Goal: Task Accomplishment & Management: Manage account settings

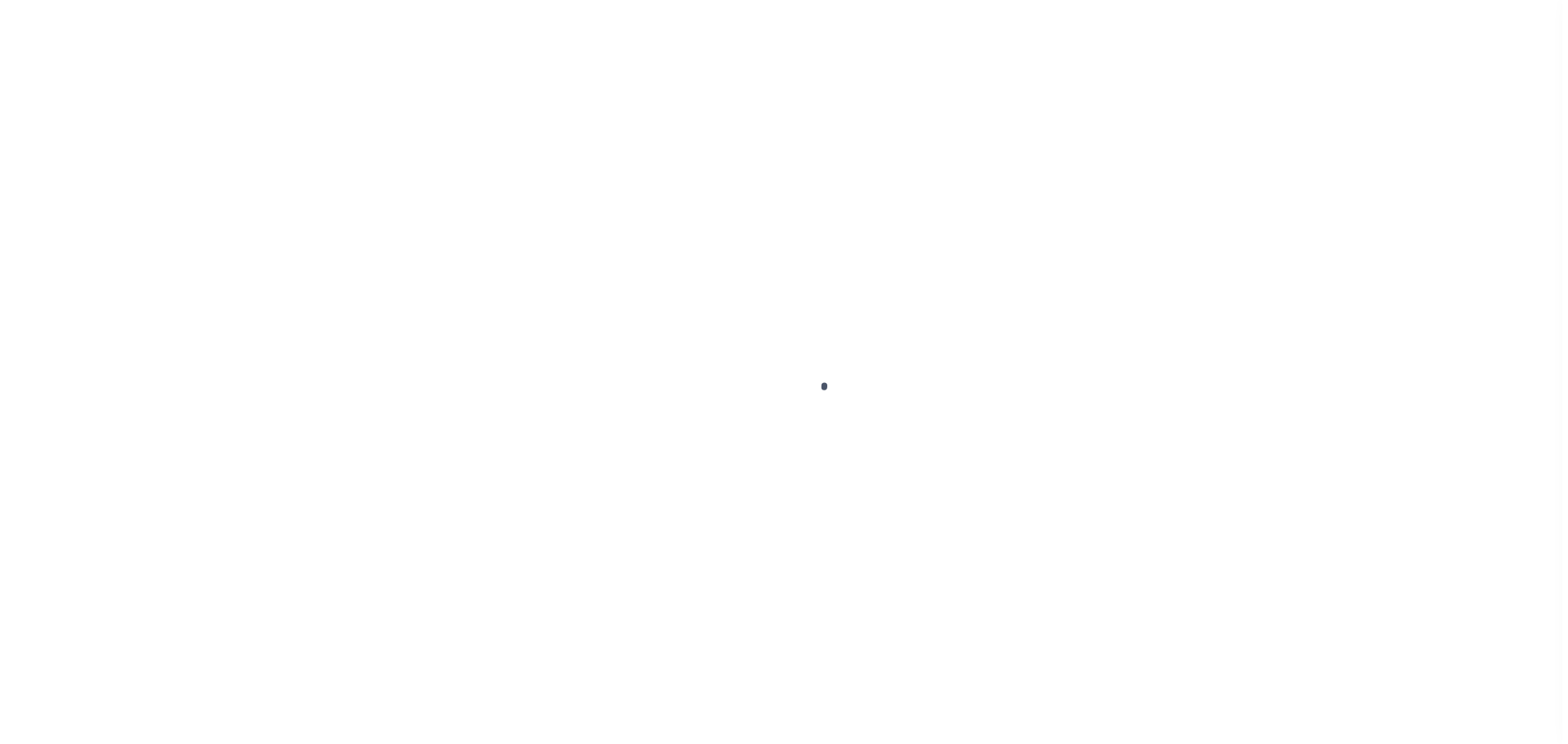
scroll to position [52, 0]
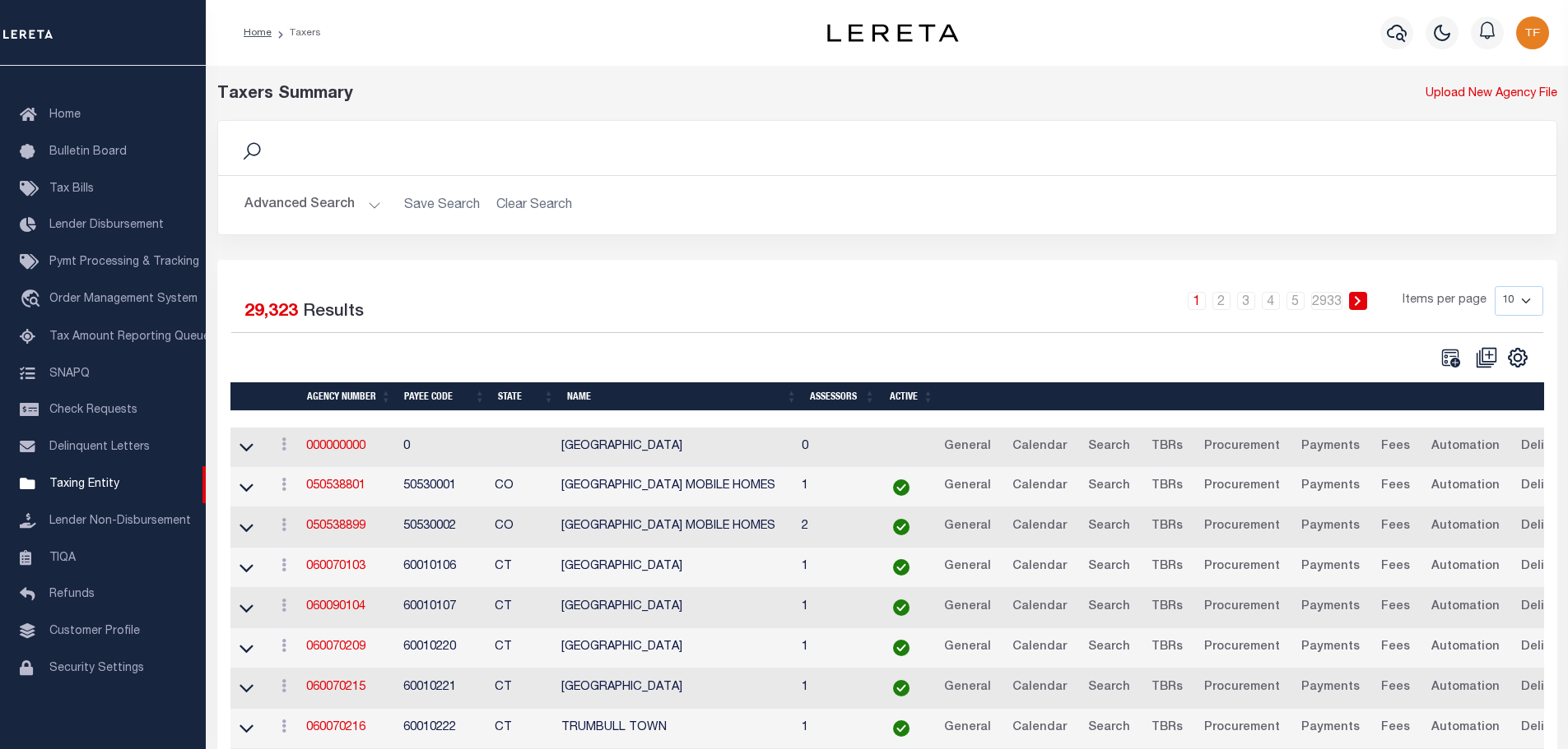
click at [370, 200] on button "Advanced Search" at bounding box center [312, 205] width 137 height 32
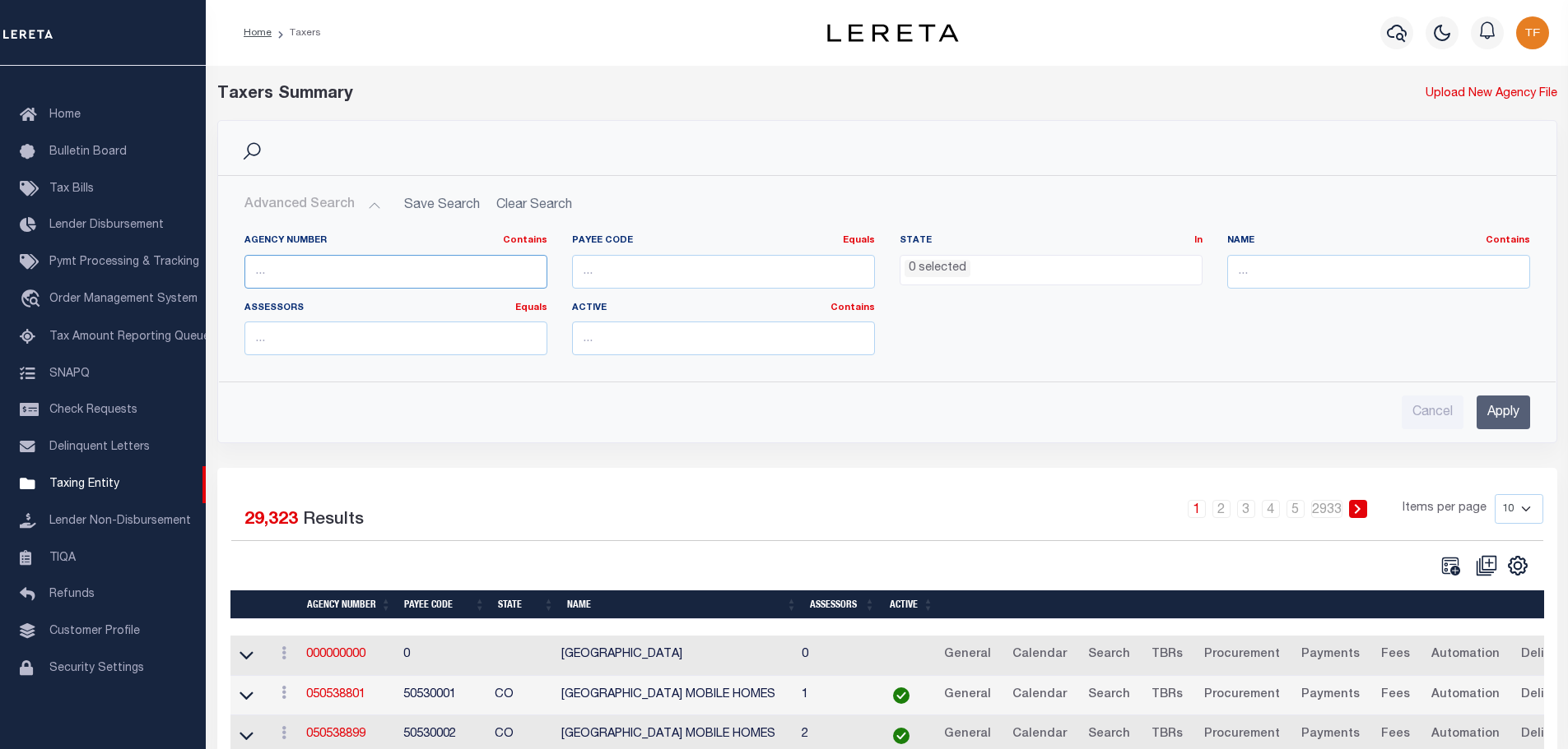
click at [371, 269] on input "text" at bounding box center [395, 271] width 303 height 34
type input "200140205"
click at [1510, 406] on input "Apply" at bounding box center [1502, 412] width 54 height 34
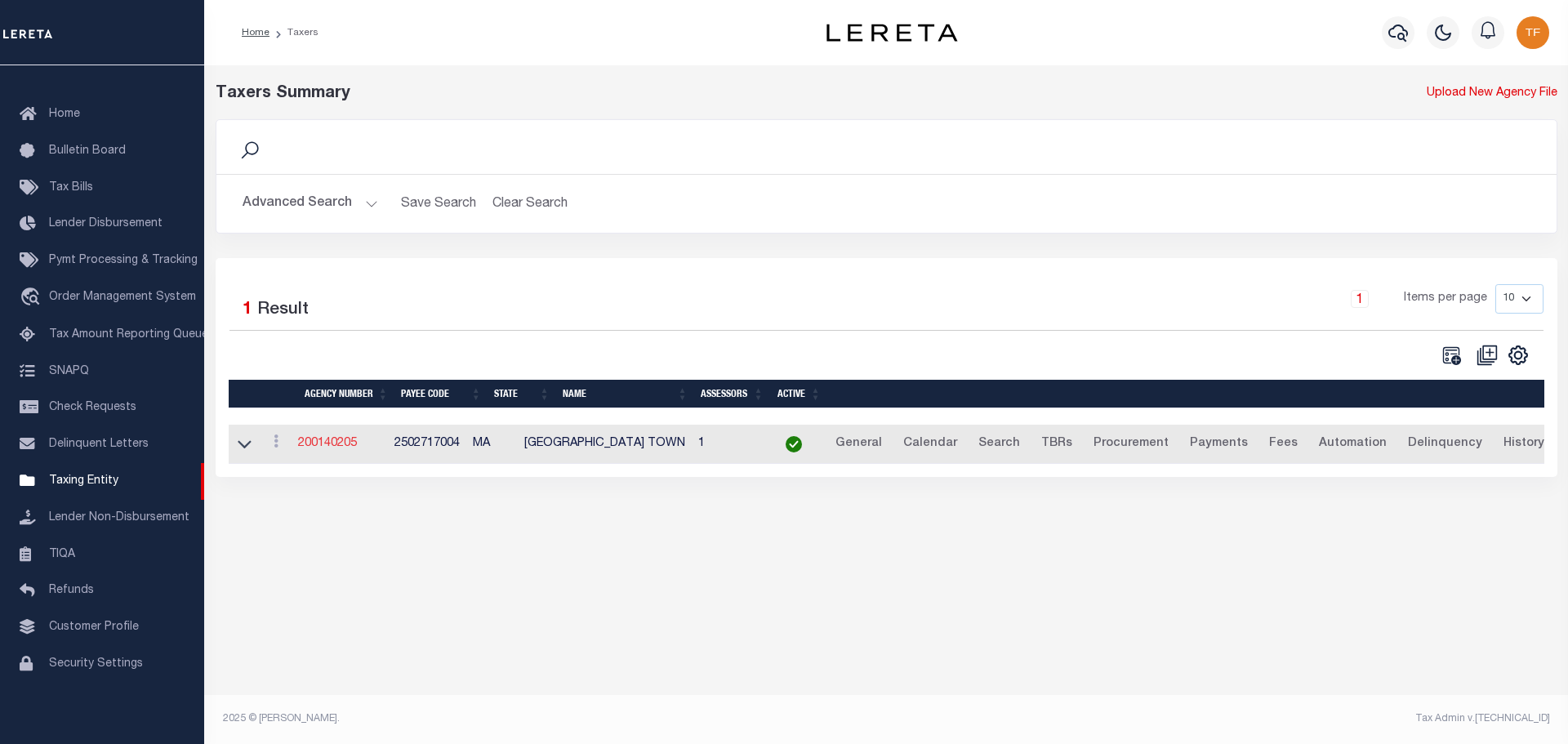
click at [340, 443] on link "200140205" at bounding box center [327, 443] width 59 height 12
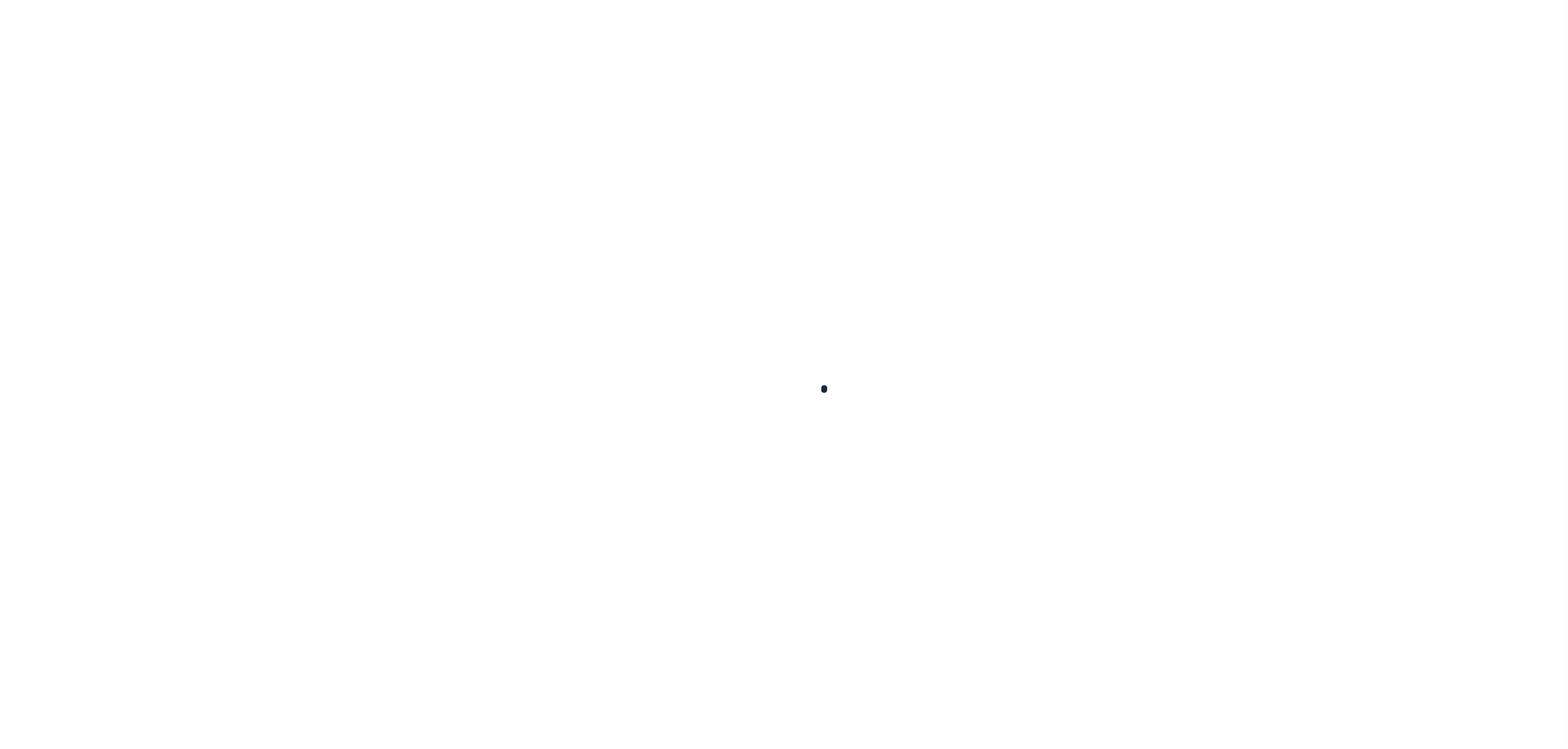
select select
checkbox input "false"
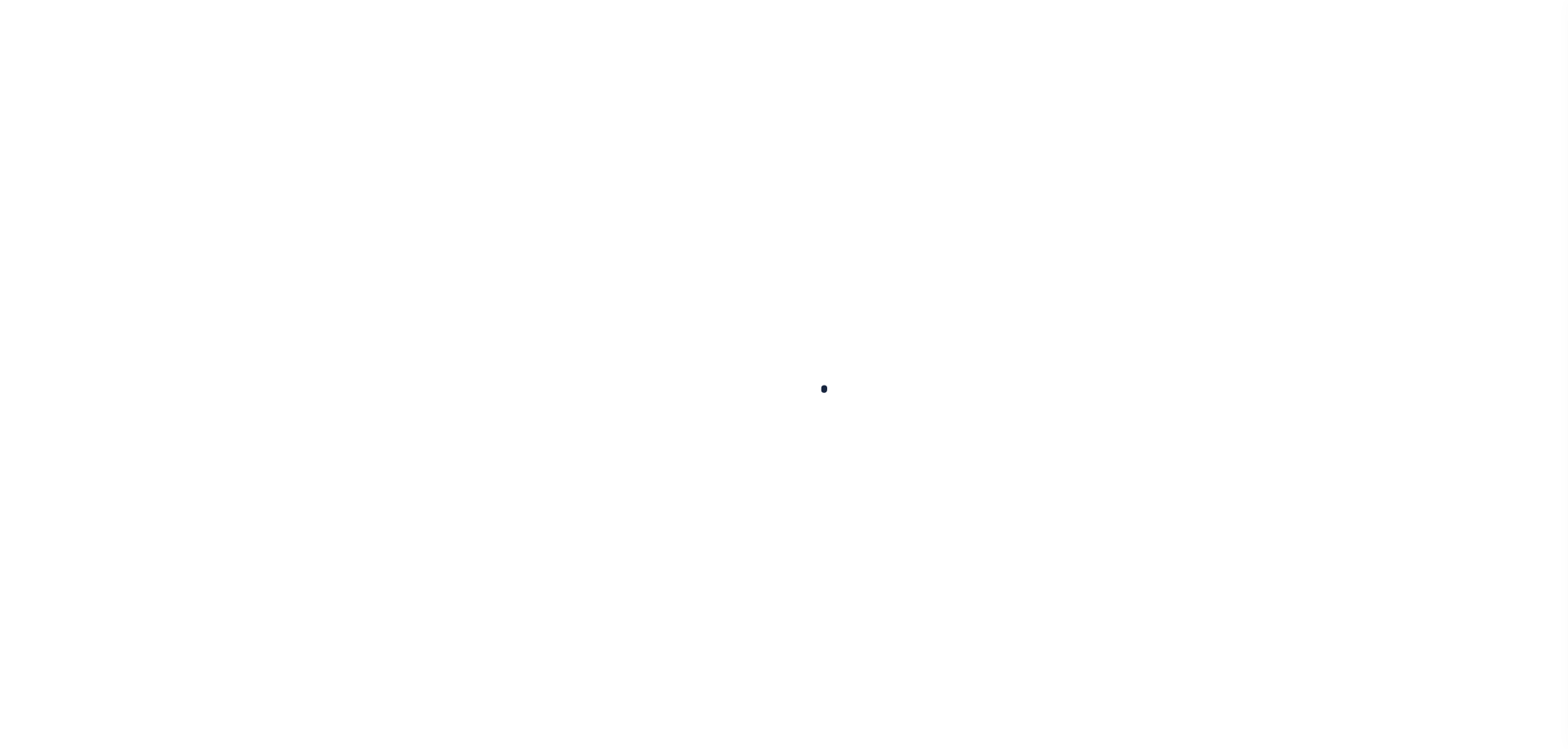
checkbox input "false"
type input "2502717004"
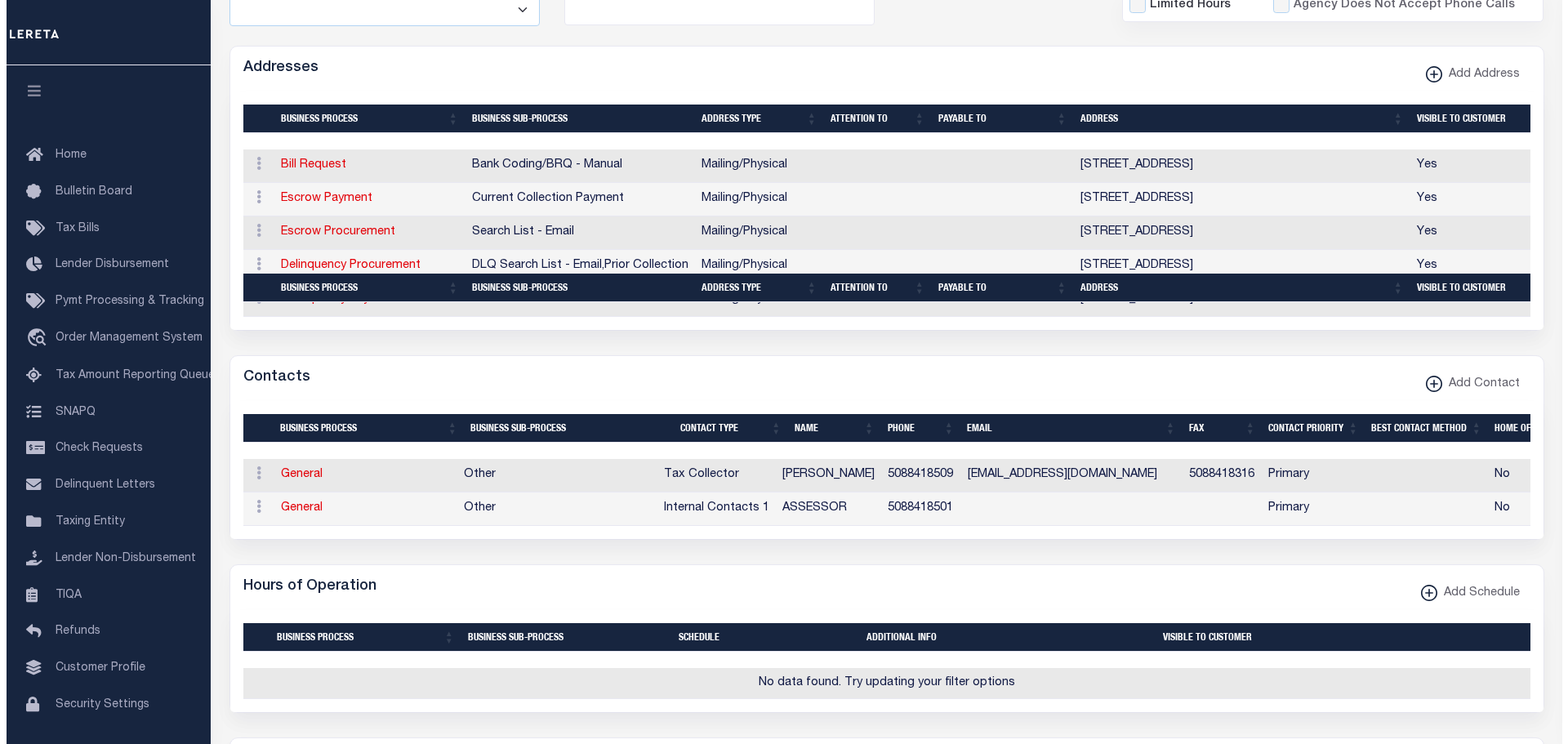
scroll to position [735, 0]
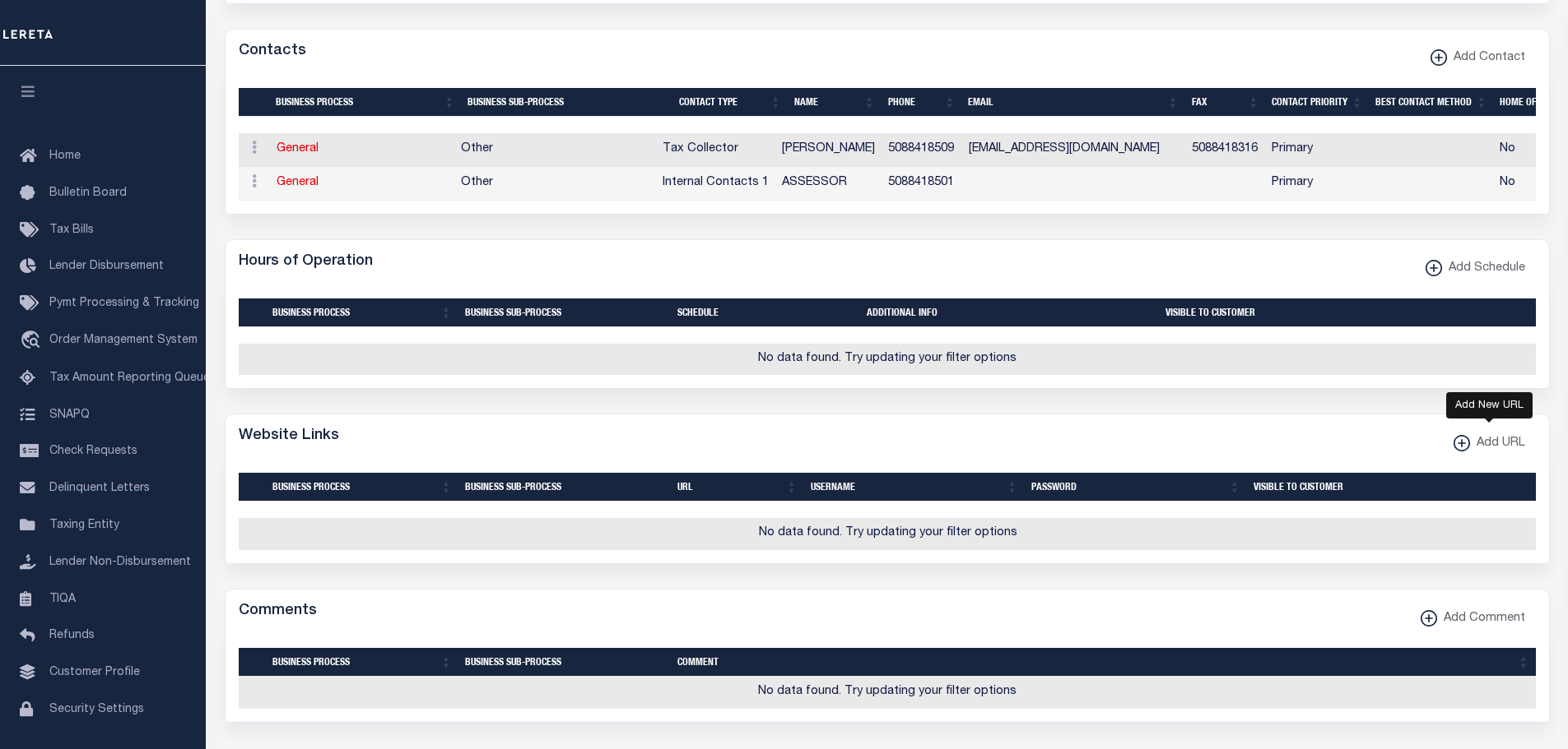
click at [1460, 451] on xmlns\ "button" at bounding box center [1461, 443] width 16 height 16
select select
checkbox input "true"
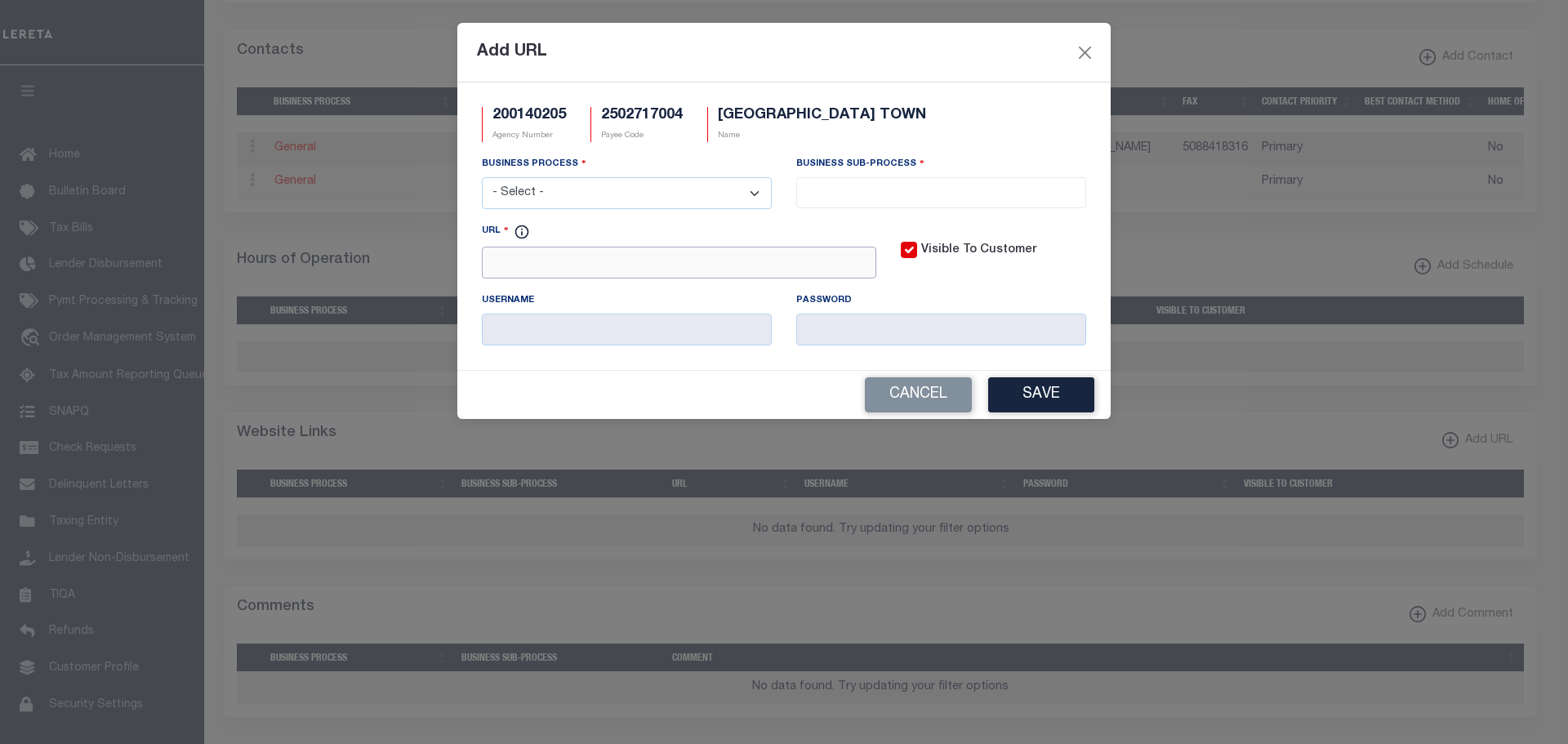
click at [493, 262] on input "URL" at bounding box center [679, 262] width 394 height 32
paste input "http://gis.shrewsbury-ma.gov/"
type input "http://gis.shrewsbury-ma.gov/"
click at [515, 190] on select "- Select - All Automation Bill Request Delinquency Payment Delinquency Procurem…" at bounding box center [626, 193] width 290 height 32
select select "6"
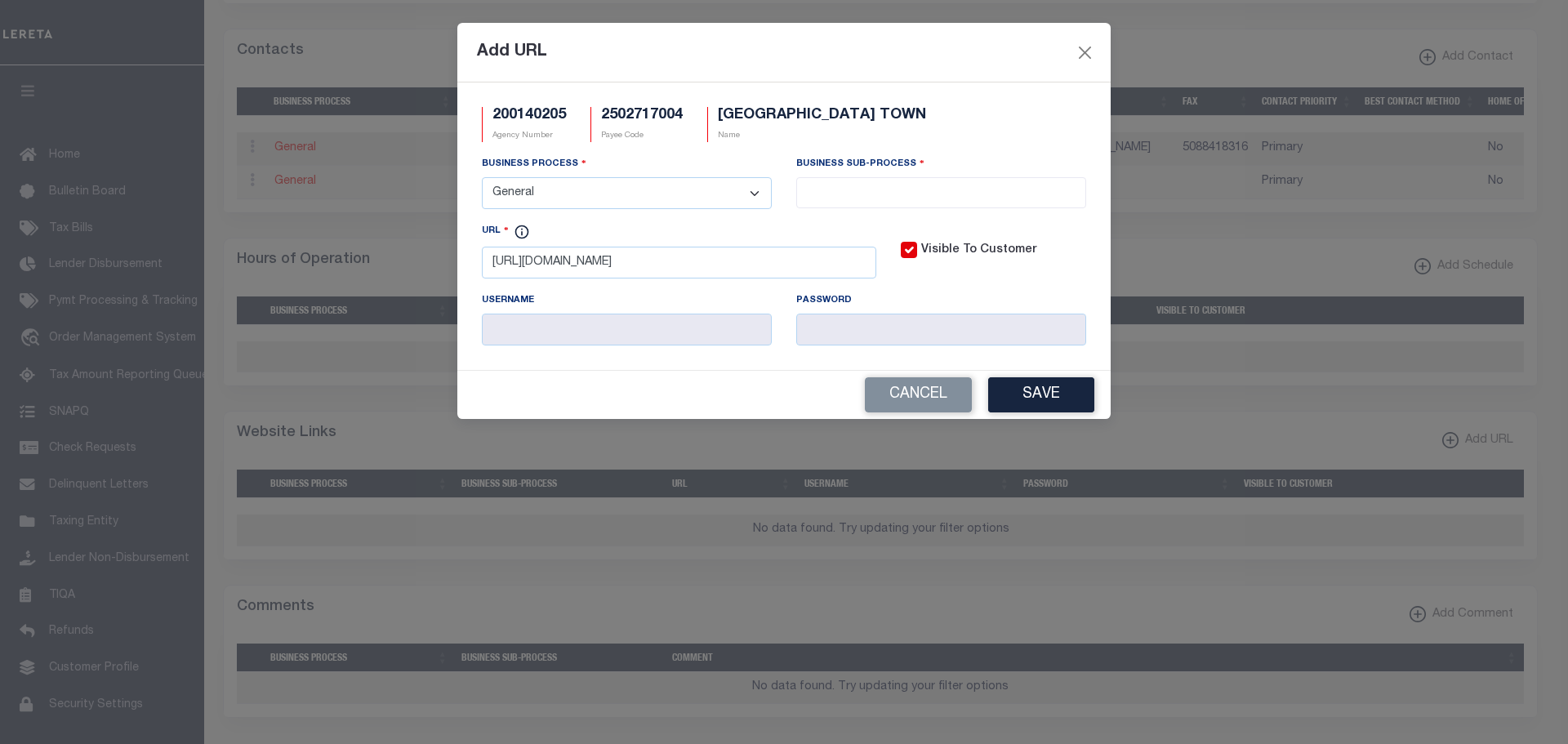
click at [482, 178] on select "- Select - All Automation Bill Request Delinquency Payment Delinquency Procurem…" at bounding box center [626, 193] width 290 height 32
click at [954, 193] on input "search" at bounding box center [942, 192] width 280 height 18
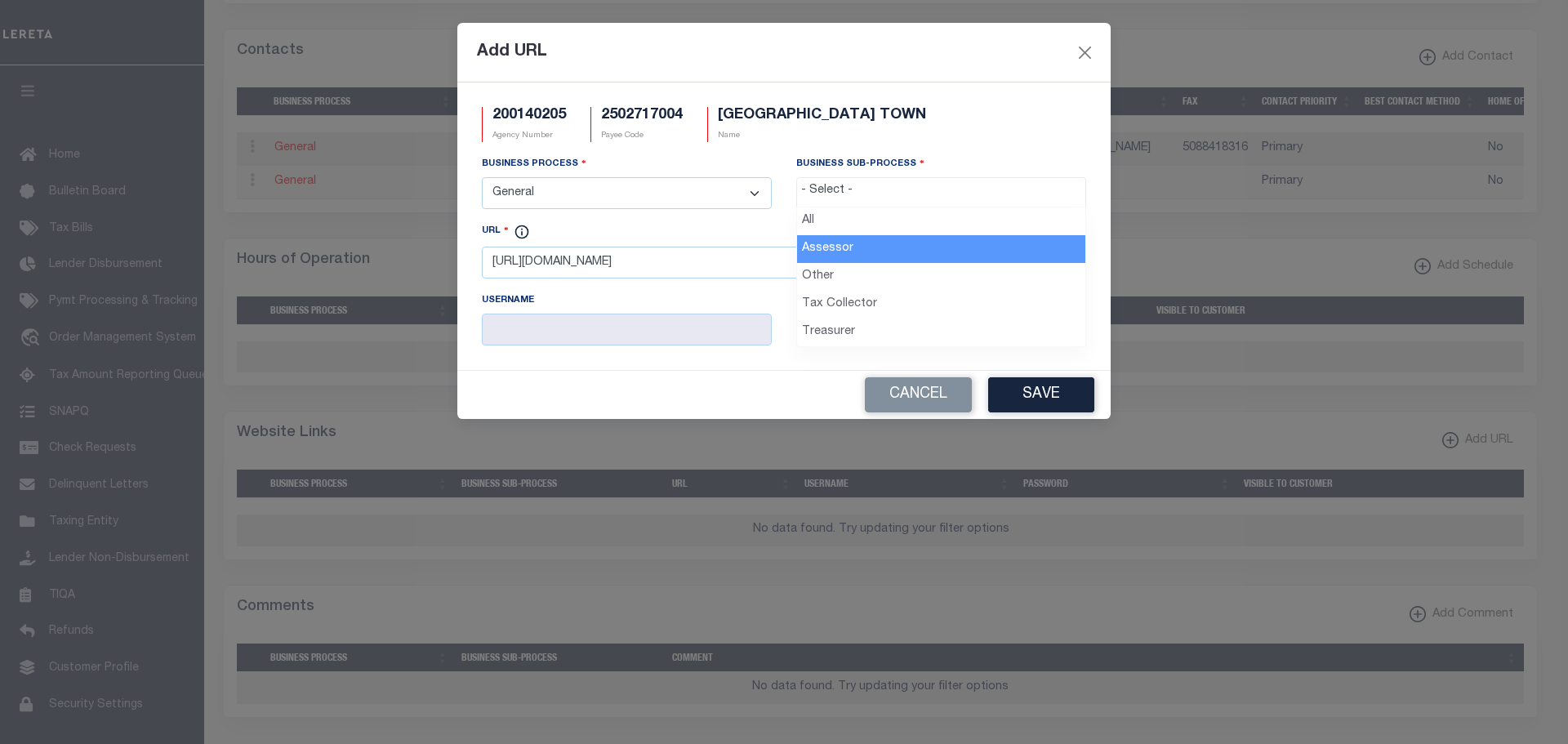
select select "33"
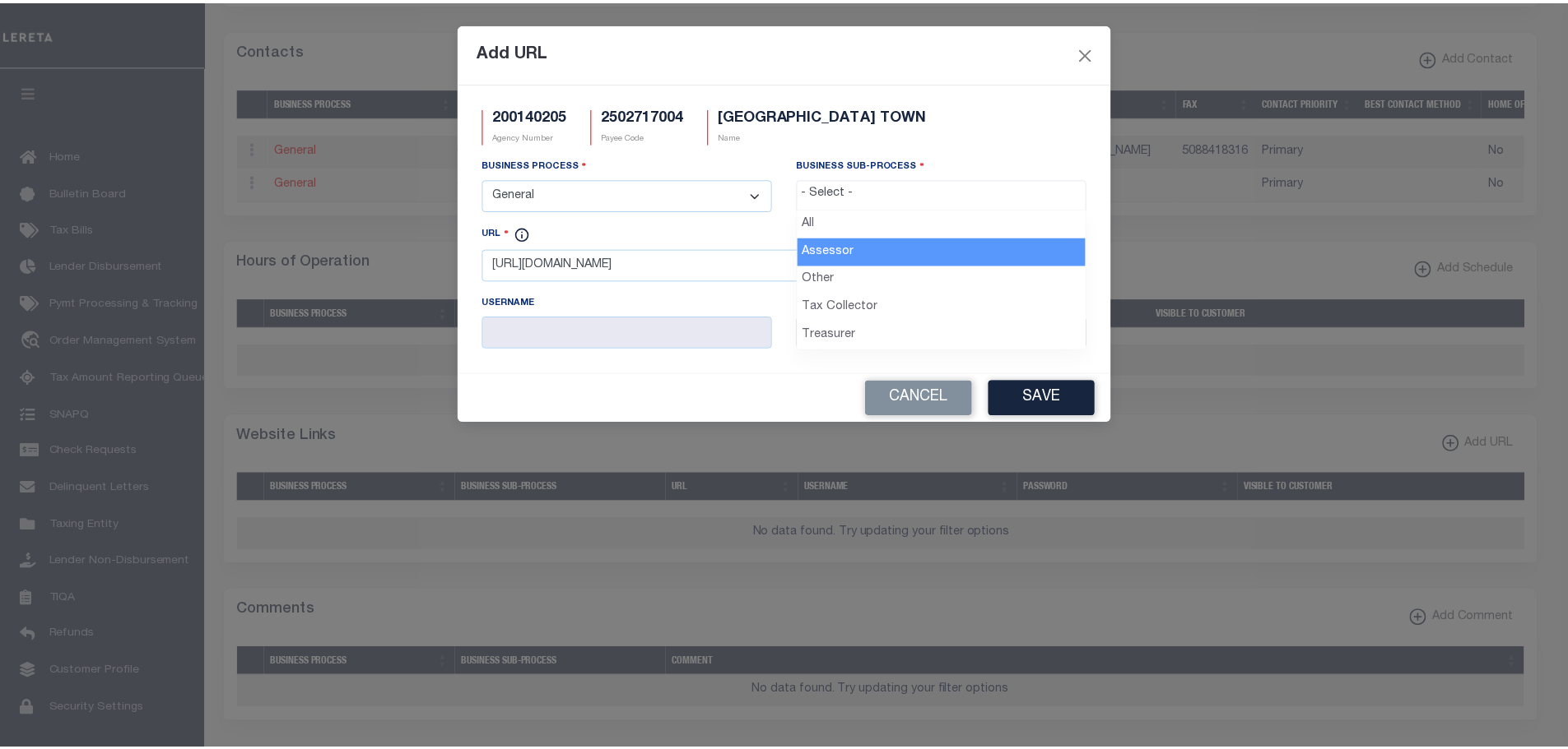
scroll to position [15, 0]
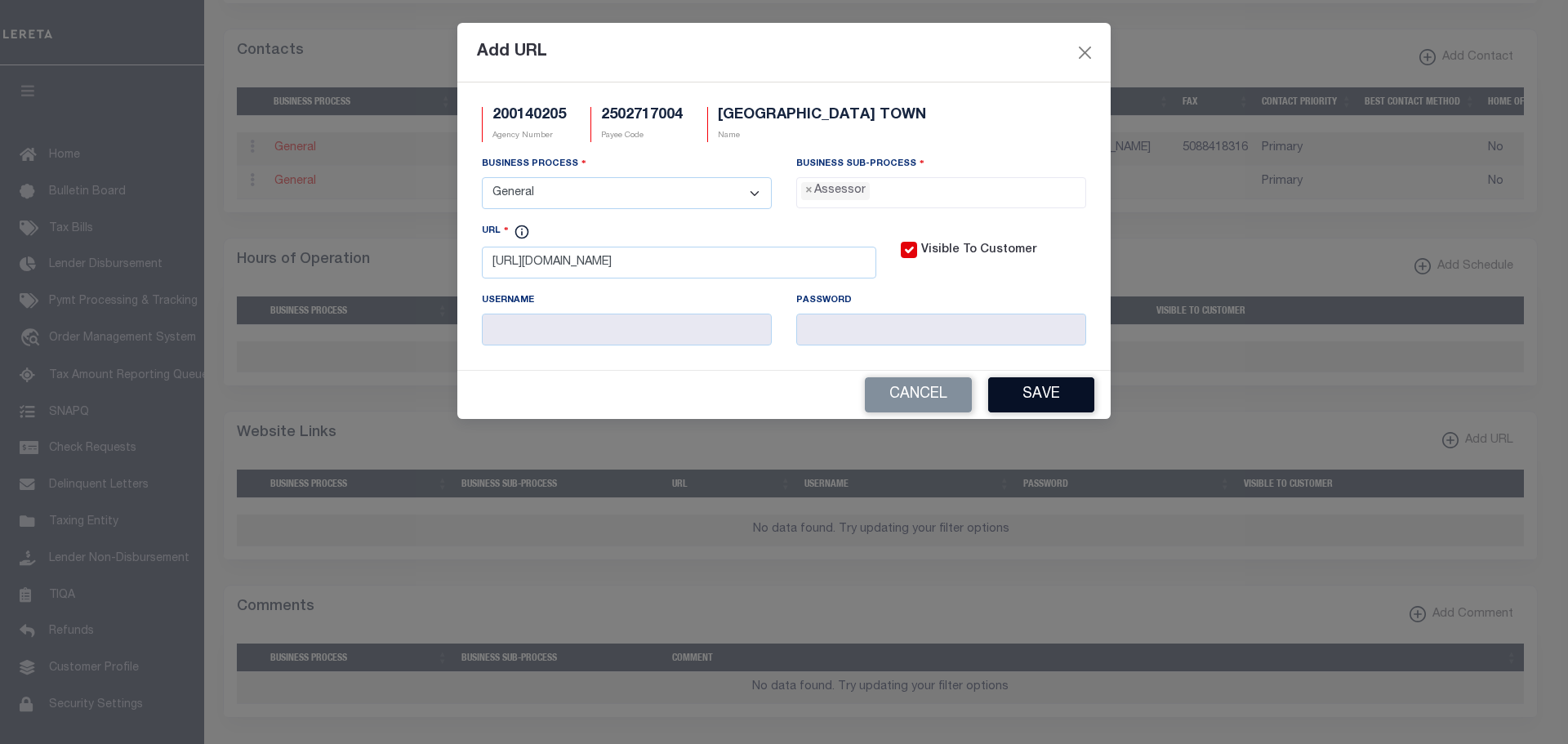
click at [1045, 385] on button "Save" at bounding box center [1040, 395] width 106 height 35
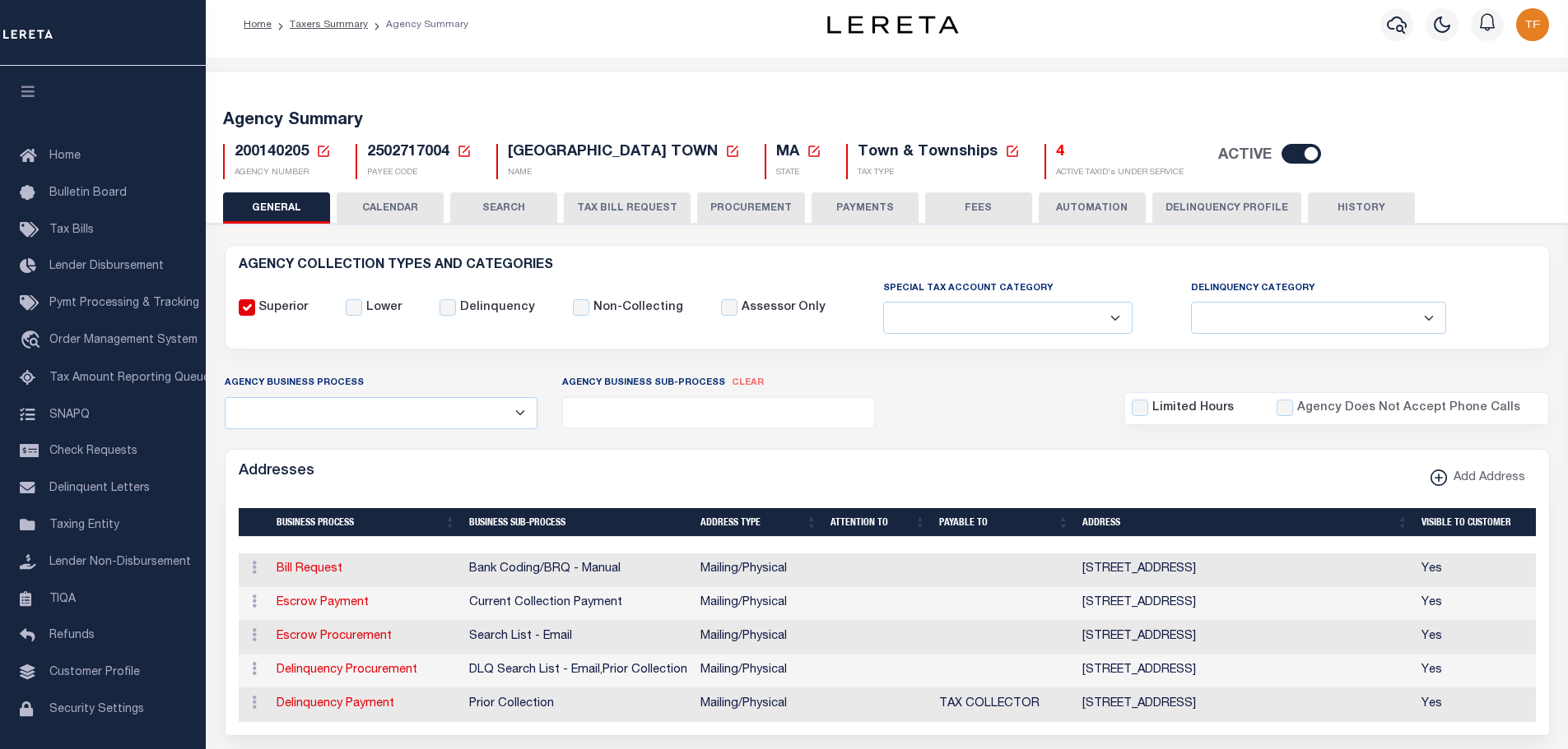
scroll to position [0, 0]
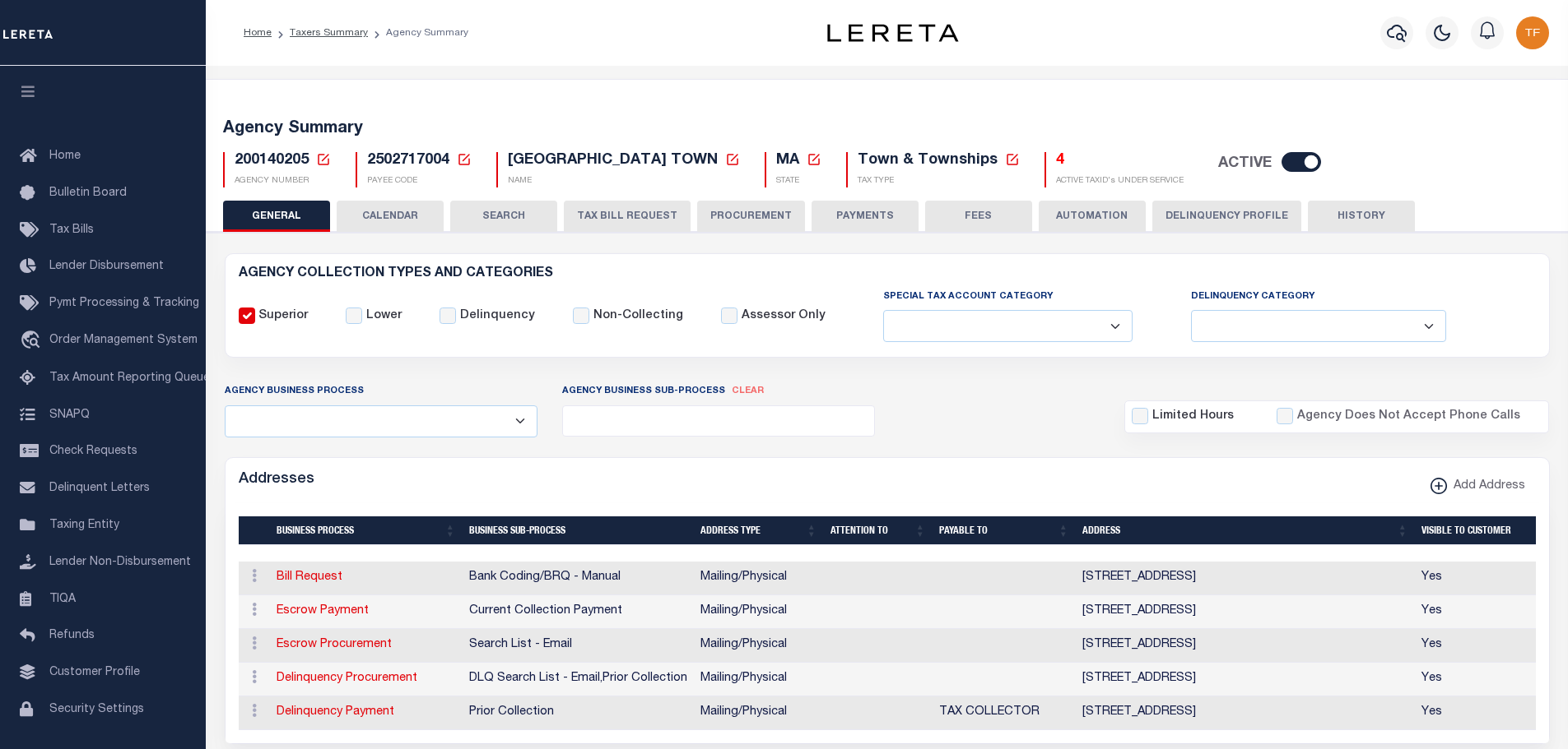
drag, startPoint x: 881, startPoint y: 212, endPoint x: 1243, endPoint y: 294, distance: 371.2
click at [881, 213] on button "PAYMENTS" at bounding box center [864, 217] width 107 height 31
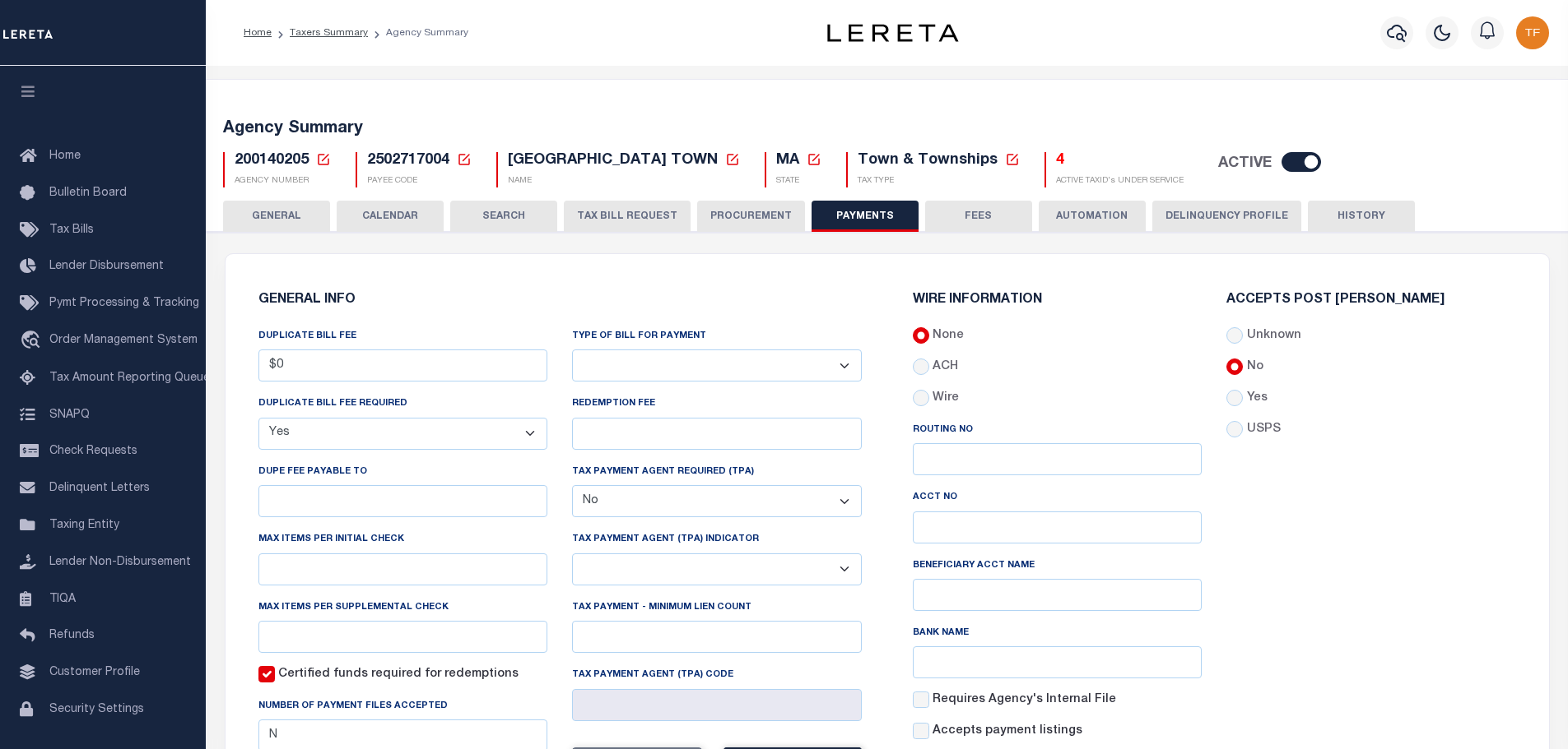
drag, startPoint x: 260, startPoint y: 211, endPoint x: 323, endPoint y: 235, distance: 67.4
click at [261, 211] on button "GENERAL" at bounding box center [276, 217] width 107 height 31
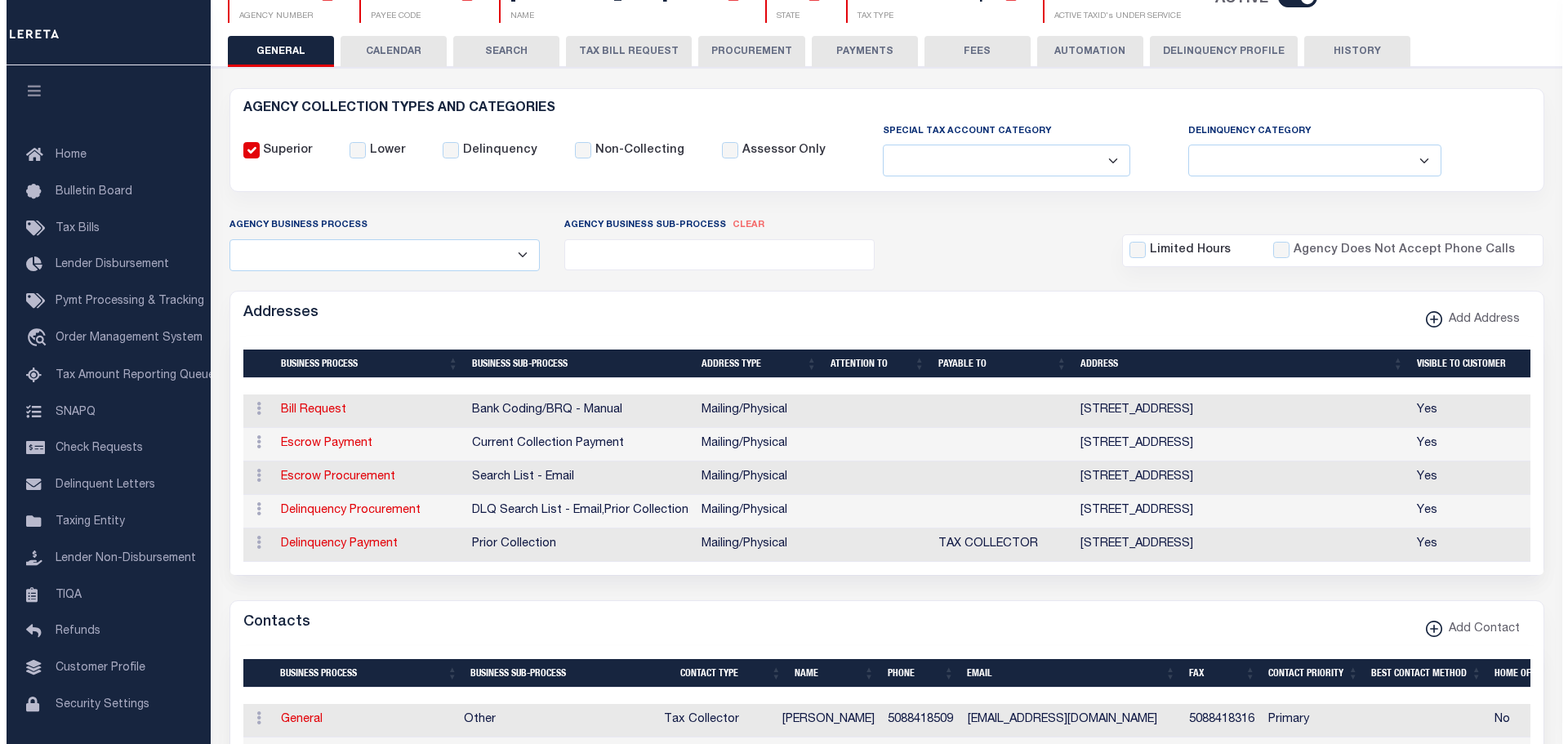
scroll to position [735, 0]
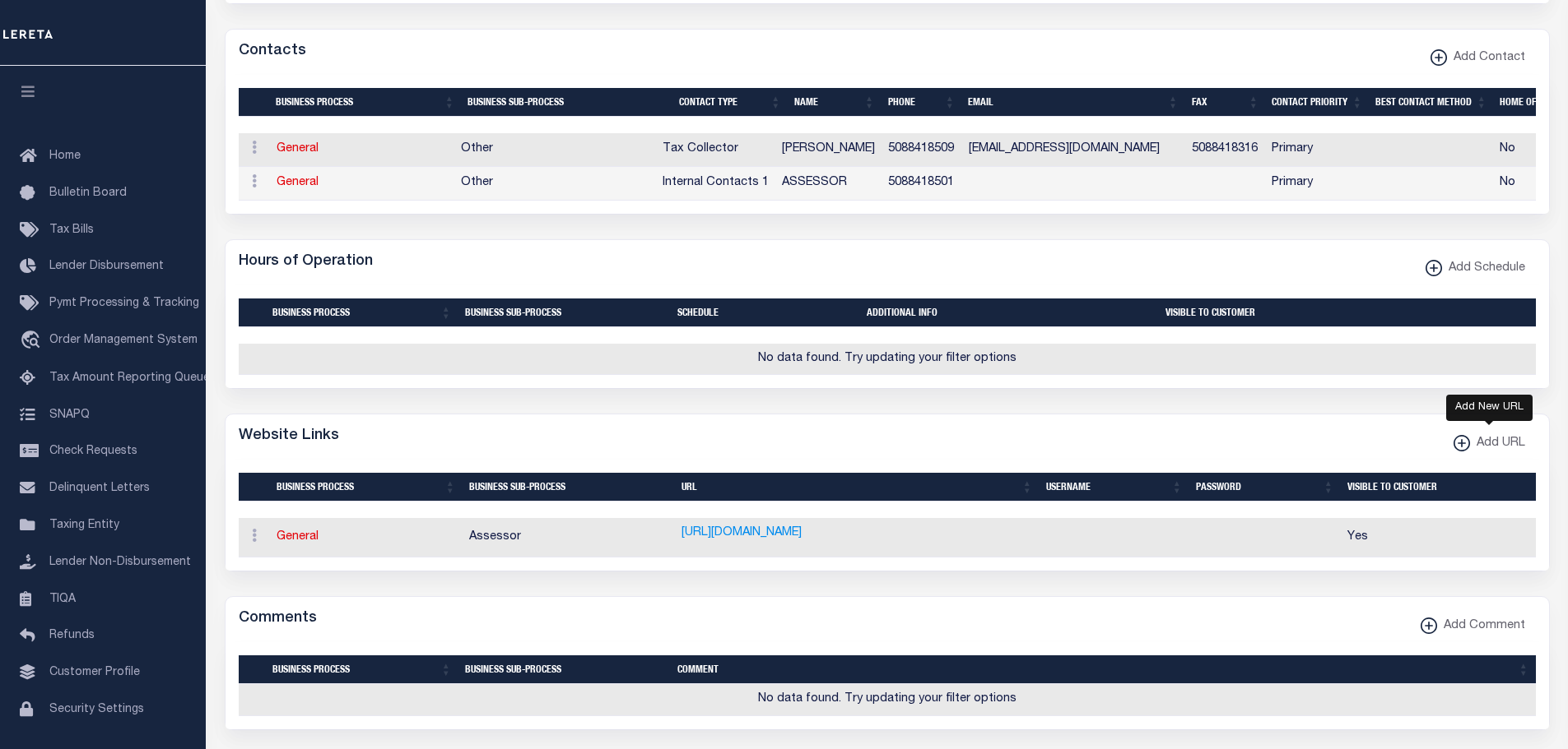
click at [1459, 451] on xmlns\ "button" at bounding box center [1461, 443] width 16 height 16
select select
checkbox input "true"
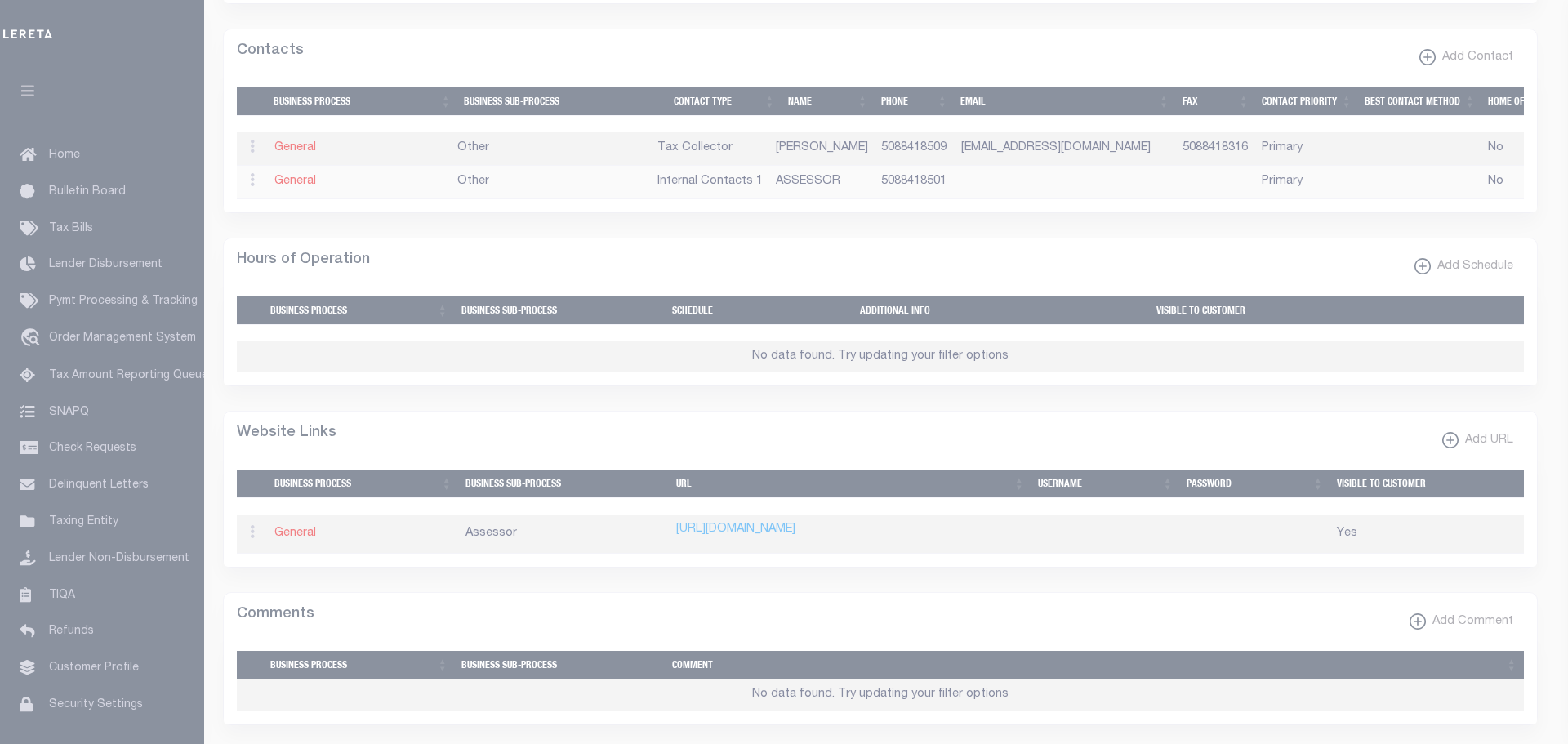
scroll to position [0, 0]
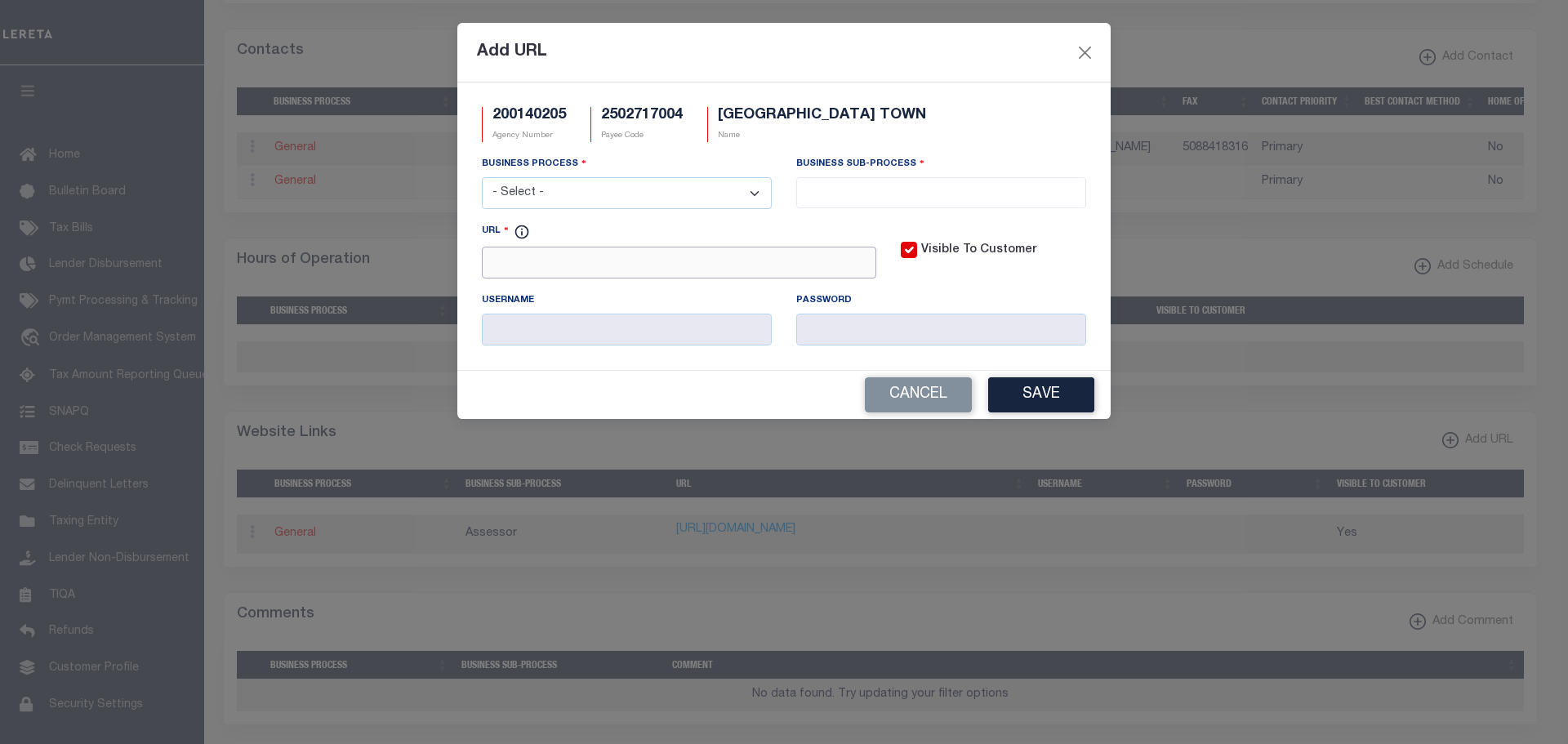
click at [496, 267] on input "URL" at bounding box center [679, 262] width 394 height 32
paste input "https://epay.cityhallsystems.com/selectio"
click at [493, 266] on input "https://epay.cityhallsystems.com/selection" at bounding box center [679, 262] width 394 height 32
type input "https://epay.cityhallsystems.com/selection"
click at [749, 192] on select "- Select - All Automation Bill Request Delinquency Payment Delinquency Procurem…" at bounding box center [626, 193] width 290 height 32
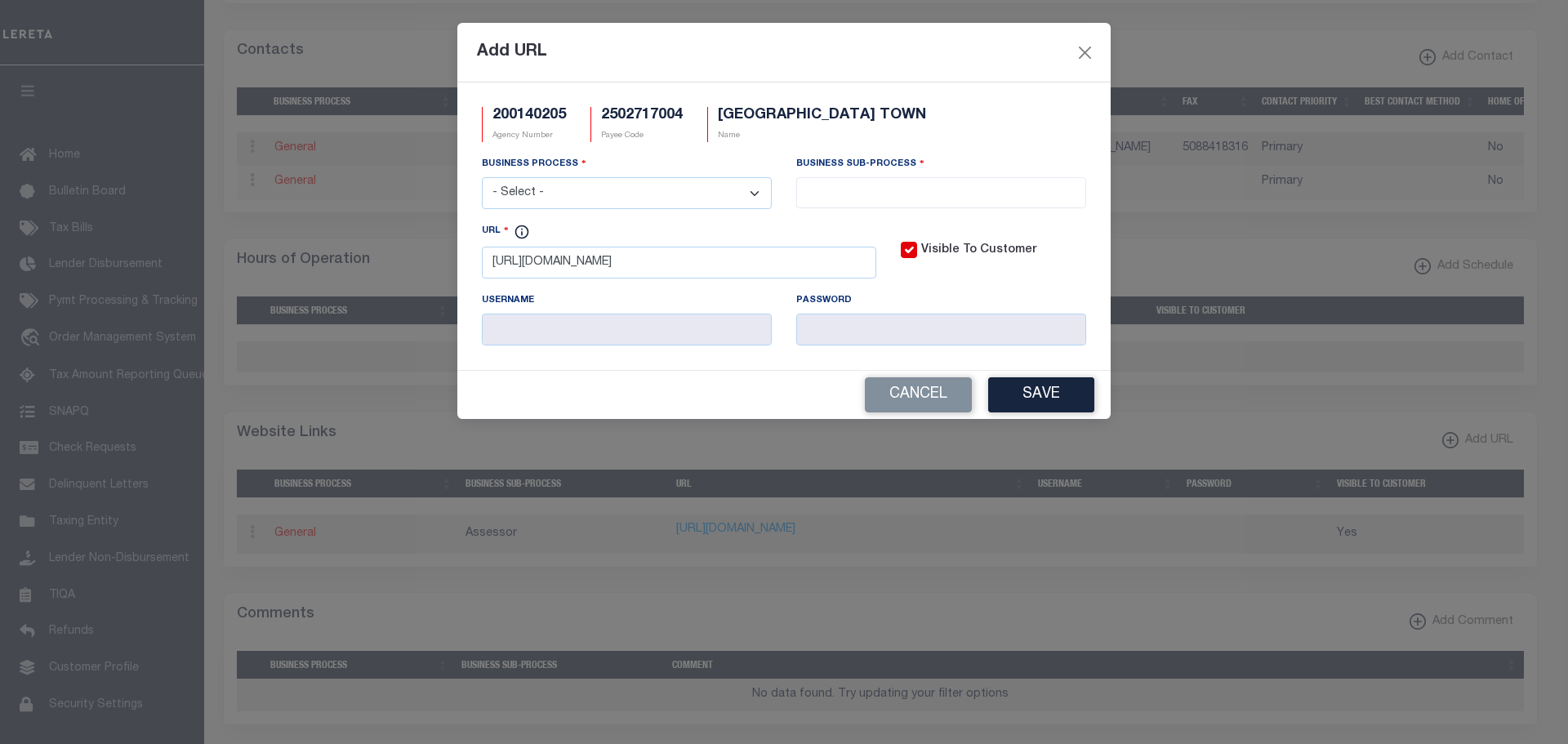
select select "6"
click at [482, 178] on select "- Select - All Automation Bill Request Delinquency Payment Delinquency Procurem…" at bounding box center [626, 193] width 290 height 32
click at [934, 200] on input "search" at bounding box center [942, 192] width 280 height 18
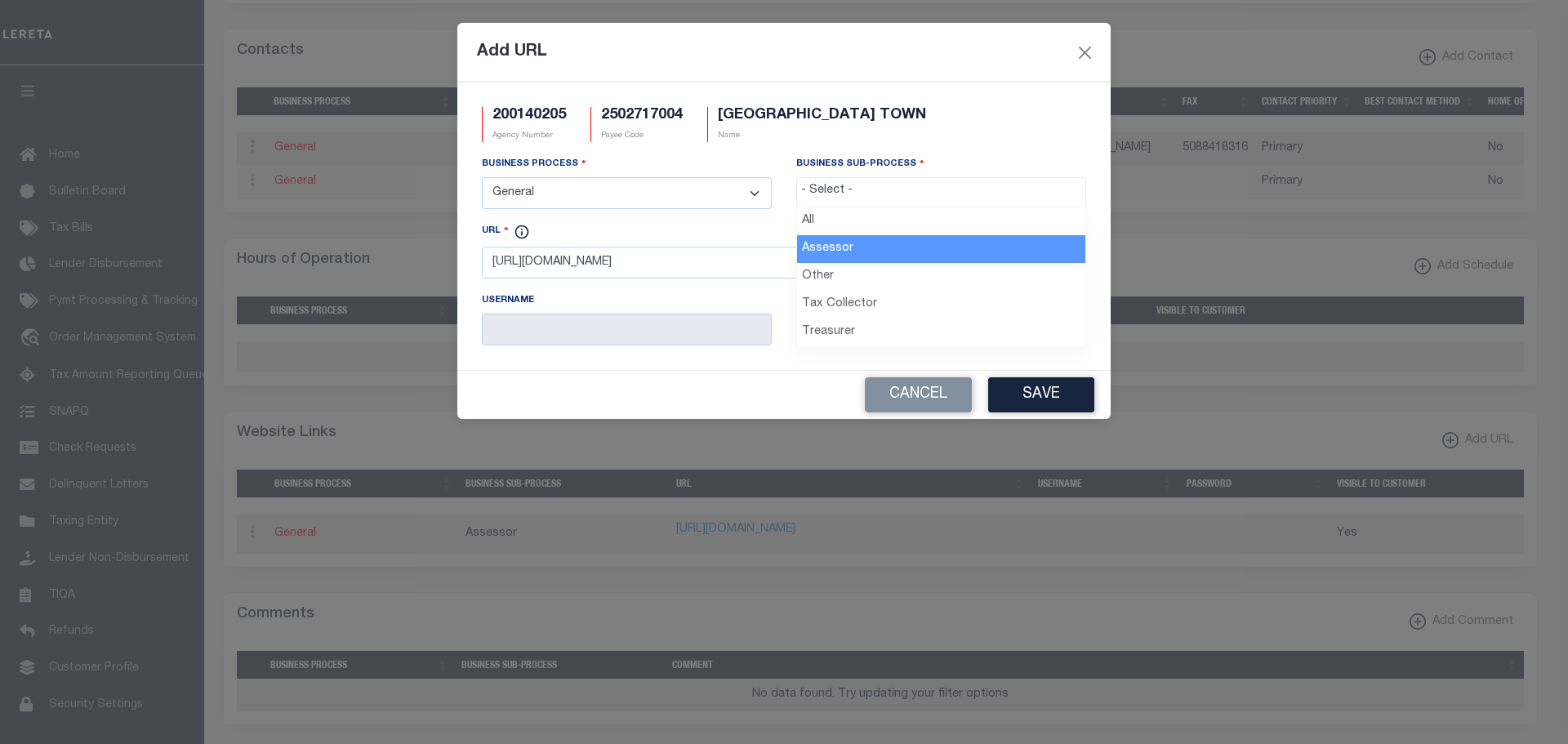
select select "33"
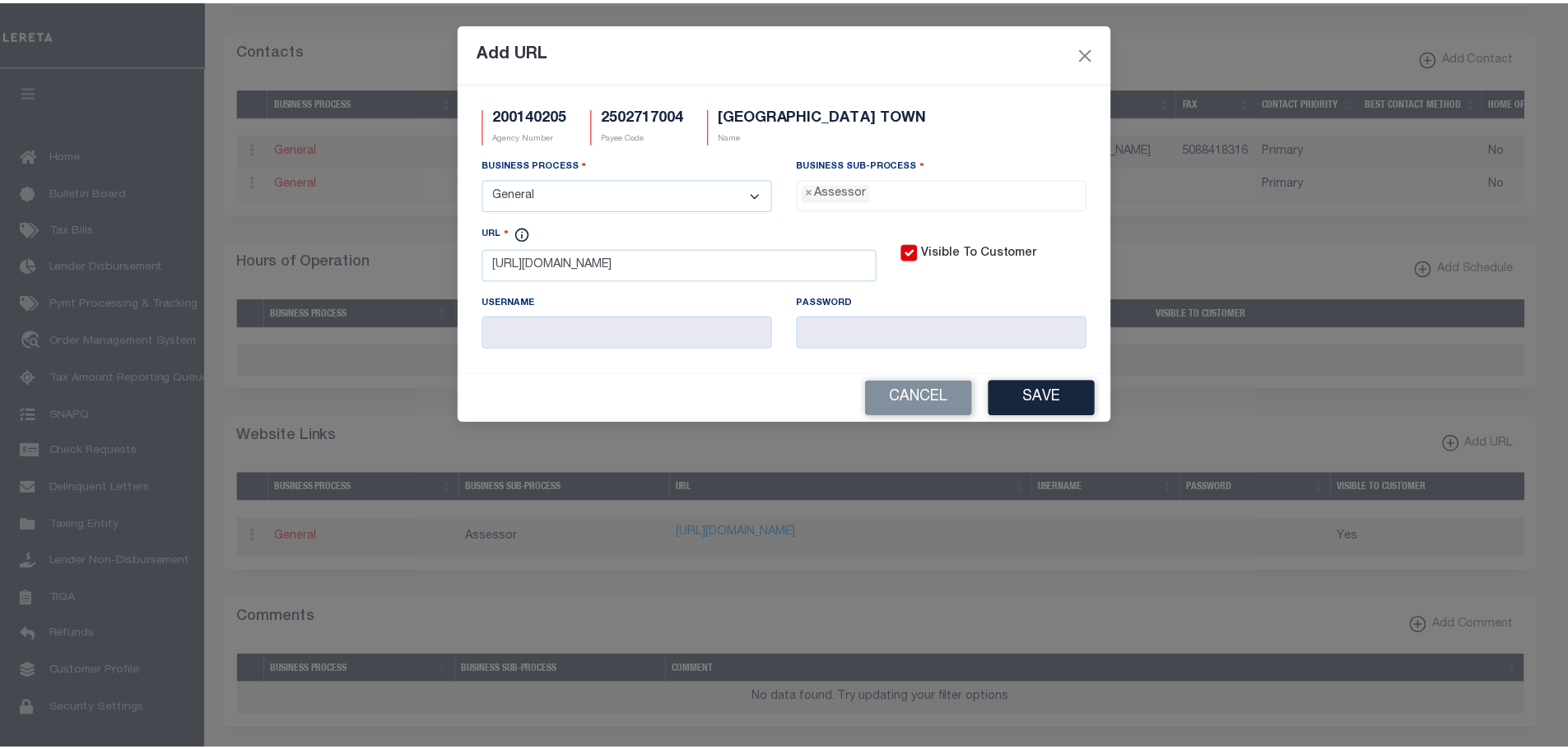
scroll to position [15, 0]
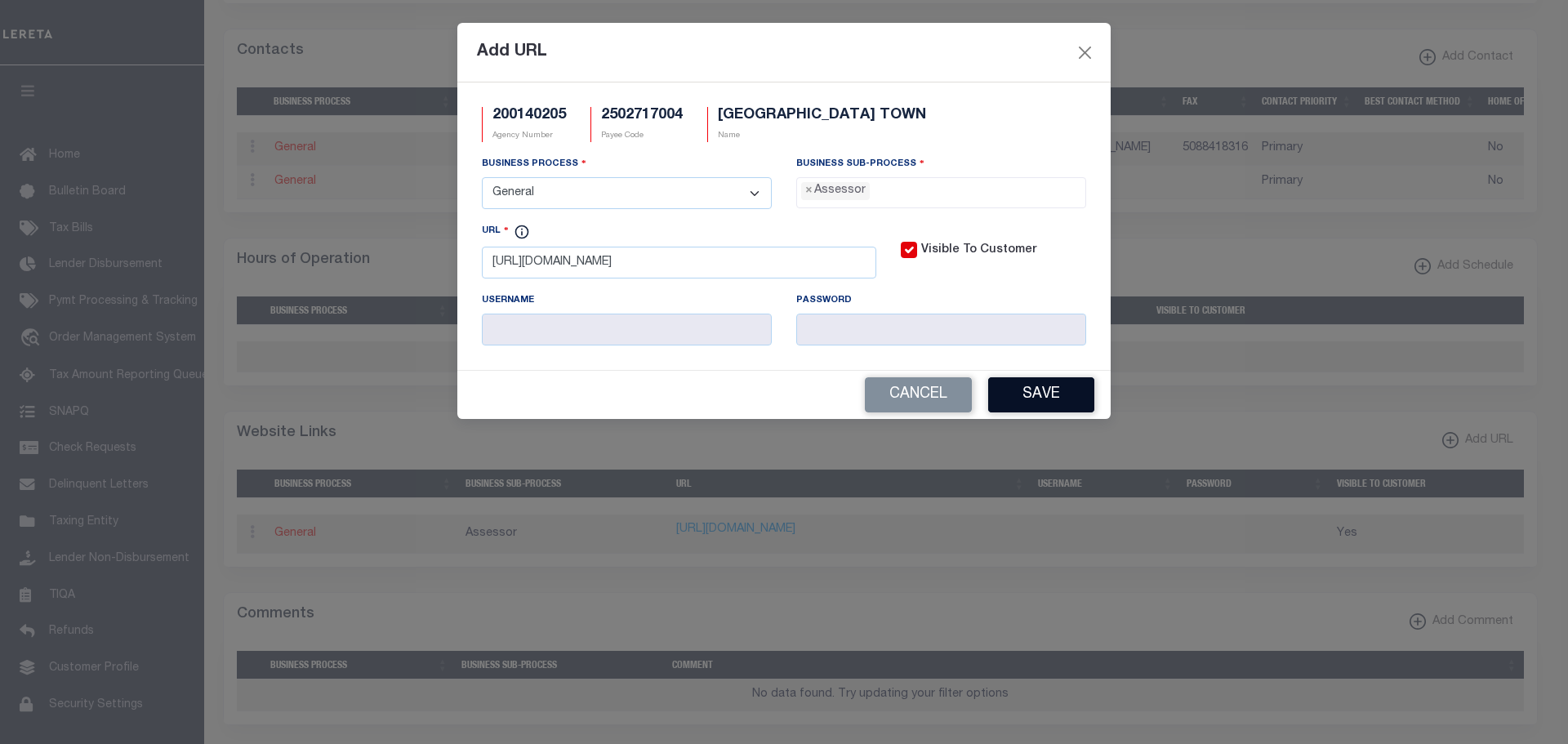
click at [1047, 393] on button "Save" at bounding box center [1040, 395] width 106 height 35
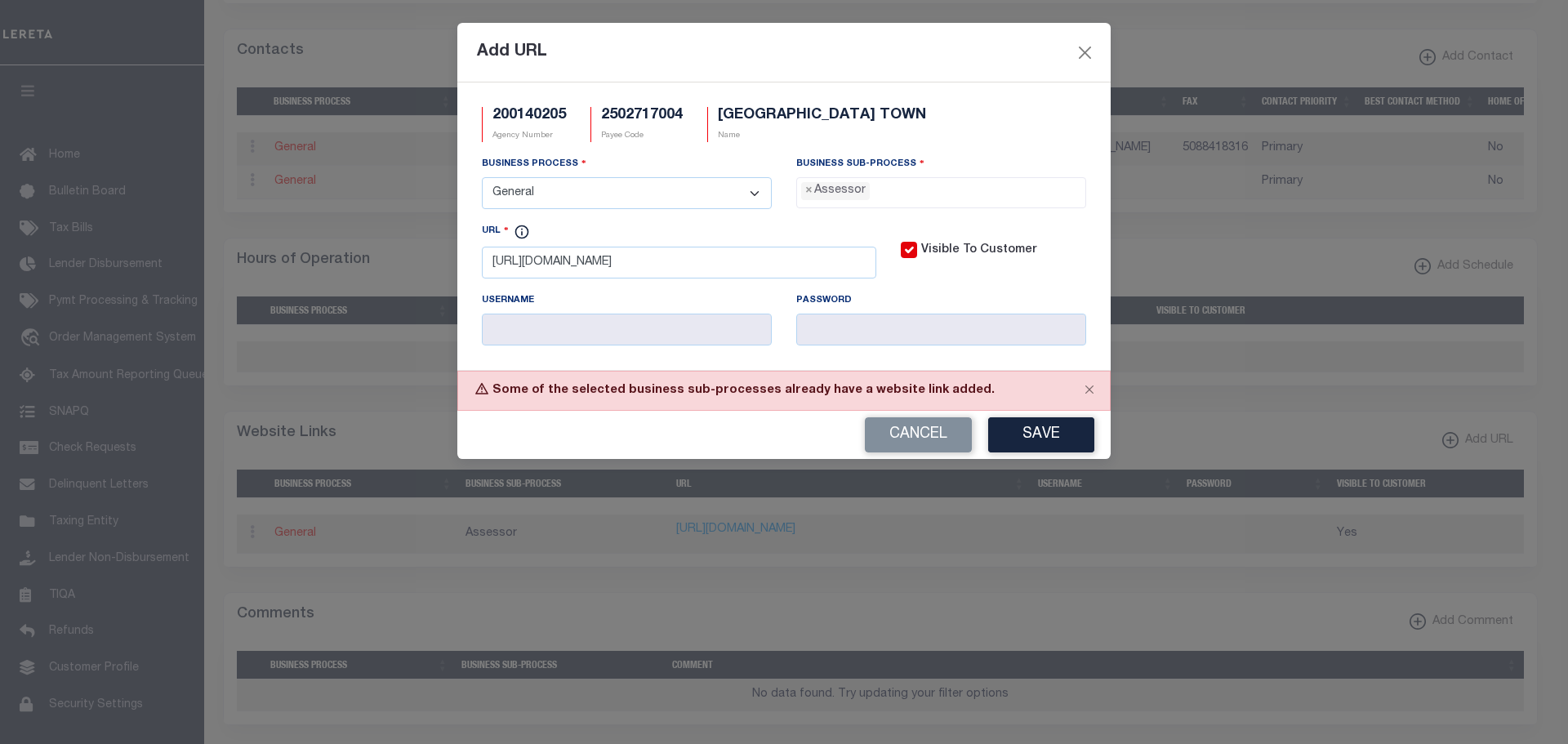
click at [561, 193] on select "- Select - All Automation Bill Request Delinquency Payment Delinquency Procurem…" at bounding box center [626, 193] width 290 height 32
select select "3"
click at [482, 178] on select "- Select - All Automation Bill Request Delinquency Payment Delinquency Procurem…" at bounding box center [626, 193] width 290 height 32
click at [924, 191] on input "search" at bounding box center [942, 192] width 280 height 18
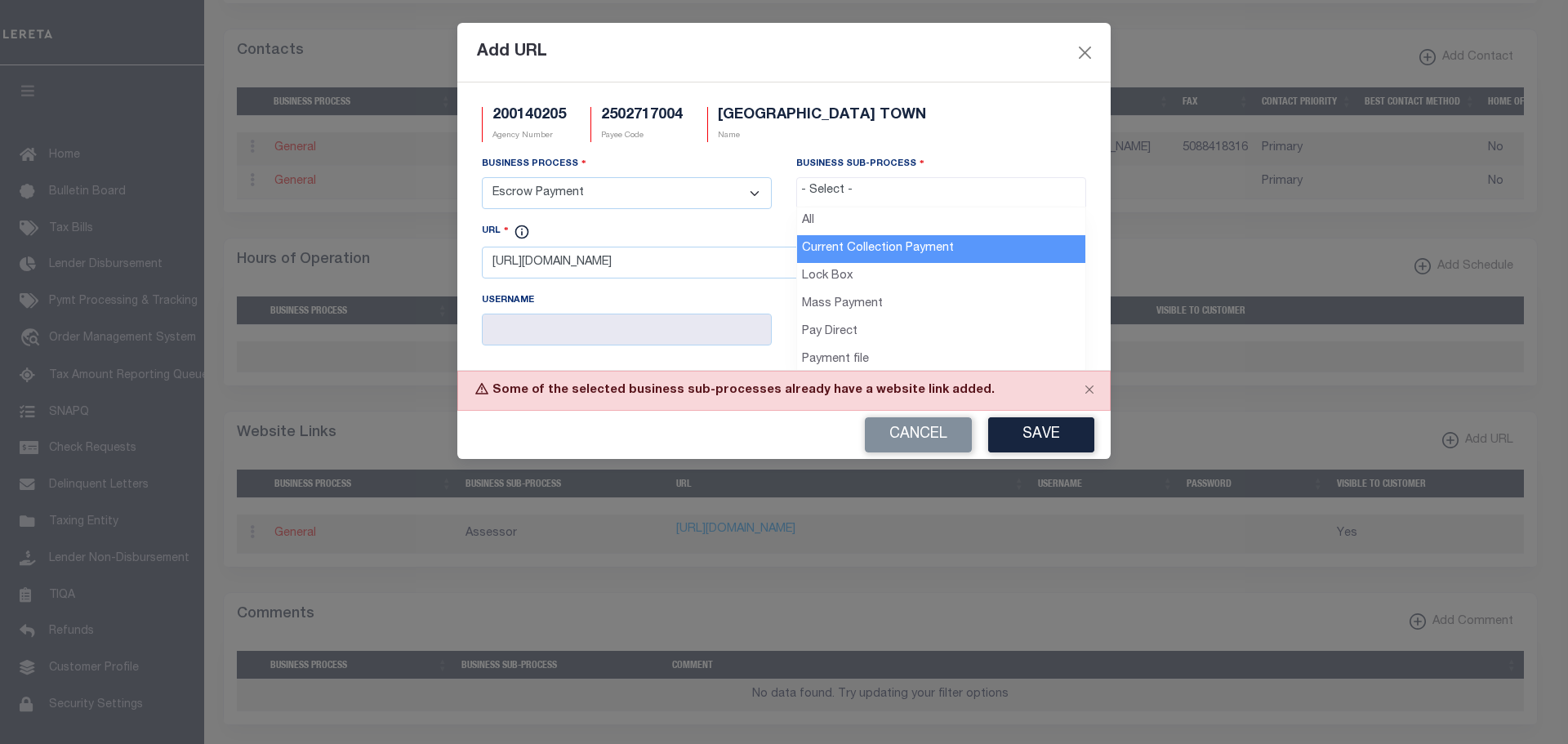
select select "11"
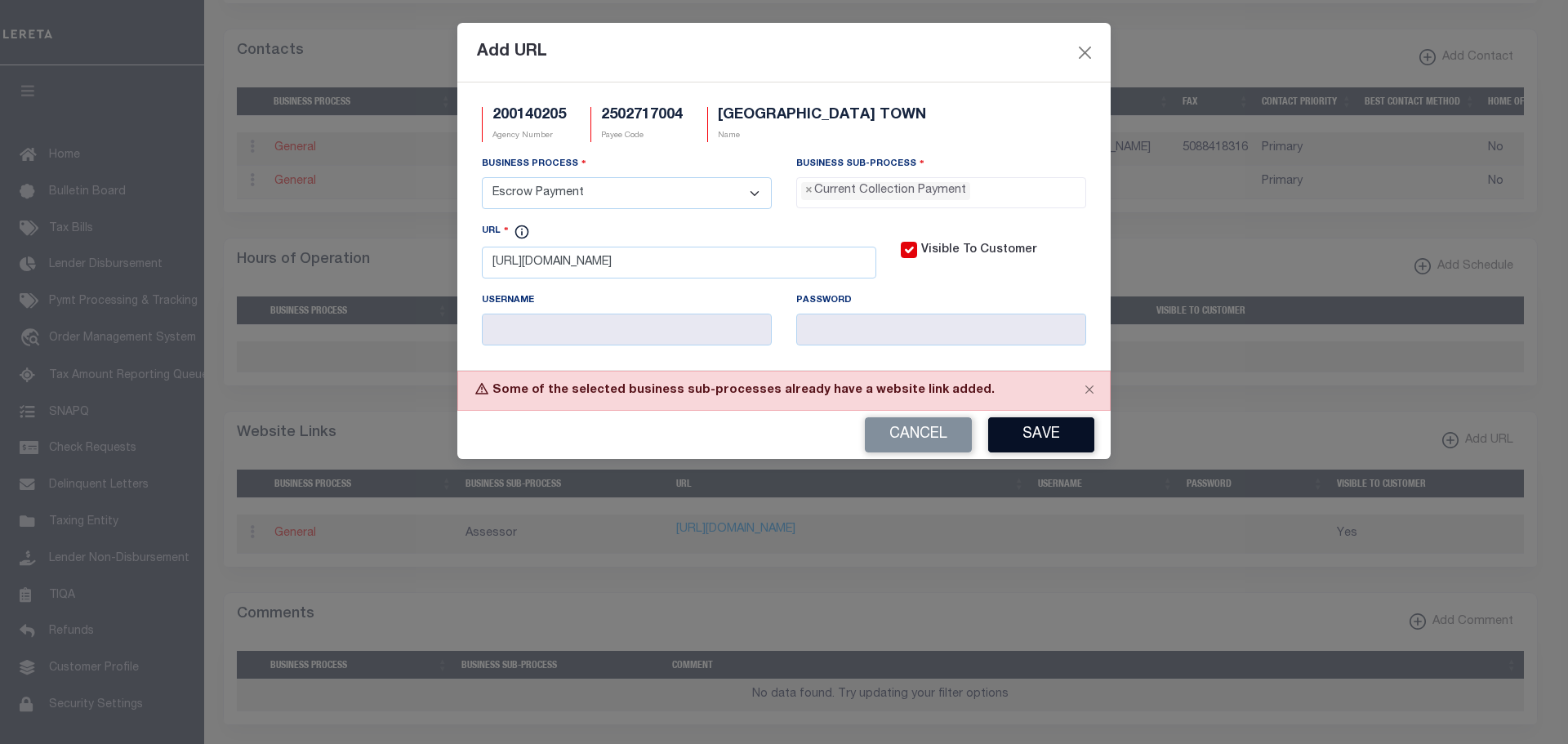
click at [1068, 429] on button "Save" at bounding box center [1040, 435] width 106 height 35
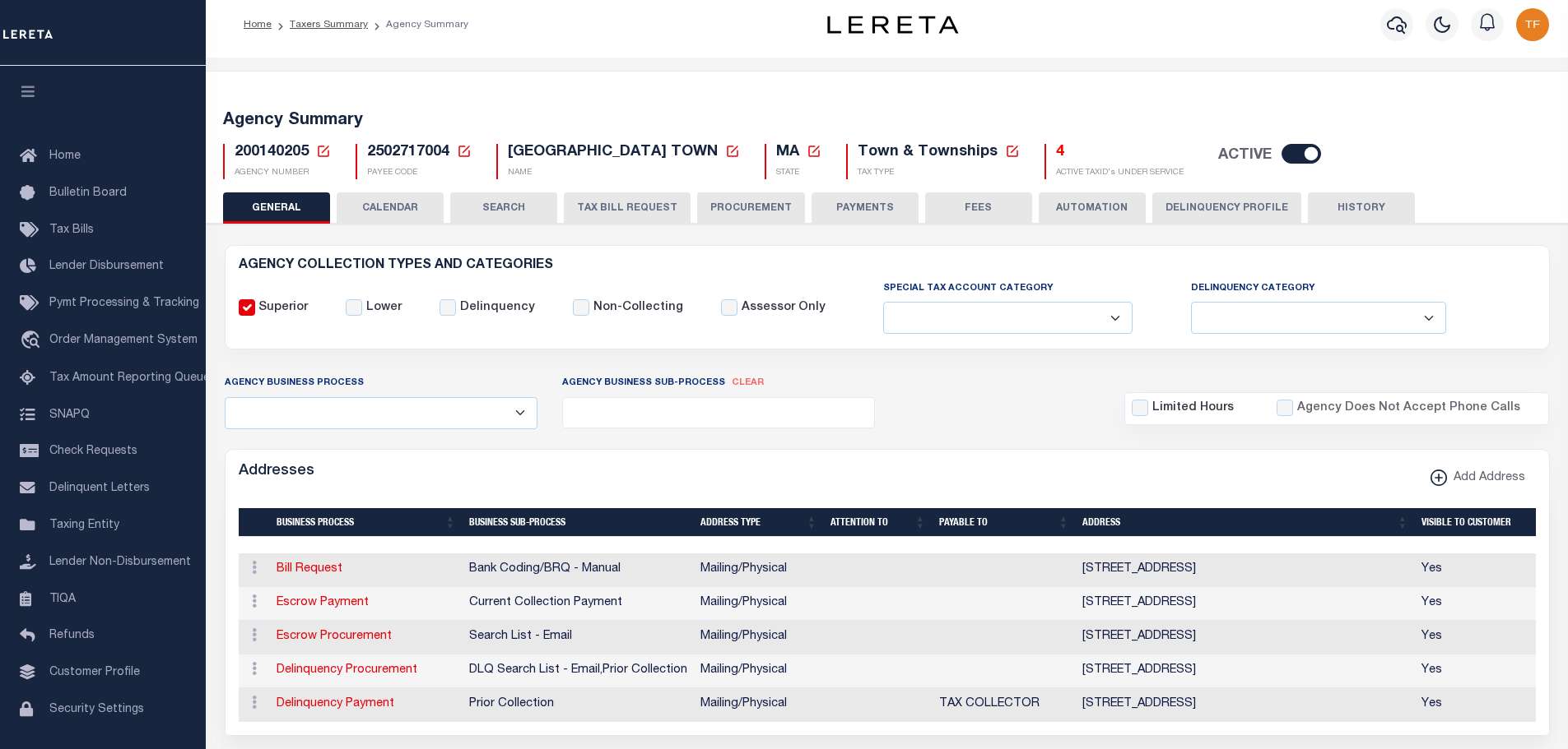
scroll to position [0, 0]
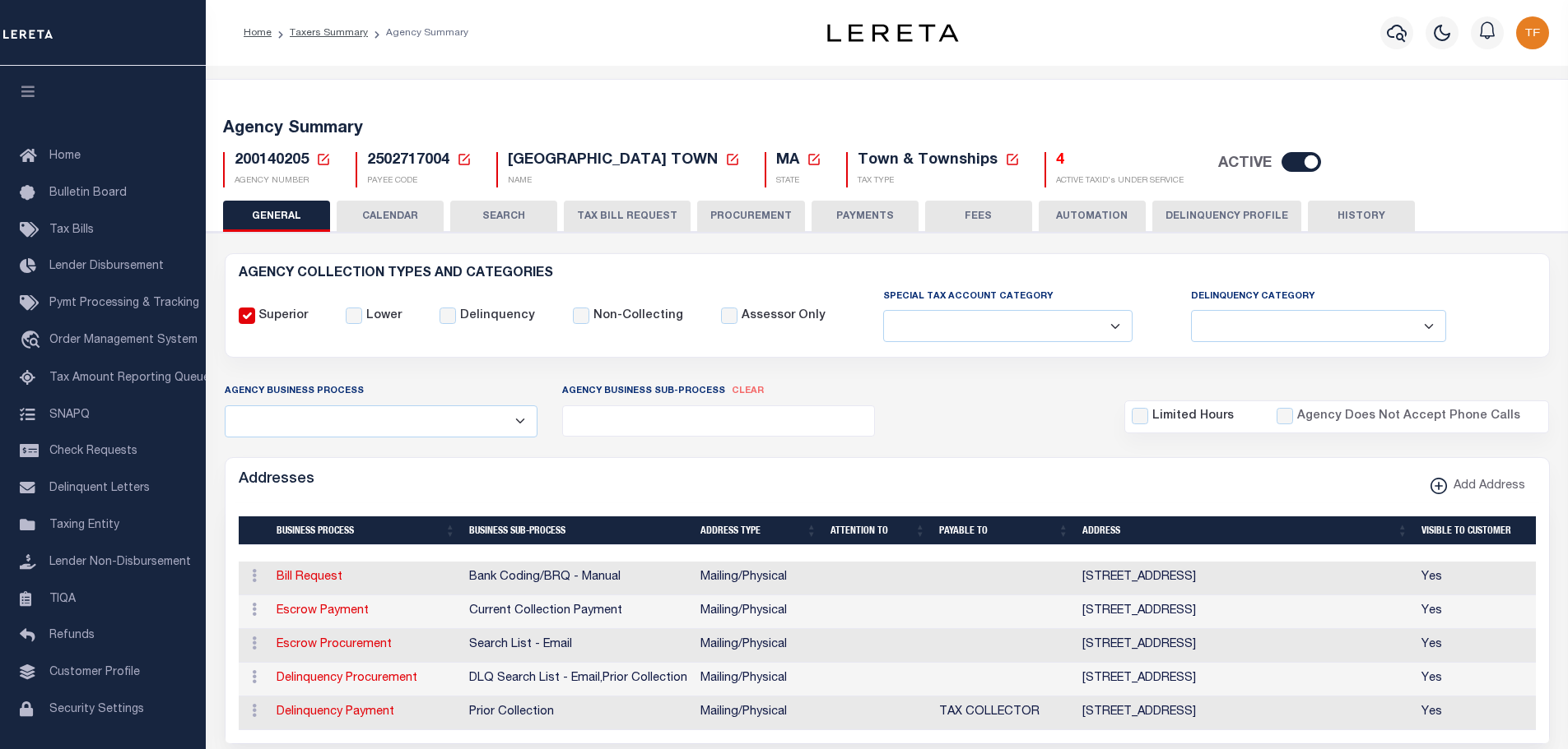
click at [321, 158] on icon at bounding box center [323, 159] width 15 height 15
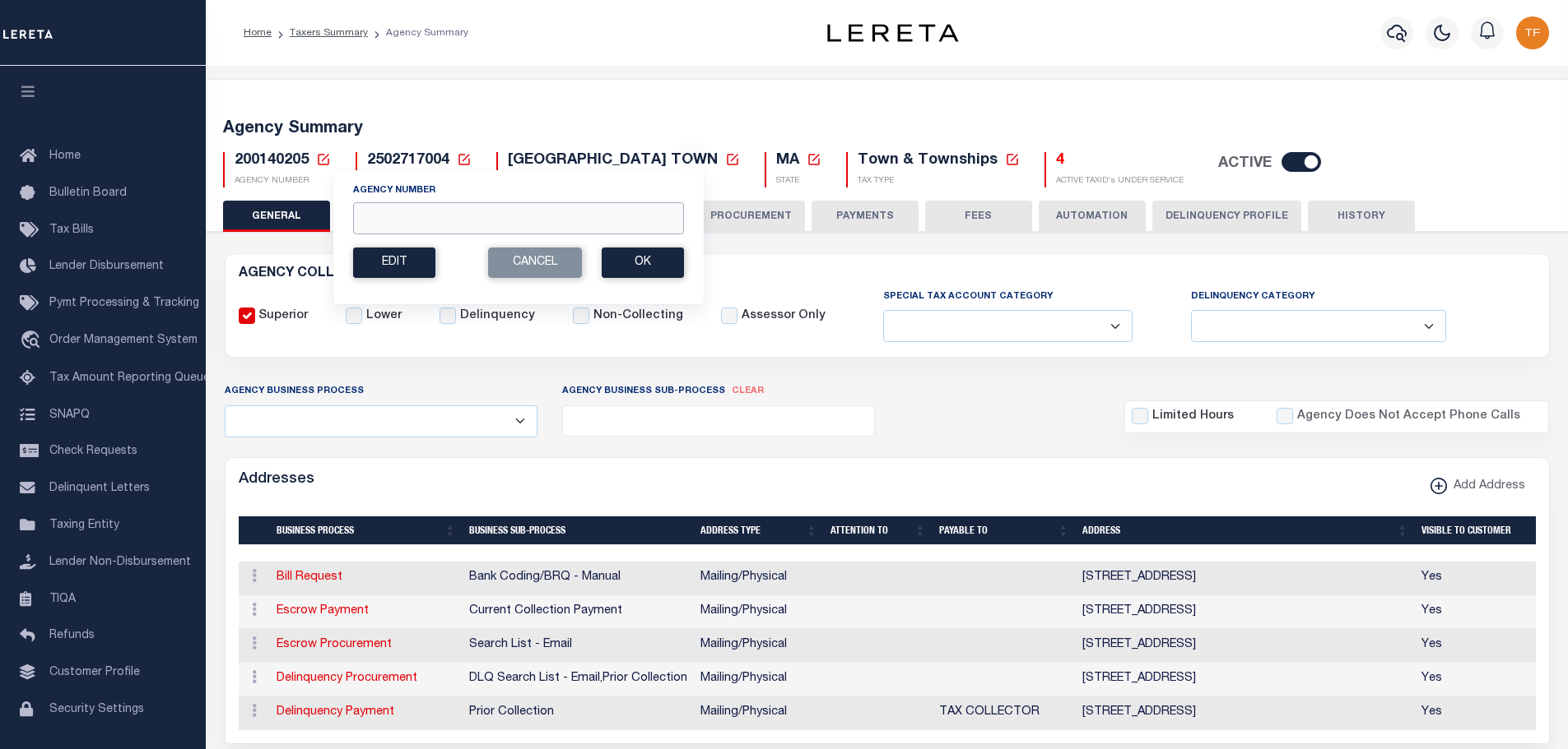
click at [372, 221] on input "Agency Number" at bounding box center [518, 218] width 331 height 32
type input "180160217"
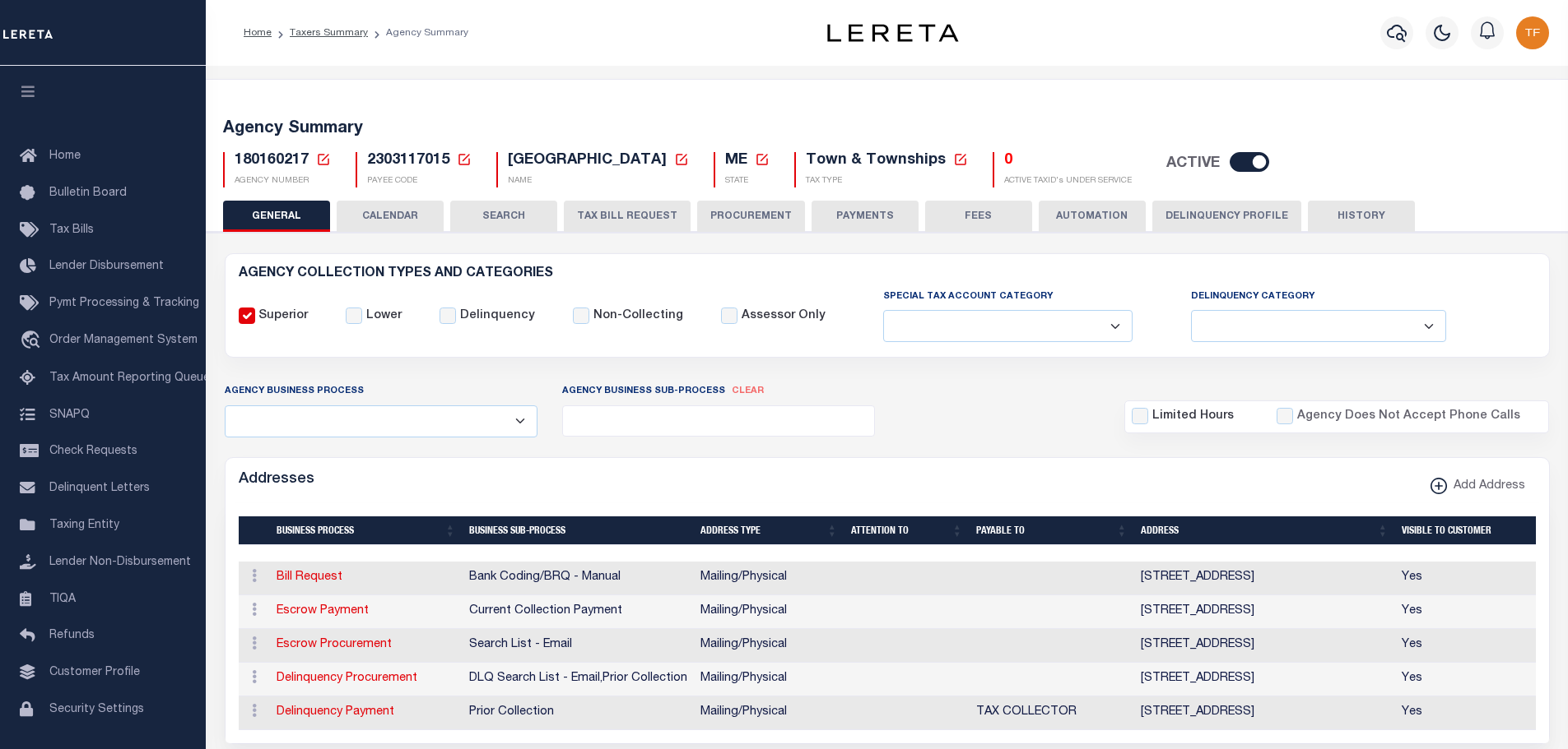
select select
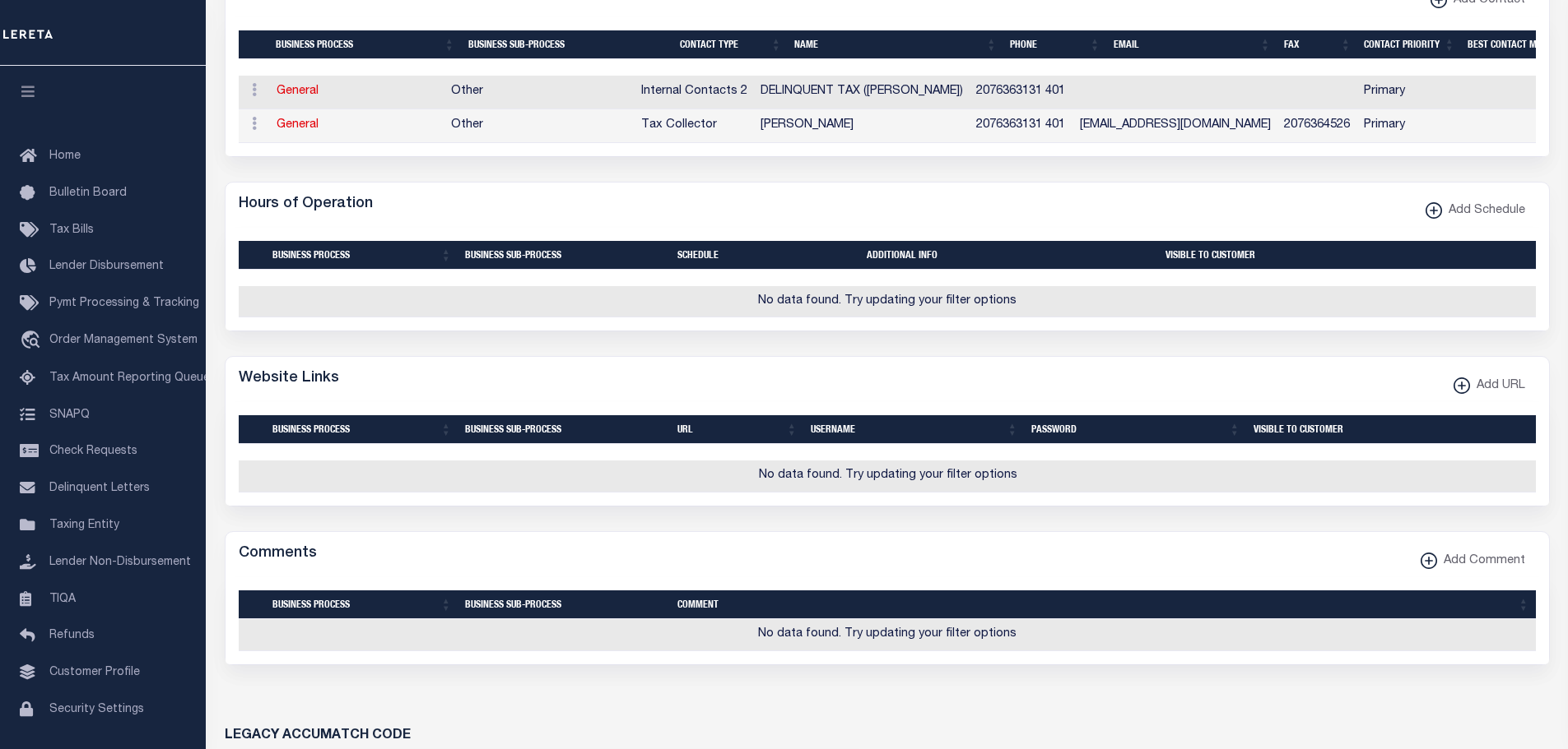
scroll to position [823, 0]
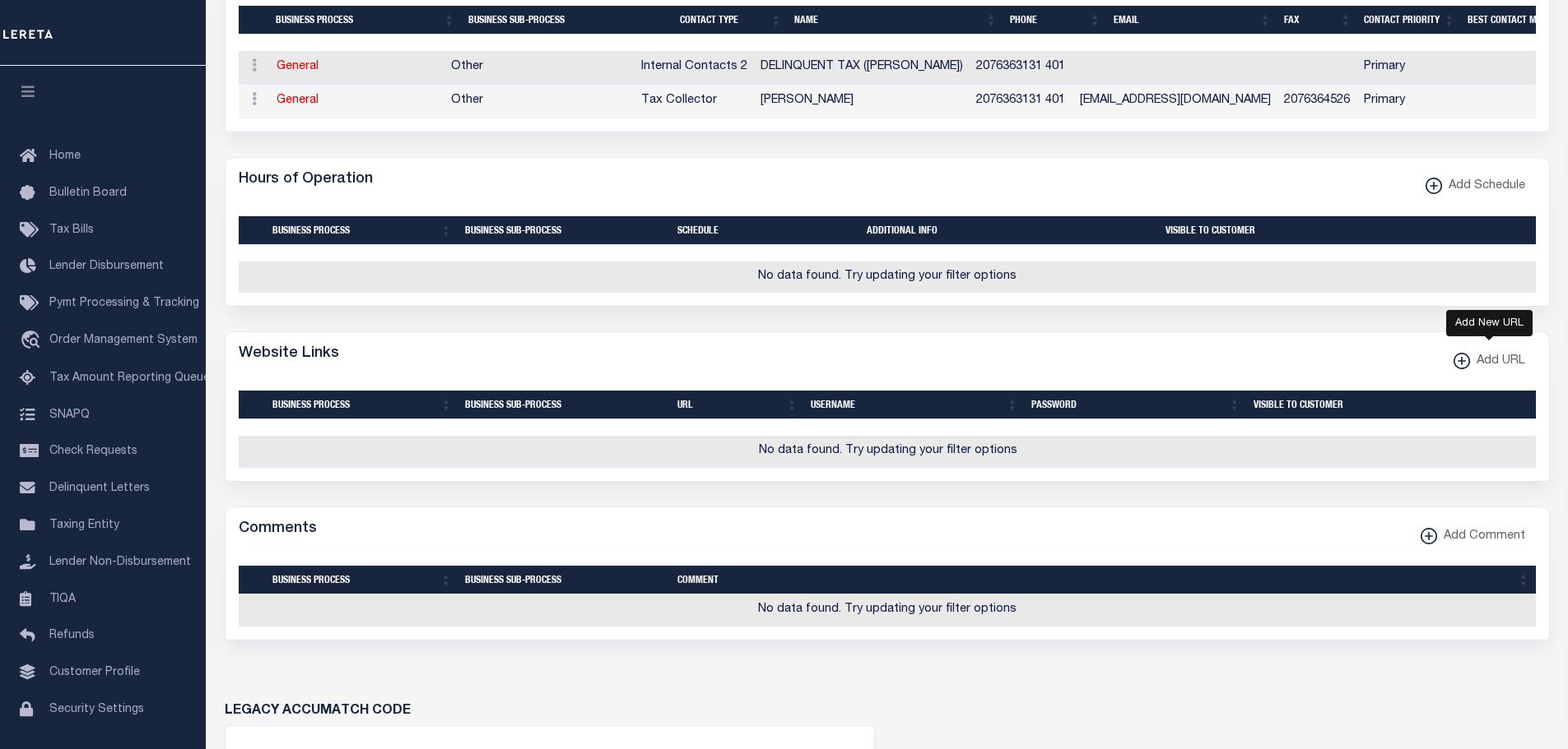
click at [1457, 369] on xmlns\ "button" at bounding box center [1461, 361] width 16 height 16
select select
checkbox input "true"
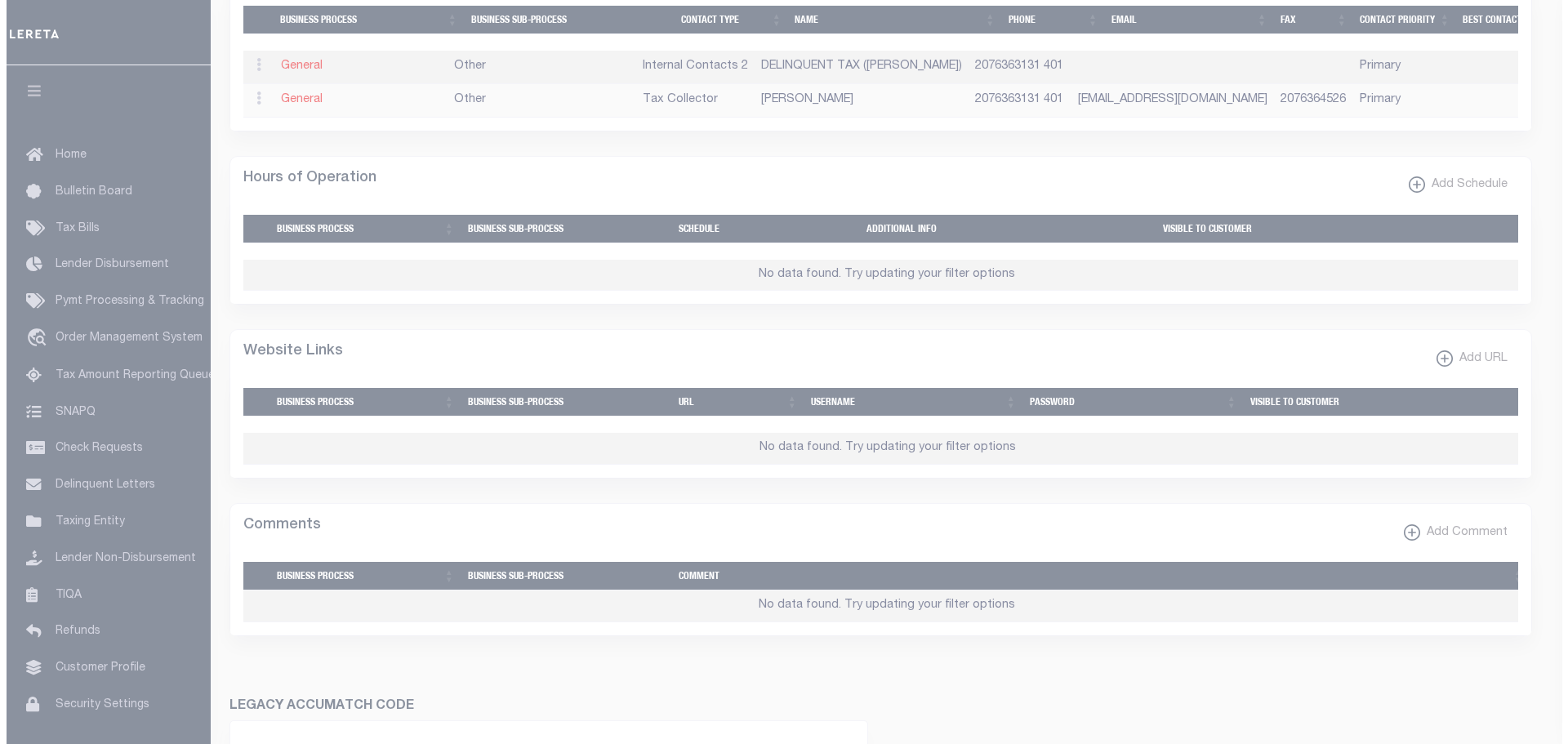
scroll to position [806, 0]
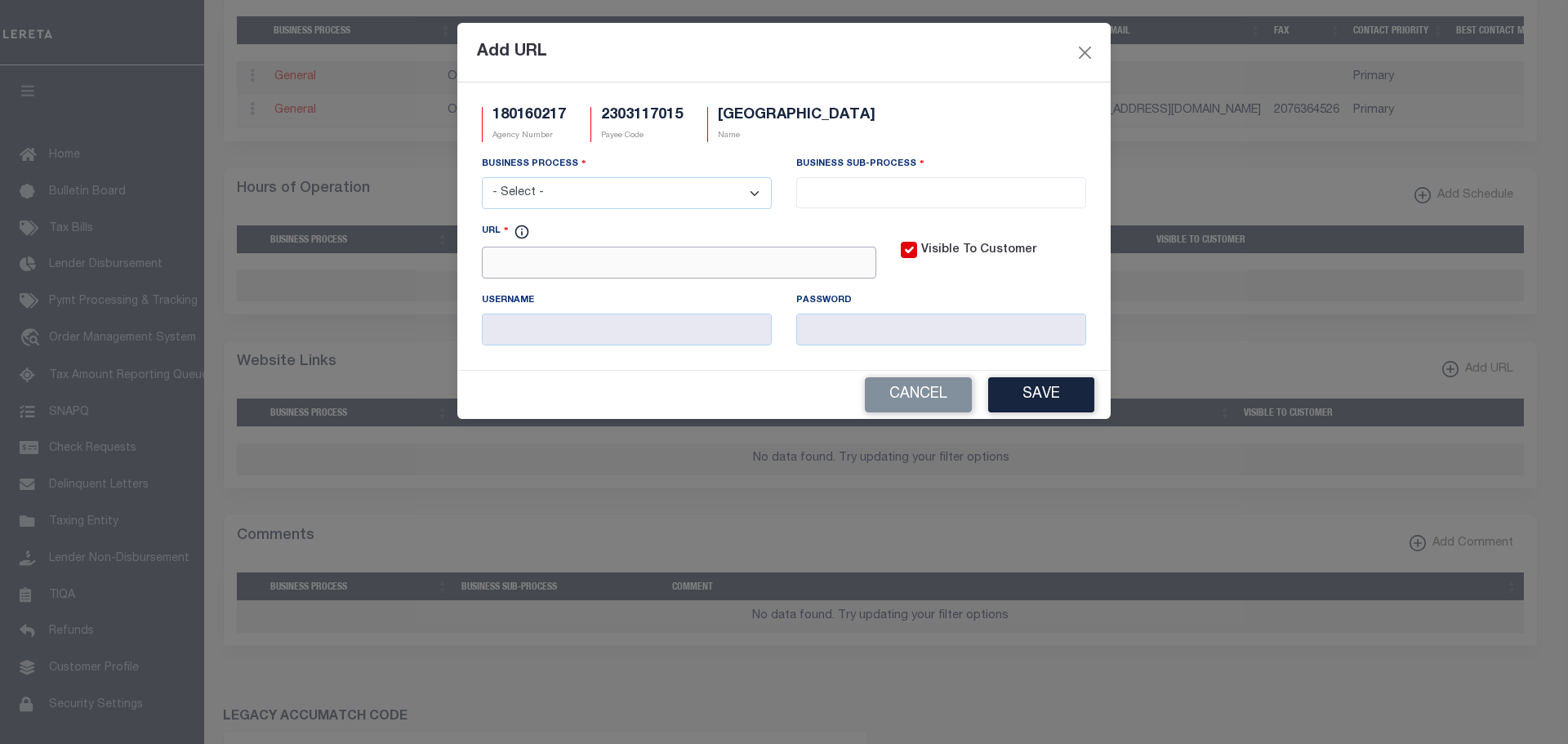
click at [487, 265] on input "URL" at bounding box center [679, 262] width 394 height 32
paste input "http://www.mapsonline.net/actonme/"
type input "http://www.mapsonline.net/actonme/"
click at [613, 192] on select "- Select - All Automation Bill Request Delinquency Payment Delinquency Procurem…" at bounding box center [626, 193] width 290 height 32
select select "6"
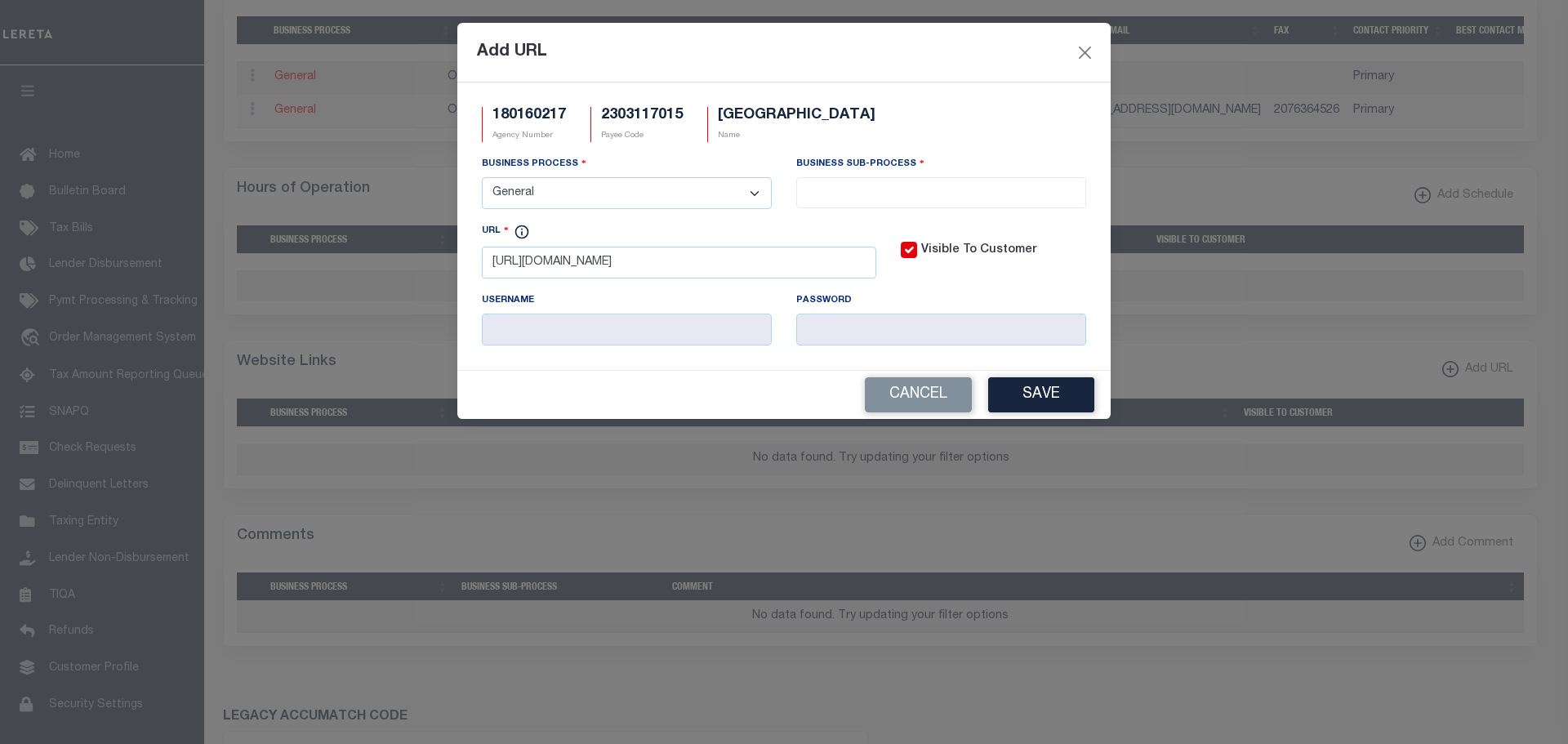
click at [482, 178] on select "- Select - All Automation Bill Request Delinquency Payment Delinquency Procurem…" at bounding box center [626, 193] width 290 height 32
click at [903, 193] on input "search" at bounding box center [942, 192] width 280 height 18
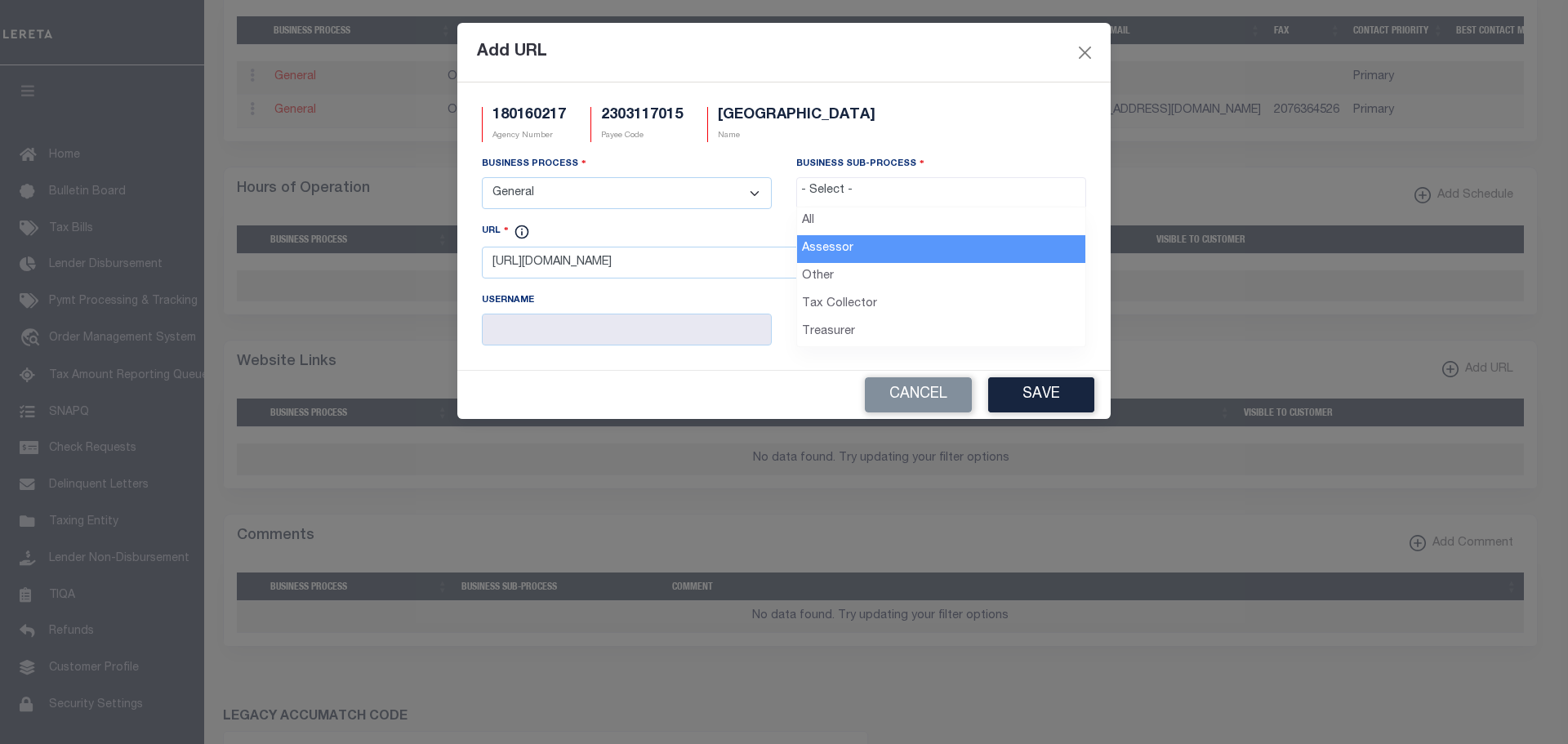
select select "33"
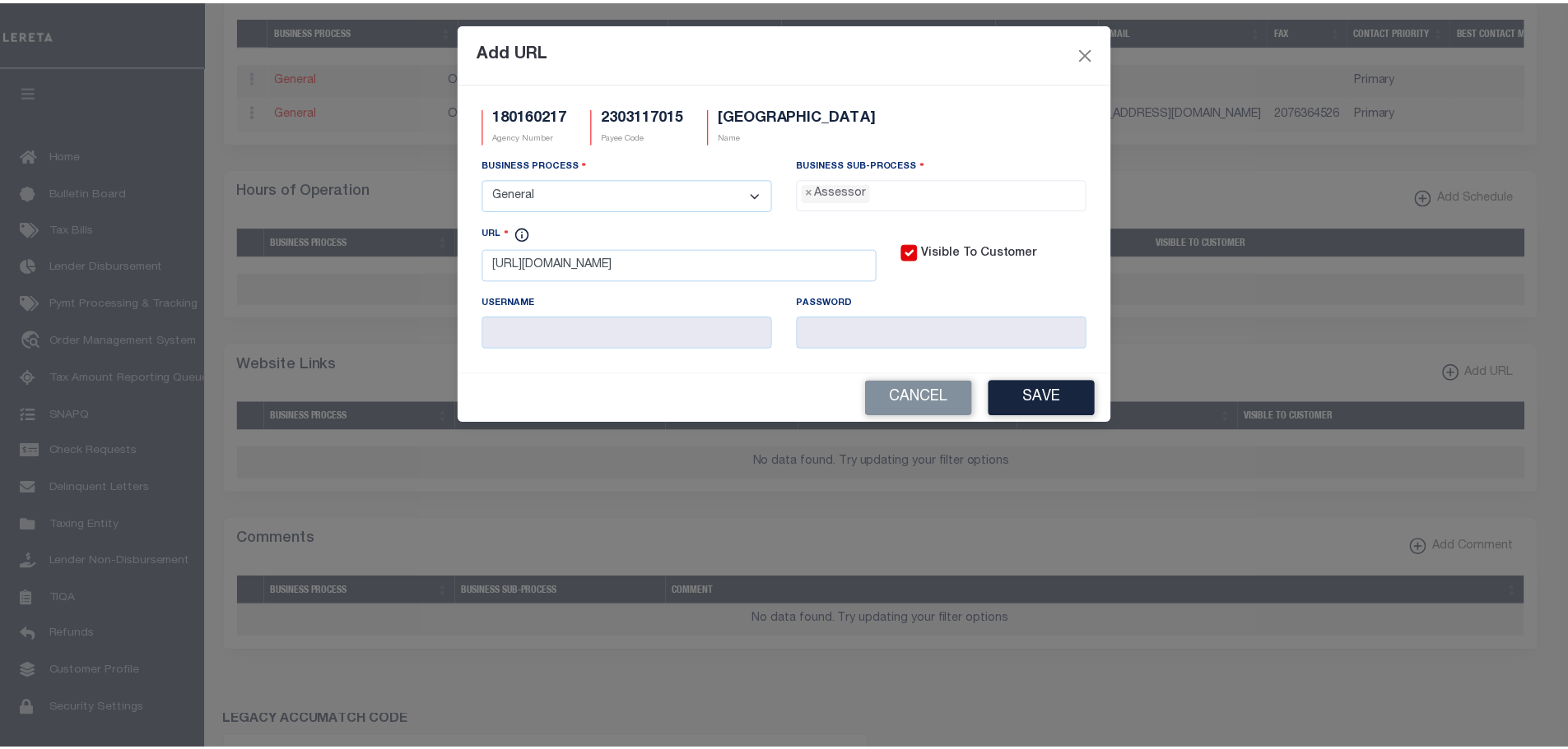
scroll to position [15, 0]
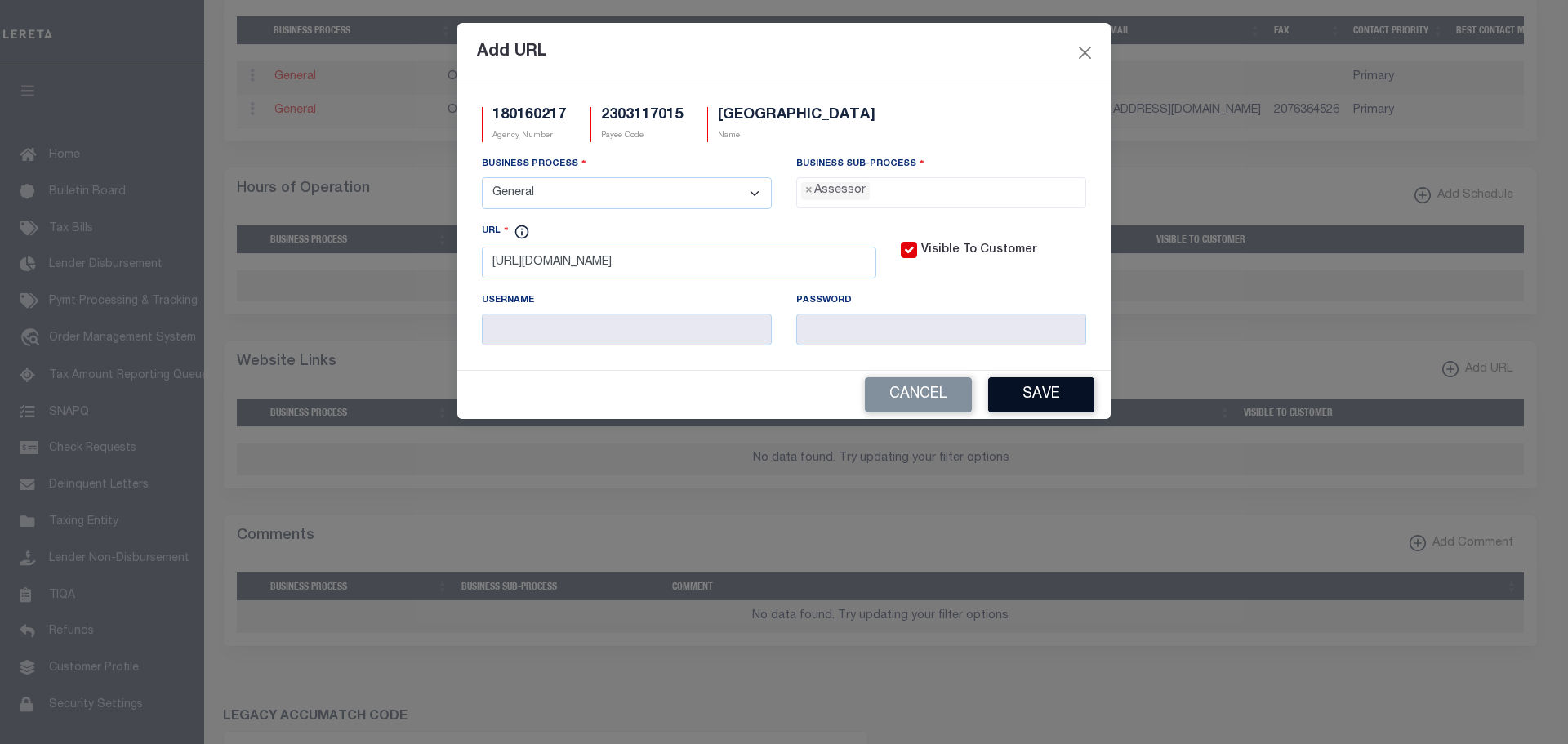
click at [1027, 402] on button "Save" at bounding box center [1040, 395] width 106 height 35
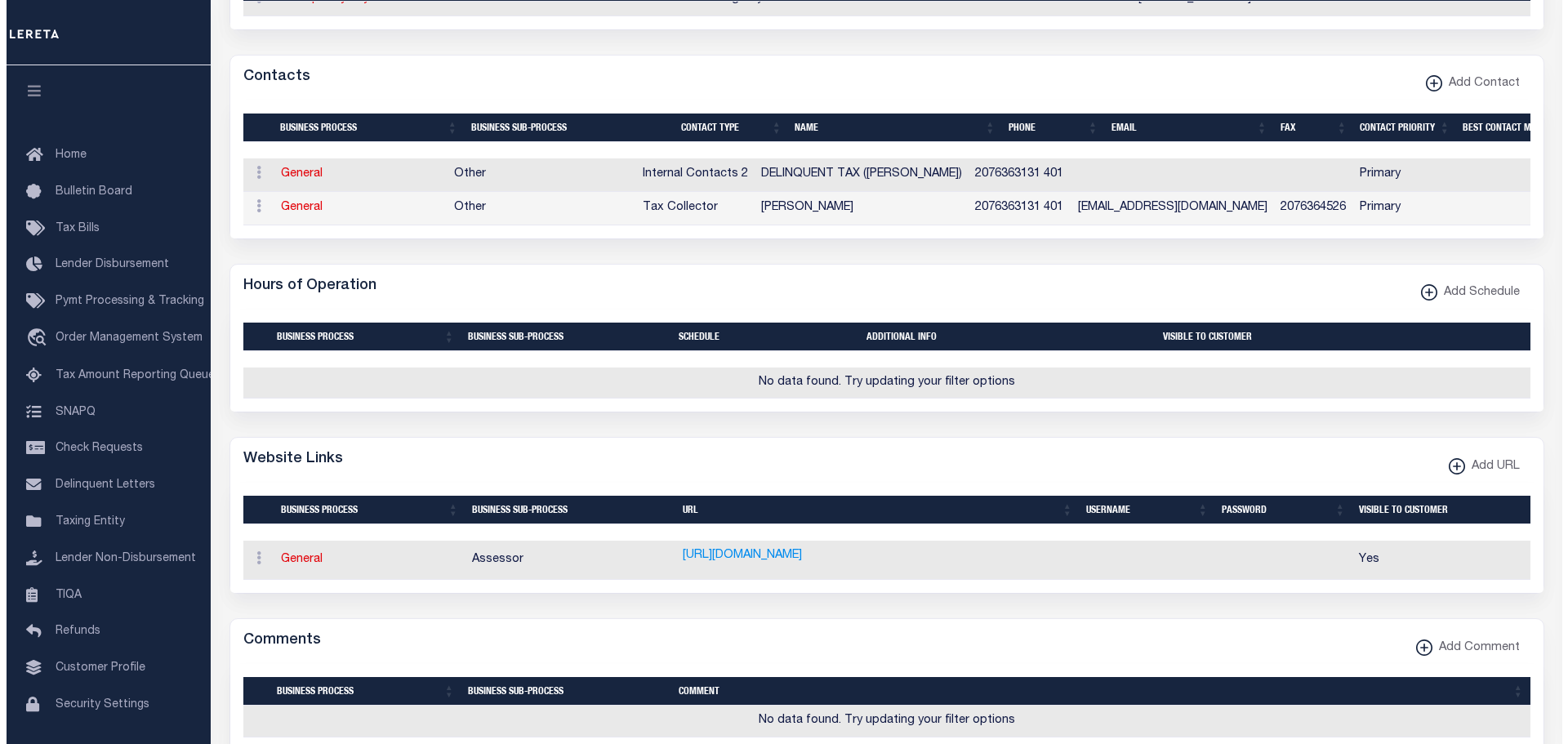
scroll to position [806, 0]
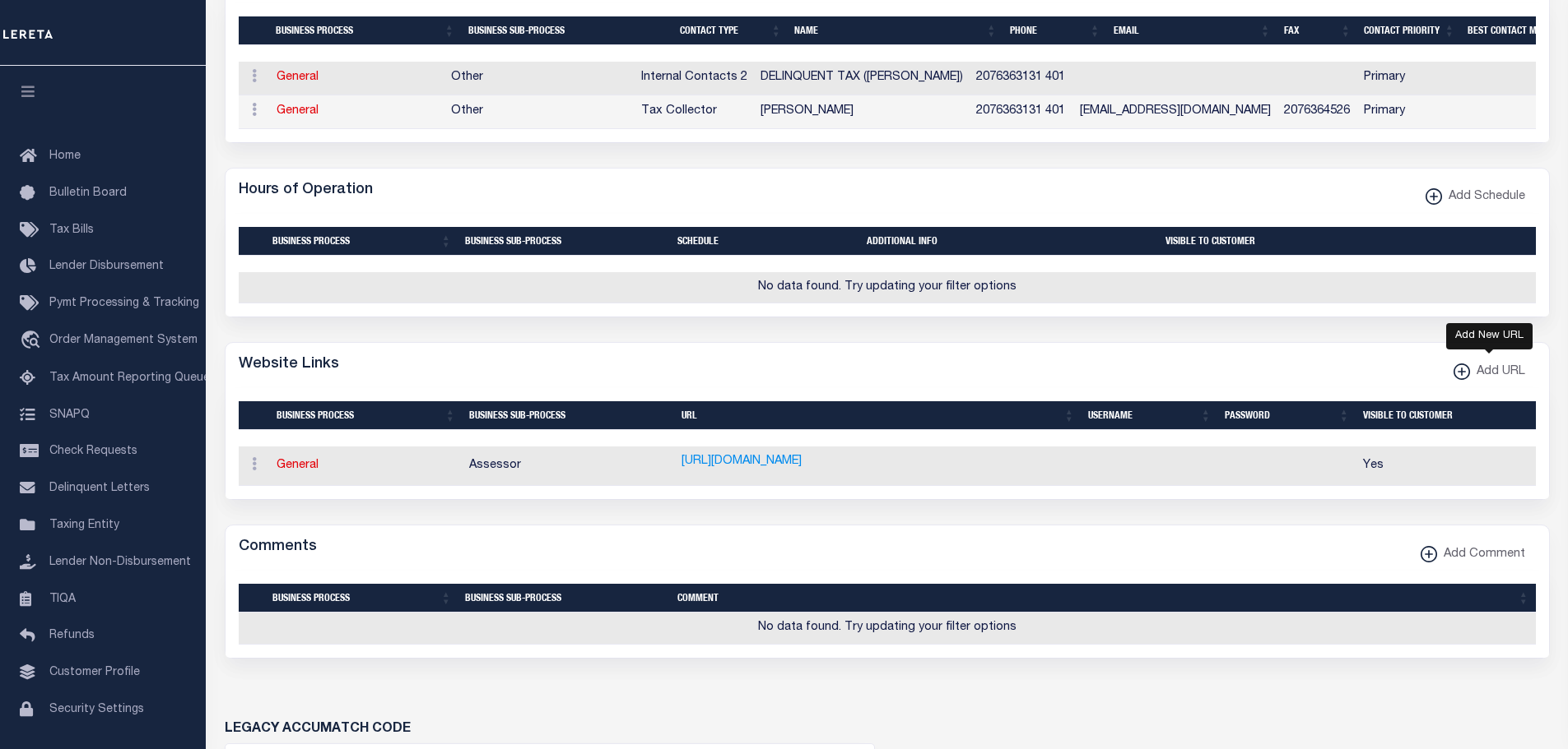
click at [1462, 380] on xmlns\ "button" at bounding box center [1461, 371] width 16 height 16
select select
checkbox input "true"
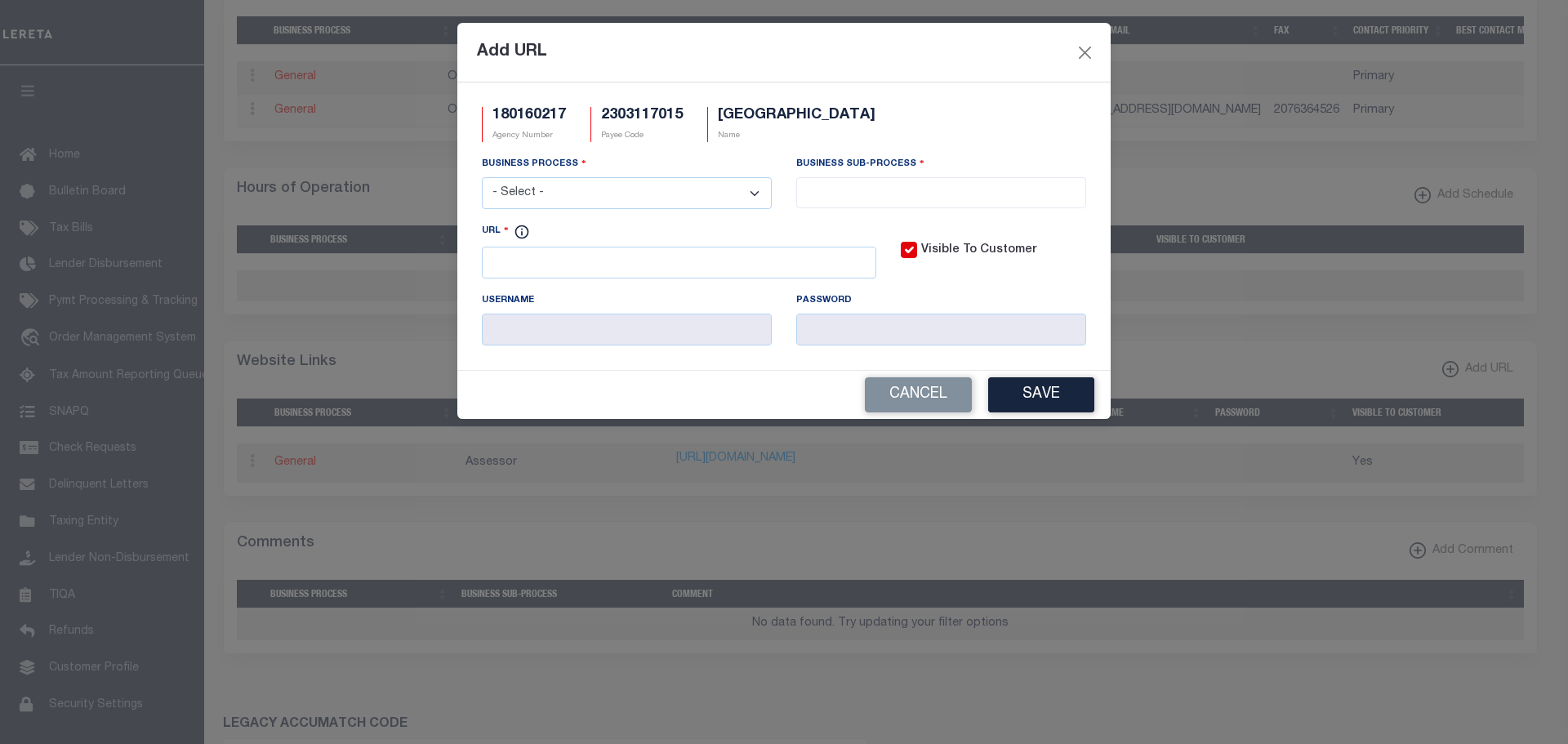
scroll to position [0, 0]
click at [518, 275] on input "URL" at bounding box center [679, 262] width 394 height 32
paste input "www.actonmaine.org"
type input "HTTP://www.actonmaine.org"
click at [692, 193] on select "- Select - All Automation Bill Request Delinquency Payment Delinquency Procurem…" at bounding box center [626, 193] width 290 height 32
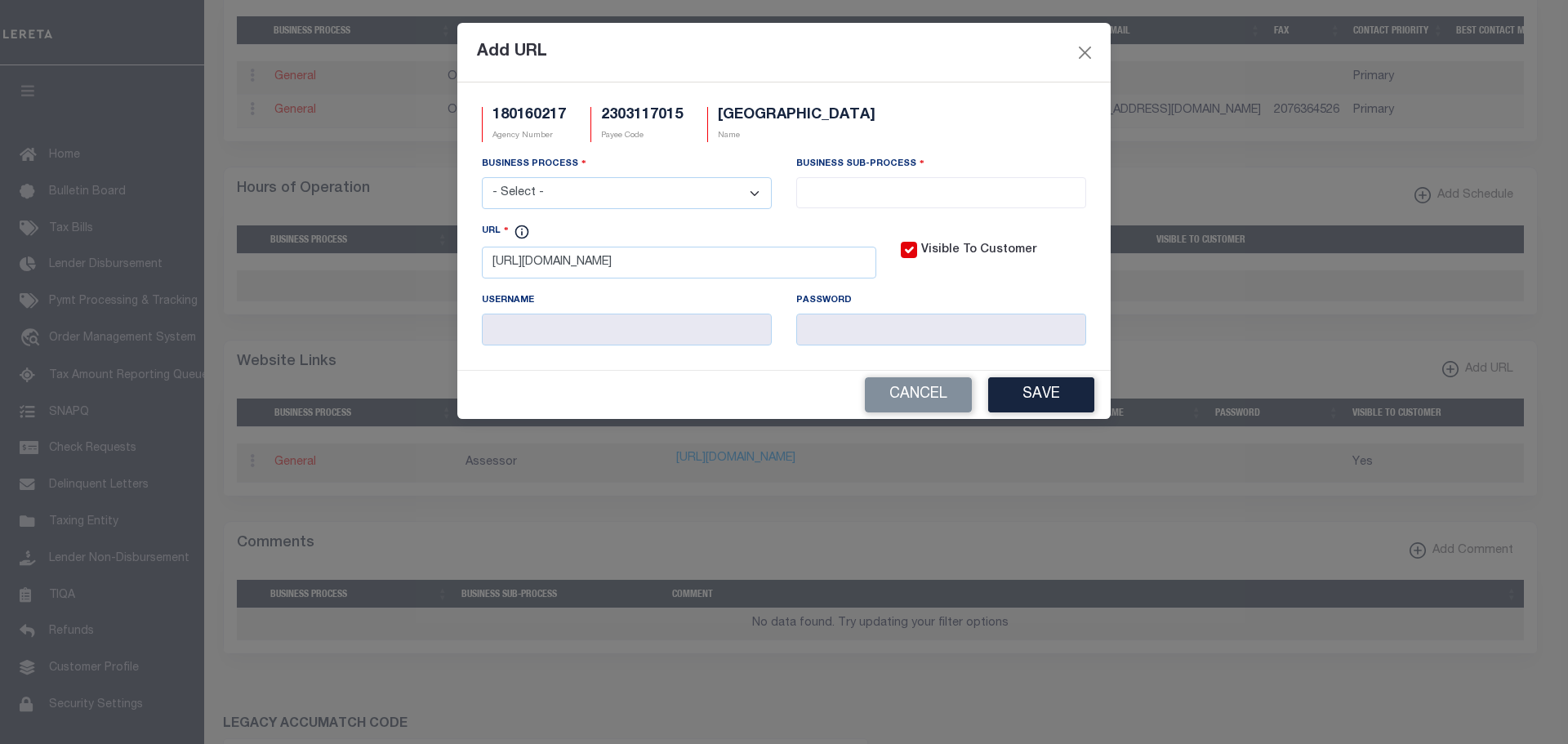
select select "3"
click at [482, 178] on select "- Select - All Automation Bill Request Delinquency Payment Delinquency Procurem…" at bounding box center [626, 193] width 290 height 32
click at [896, 188] on input "search" at bounding box center [942, 192] width 280 height 18
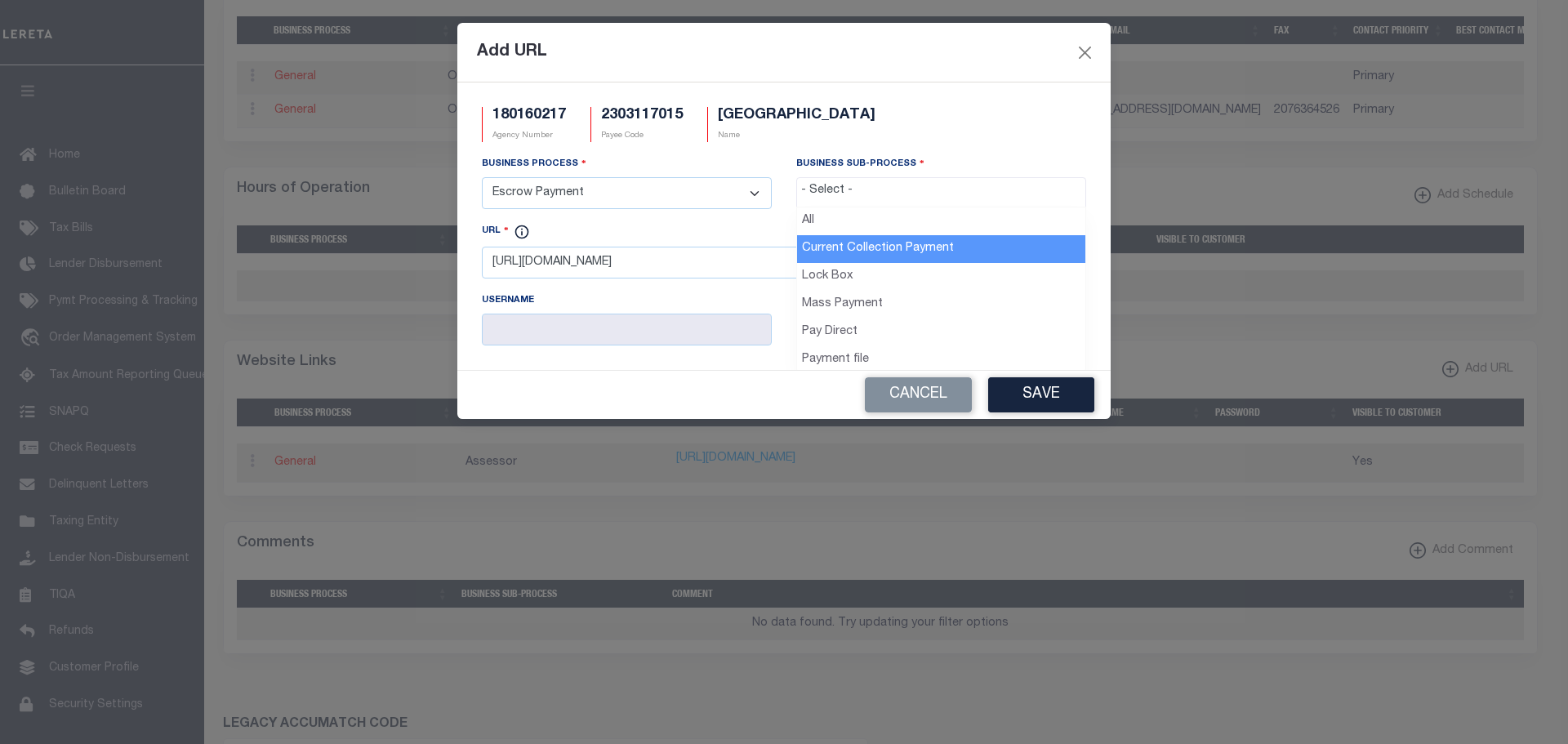
select select "11"
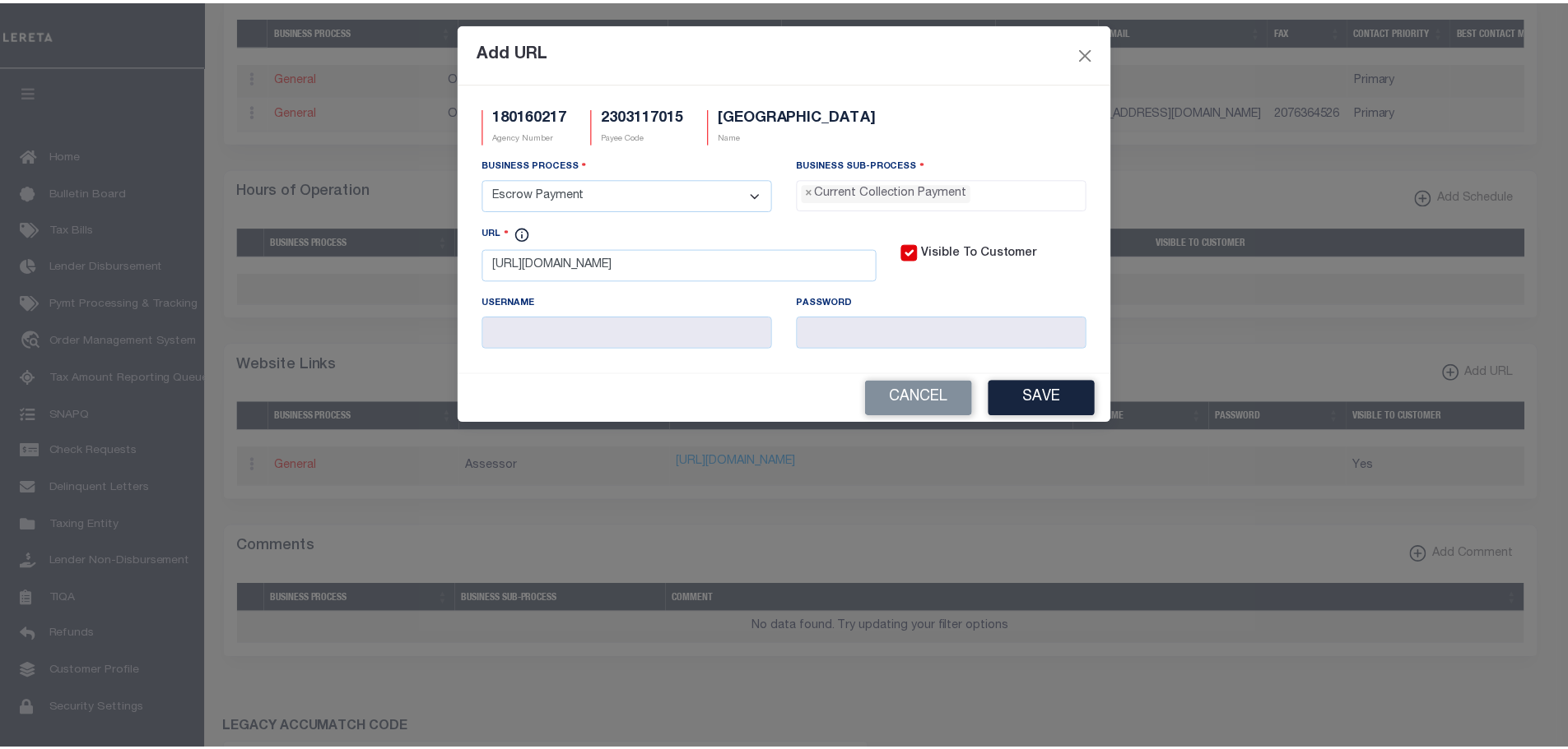
scroll to position [15, 0]
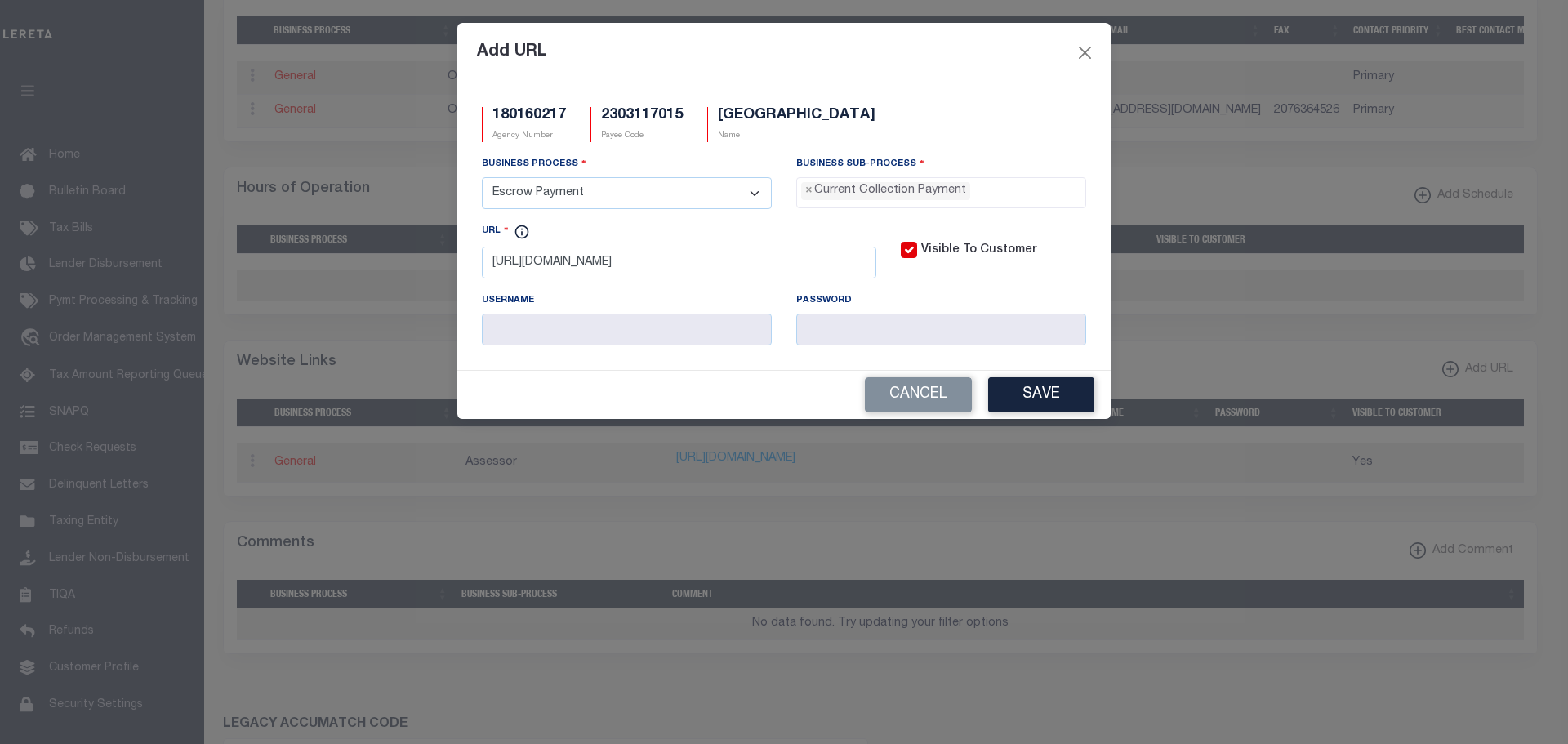
drag, startPoint x: 1056, startPoint y: 394, endPoint x: 1065, endPoint y: 401, distance: 11.4
click at [1058, 395] on button "Save" at bounding box center [1040, 395] width 106 height 35
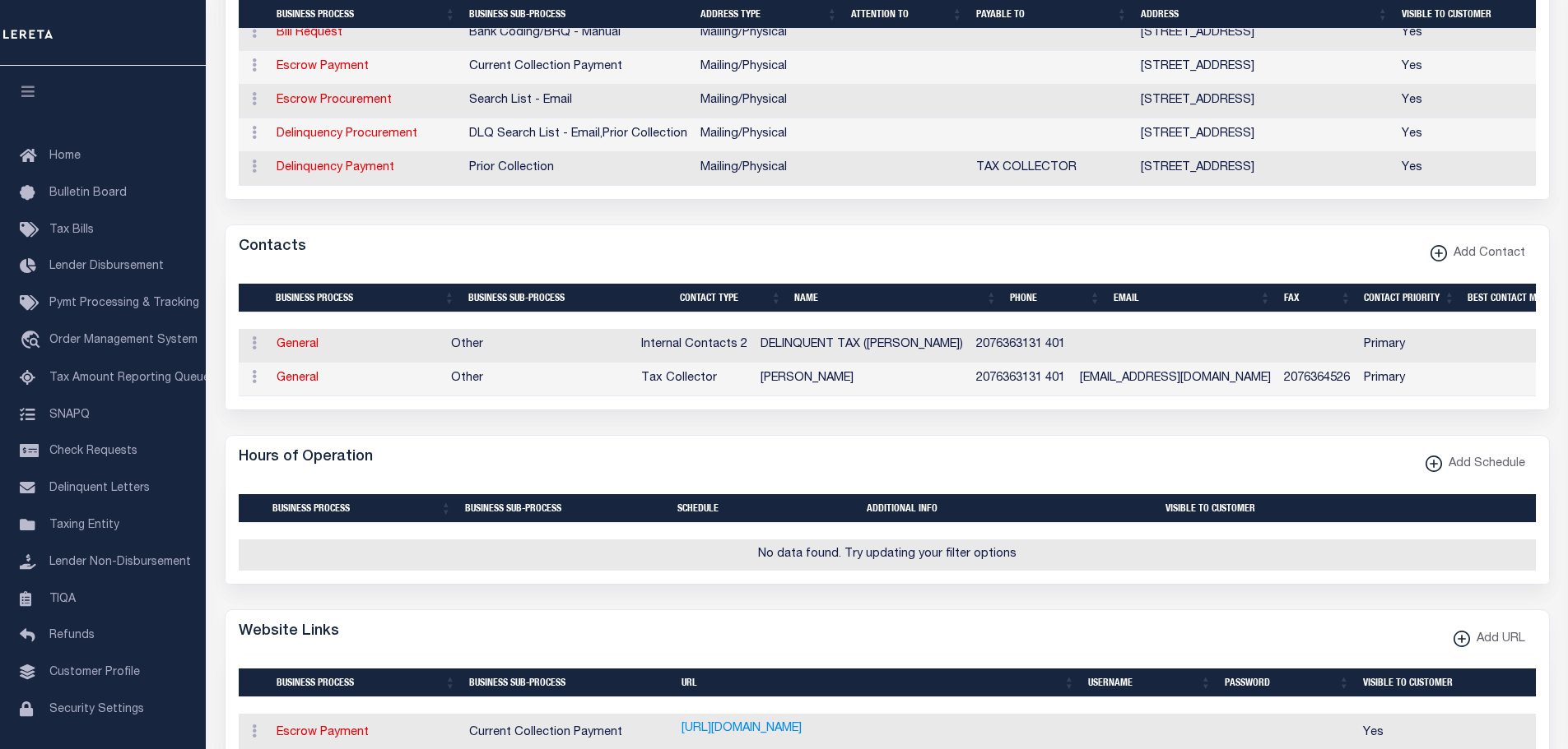
scroll to position [400, 0]
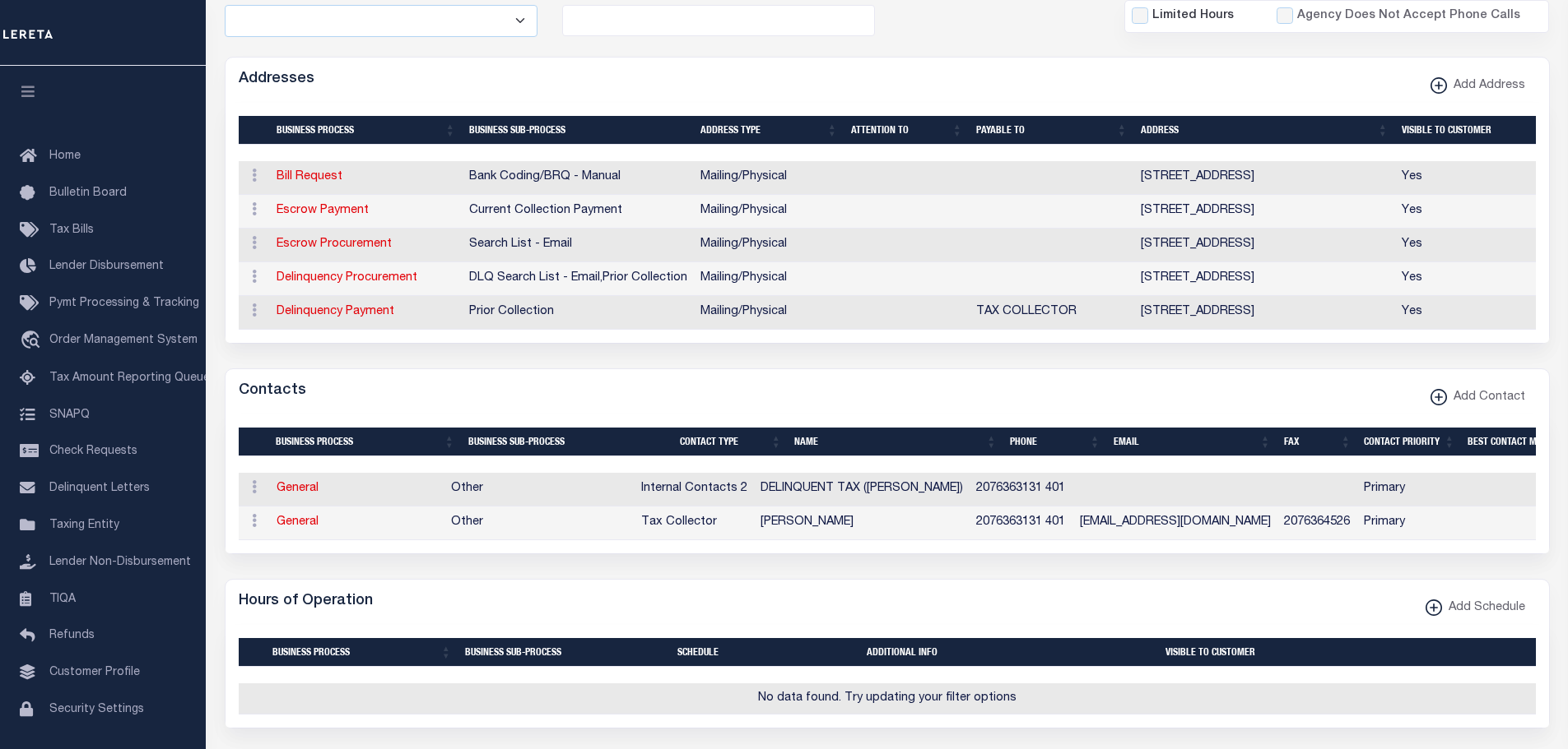
drag, startPoint x: 344, startPoint y: 215, endPoint x: 371, endPoint y: 226, distance: 29.2
click at [344, 215] on link "Escrow Payment" at bounding box center [322, 210] width 92 height 12
select select "1"
checkbox input "false"
select select
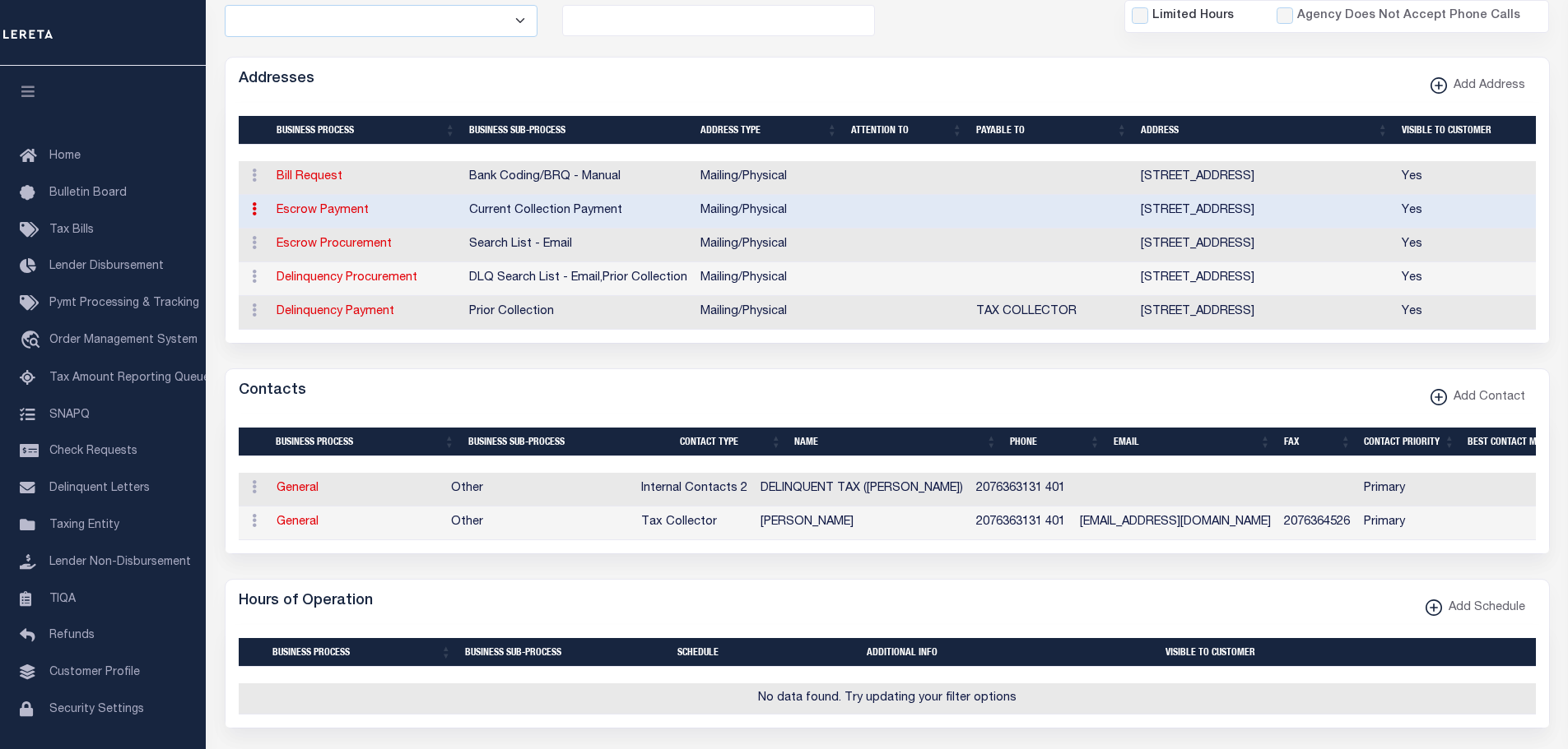
type input "35 H RD"
type input "ACTON"
select select "ME"
type input "04001"
select select "5"
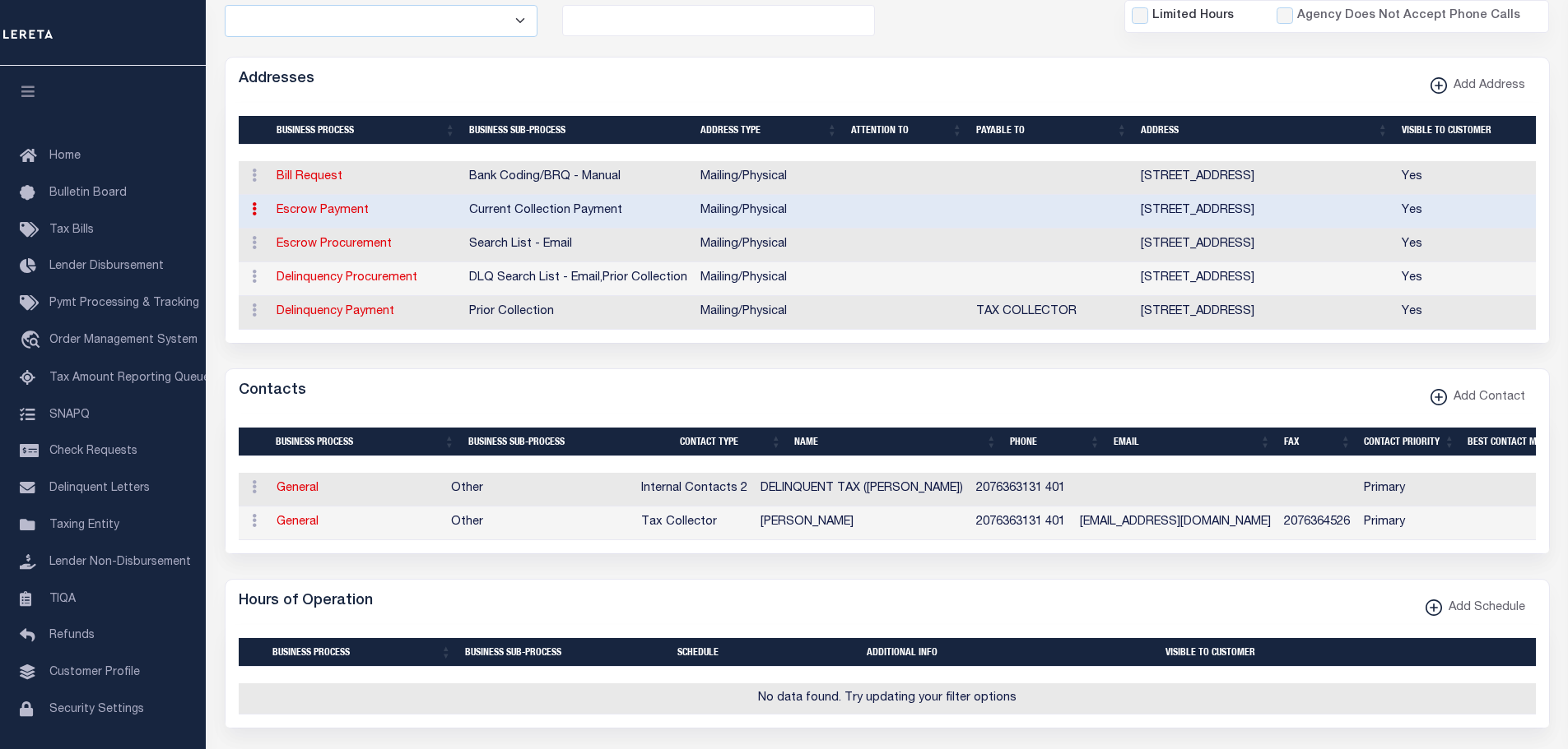
checkbox input "true"
select select "3"
select select "11"
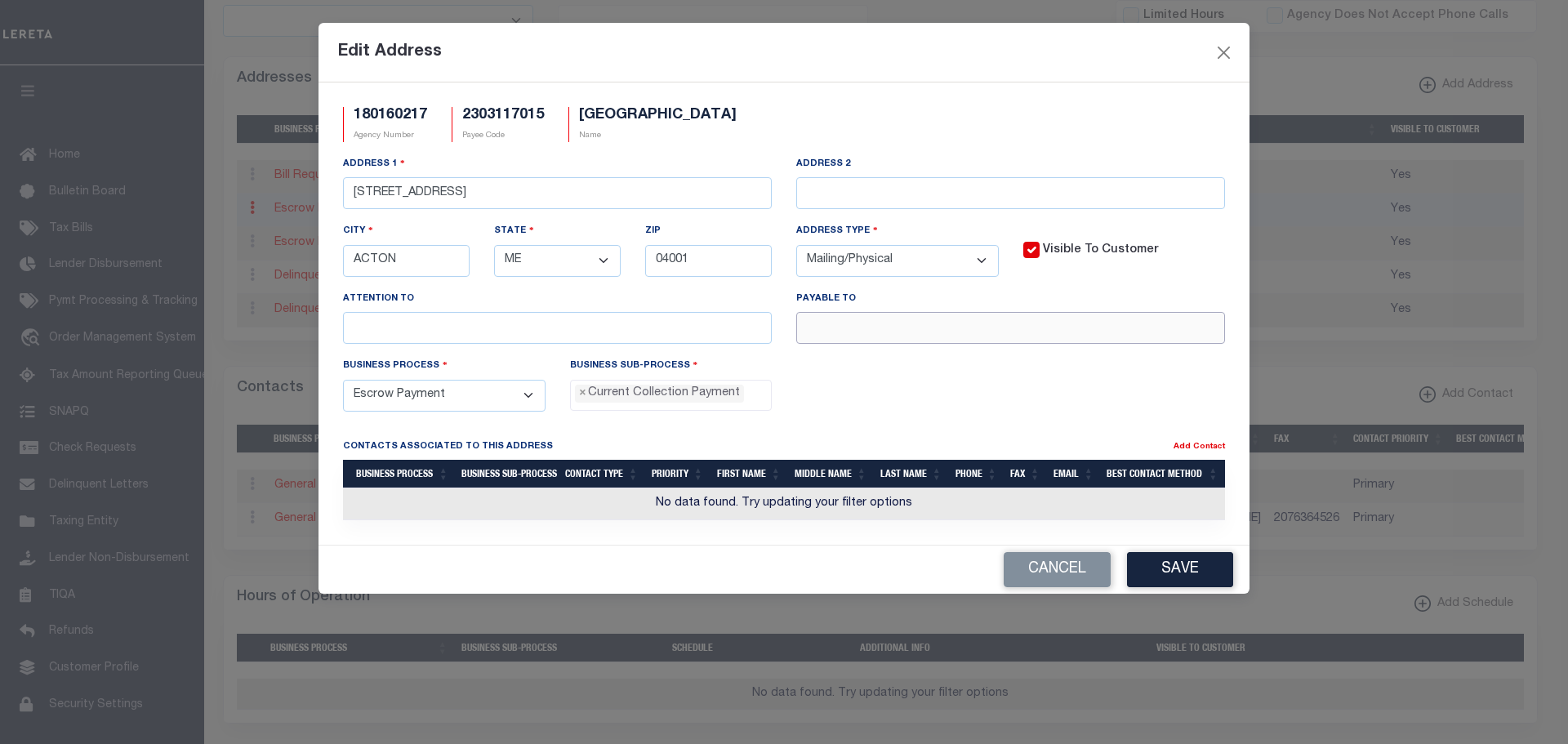
click at [896, 317] on input "text" at bounding box center [1010, 327] width 428 height 32
paste input "TAX COLLECTOR"
type input "TAX COLLECTOR"
drag, startPoint x: 1242, startPoint y: 567, endPoint x: 1230, endPoint y: 562, distance: 13.0
click at [1235, 564] on div "Cancel Save" at bounding box center [784, 570] width 931 height 48
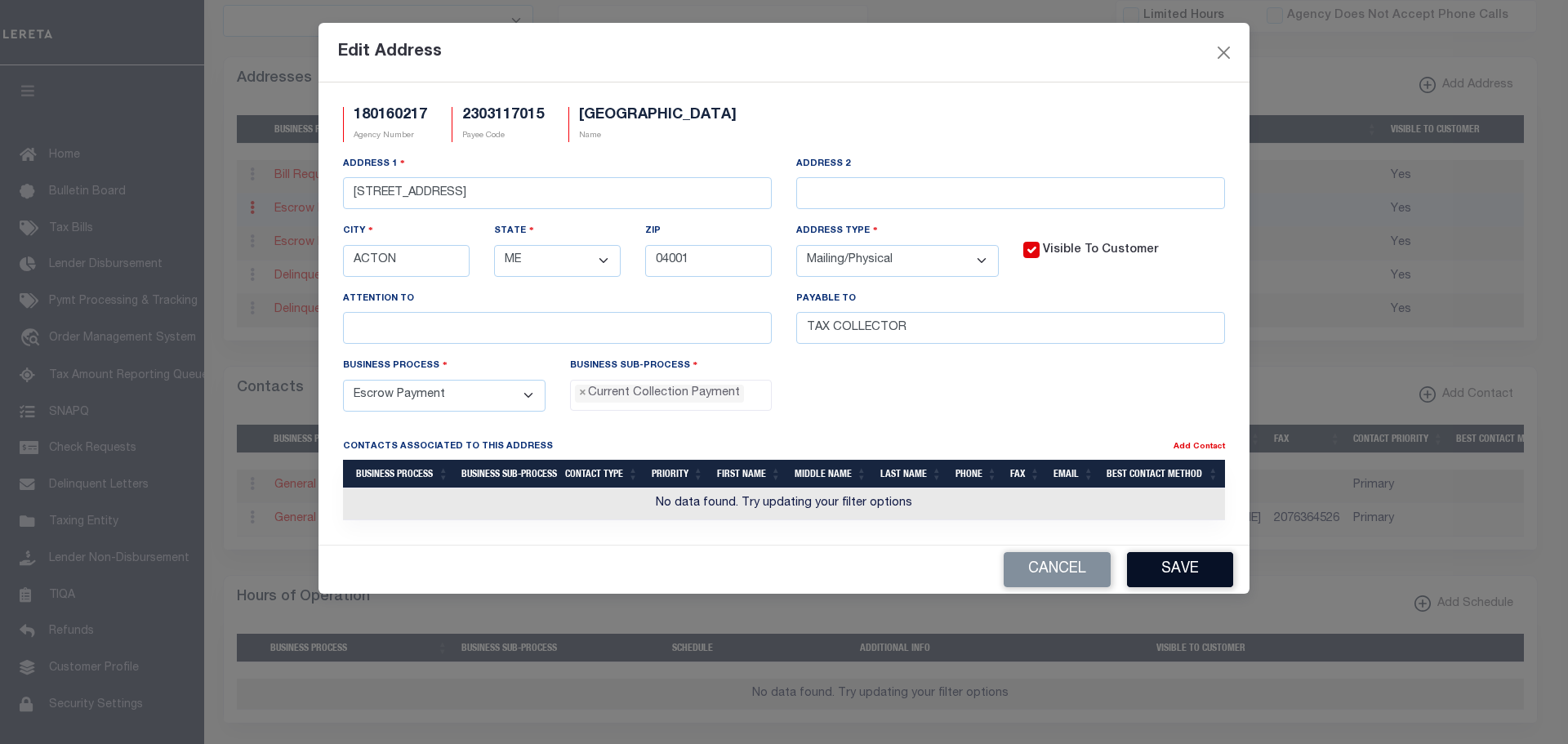
click at [1201, 576] on button "Save" at bounding box center [1179, 570] width 106 height 35
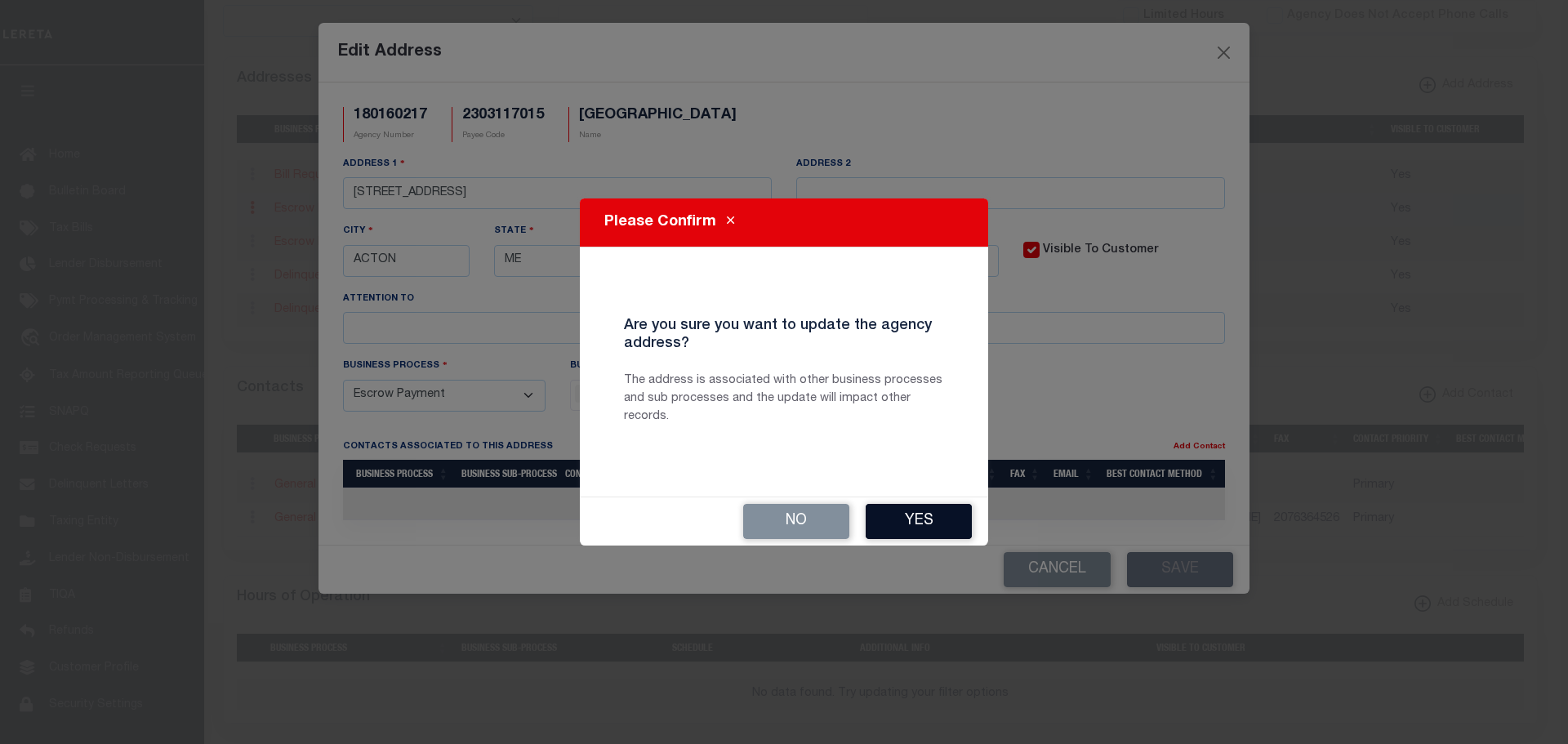
click at [951, 526] on button "Yes" at bounding box center [918, 522] width 106 height 35
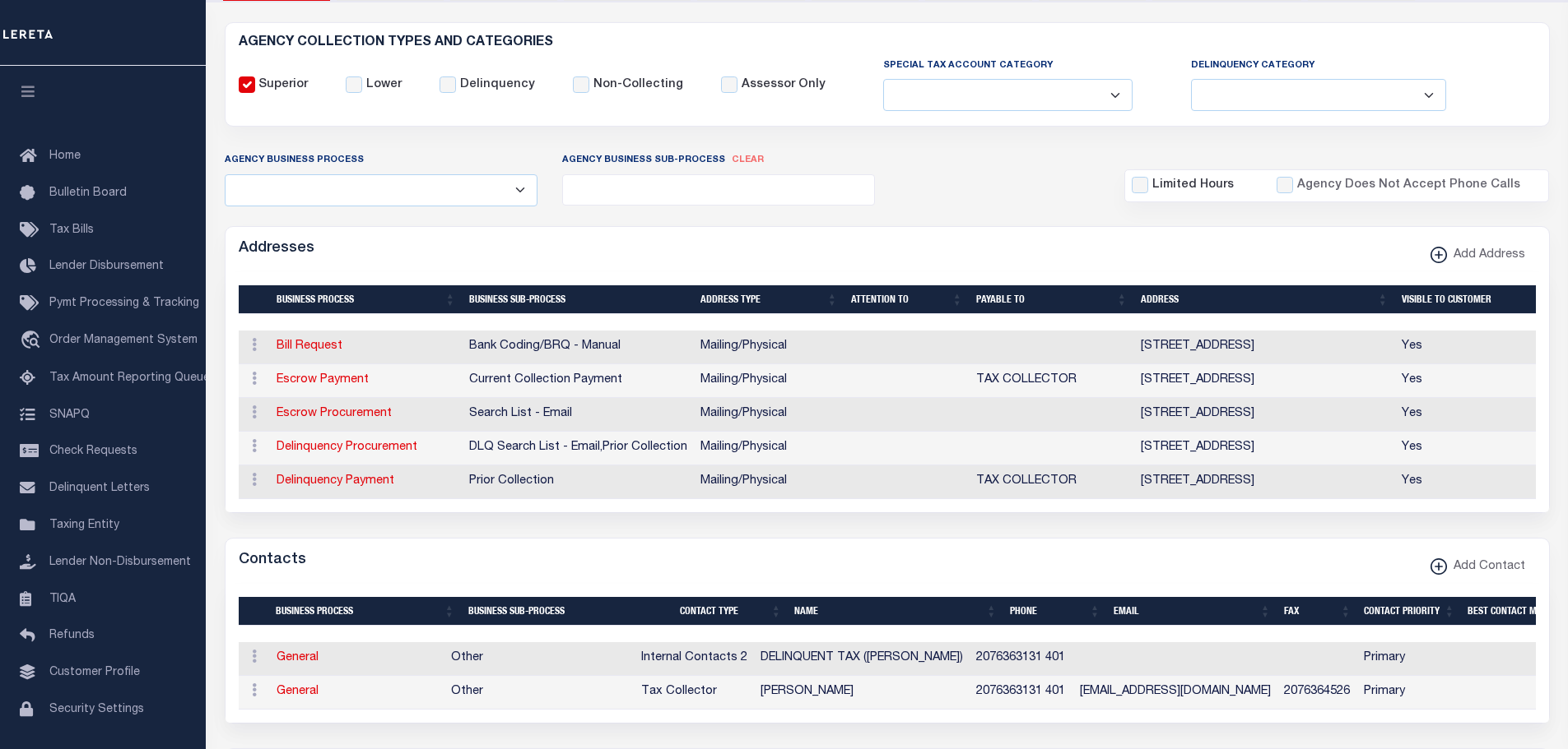
scroll to position [72, 0]
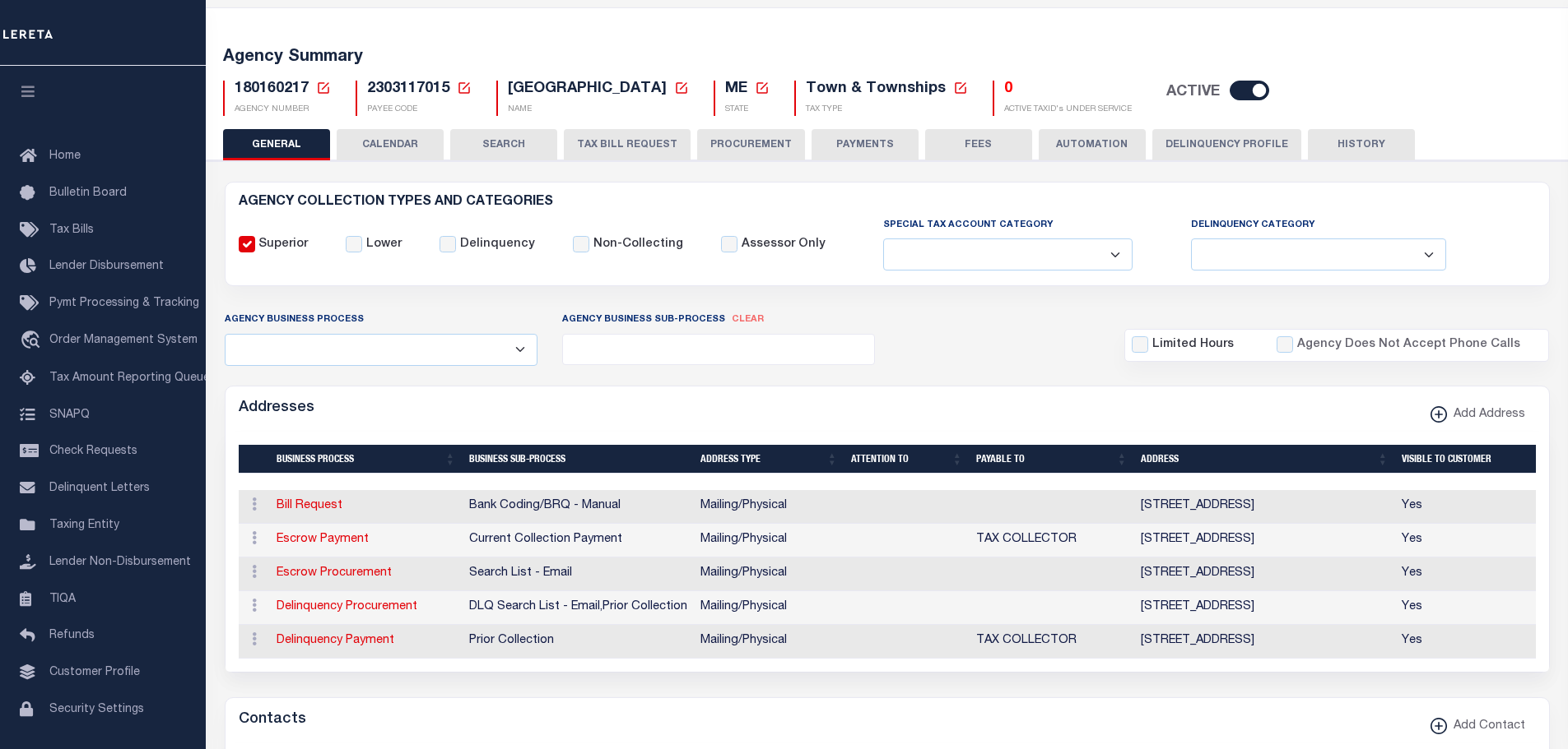
click at [327, 86] on icon at bounding box center [323, 88] width 15 height 15
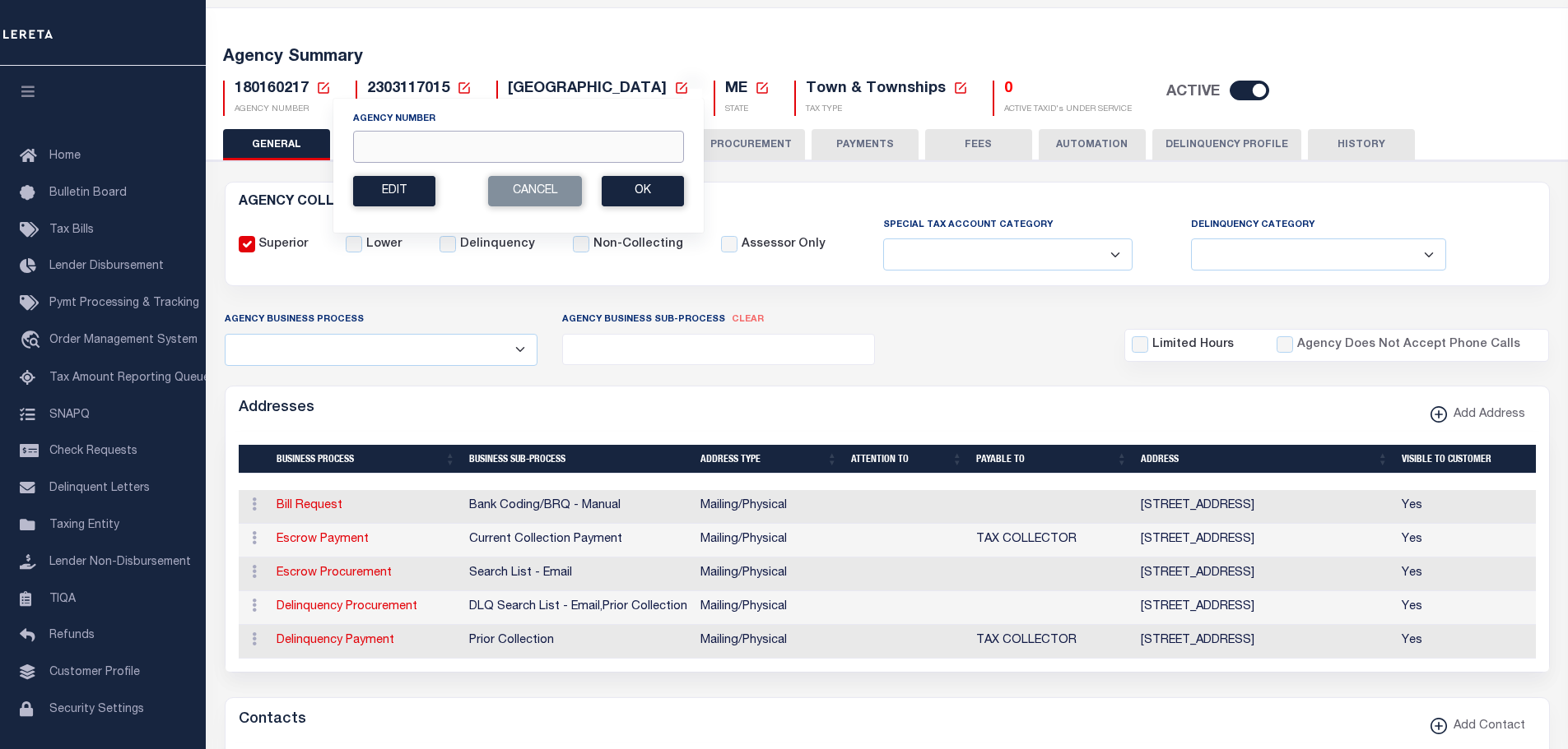
click at [397, 144] on input "Agency Number" at bounding box center [518, 147] width 331 height 32
type input "200140205"
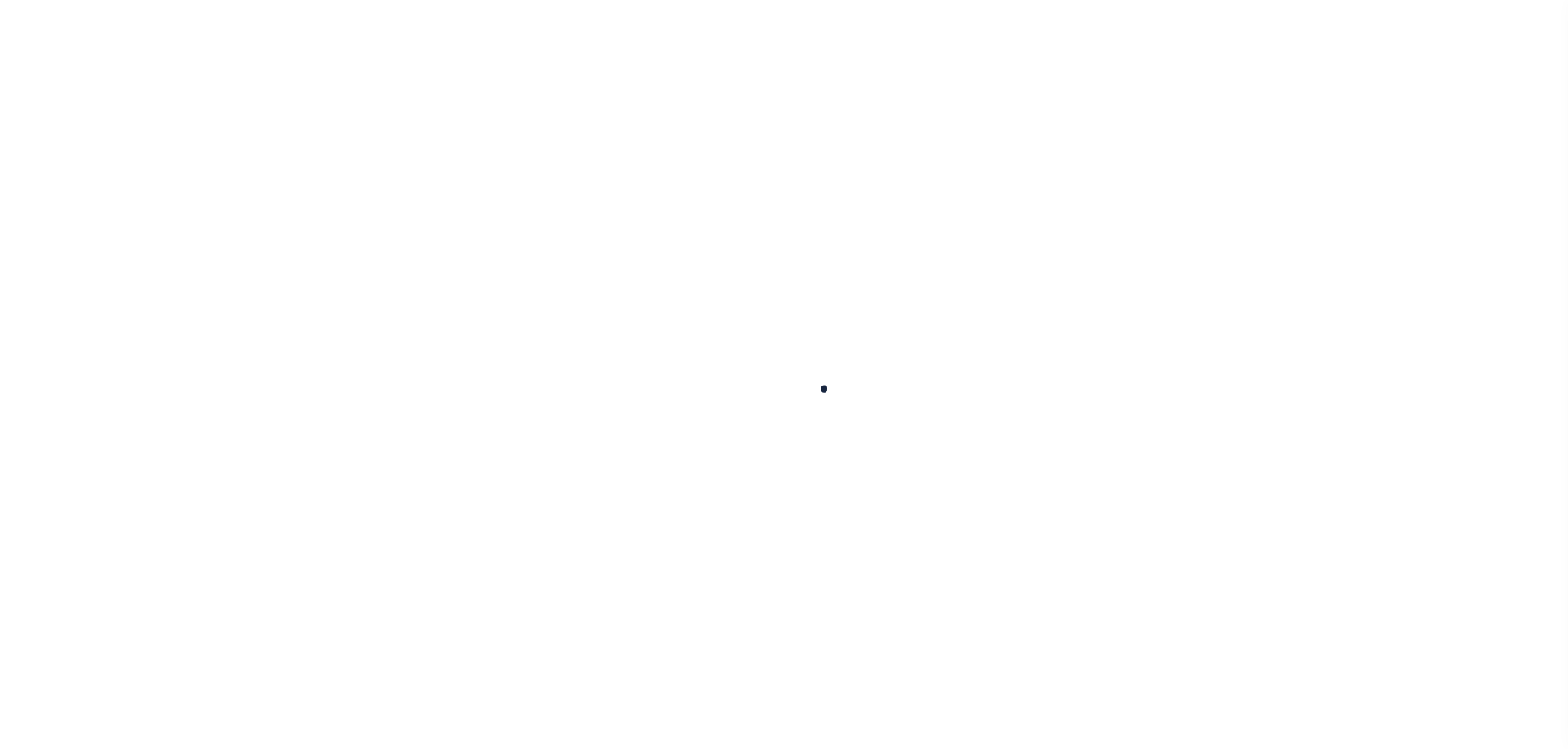
select select
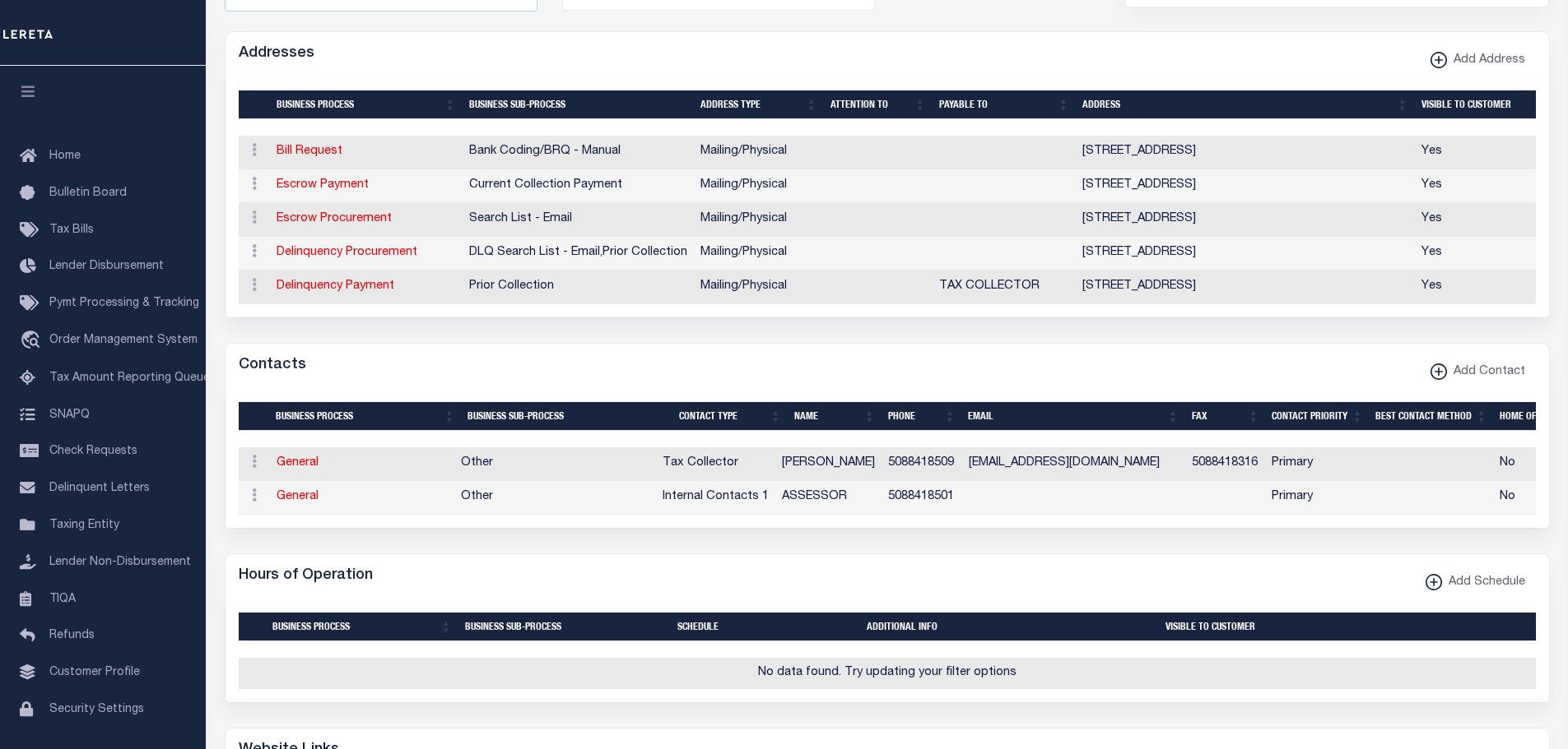
scroll to position [493, 0]
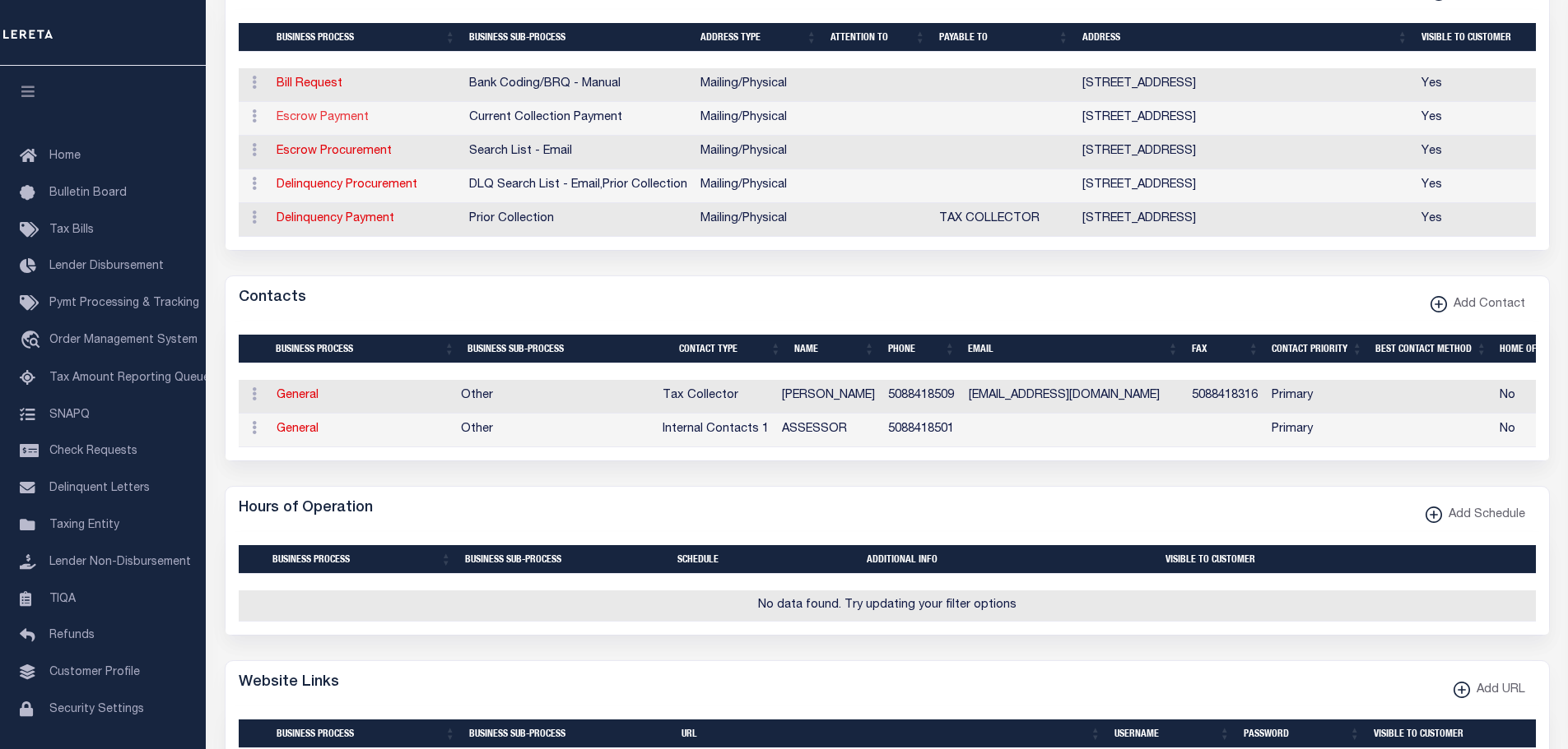
click at [300, 118] on link "Escrow Payment" at bounding box center [322, 117] width 92 height 12
select select "1"
checkbox input "false"
select select
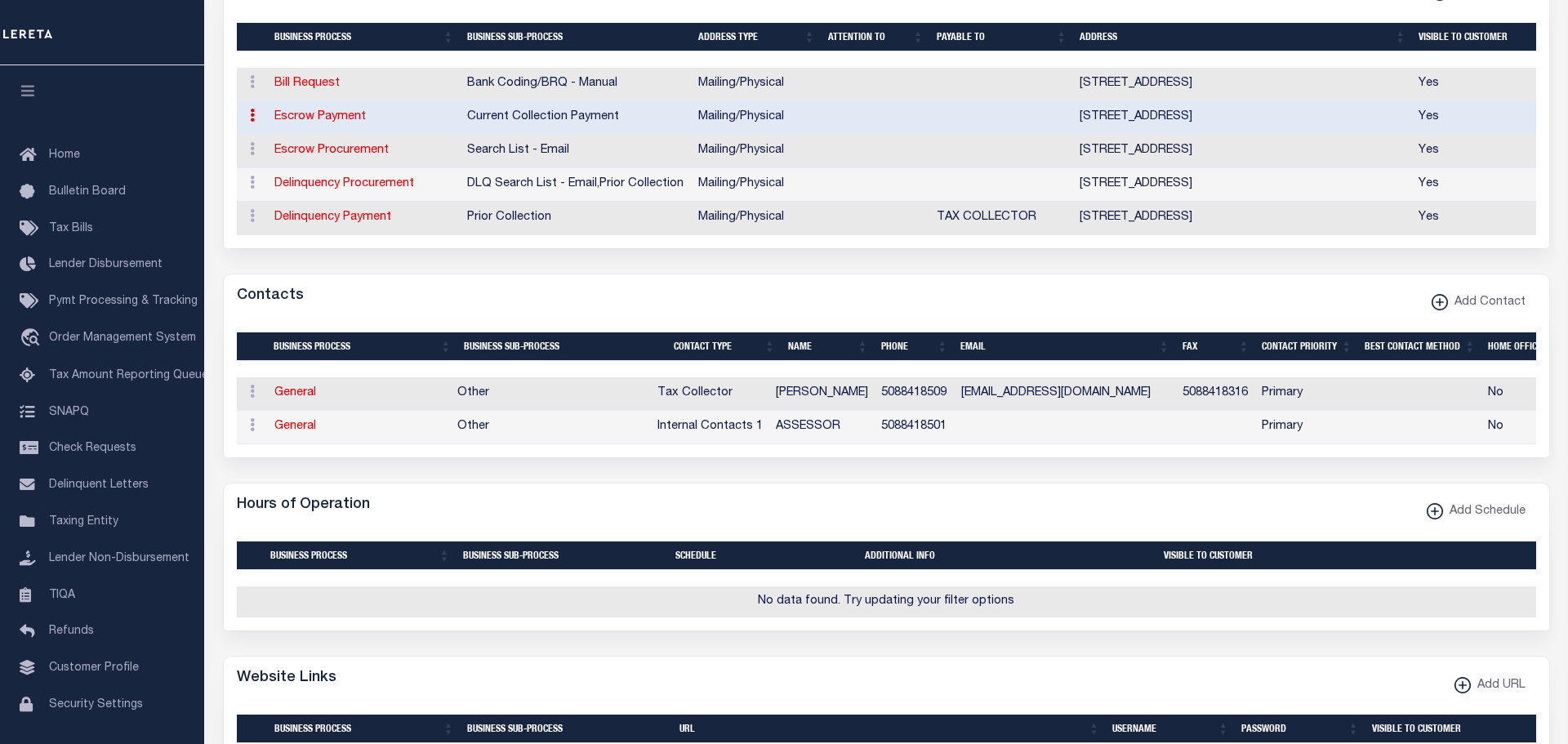
type input "100 MAPLE AVE"
type input "SHREWSBURY"
select select "MA"
type input "01545"
select select "5"
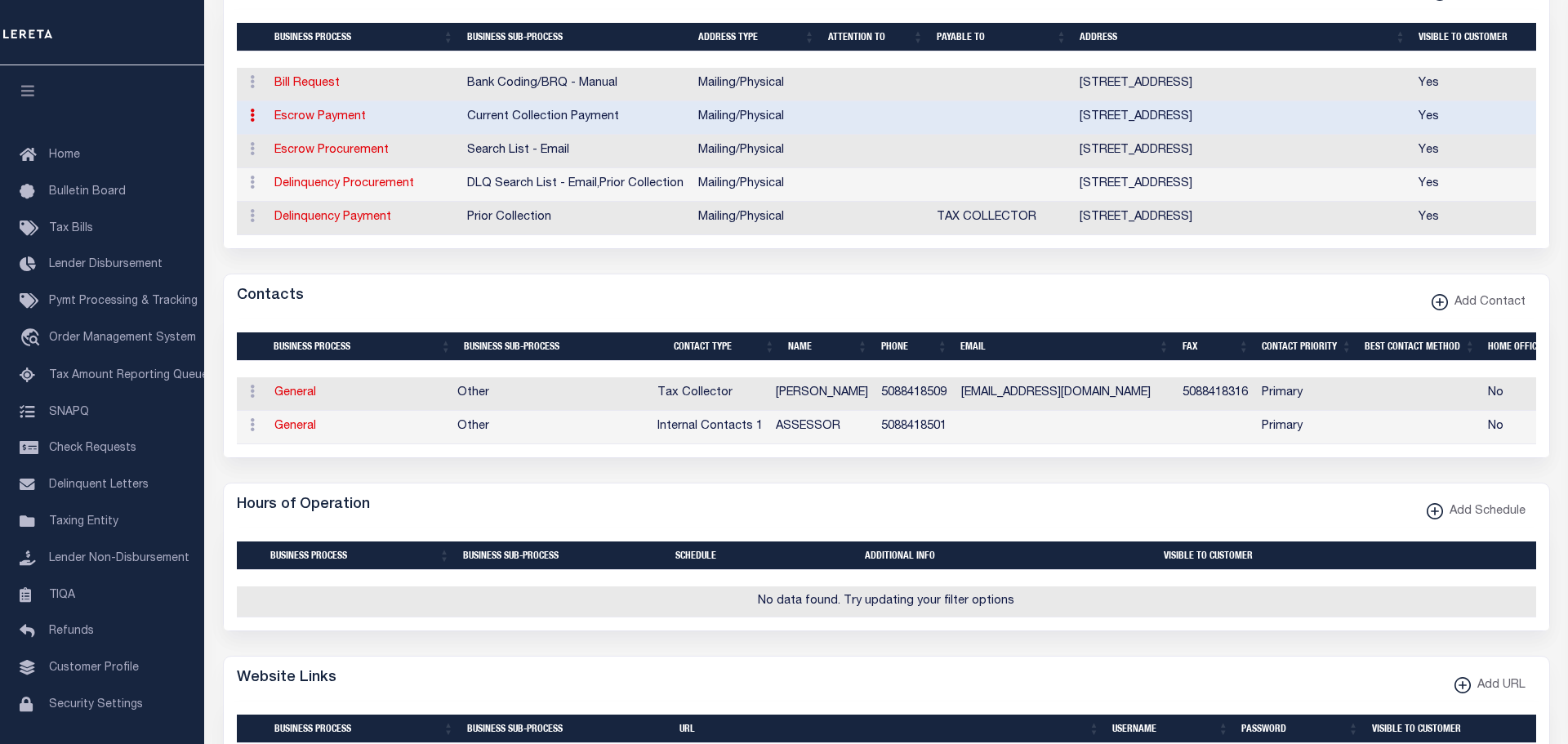
checkbox input "true"
select select "3"
select select "11"
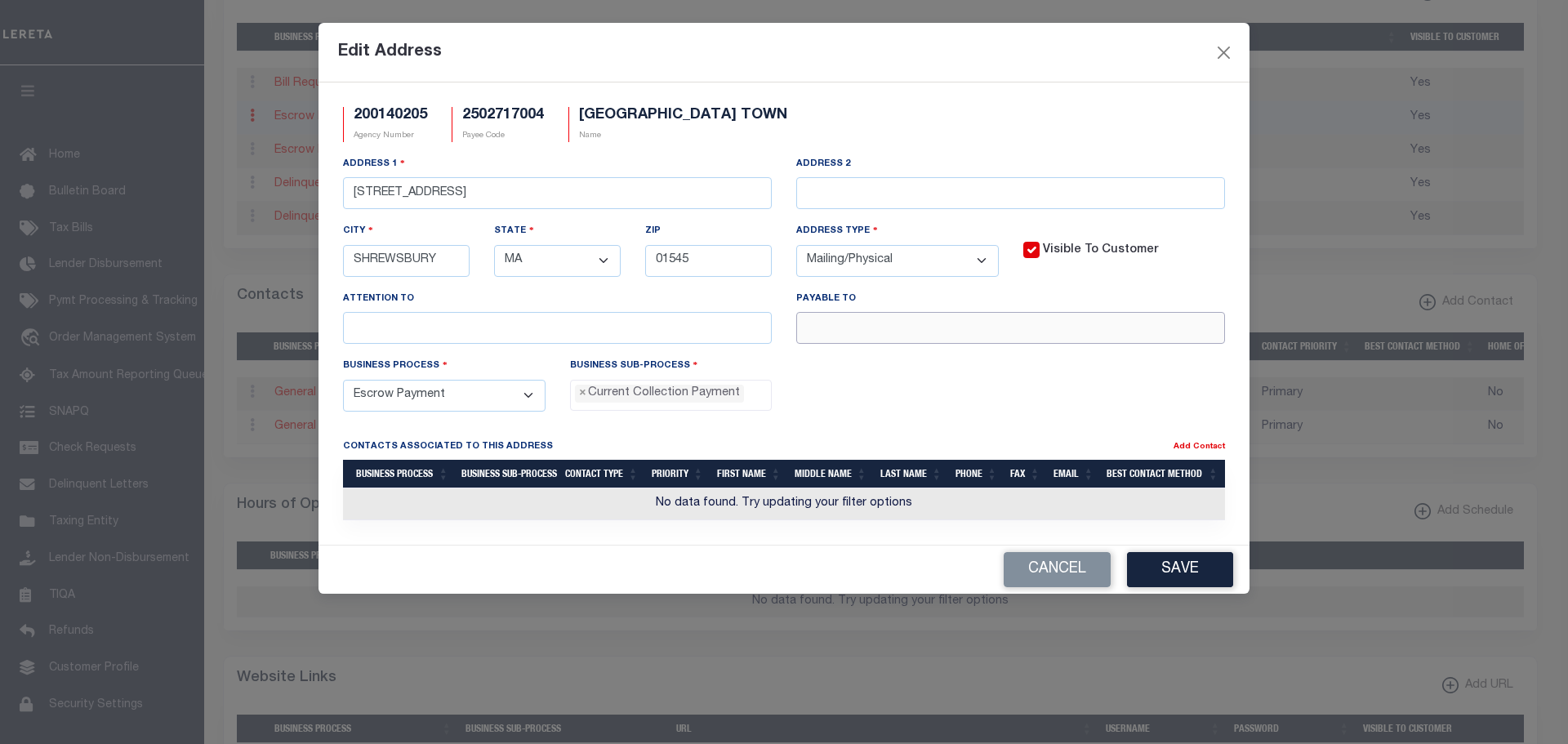
click at [853, 332] on input "text" at bounding box center [1010, 327] width 428 height 32
paste input "TAX COLLECTOR"
type input "TAX COLLECTOR"
click at [1204, 571] on button "Save" at bounding box center [1179, 570] width 106 height 35
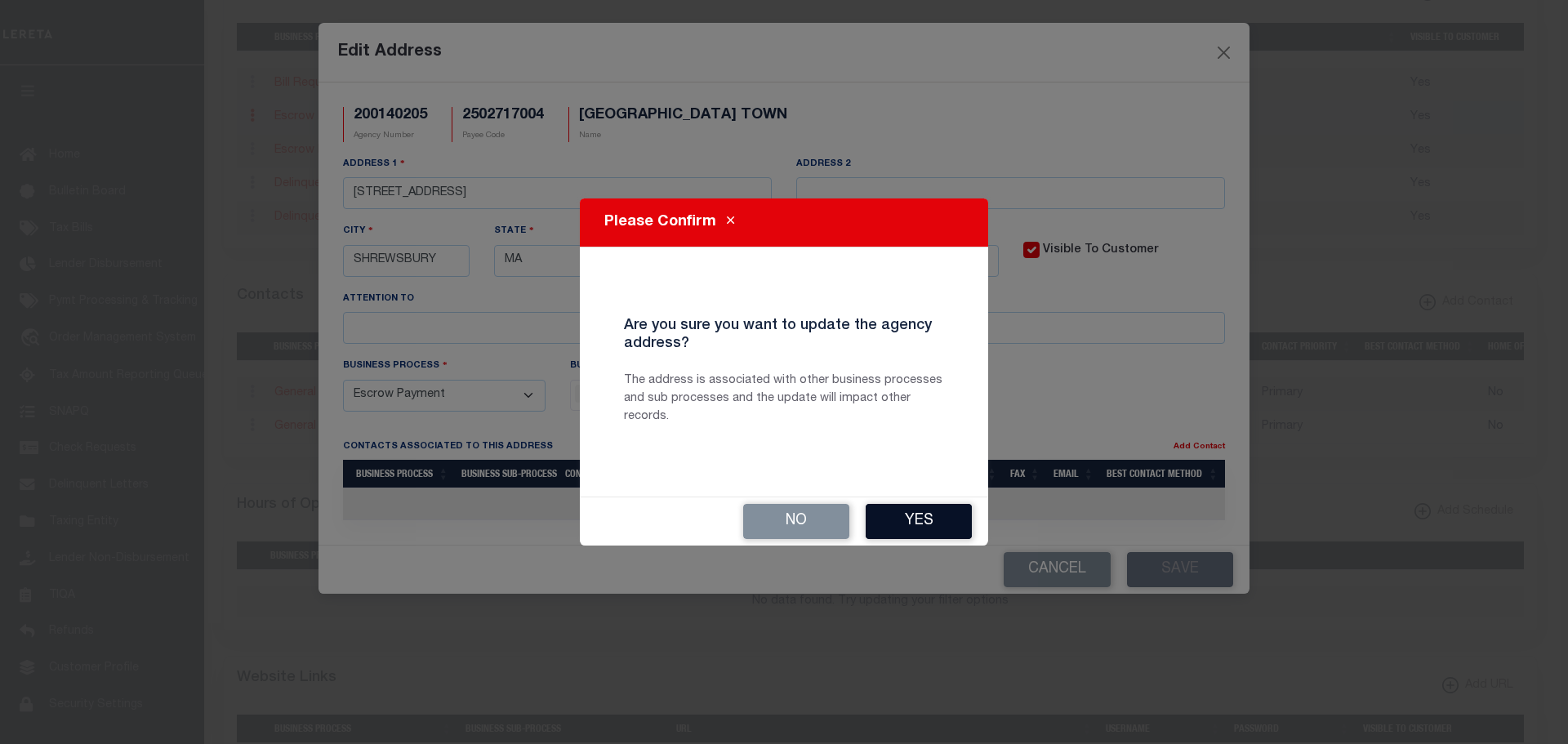
click at [932, 513] on button "Yes" at bounding box center [918, 522] width 106 height 35
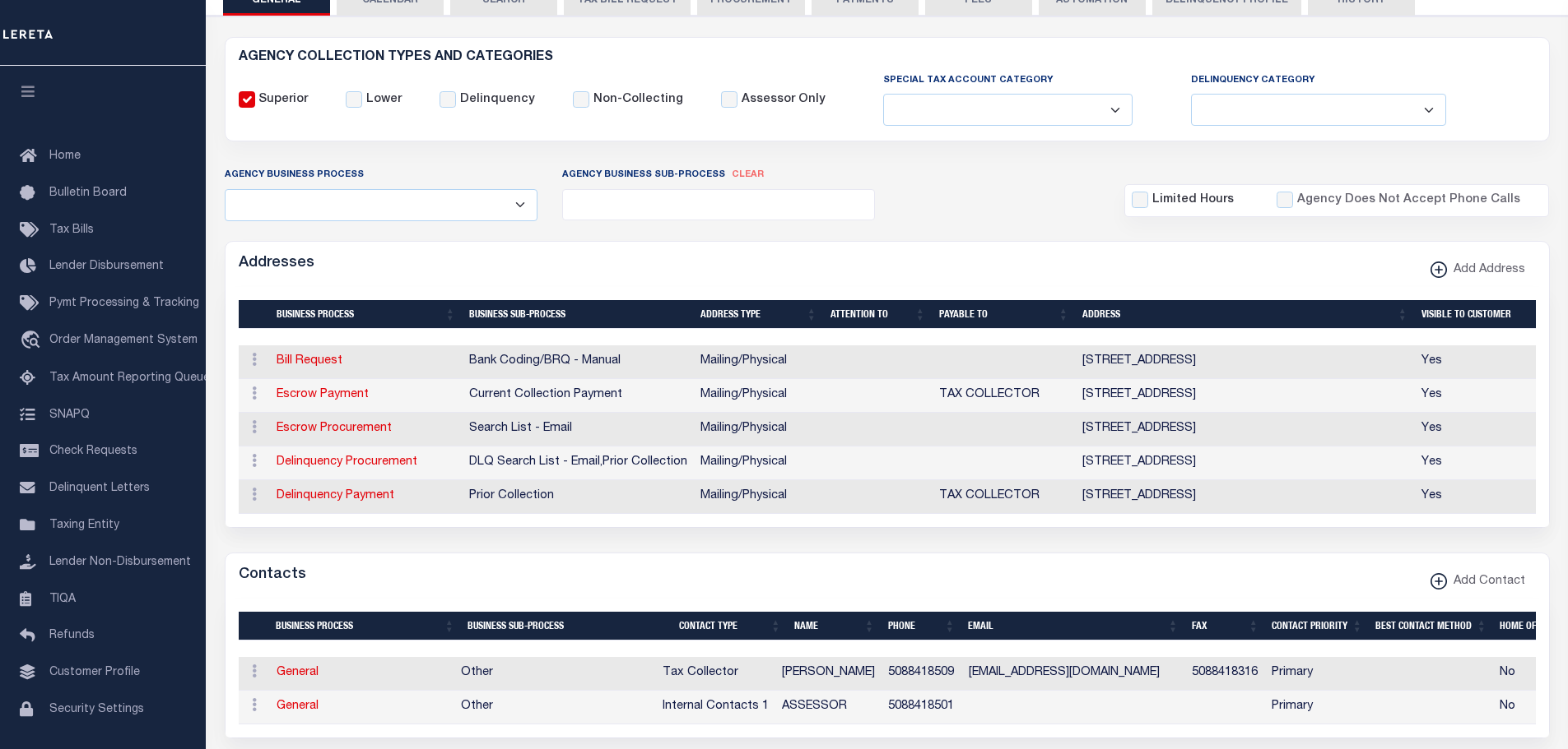
scroll to position [82, 0]
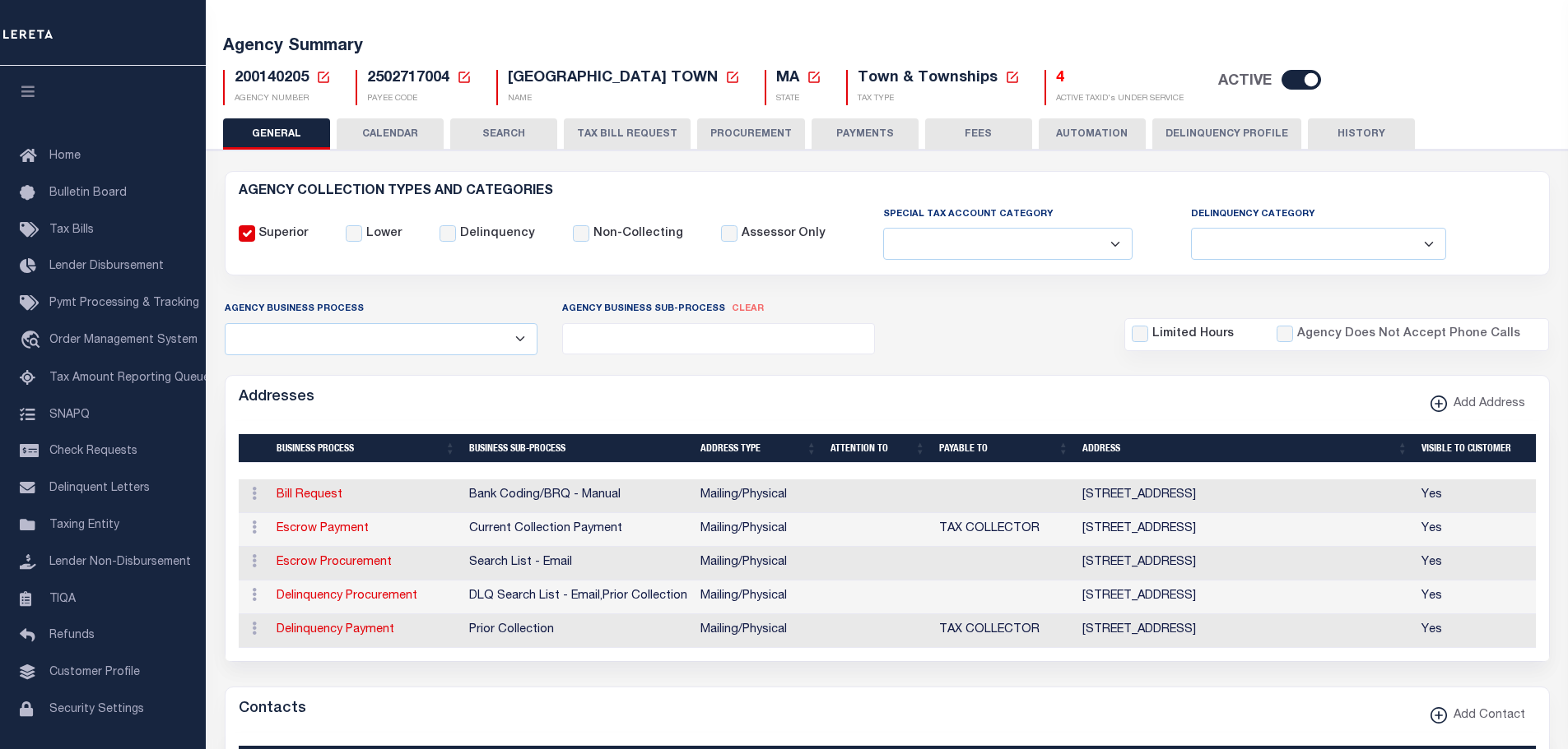
click at [321, 73] on icon at bounding box center [323, 77] width 15 height 15
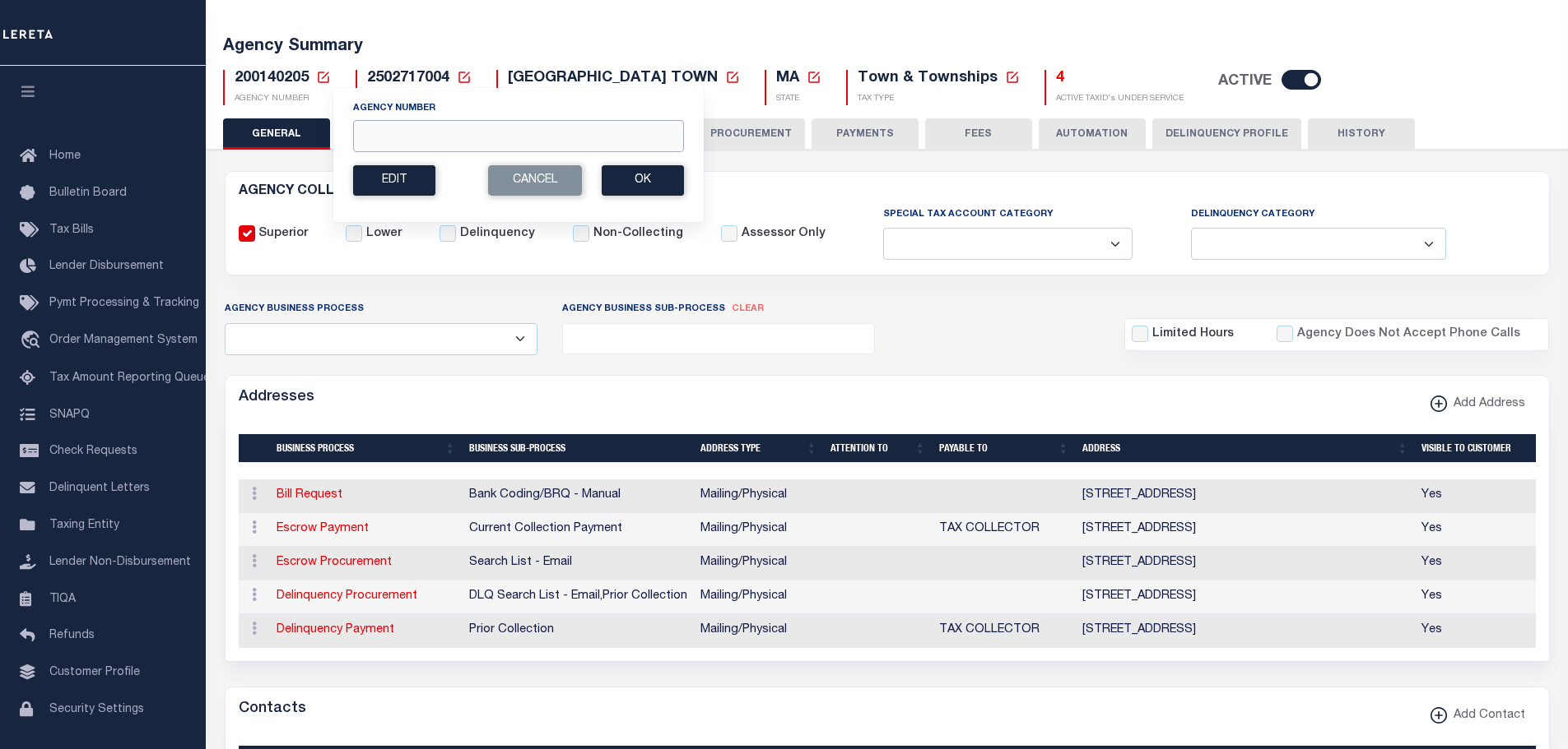
click at [381, 135] on input "Agency Number" at bounding box center [518, 136] width 331 height 32
click at [396, 141] on input "1801" at bounding box center [518, 136] width 331 height 32
type input "180140217"
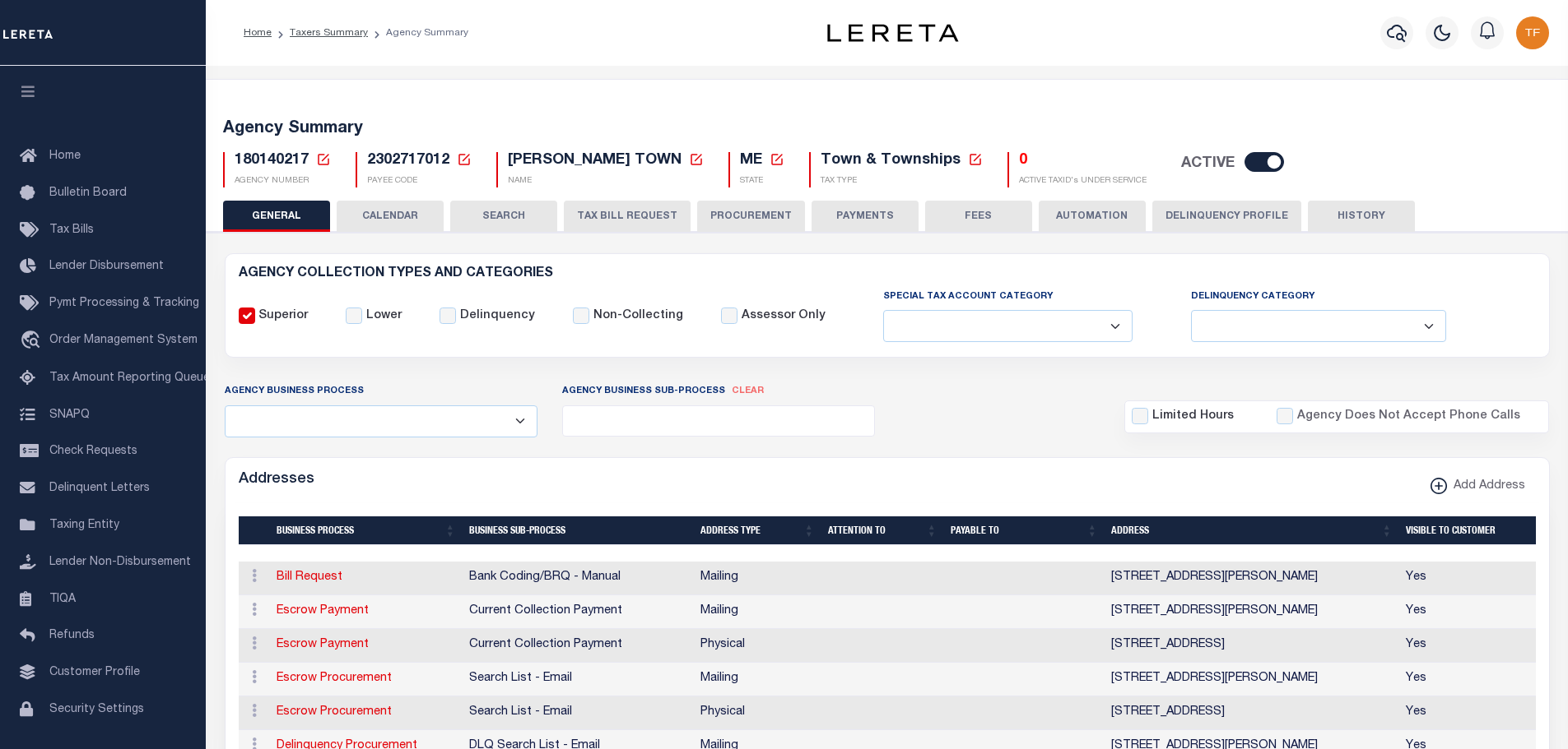
select select
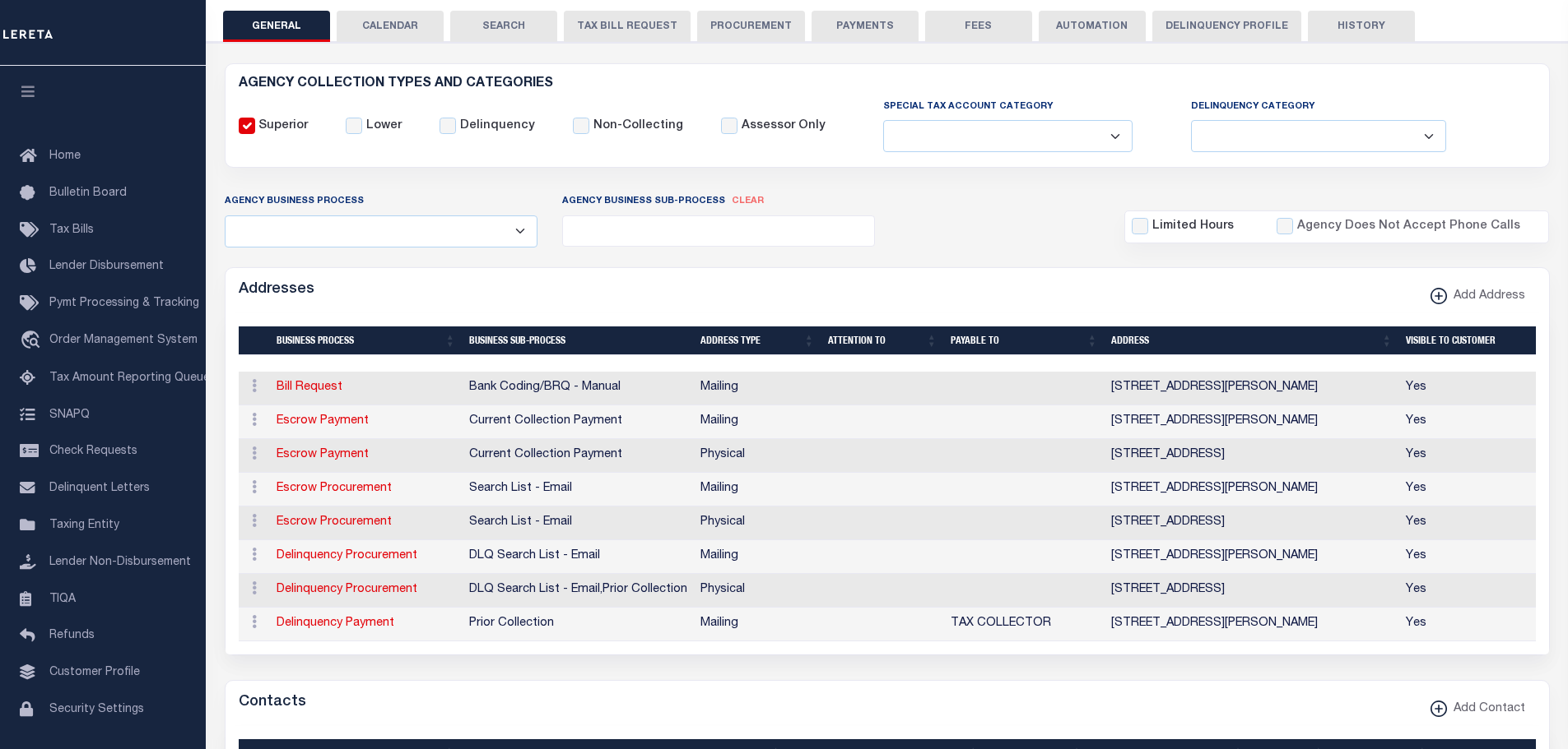
scroll to position [82, 0]
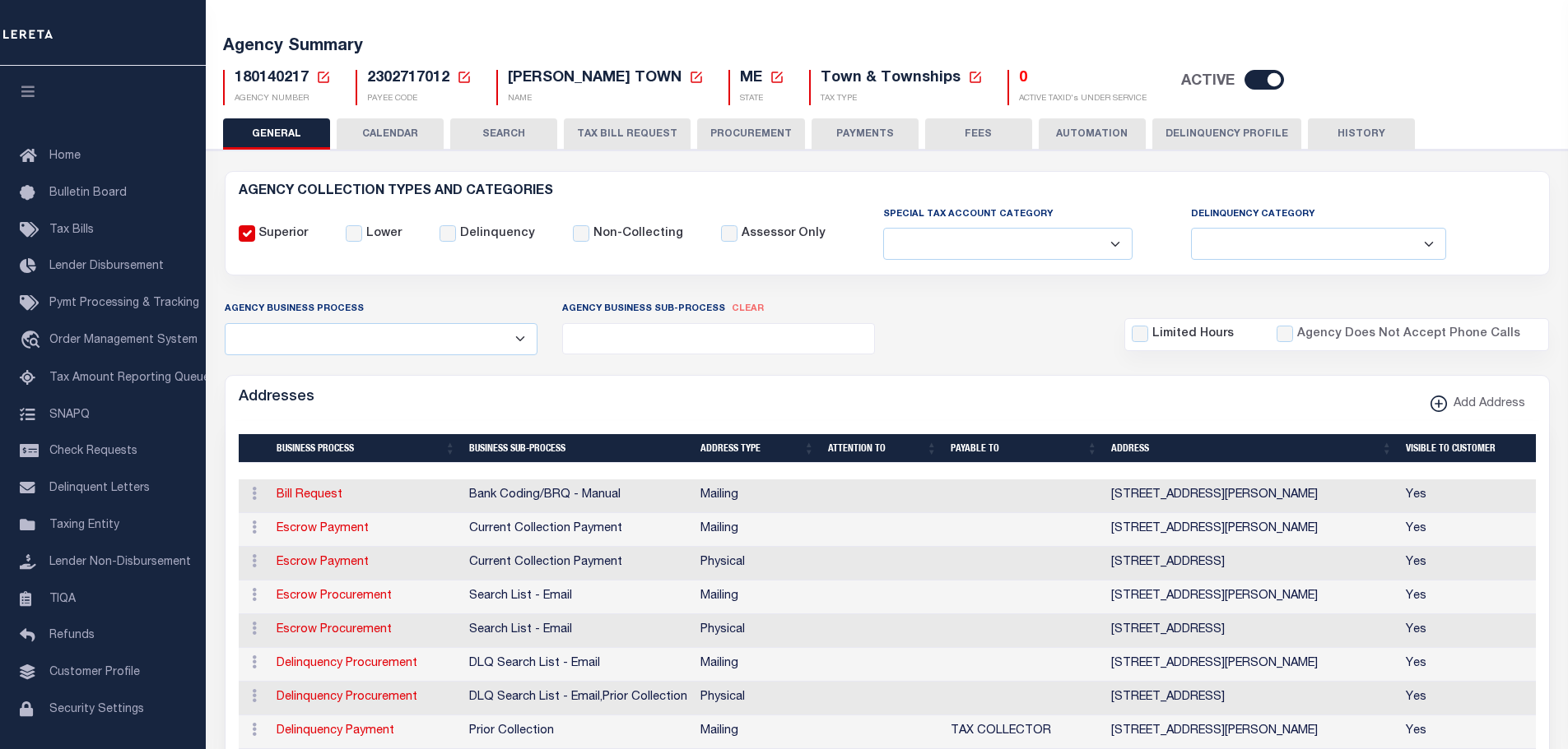
drag, startPoint x: 854, startPoint y: 126, endPoint x: 887, endPoint y: 148, distance: 39.7
click at [855, 126] on button "PAYMENTS" at bounding box center [864, 134] width 107 height 31
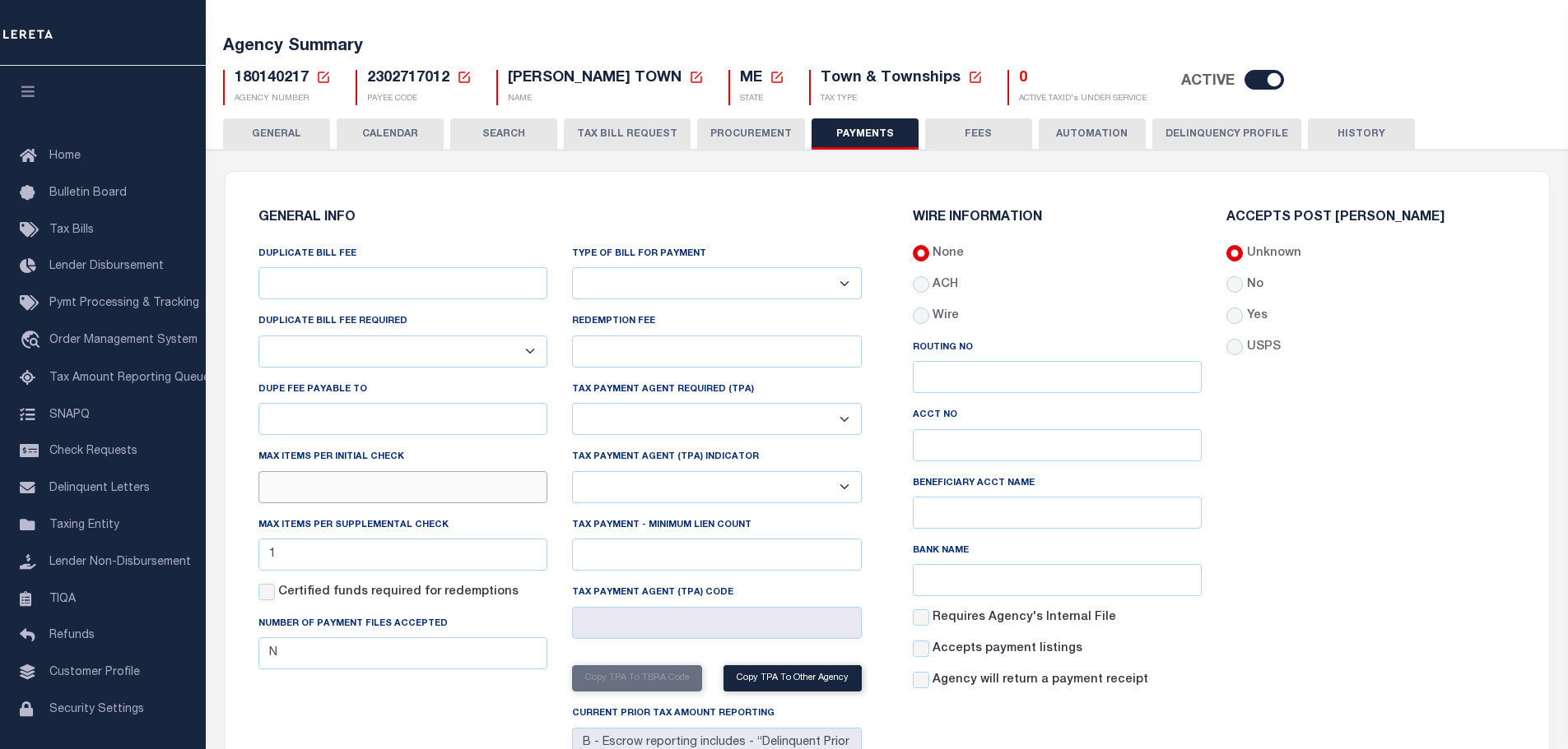
click at [381, 482] on input "text" at bounding box center [403, 487] width 290 height 32
type input "1"
click at [1389, 560] on div "Accepts Post [PERSON_NAME] Unknown No Yes" at bounding box center [1370, 457] width 314 height 491
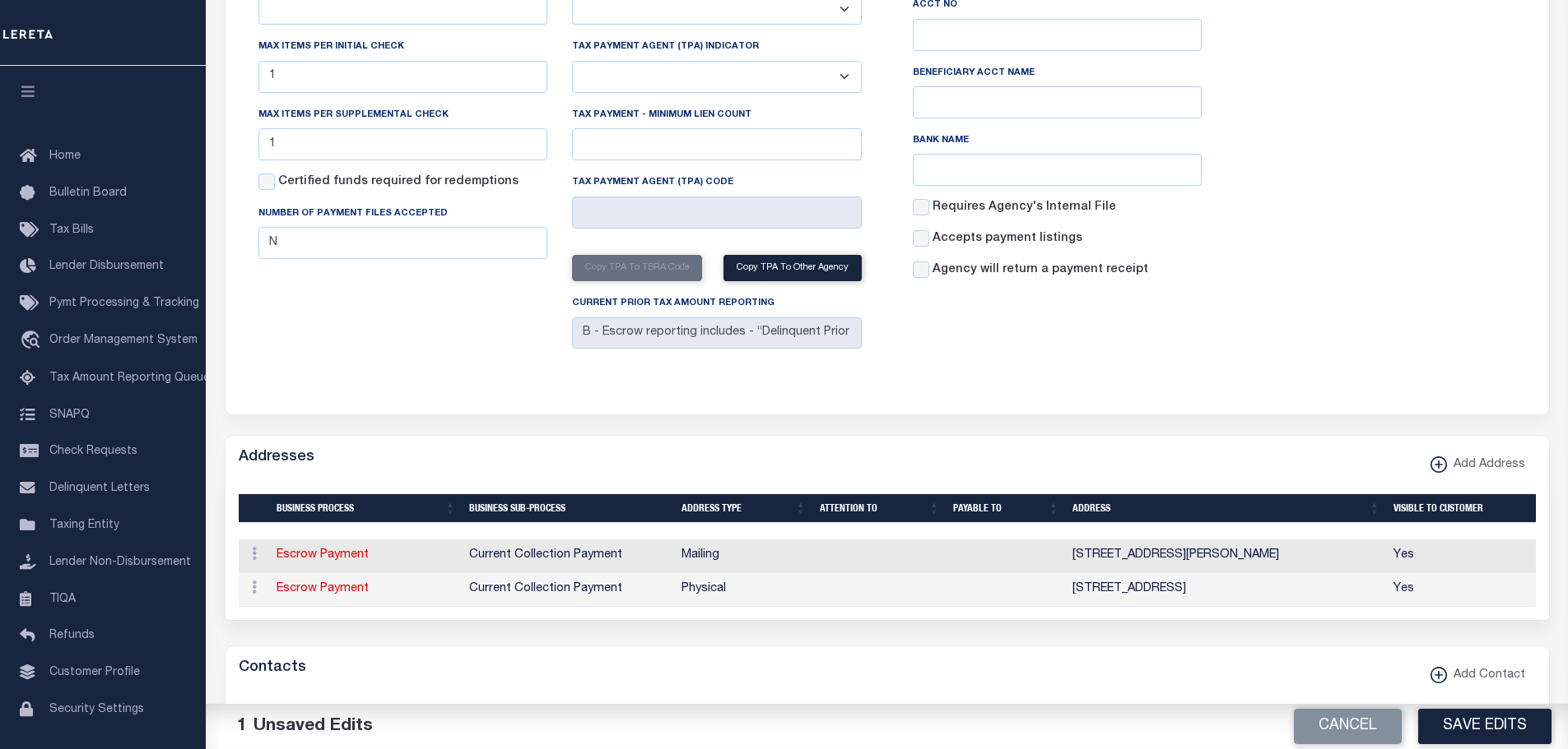
scroll to position [493, 0]
click at [1443, 722] on button "Save Edits" at bounding box center [1484, 726] width 133 height 35
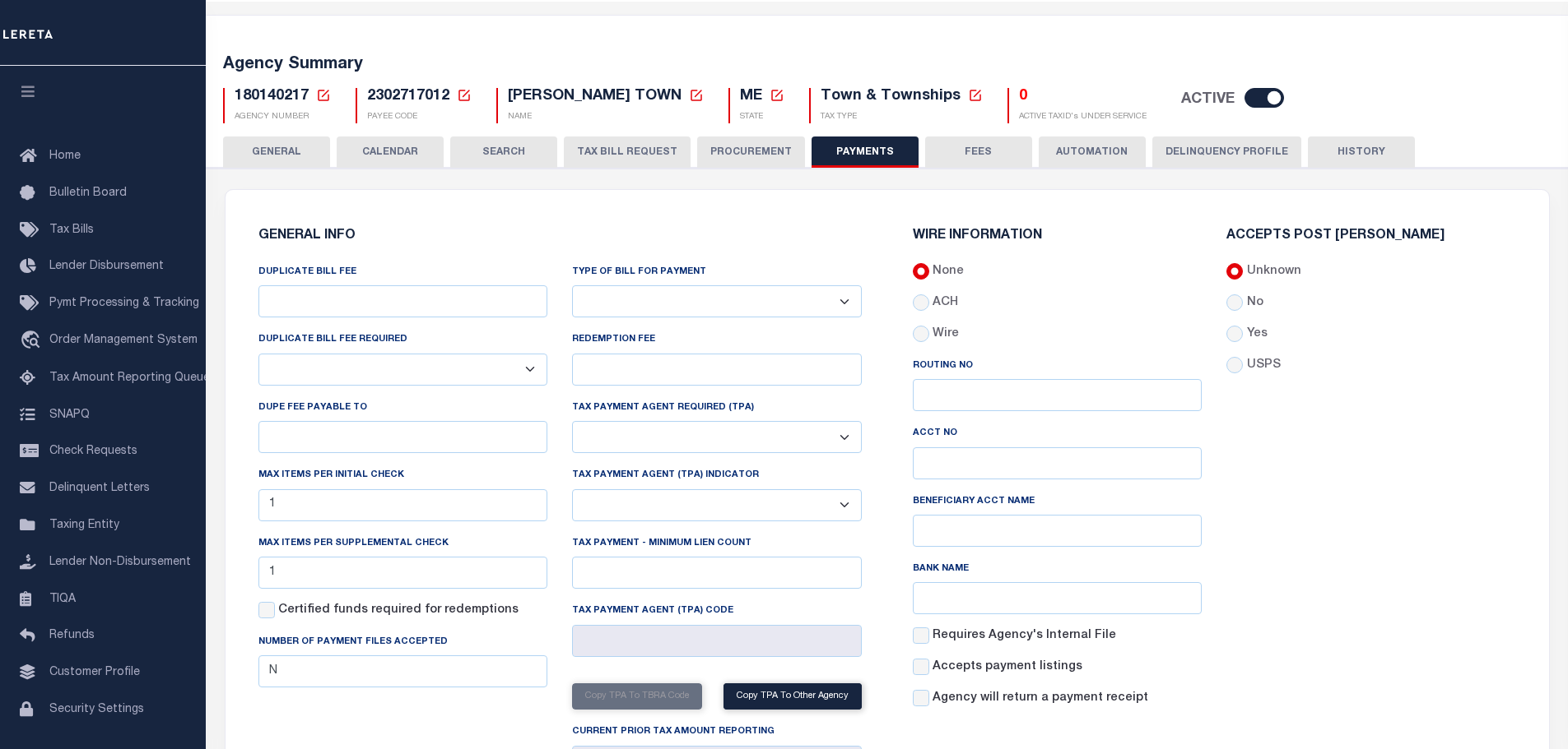
scroll to position [0, 0]
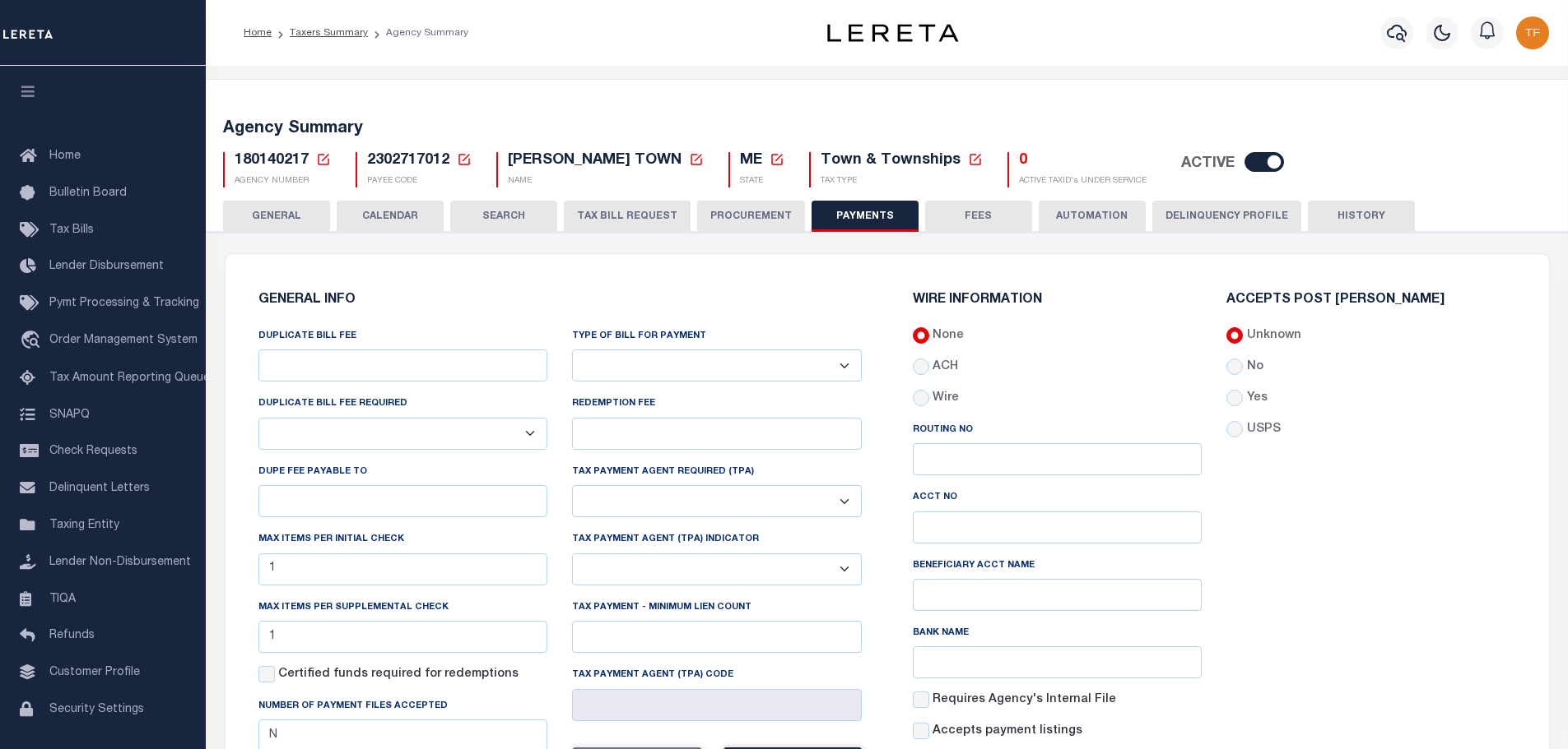
click at [256, 215] on button "GENERAL" at bounding box center [276, 217] width 107 height 31
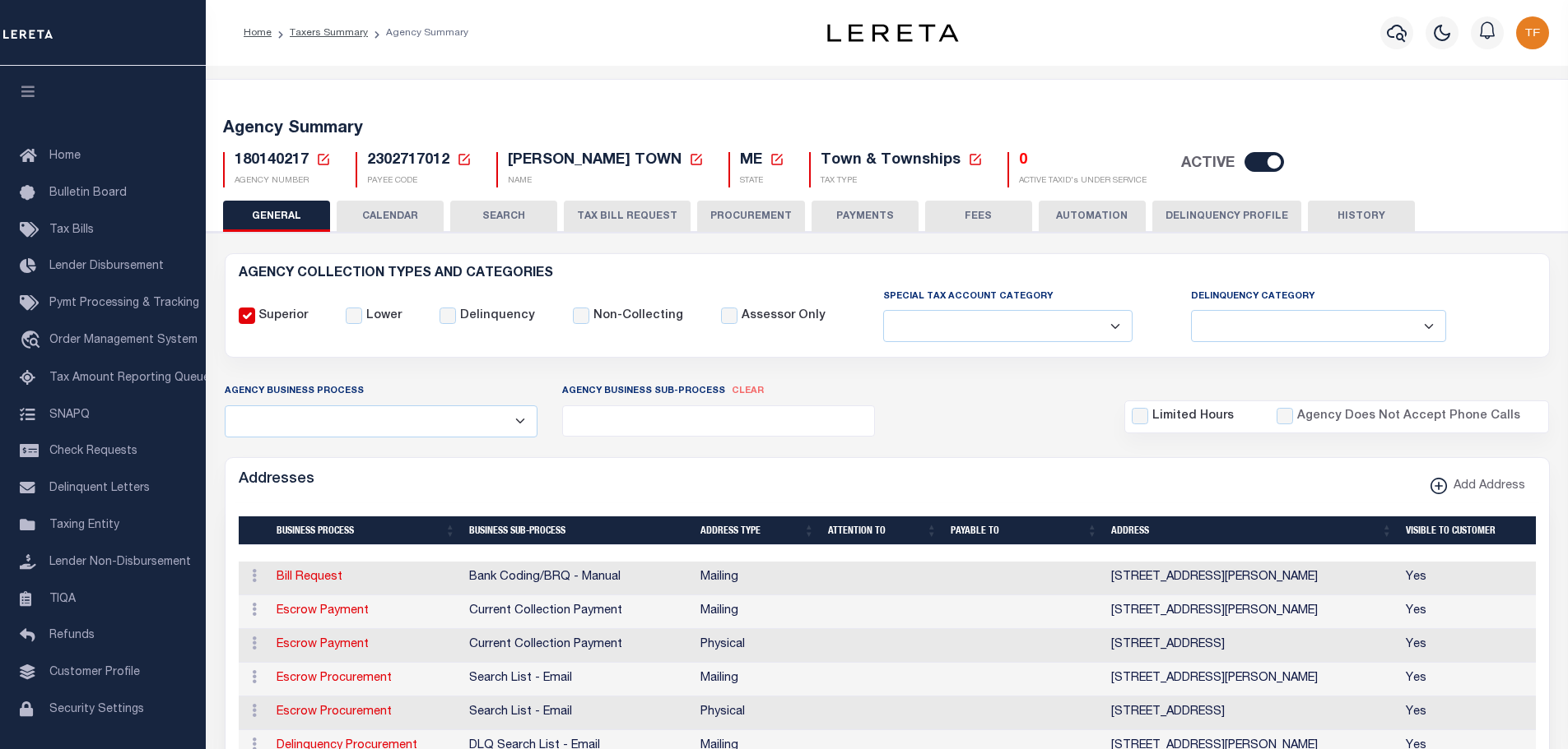
click at [851, 209] on button "PAYMENTS" at bounding box center [864, 217] width 107 height 31
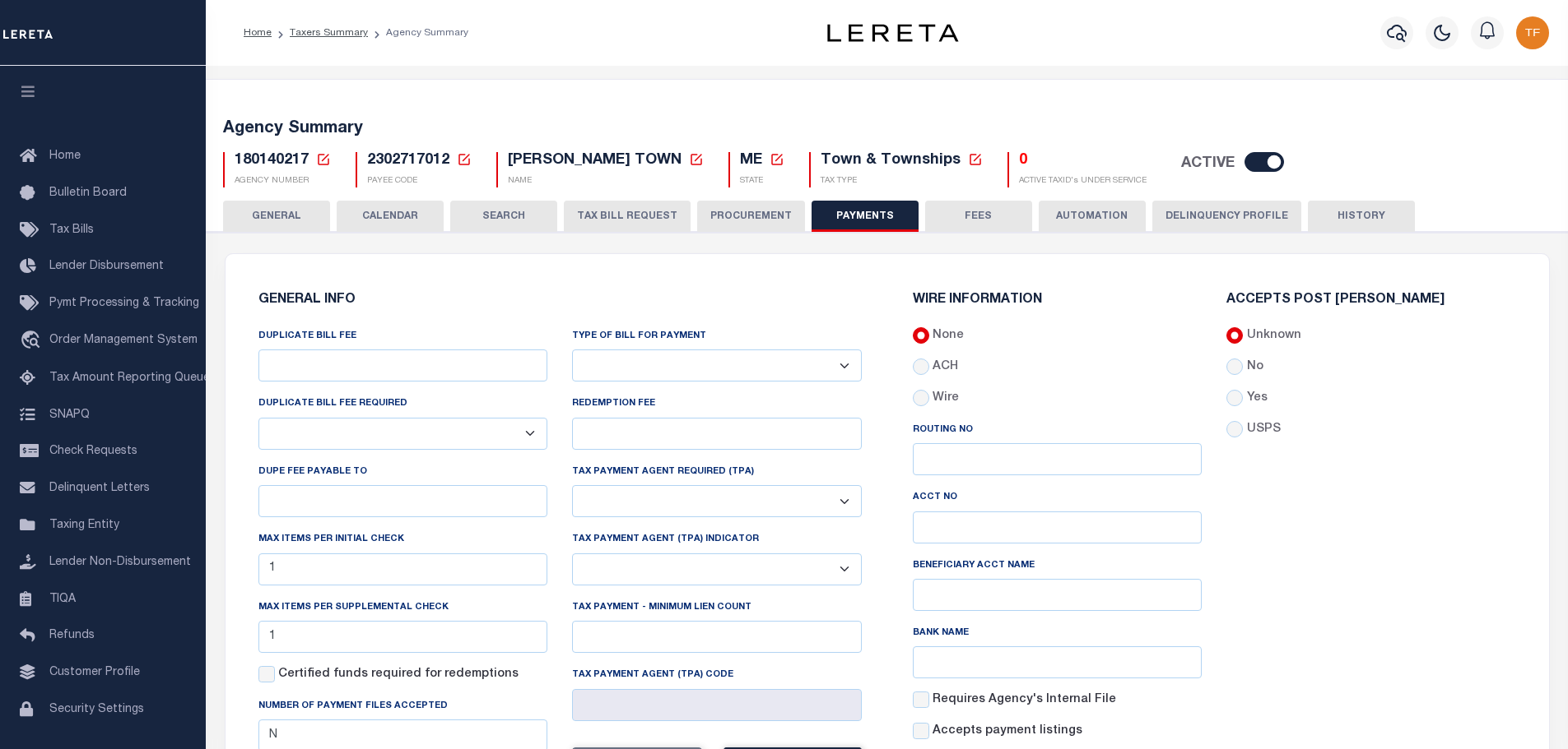
drag, startPoint x: 295, startPoint y: 215, endPoint x: 494, endPoint y: 177, distance: 202.6
click at [295, 215] on button "GENERAL" at bounding box center [276, 217] width 107 height 31
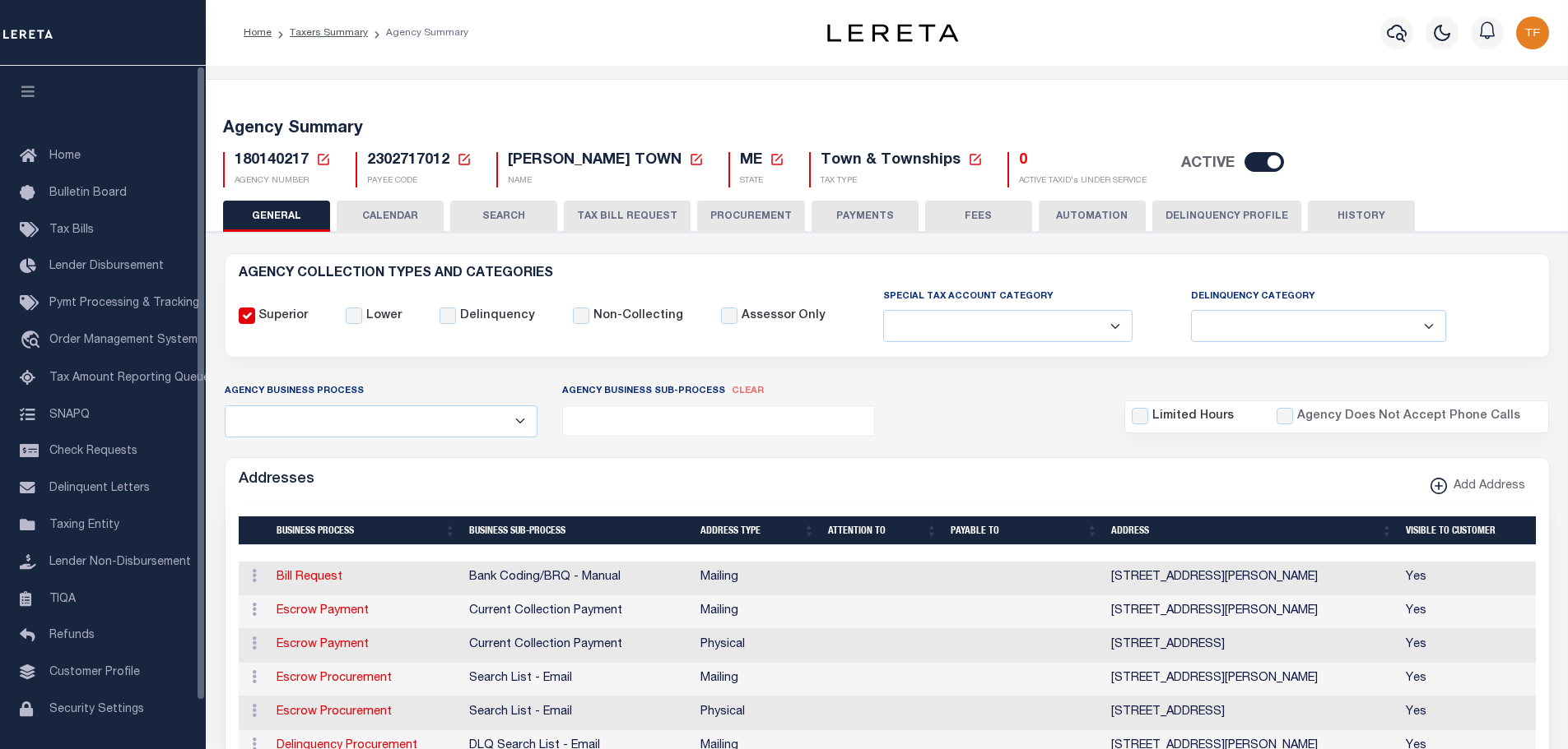
scroll to position [165, 0]
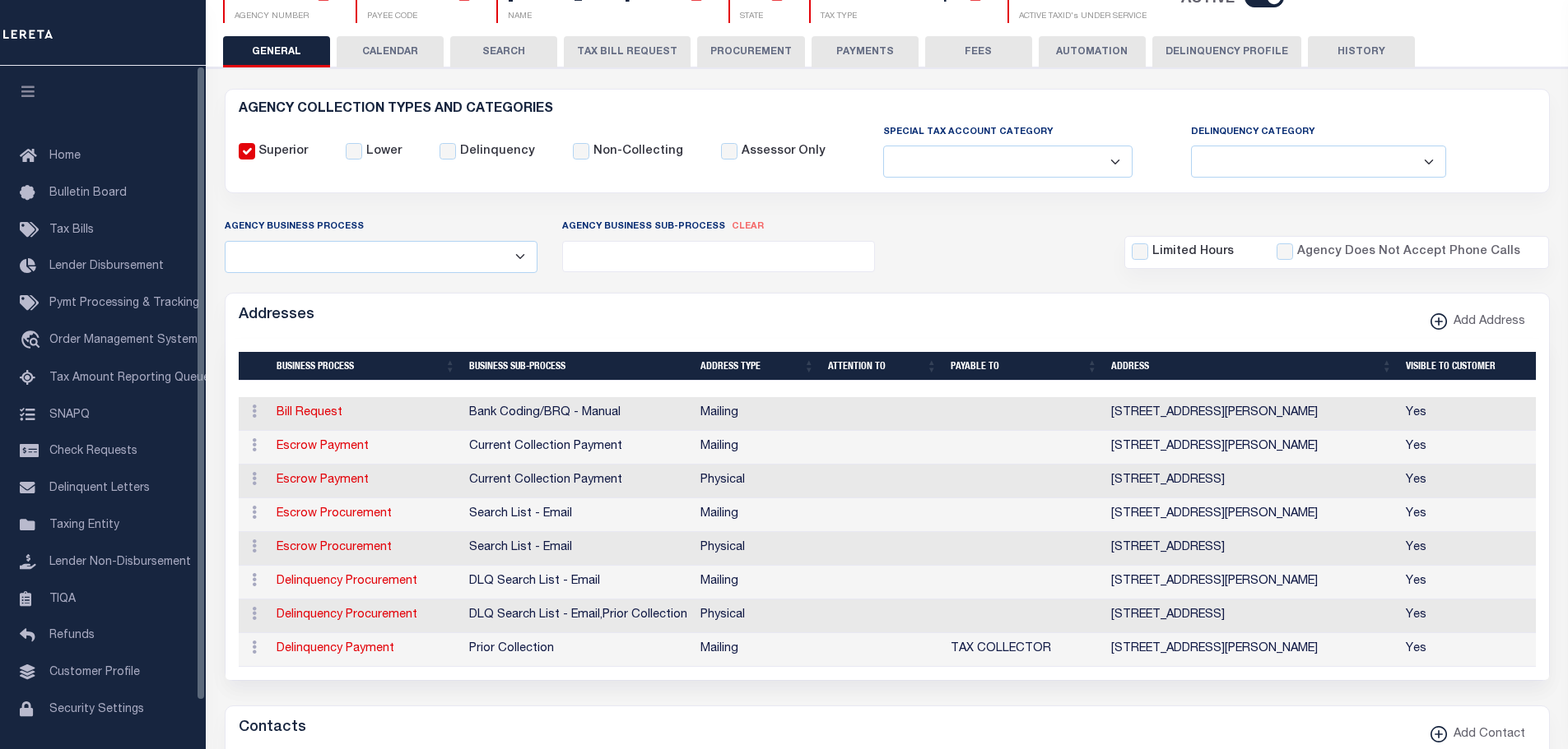
click at [296, 438] on td "Escrow Payment" at bounding box center [365, 448] width 192 height 34
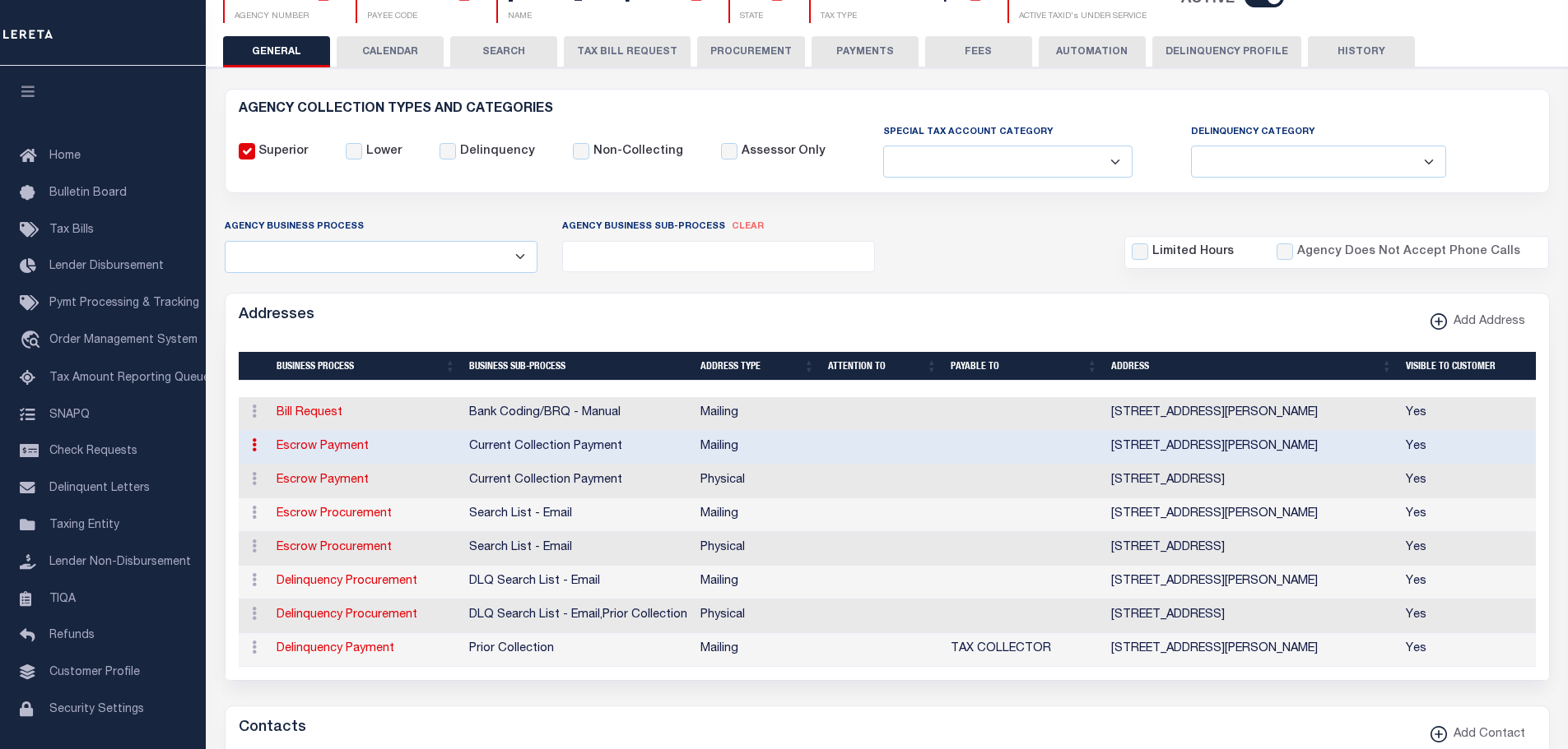
click at [301, 445] on link "Escrow Payment" at bounding box center [322, 446] width 92 height 12
select select "1"
checkbox input "false"
select select
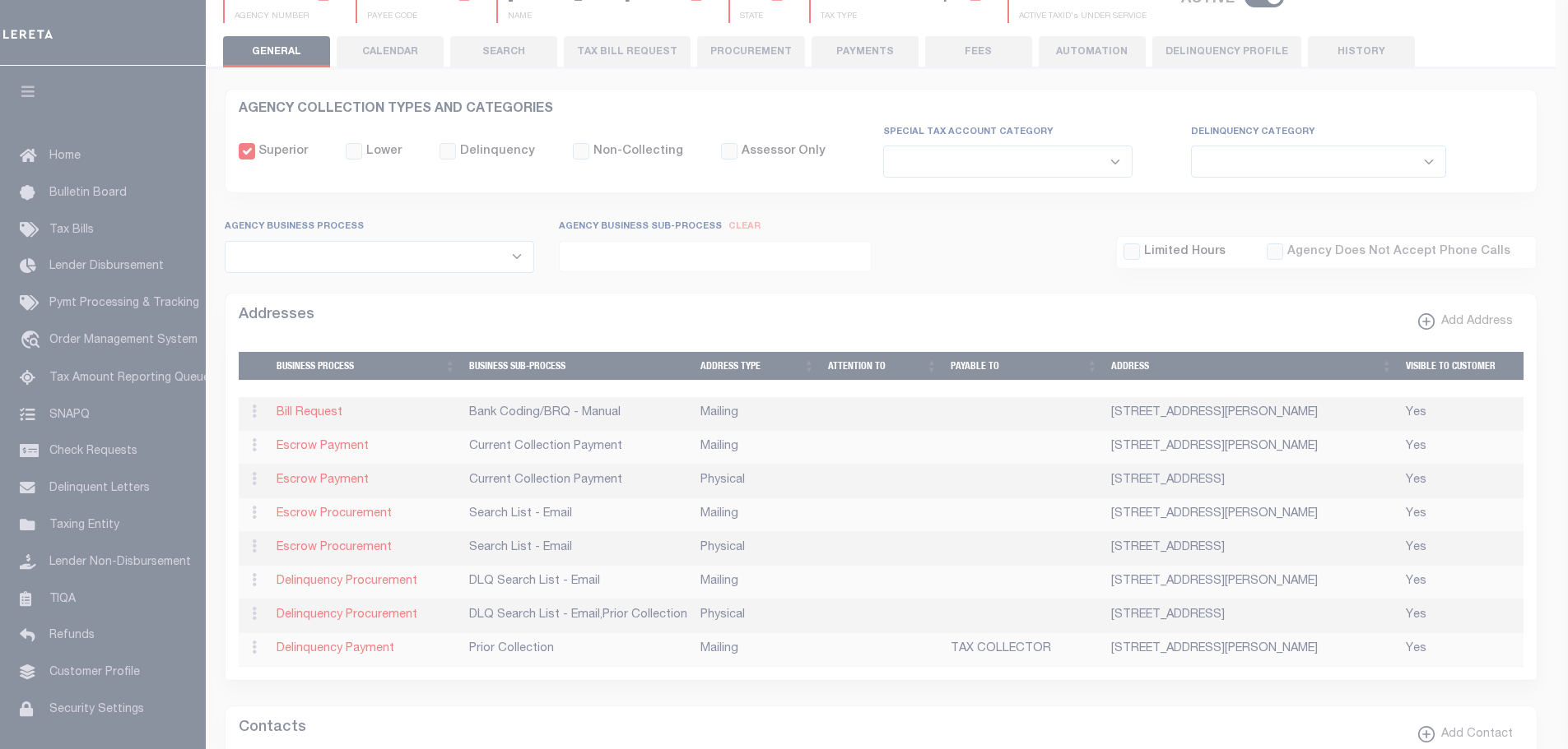
type input "PO BOX 59"
type input "[PERSON_NAME]"
select select "ME"
type input "04952"
checkbox input "true"
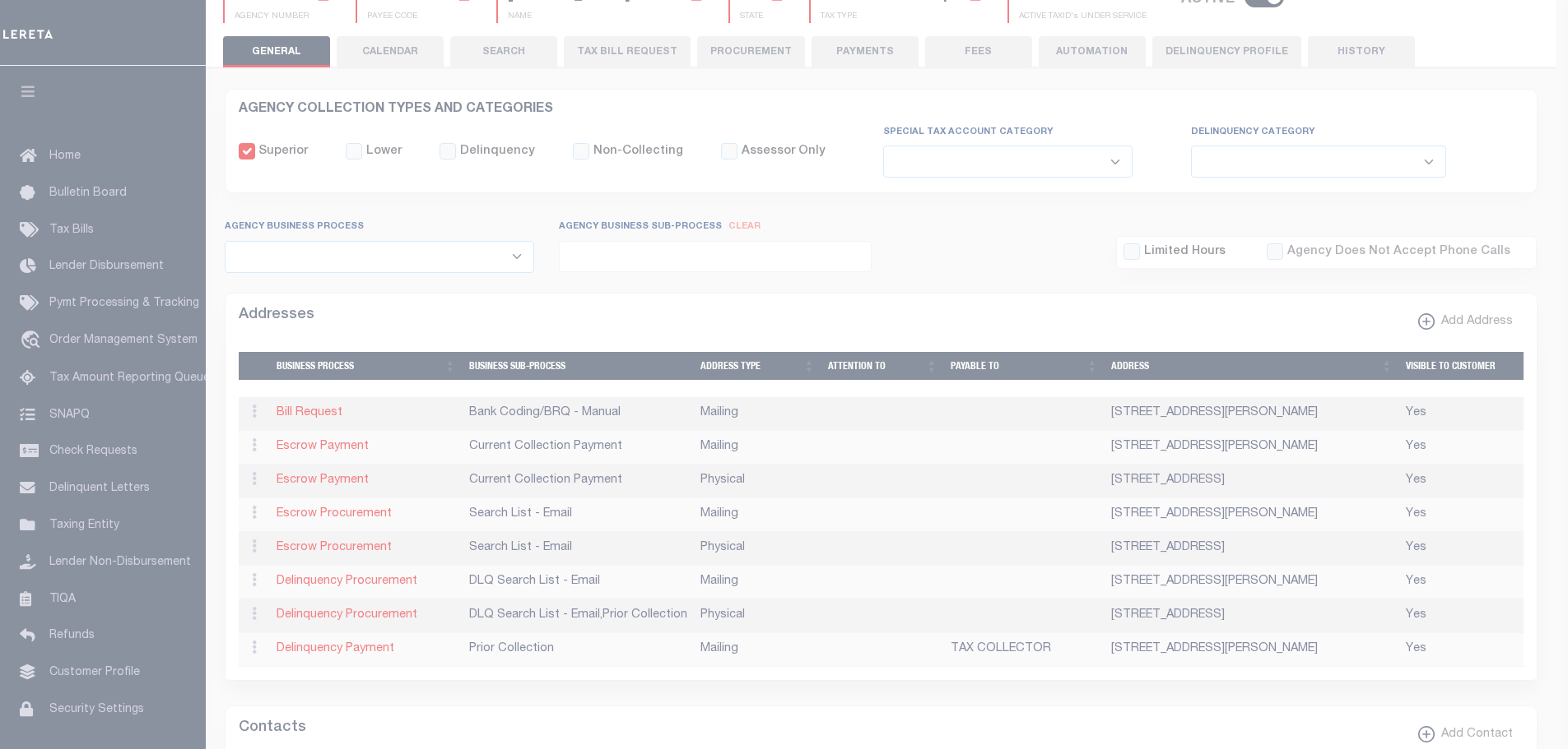
select select "3"
select select "11"
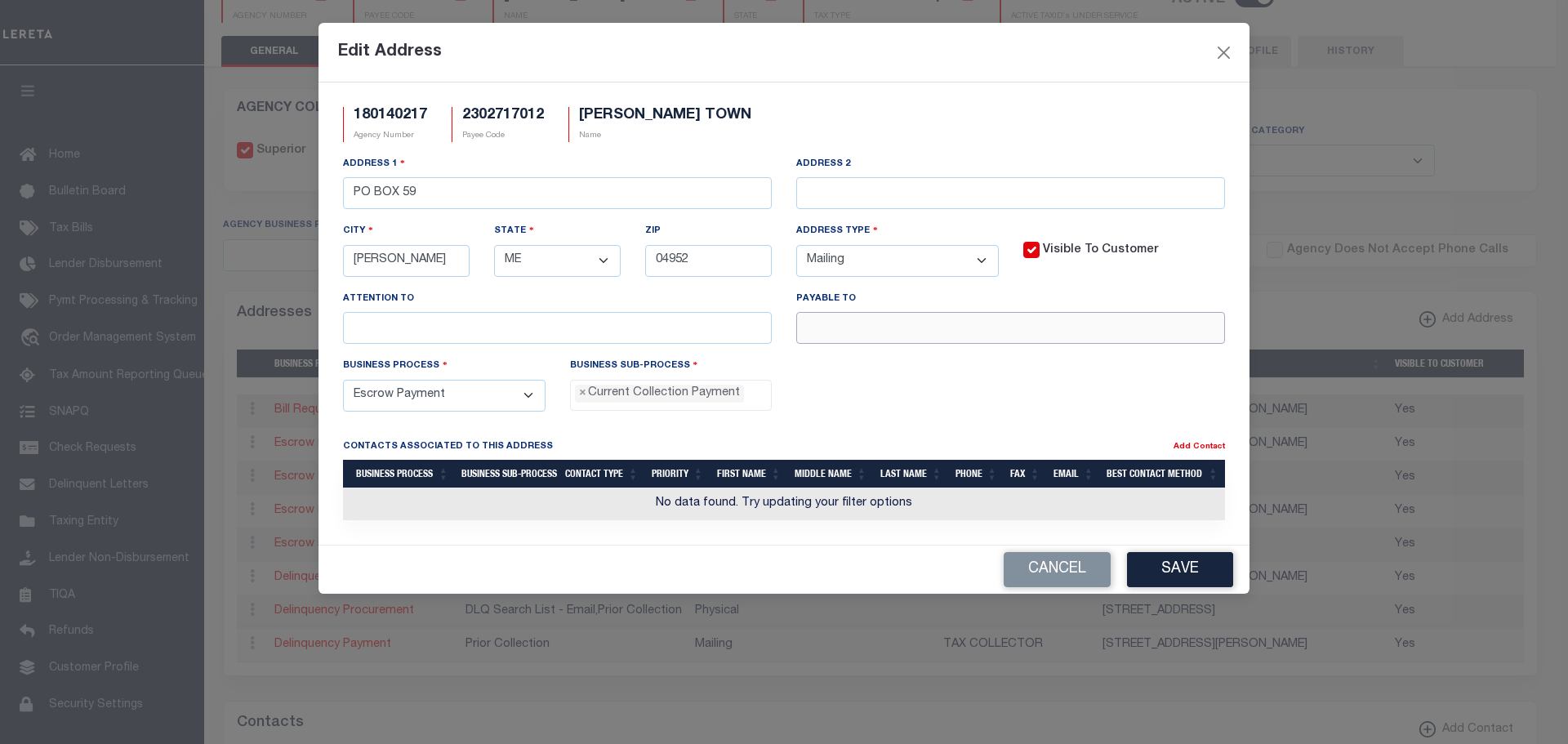
click at [817, 335] on input "text" at bounding box center [1010, 327] width 428 height 32
paste input "TAX COLLECTOR"
type input "TAX COLLECTOR"
click at [1178, 579] on button "Save" at bounding box center [1179, 570] width 106 height 35
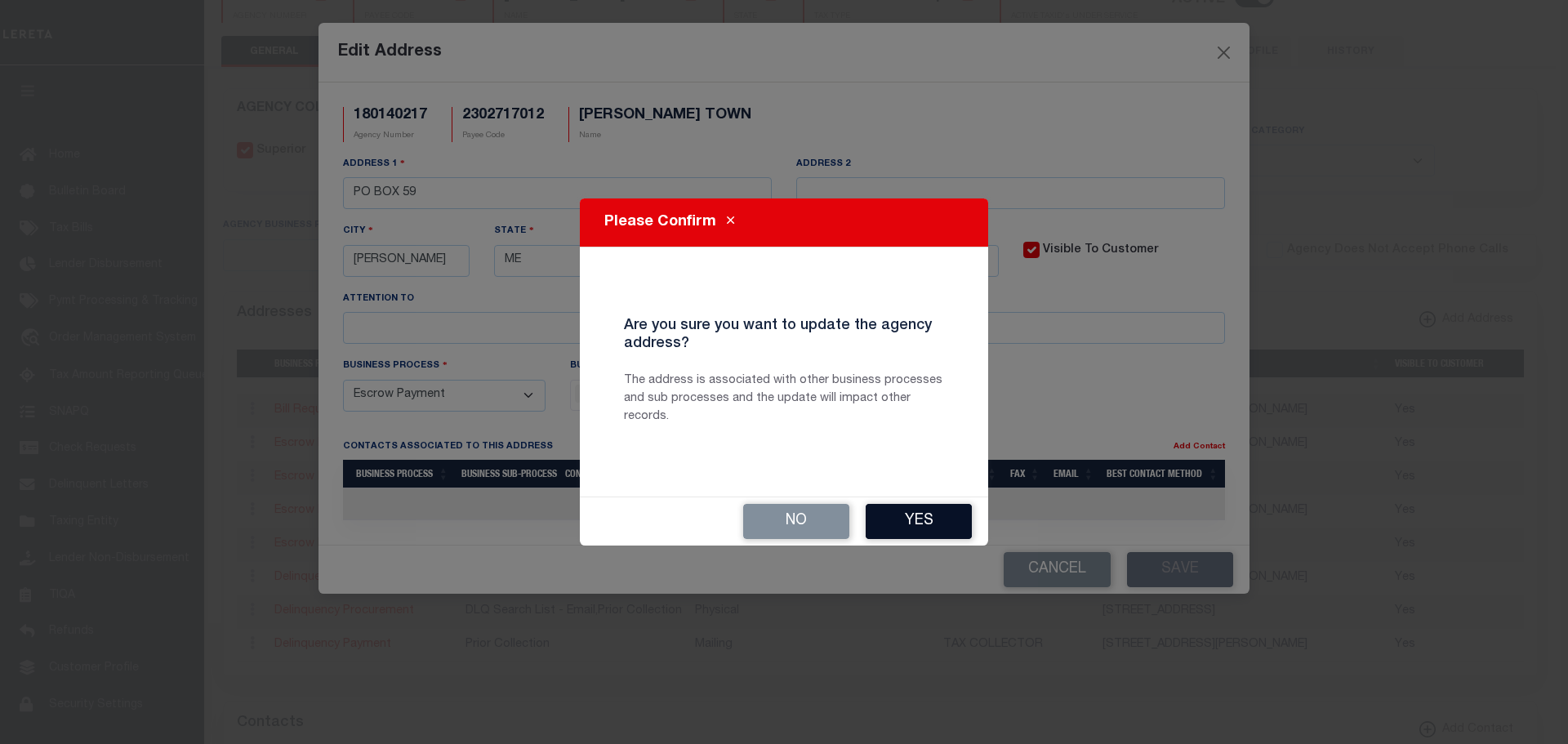
click at [912, 522] on button "Yes" at bounding box center [918, 522] width 106 height 35
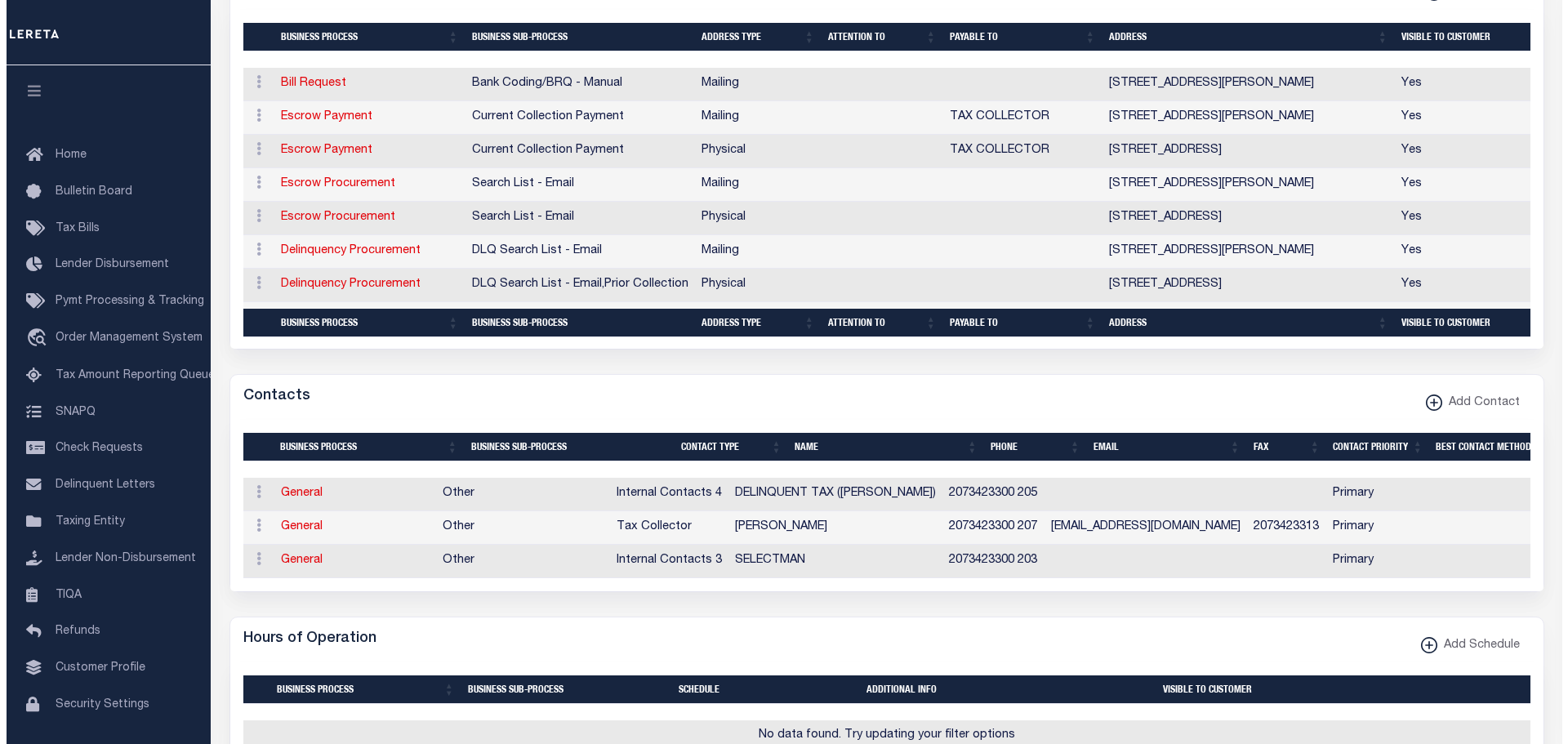
scroll to position [899, 0]
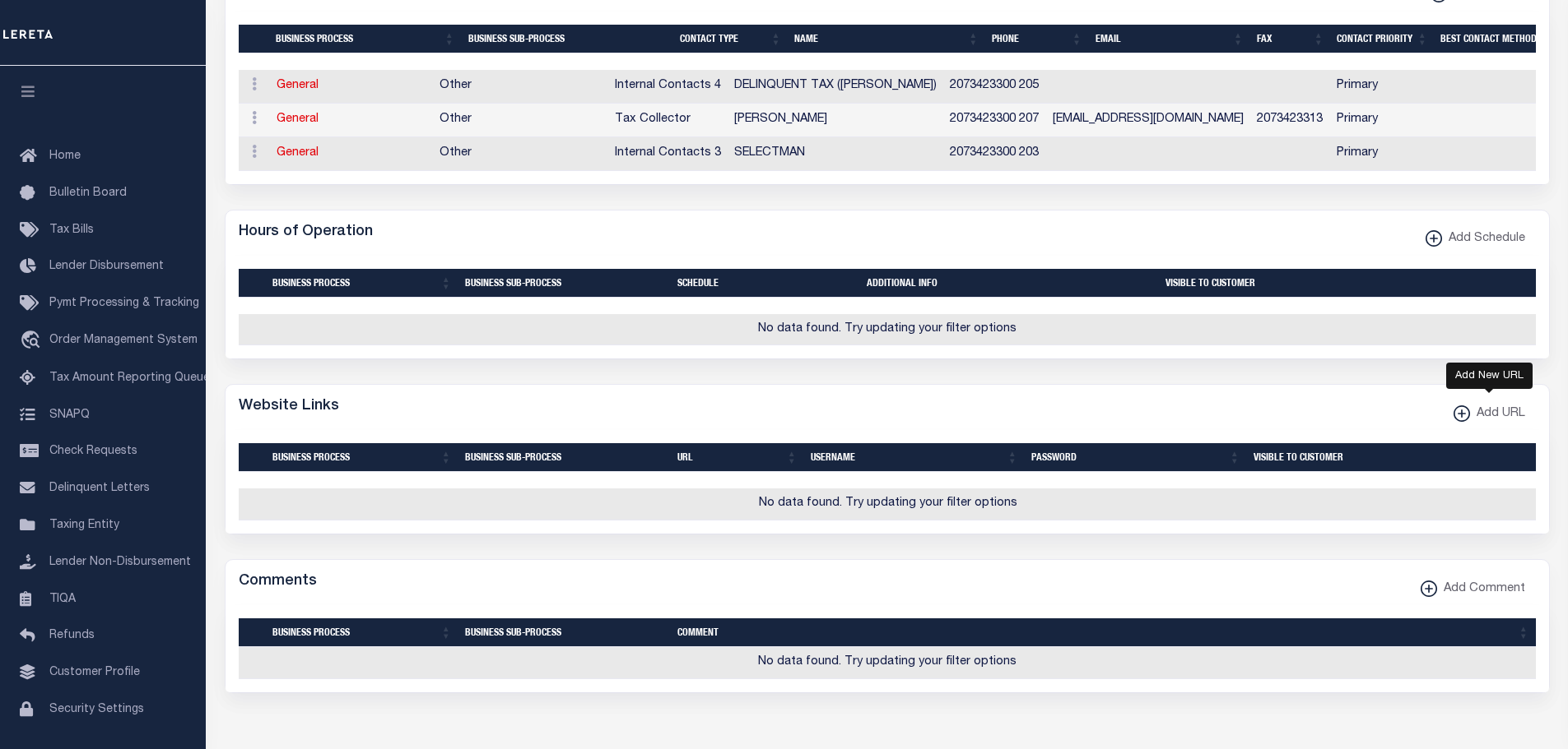
click at [1459, 422] on xmlns\ "button" at bounding box center [1461, 414] width 16 height 16
select select
checkbox input "true"
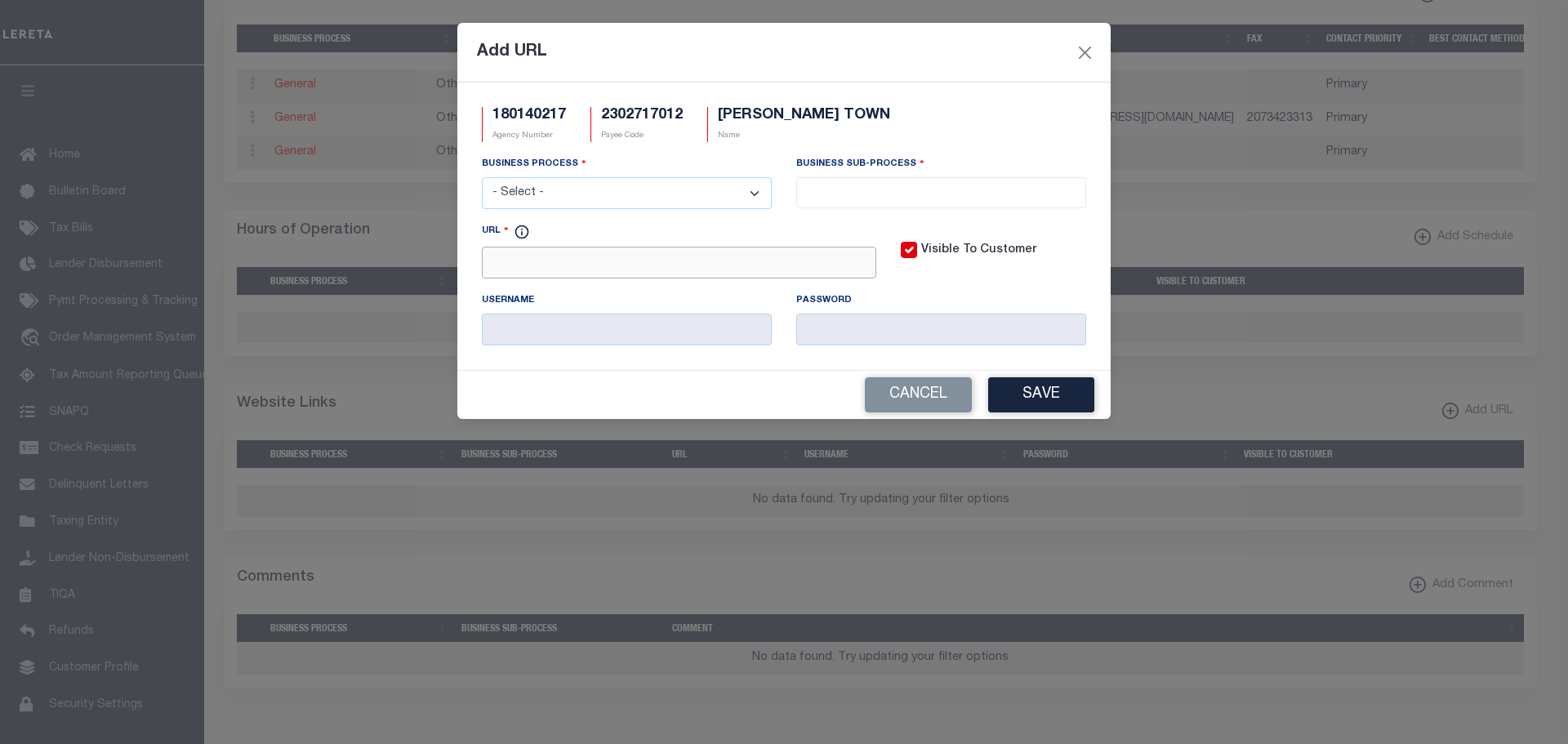
click at [544, 265] on input "URL" at bounding box center [679, 262] width 394 height 32
click at [536, 262] on input "http://" at bounding box center [679, 262] width 394 height 32
paste input "[DOMAIN_NAME]"
type input "[URL][DOMAIN_NAME]"
click at [757, 192] on select "- Select - All Automation Bill Request Delinquency Payment Delinquency Procurem…" at bounding box center [626, 193] width 290 height 32
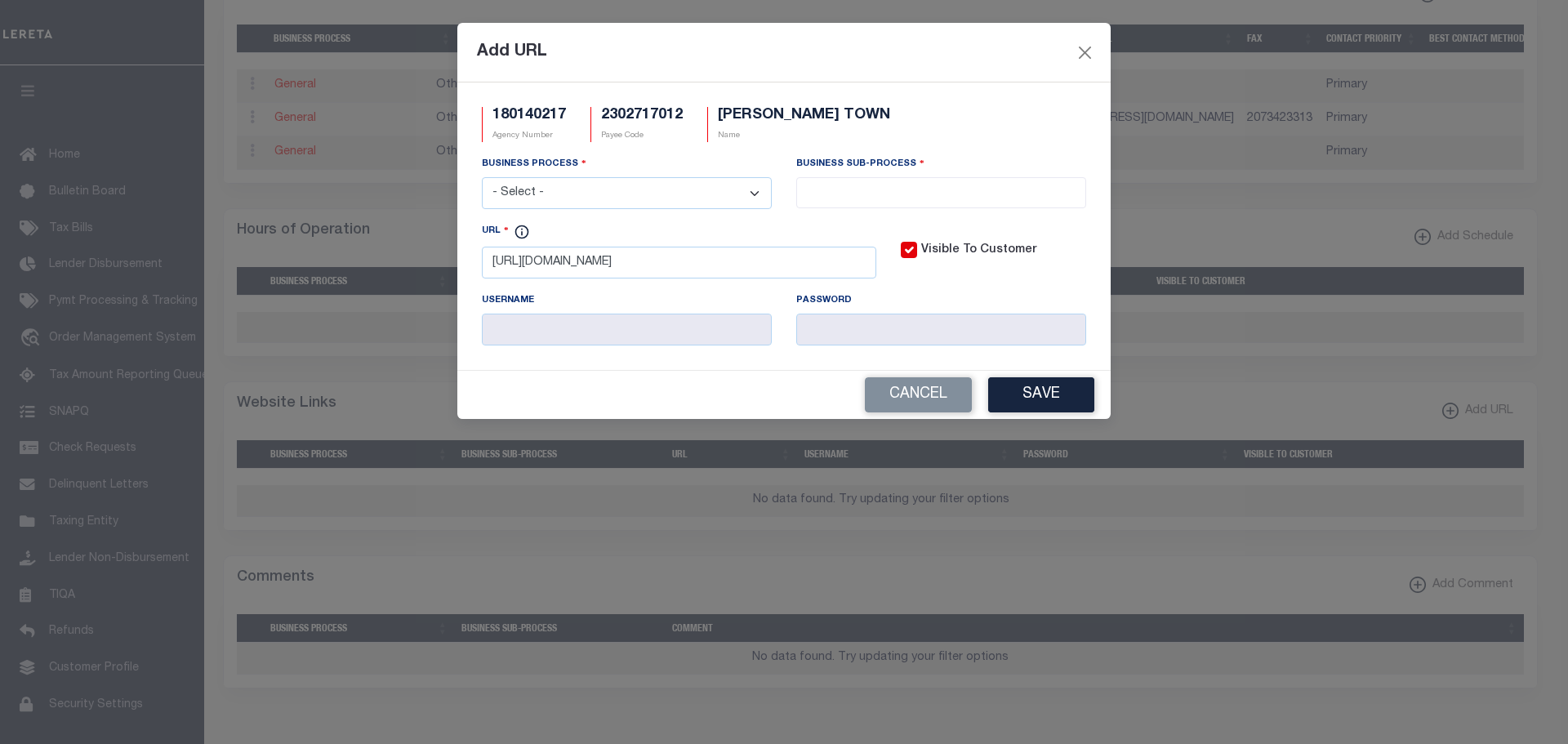
select select "3"
click at [482, 178] on select "- Select - All Automation Bill Request Delinquency Payment Delinquency Procurem…" at bounding box center [626, 193] width 290 height 32
click at [869, 194] on input "search" at bounding box center [942, 192] width 280 height 18
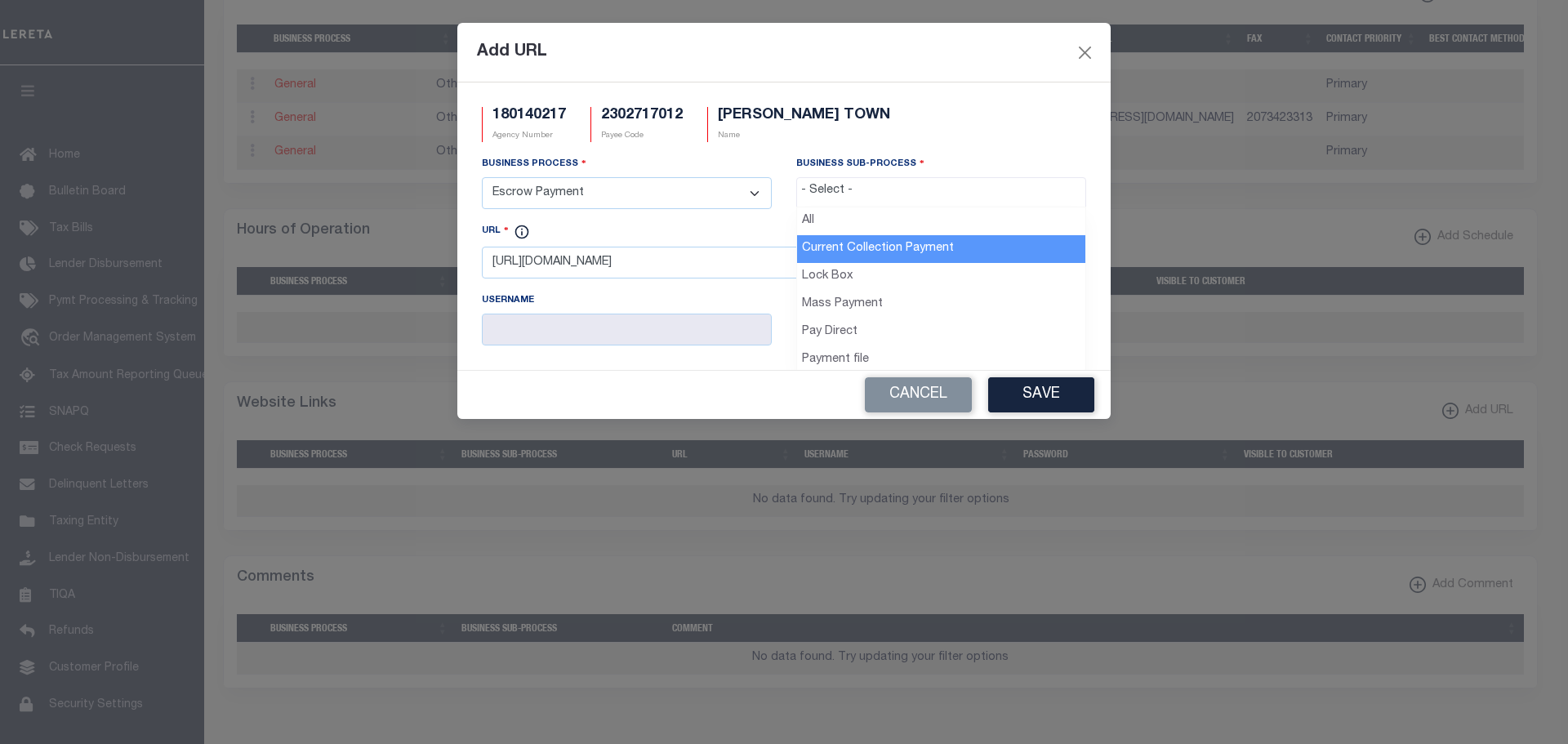
select select "11"
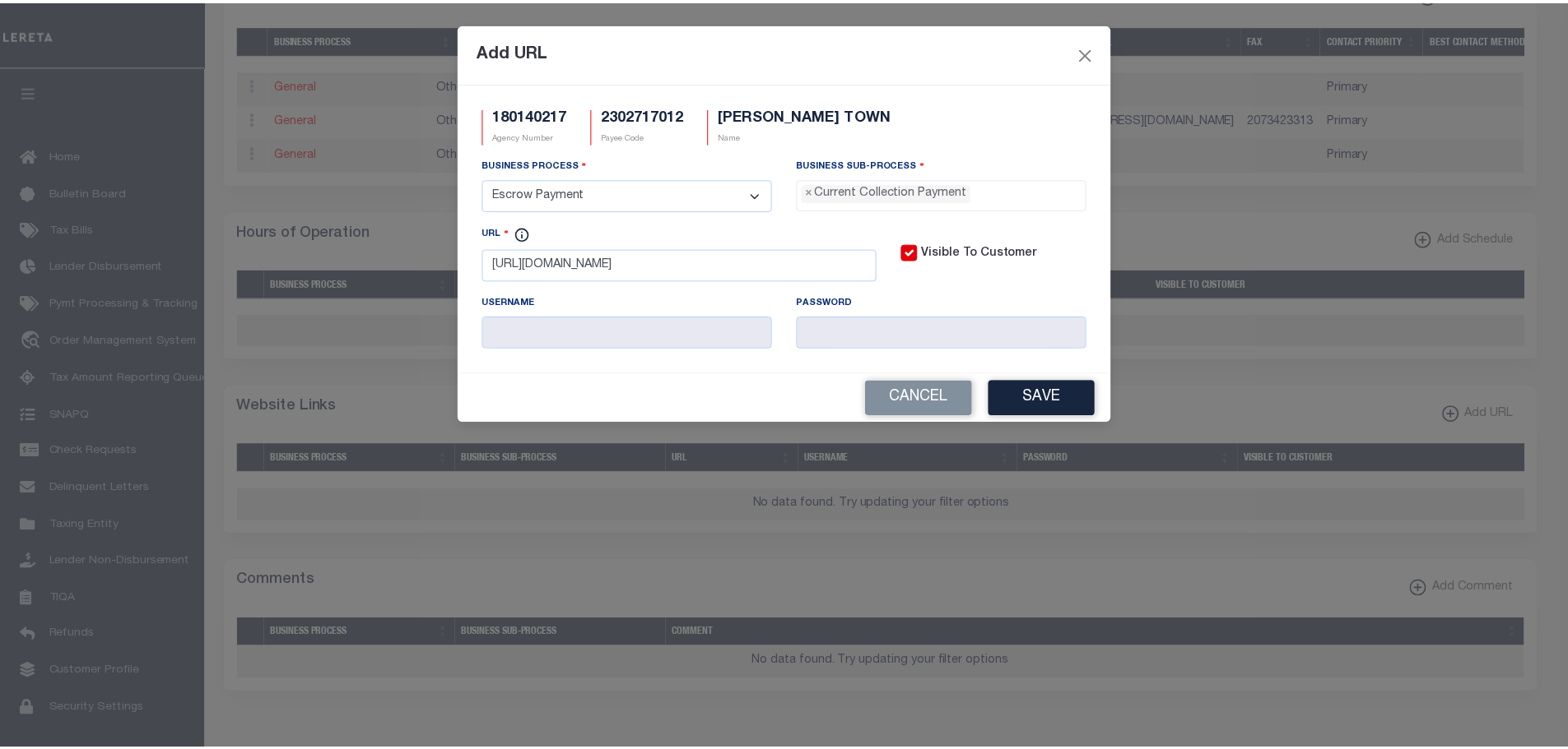
scroll to position [15, 0]
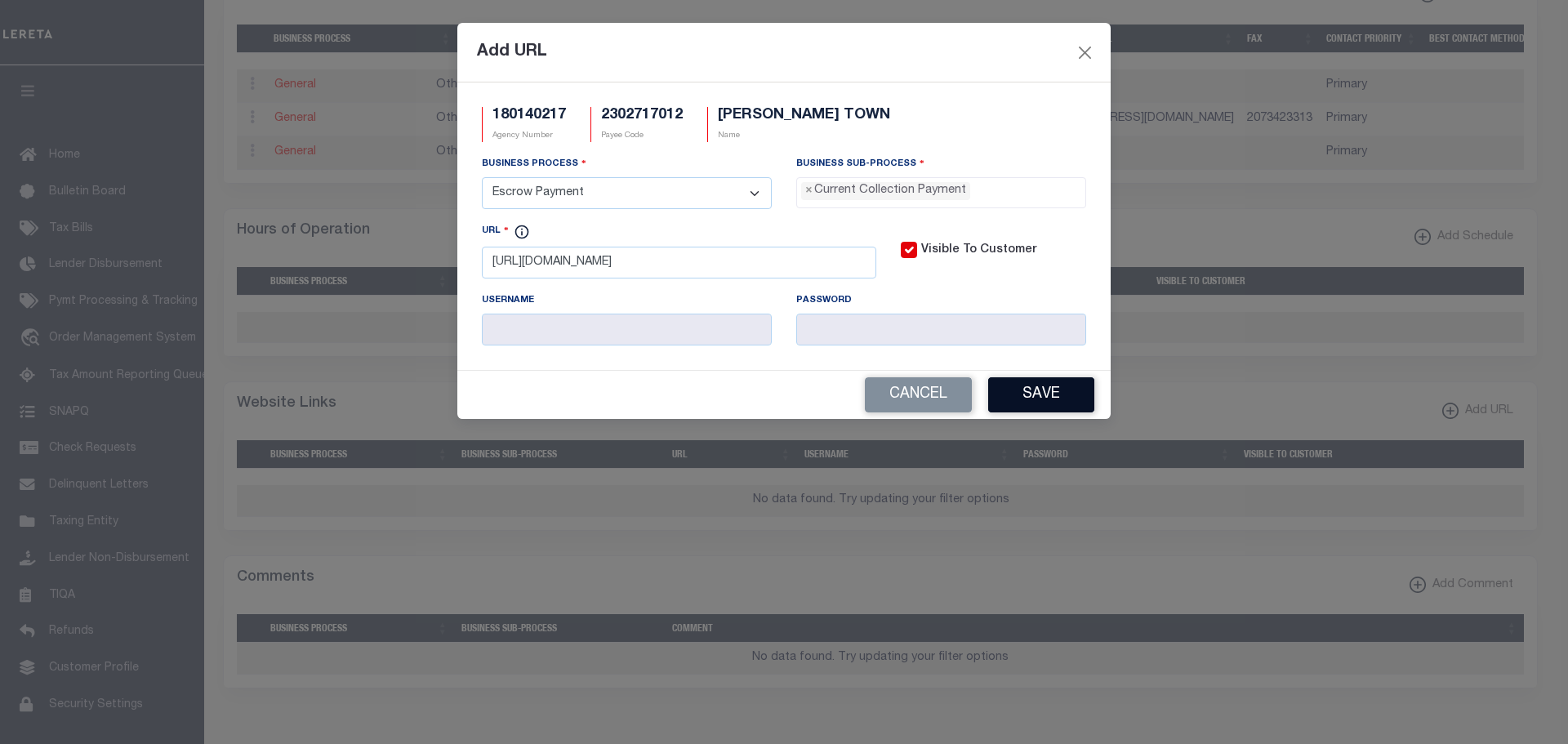
click at [1047, 397] on button "Save" at bounding box center [1040, 395] width 106 height 35
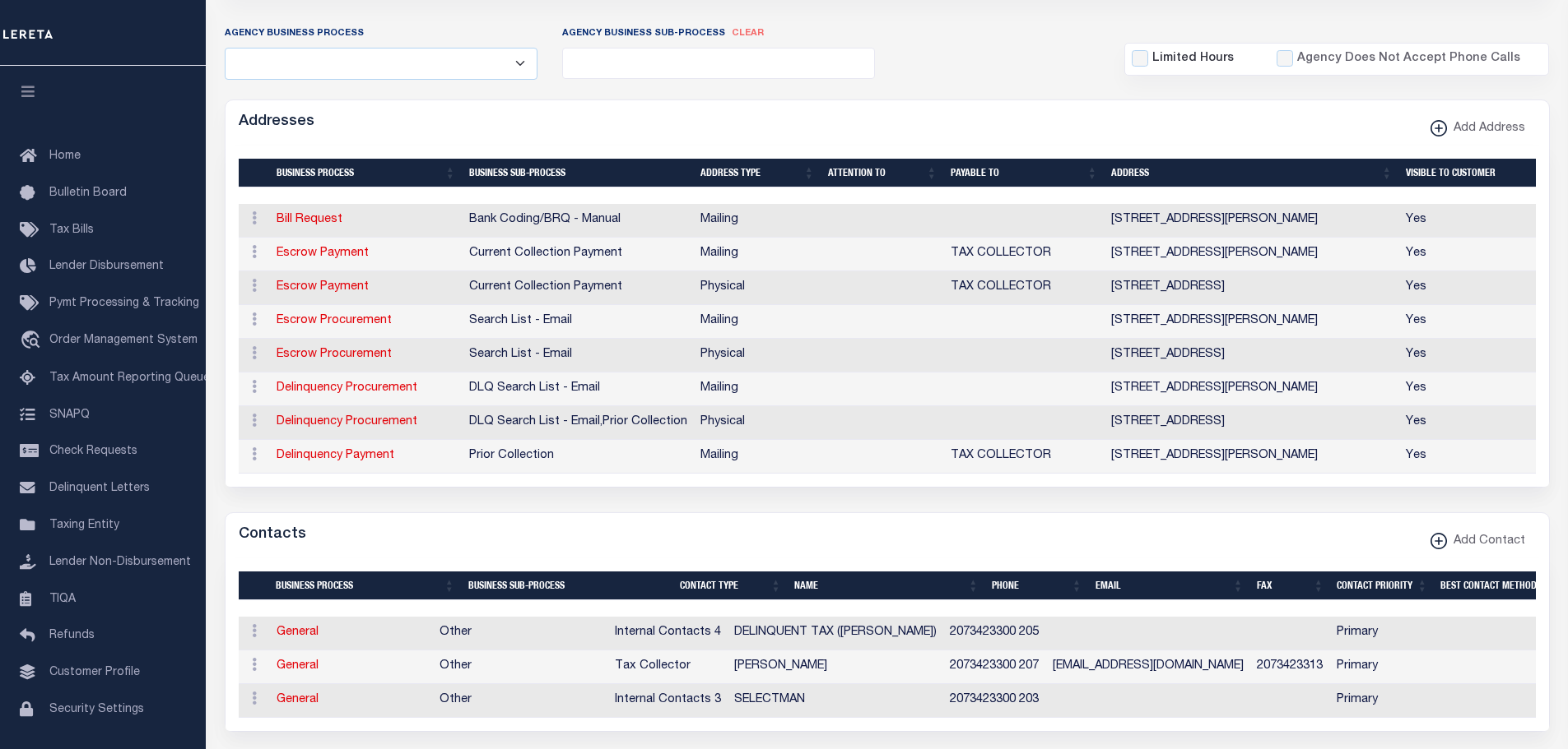
scroll to position [82, 0]
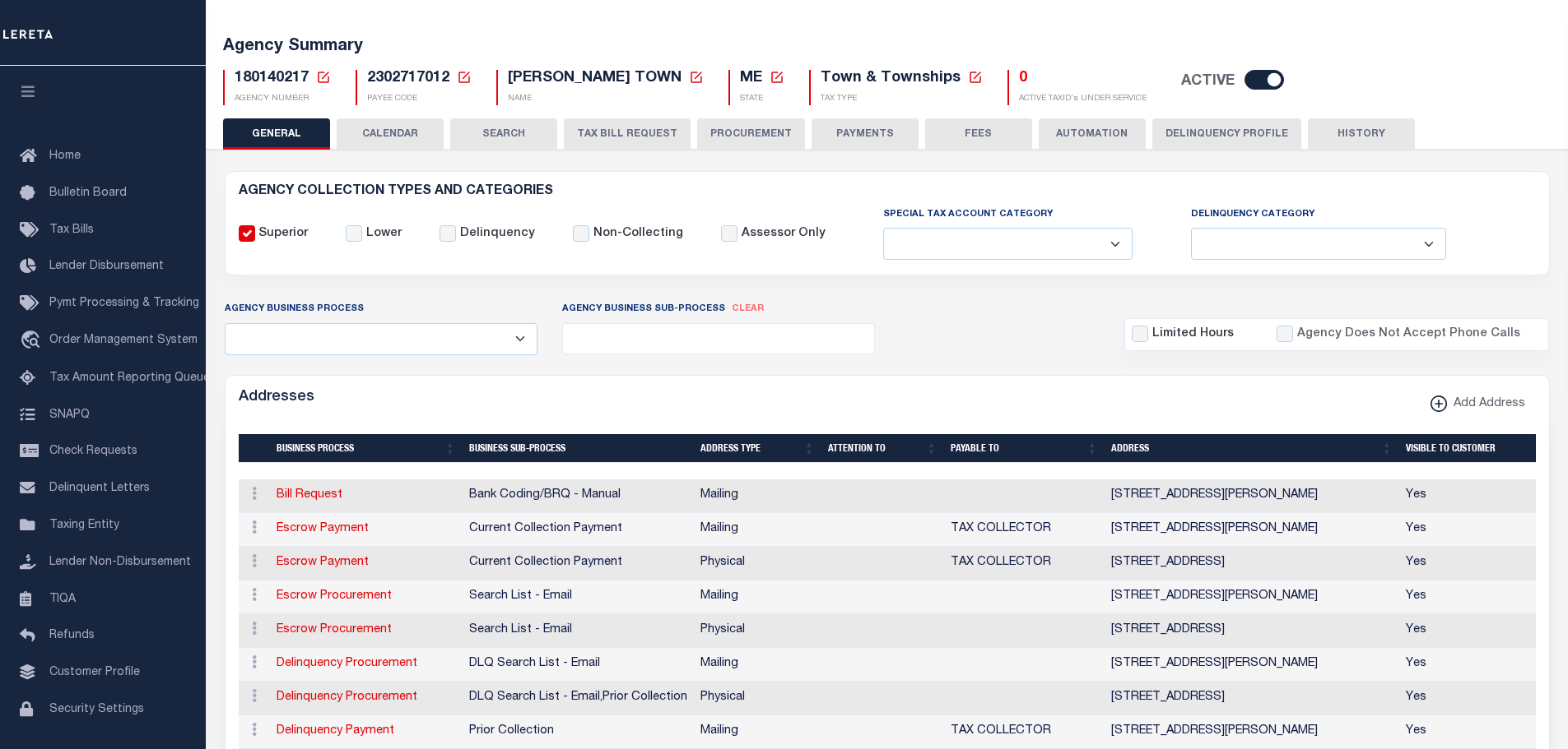
click at [323, 73] on icon at bounding box center [323, 77] width 15 height 15
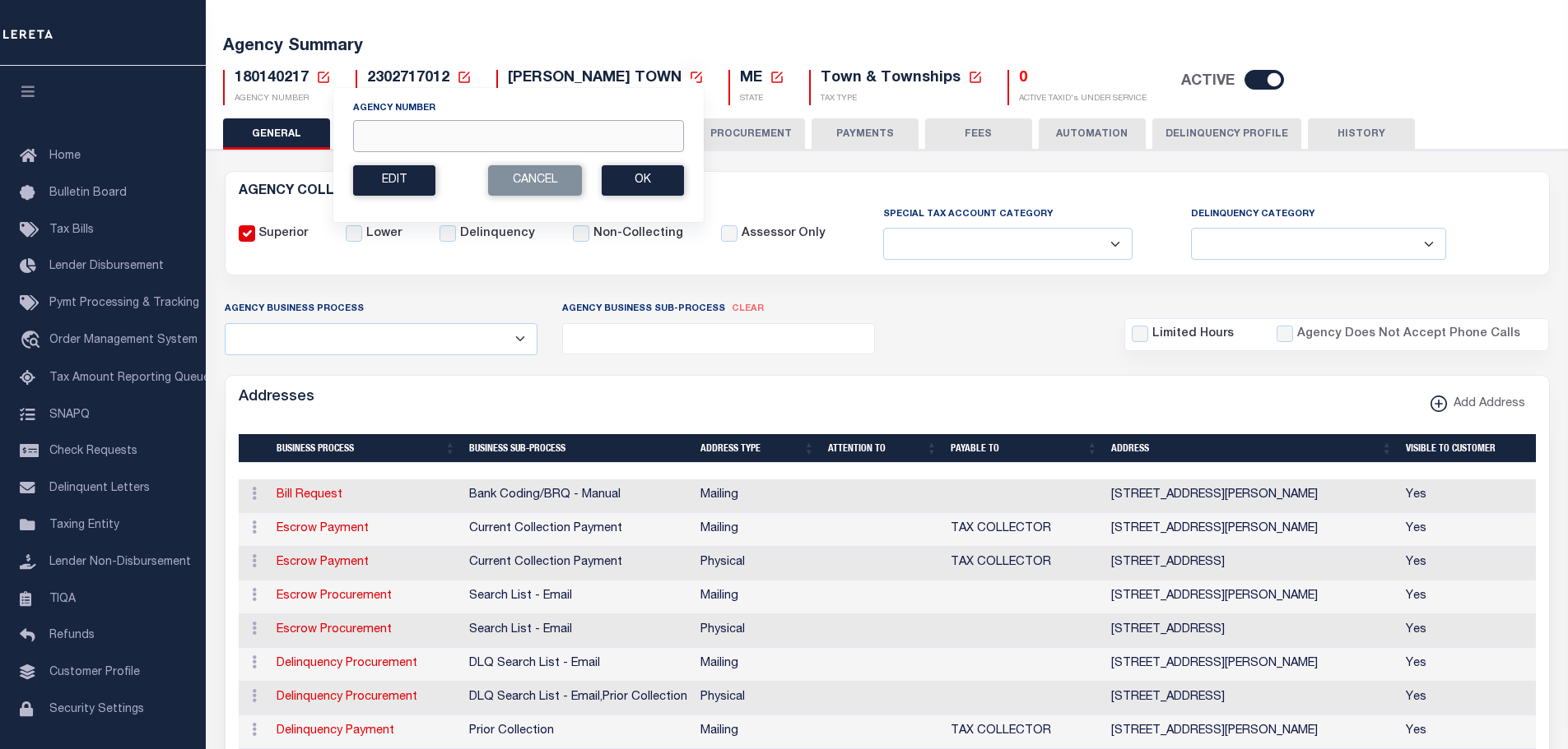
click at [426, 132] on input "Agency Number" at bounding box center [518, 136] width 331 height 32
type input "180100248"
click at [620, 176] on button "Ok" at bounding box center [643, 180] width 82 height 30
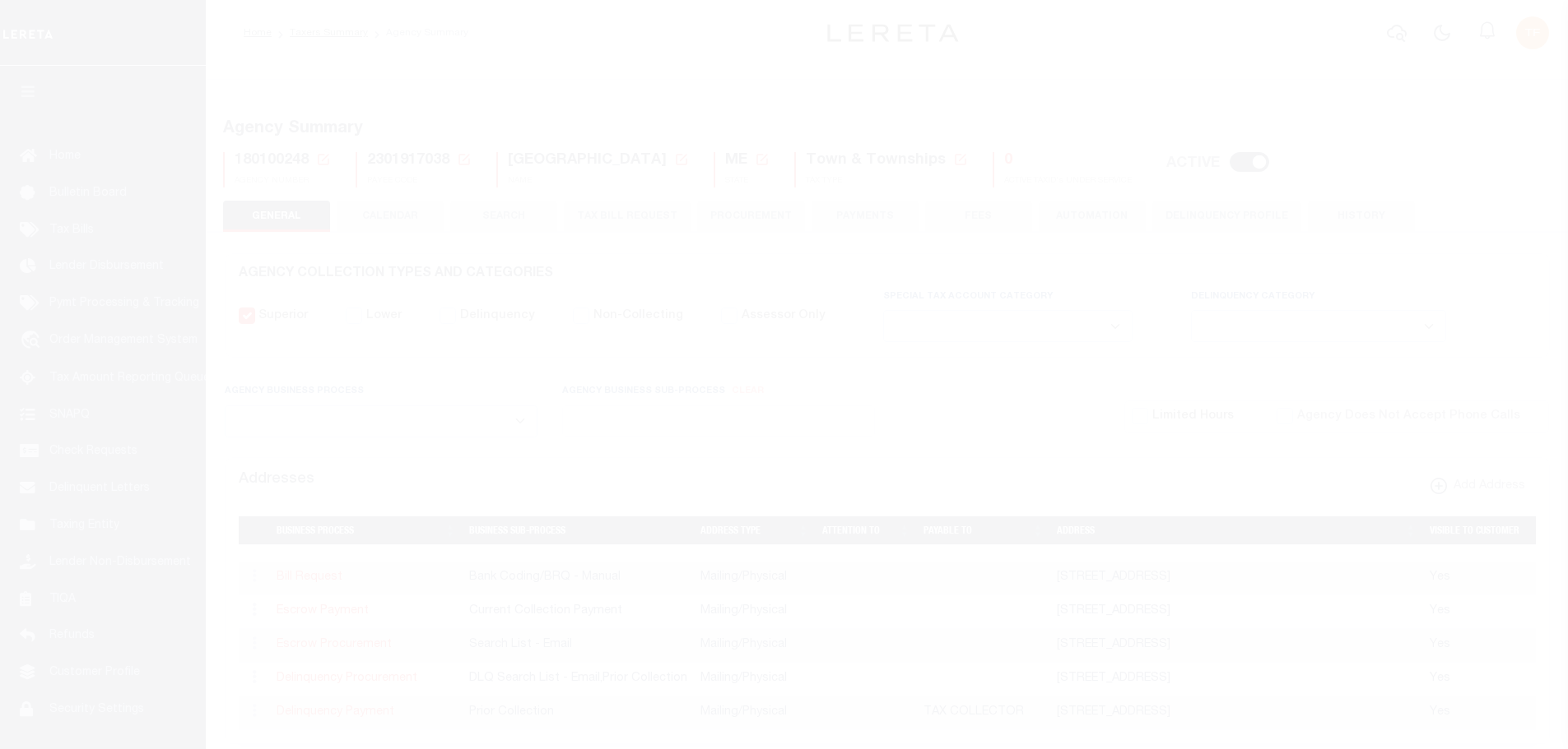
select select
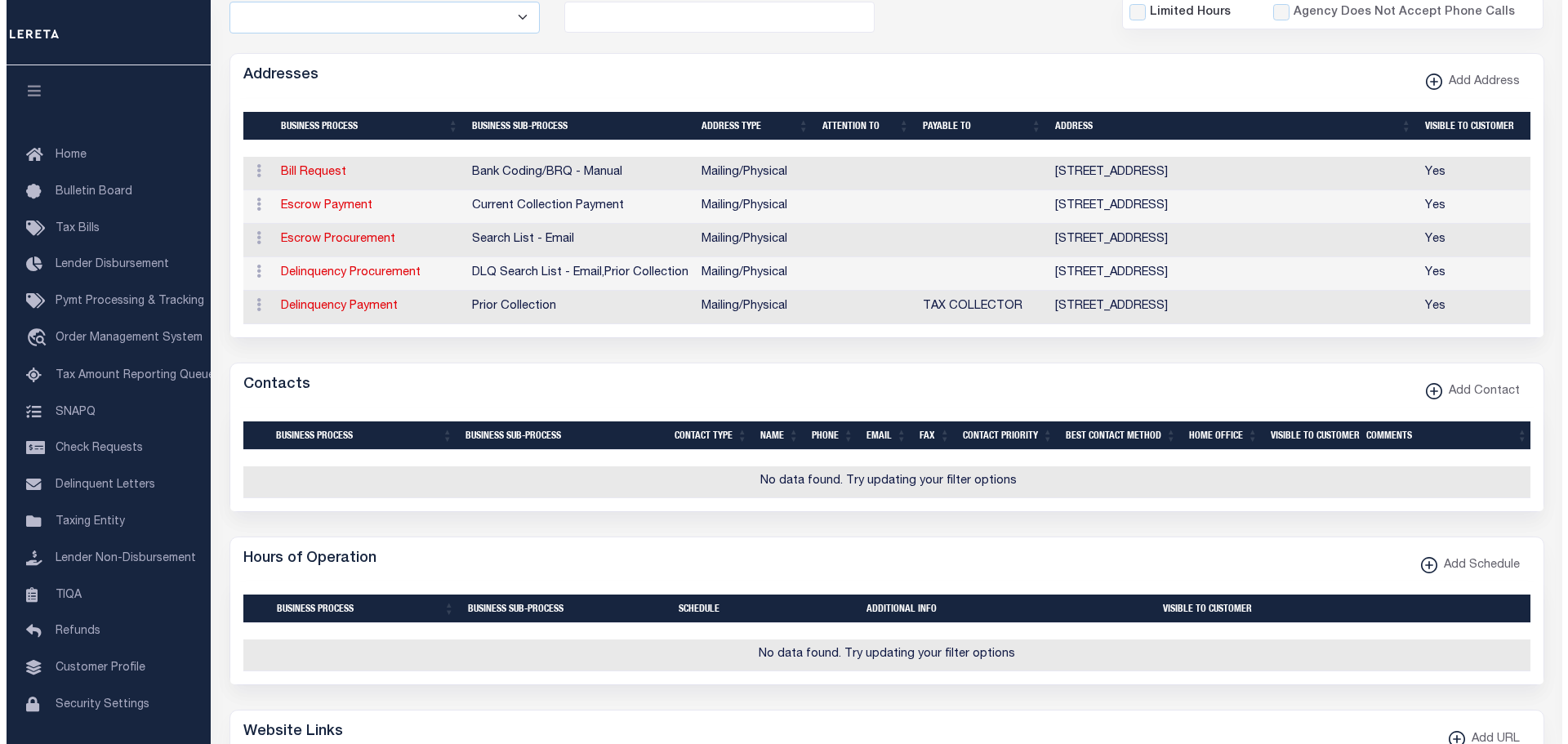
scroll to position [409, 0]
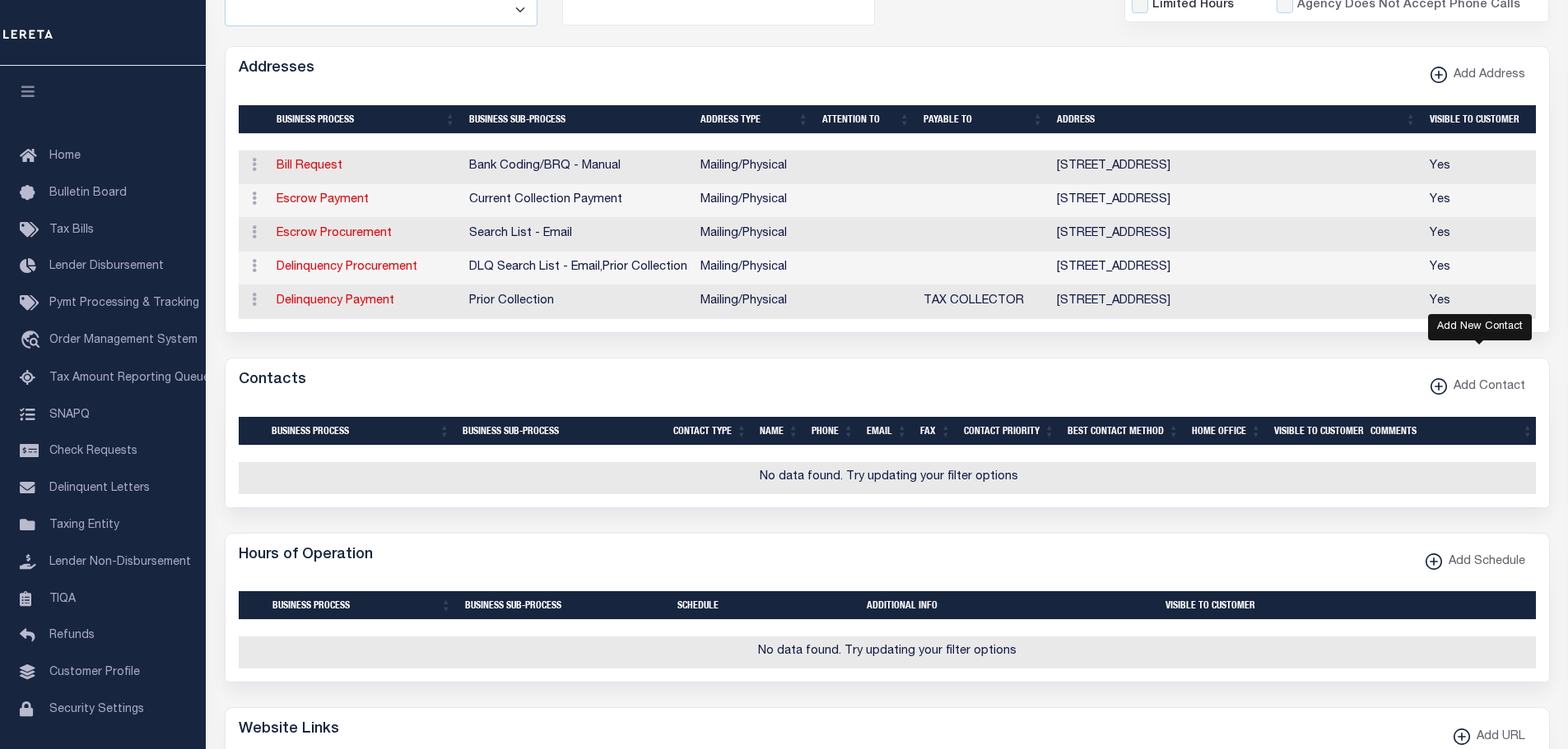
click at [1442, 395] on xmlns\ "button" at bounding box center [1439, 387] width 16 height 16
select select "1"
checkbox input "false"
checkbox input "true"
select select
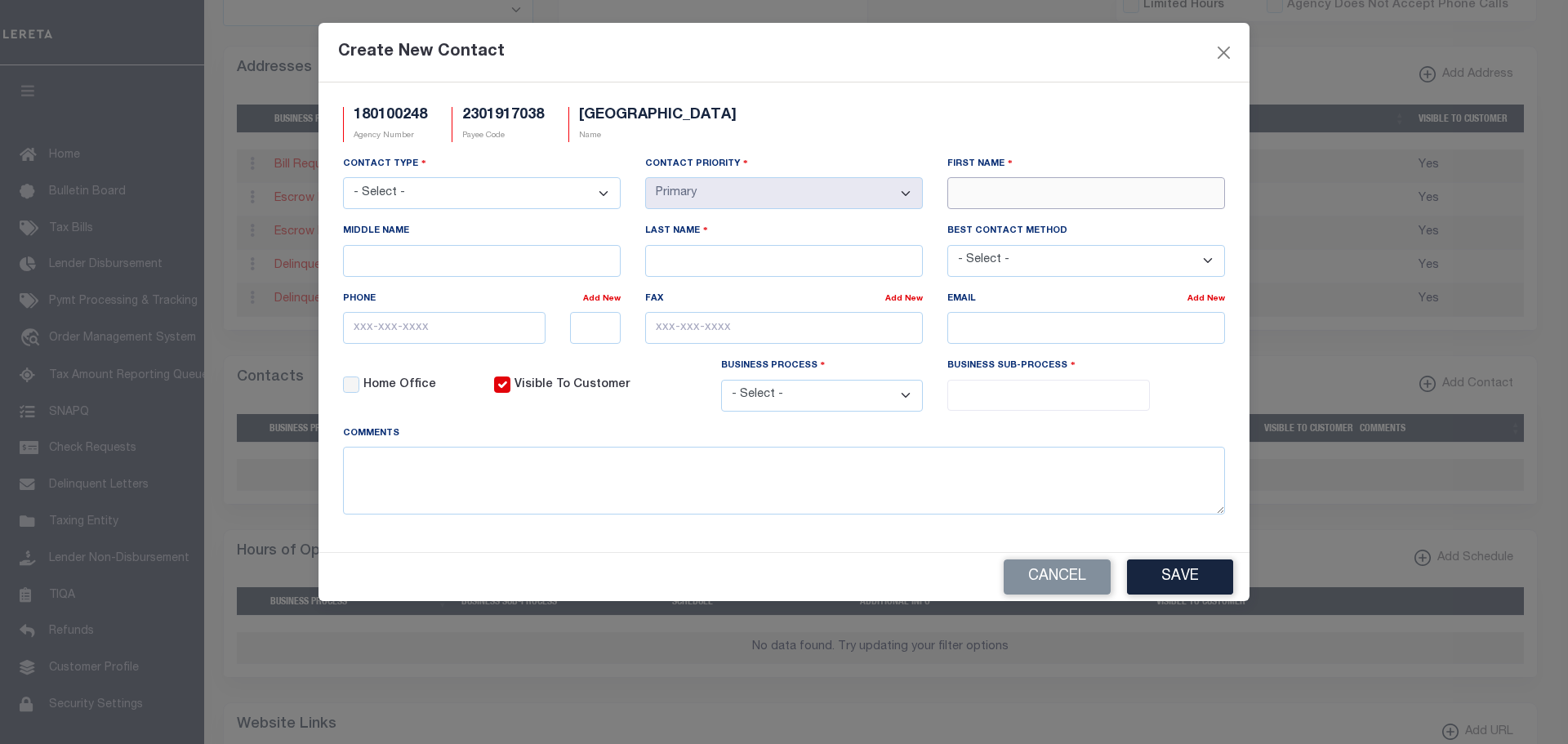
click at [975, 192] on input "First Name" at bounding box center [1085, 193] width 277 height 32
type input "ALICIA"
type input "MCNALLY"
click at [360, 255] on input "Middle Name" at bounding box center [482, 260] width 277 height 32
click at [356, 333] on input "text" at bounding box center [445, 327] width 202 height 32
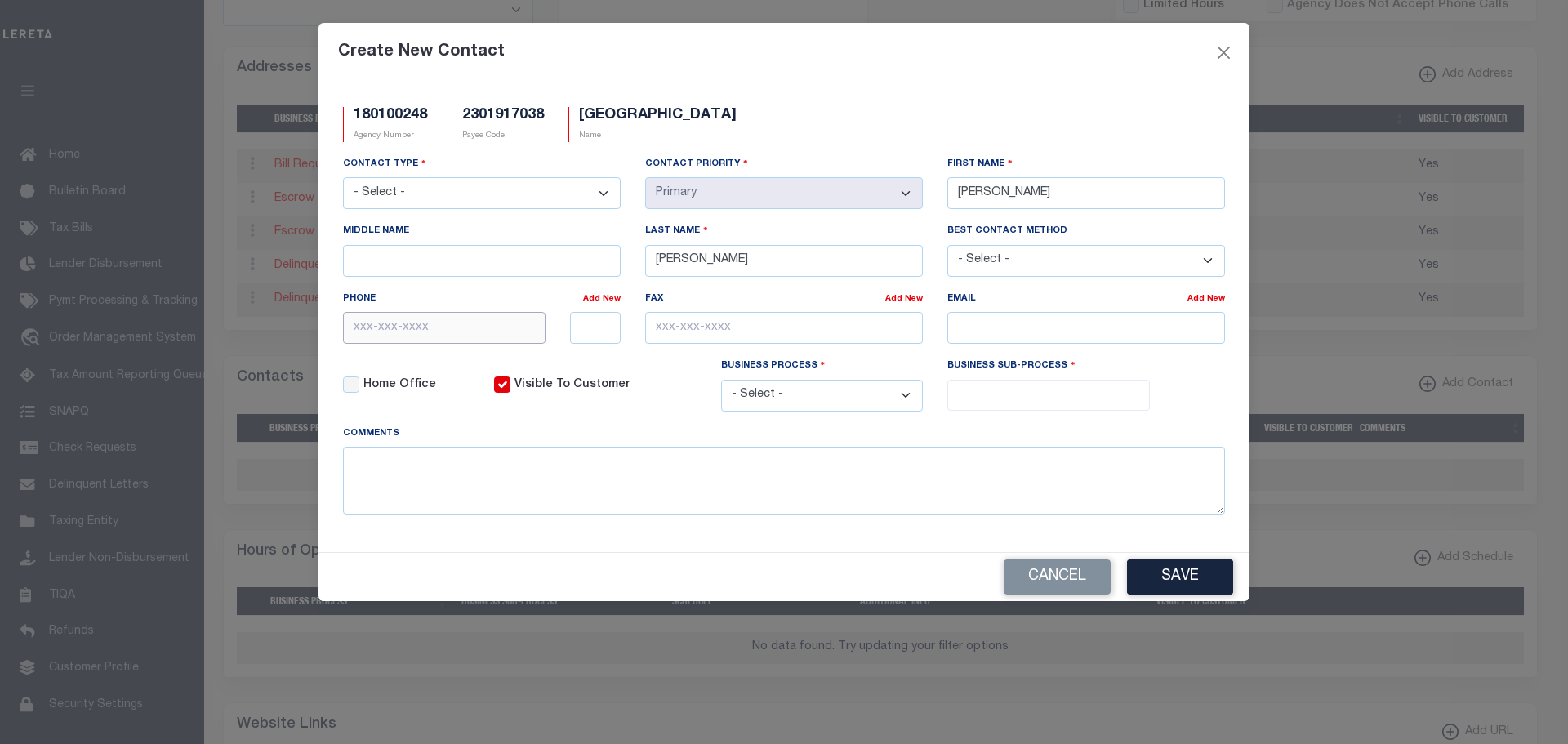
paste input "207-528-222"
type input "207-528-2225"
click at [662, 333] on input "text" at bounding box center [784, 327] width 277 height 32
paste input "207-528-2225"
type input "207-528-2225"
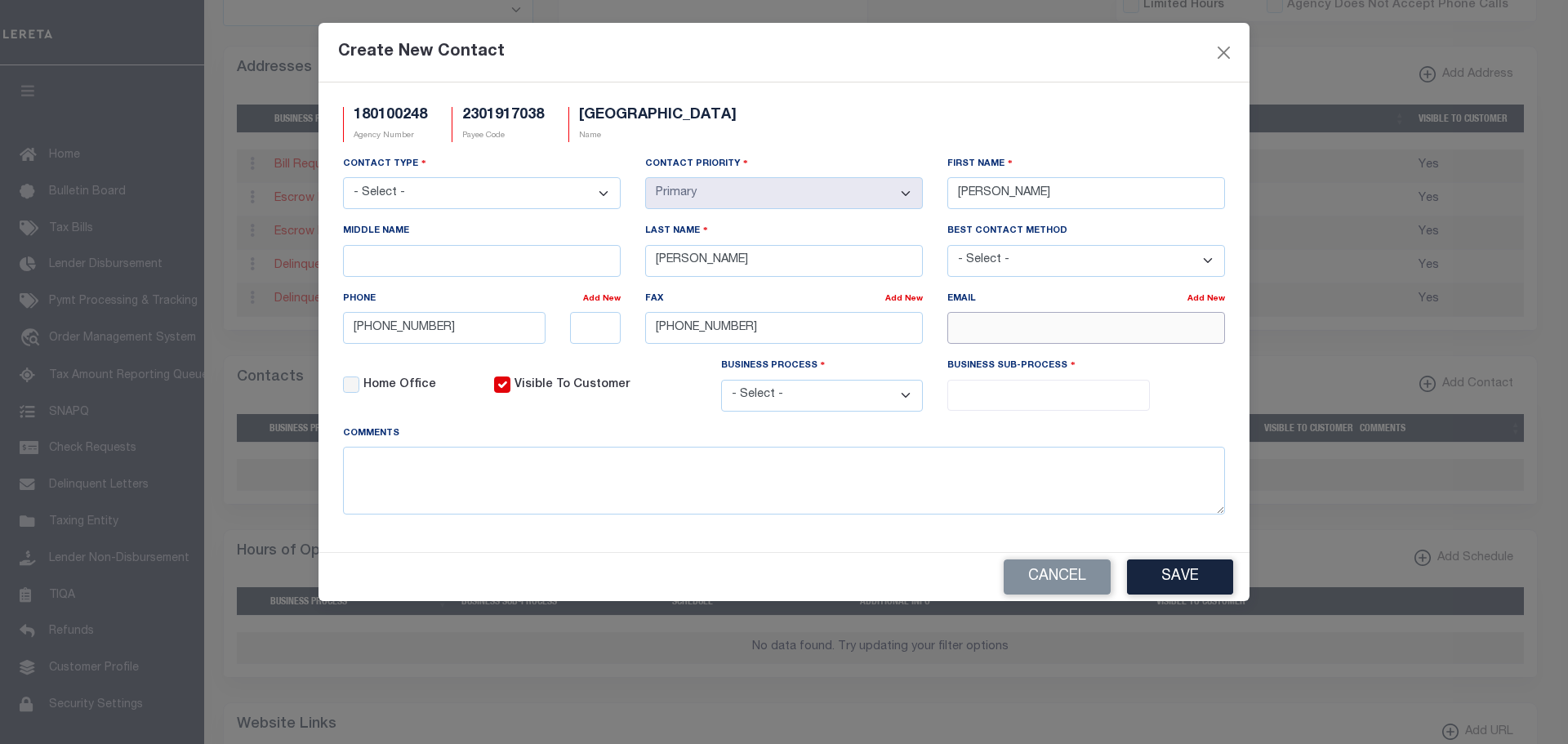
click at [959, 336] on input "email" at bounding box center [1085, 327] width 277 height 32
paste input "ALICIA@MTCHASE.ORG"
type input "ALICIA@MTCHASE.ORG"
click at [1214, 579] on button "Save" at bounding box center [1179, 577] width 106 height 35
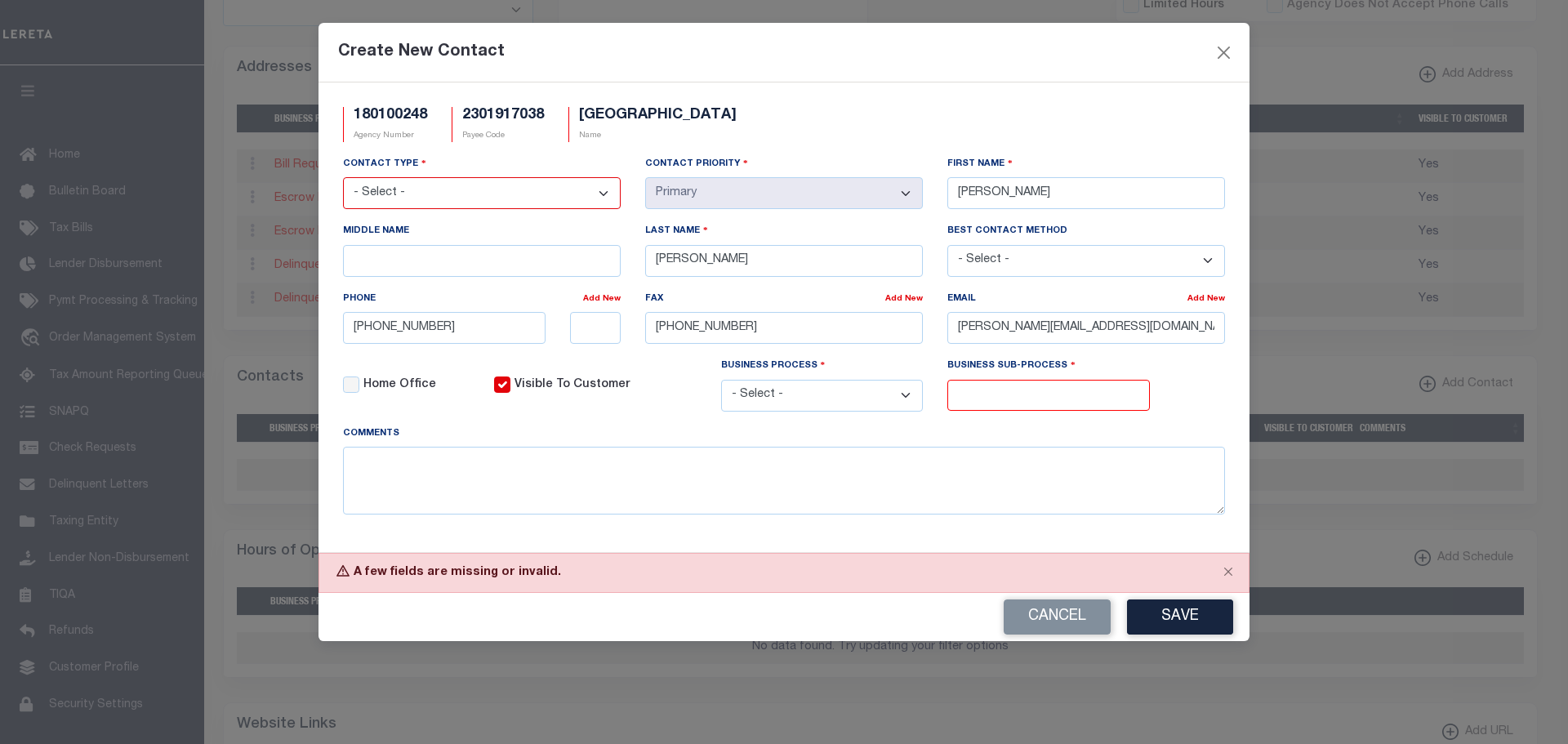
click at [833, 401] on select "- Select - All Automation Bill Request Delinquency Payment Delinquency Procurem…" at bounding box center [822, 395] width 202 height 32
select select "6"
click at [721, 382] on select "- Select - All Automation Bill Request Delinquency Payment Delinquency Procurem…" at bounding box center [822, 395] width 202 height 32
click at [966, 394] on input "search" at bounding box center [1047, 394] width 190 height 18
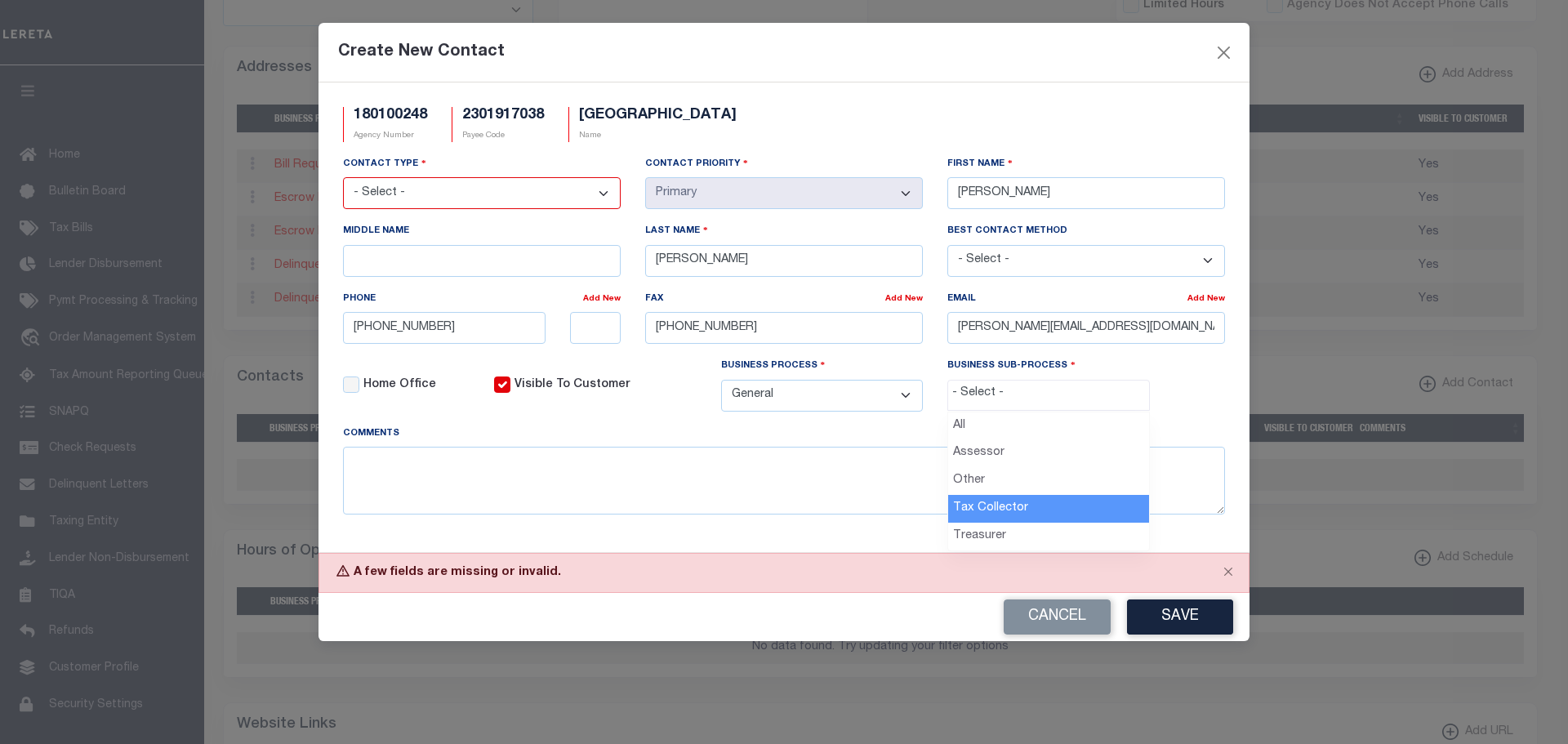
select select "31"
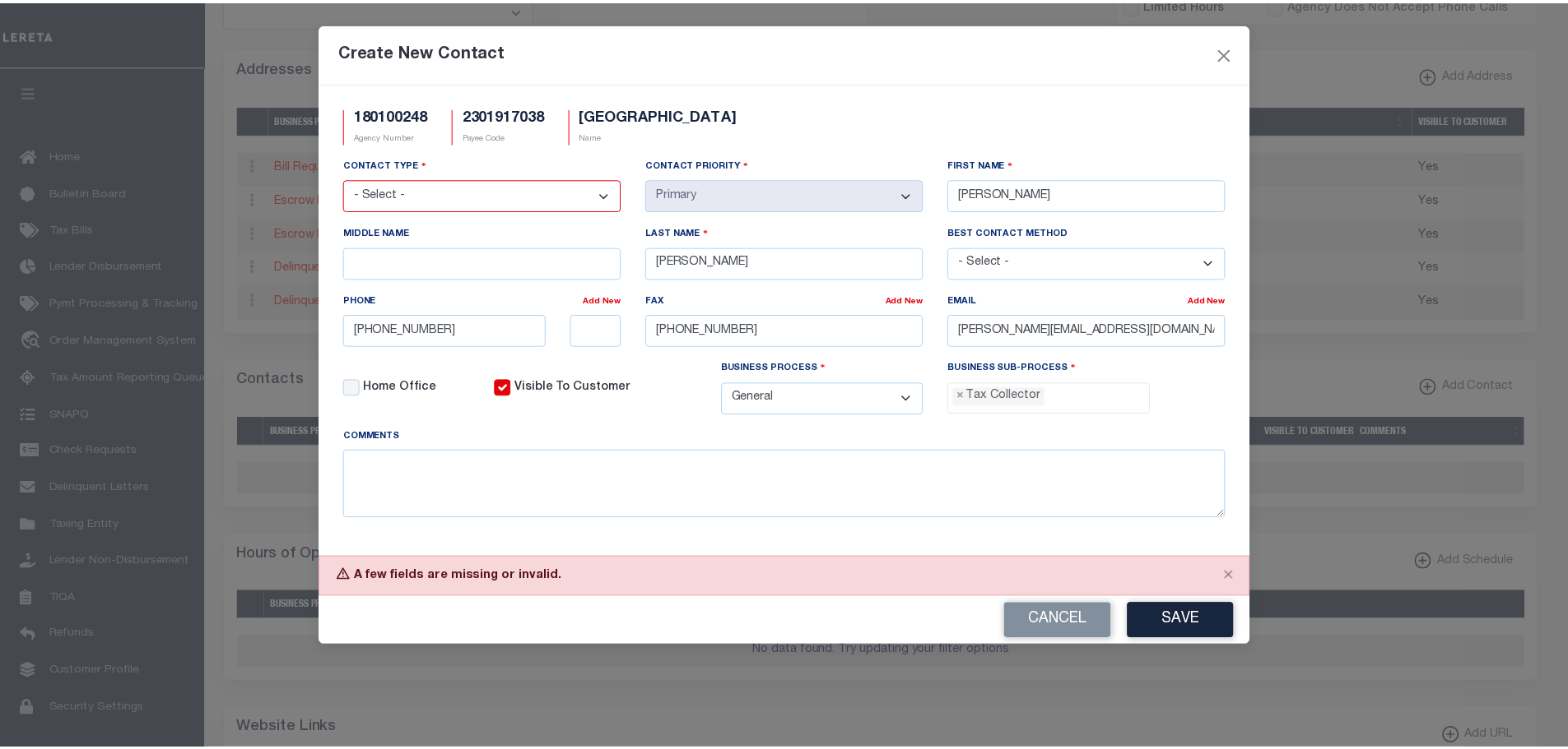
scroll to position [45, 0]
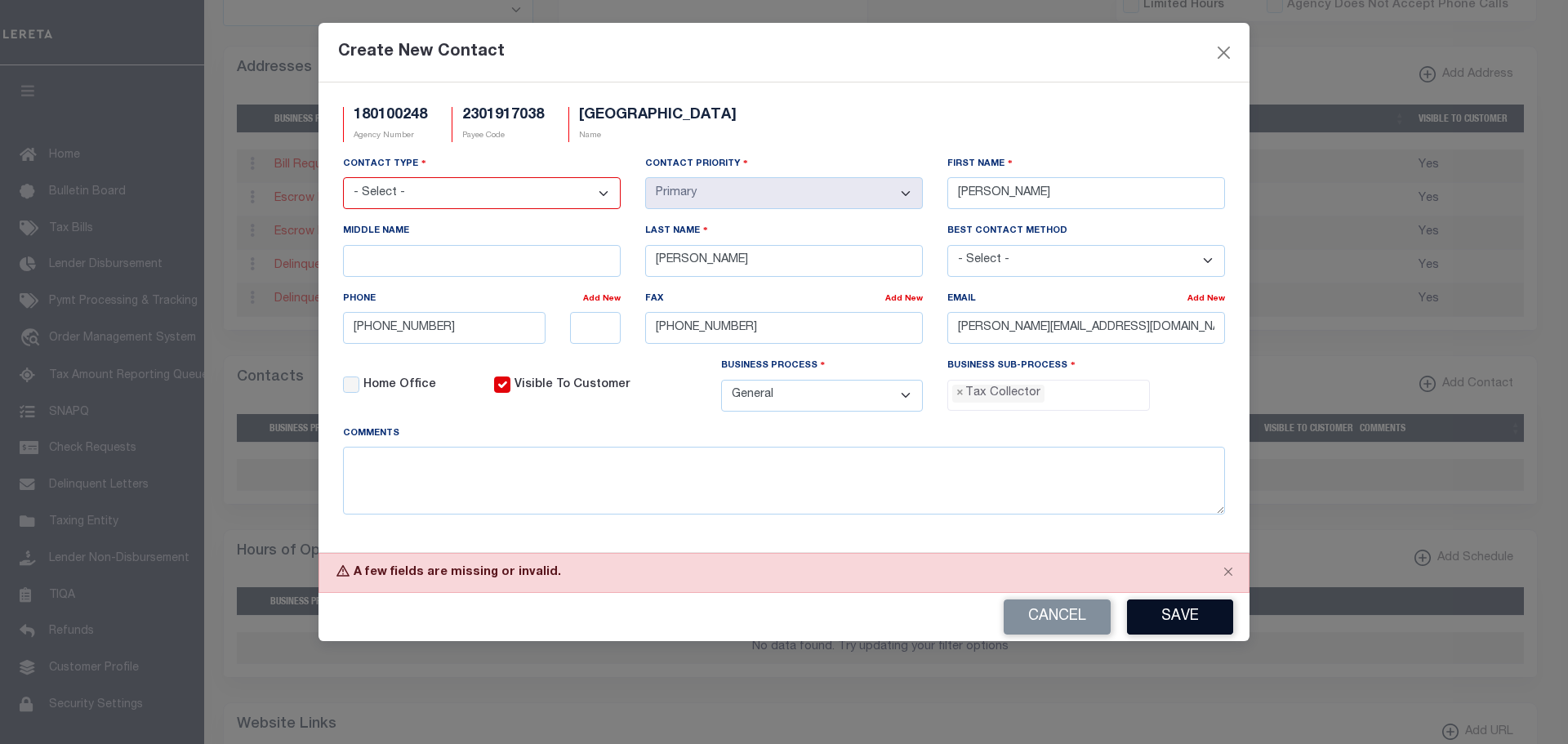
click at [1207, 623] on button "Save" at bounding box center [1179, 617] width 106 height 35
drag, startPoint x: 598, startPoint y: 195, endPoint x: 598, endPoint y: 210, distance: 15.0
click at [598, 196] on select "- Select - Assessor Clerk Internal Contacts 1 Internal Contacts 2 Internal Cont…" at bounding box center [482, 193] width 277 height 32
select select "2"
click at [343, 178] on select "- Select - Assessor Clerk Internal Contacts 1 Internal Contacts 2 Internal Cont…" at bounding box center [482, 193] width 277 height 32
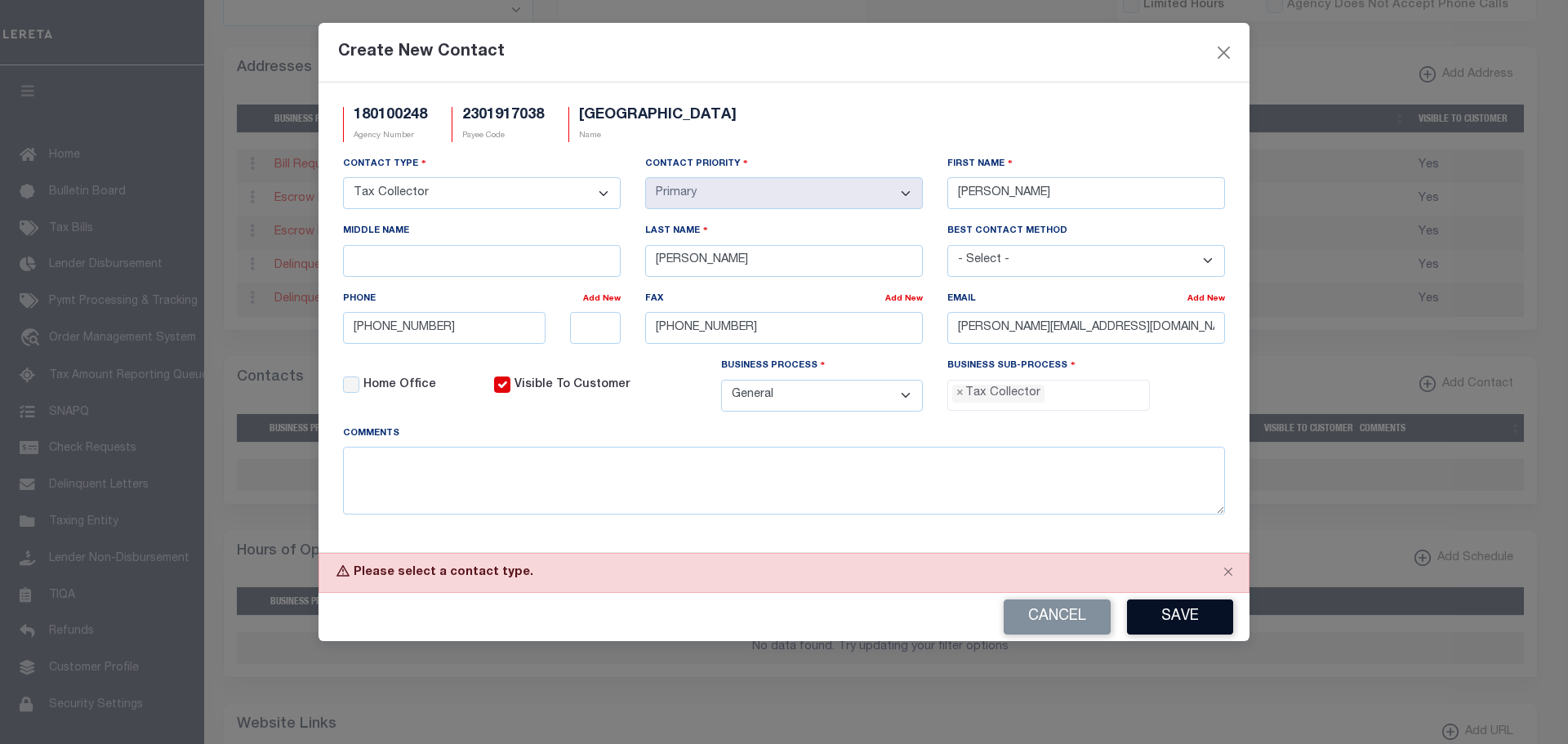
click at [1180, 617] on button "Save" at bounding box center [1179, 617] width 106 height 35
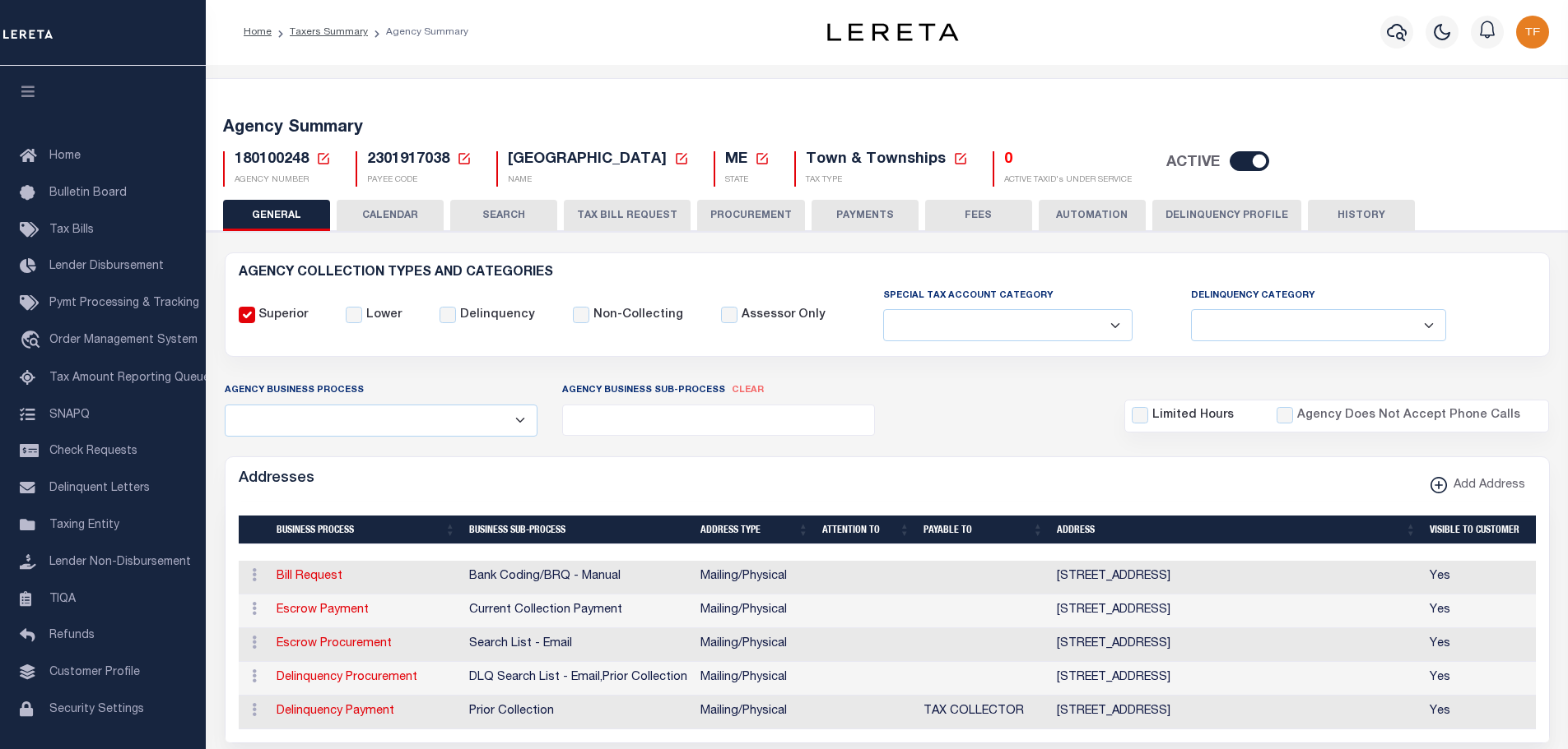
scroll to position [0, 0]
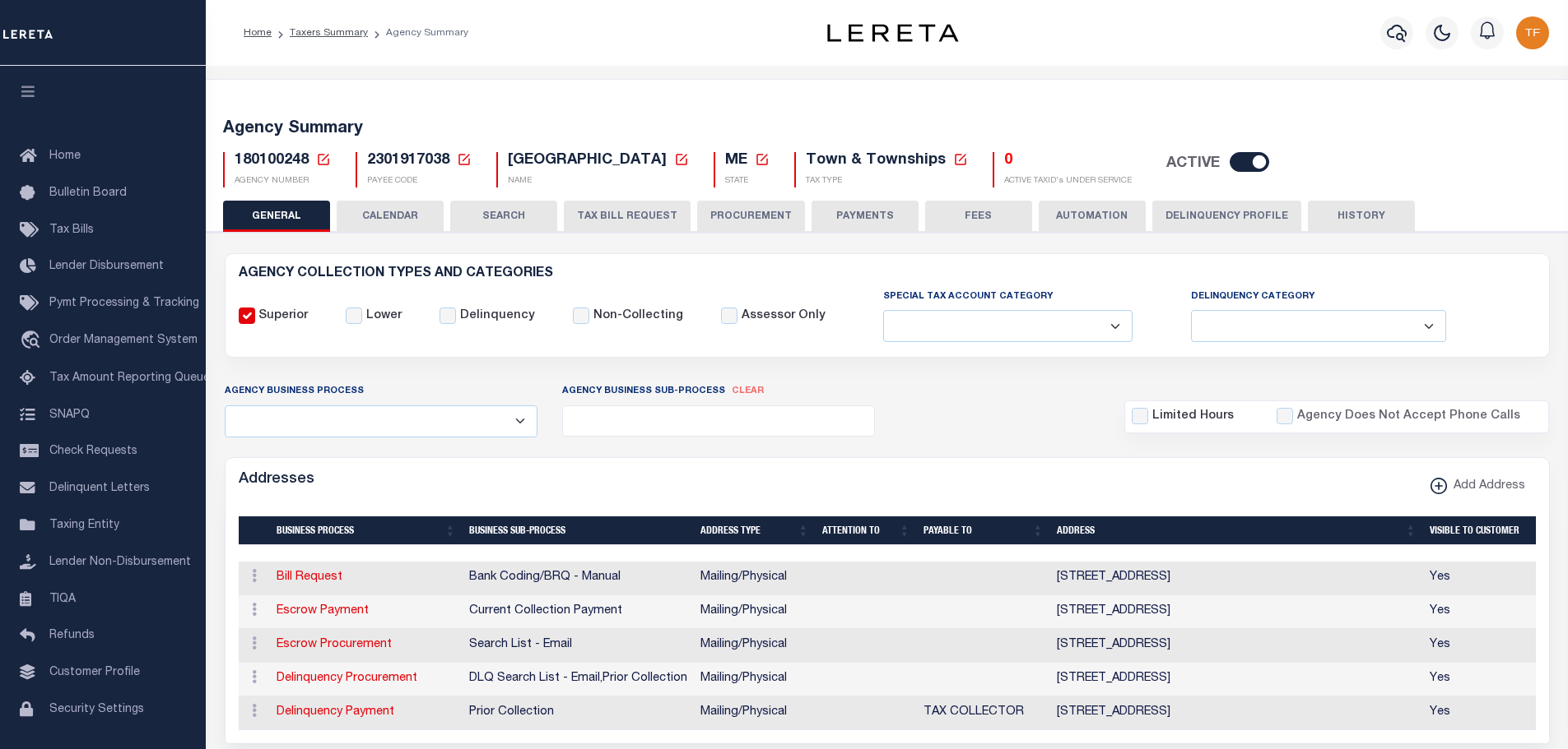
click at [323, 159] on icon at bounding box center [323, 159] width 12 height 12
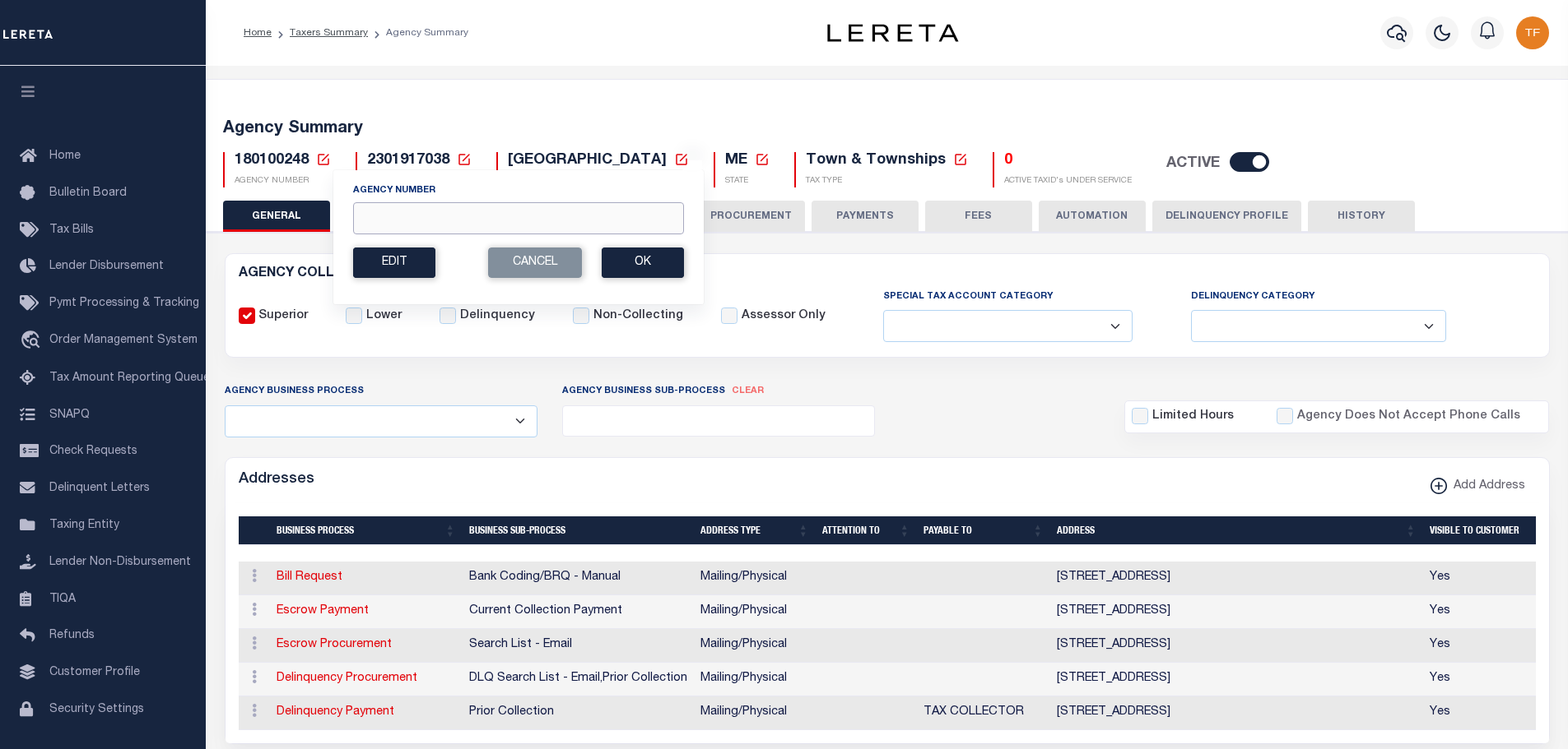
click at [363, 218] on input "Agency Number" at bounding box center [518, 218] width 331 height 32
type input "180030209"
click at [636, 255] on button "Ok" at bounding box center [643, 262] width 82 height 30
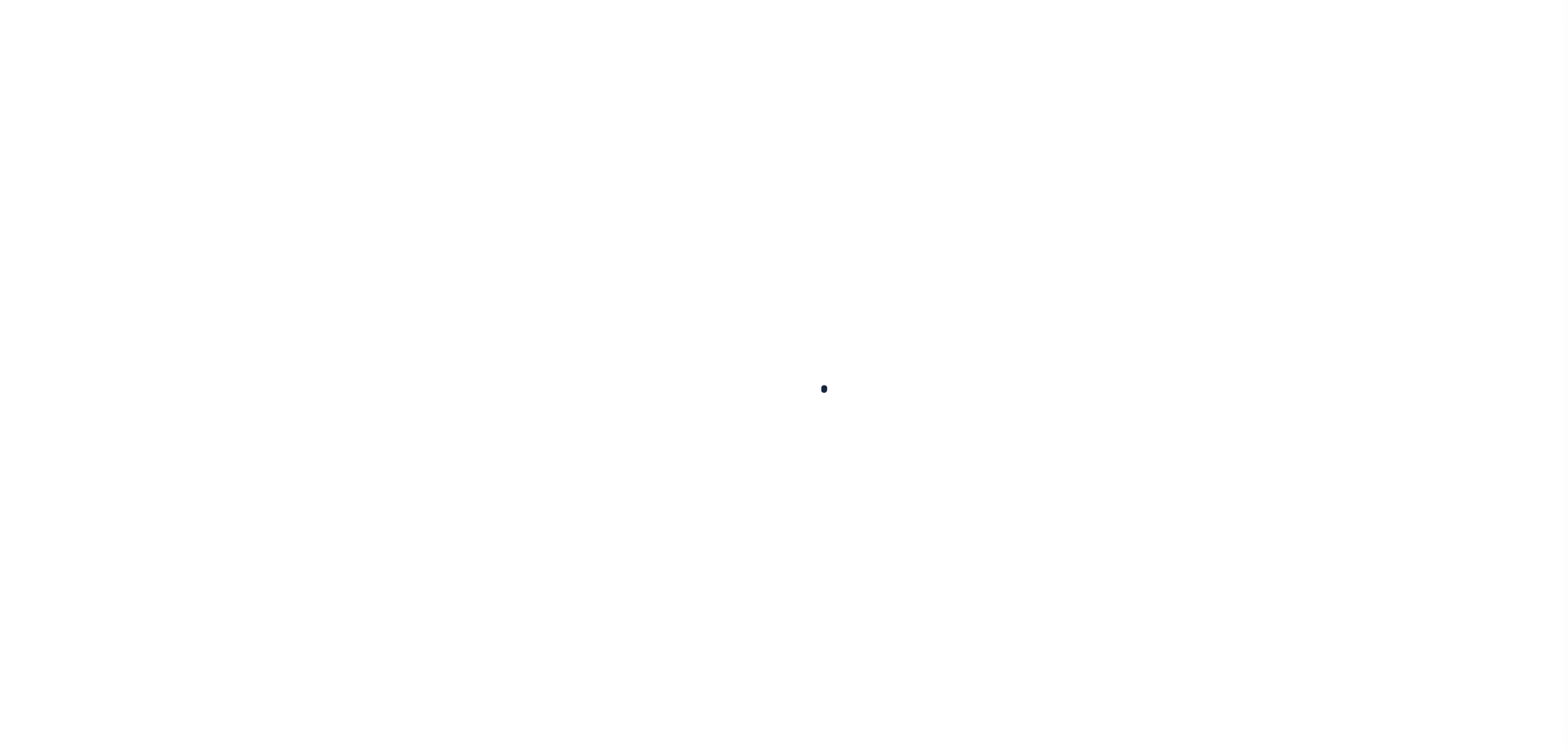
select select
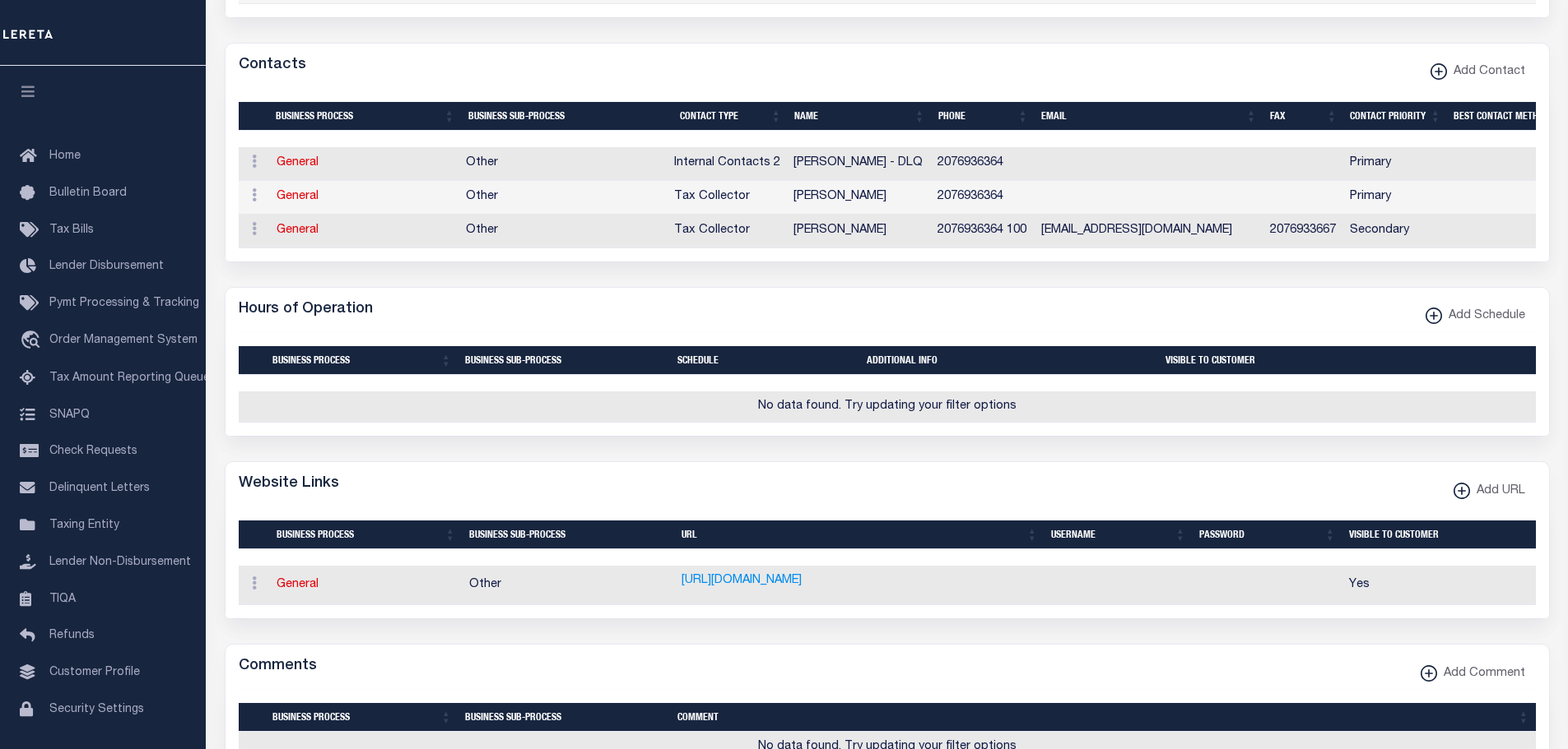
scroll to position [905, 0]
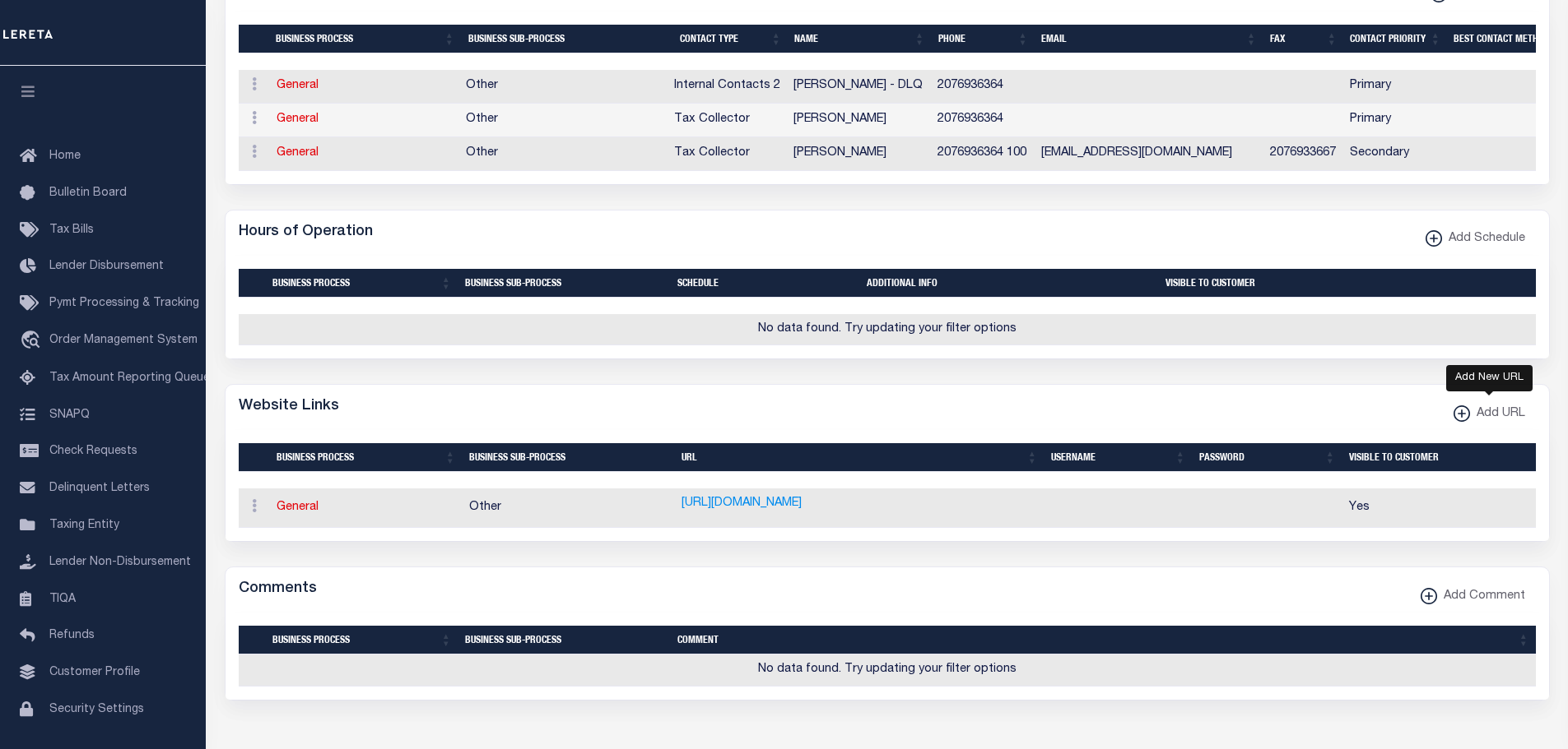
click at [1457, 422] on xmlns\ "button" at bounding box center [1461, 414] width 16 height 16
select select
checkbox input "true"
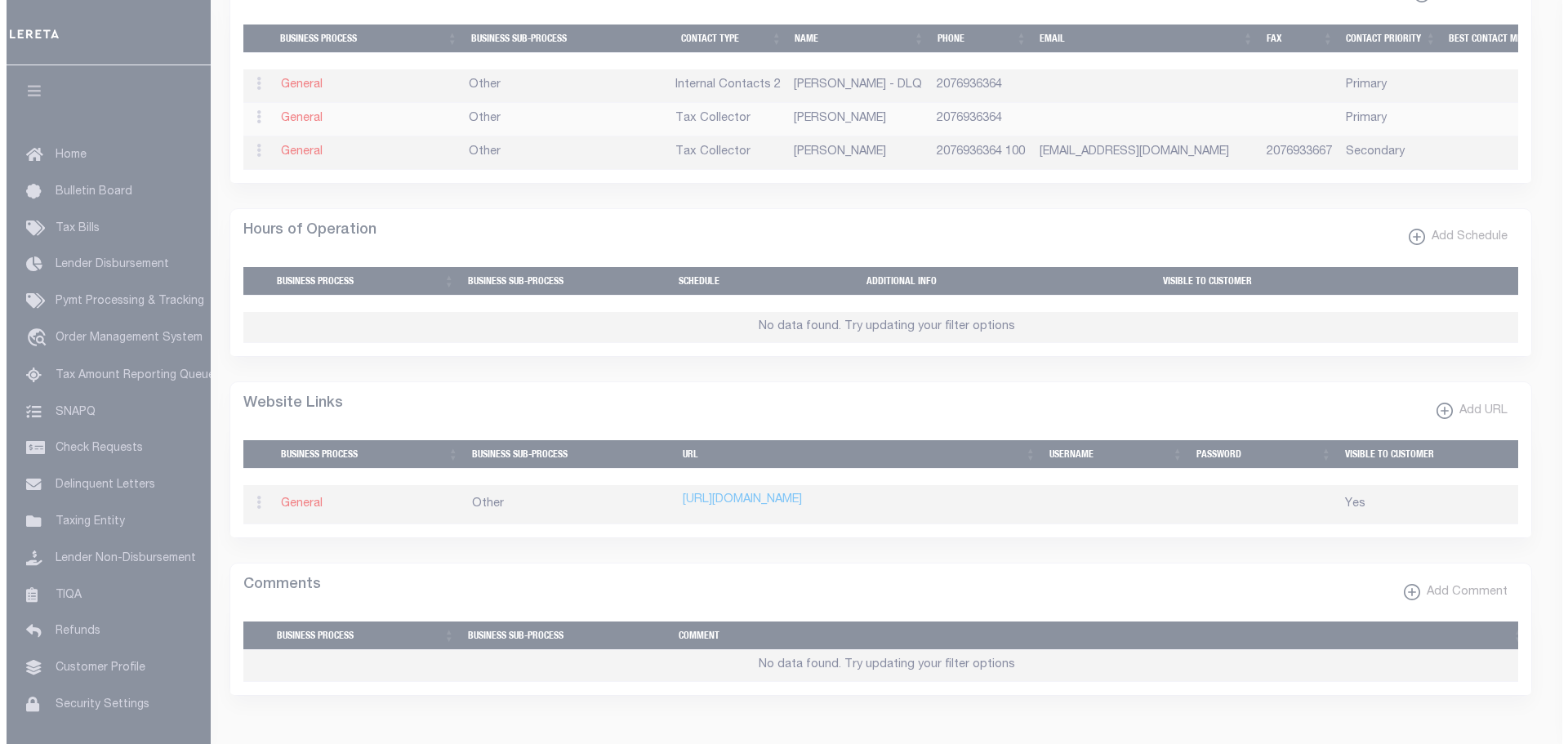
scroll to position [888, 0]
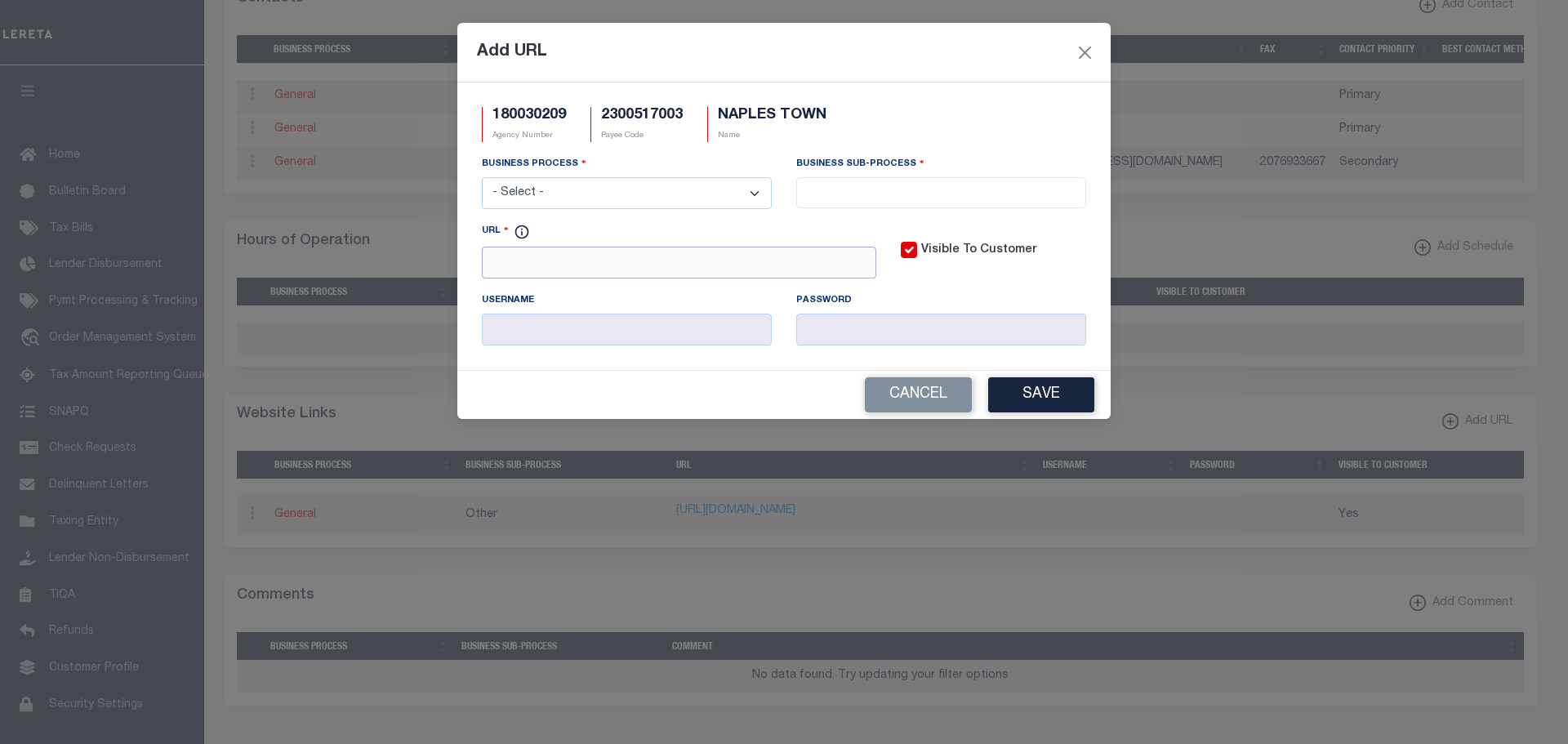
click at [511, 269] on input "URL" at bounding box center [679, 262] width 394 height 32
paste input "[URL][DOMAIN_NAME][DOMAIN_NAME]"
type input "[URL][DOMAIN_NAME][DOMAIN_NAME]"
click at [758, 197] on select "- Select - All Automation Bill Request Delinquency Payment Delinquency Procurem…" at bounding box center [626, 193] width 290 height 32
select select "6"
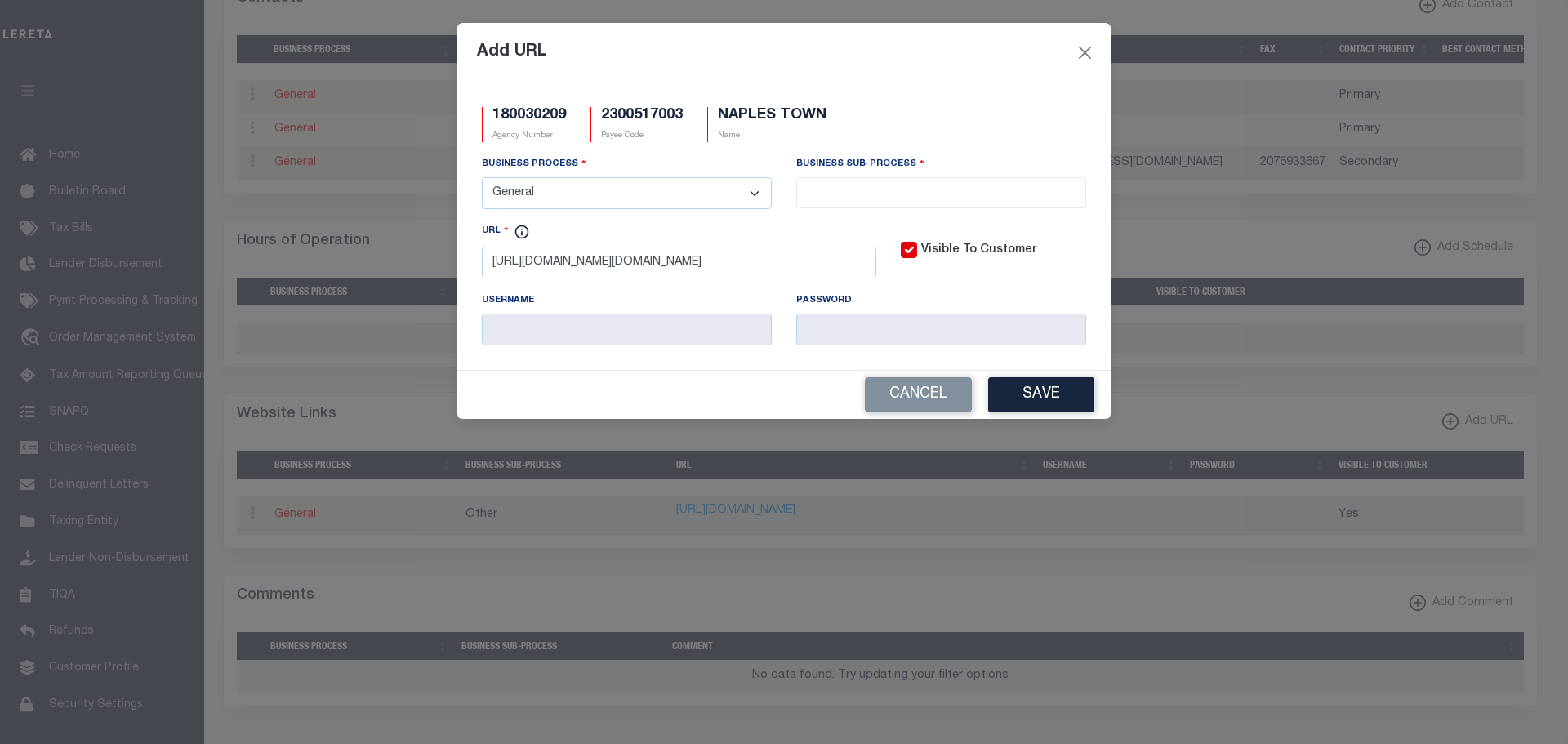
click at [482, 178] on select "- Select - All Automation Bill Request Delinquency Payment Delinquency Procurem…" at bounding box center [626, 193] width 290 height 32
click at [826, 184] on input "search" at bounding box center [942, 192] width 280 height 18
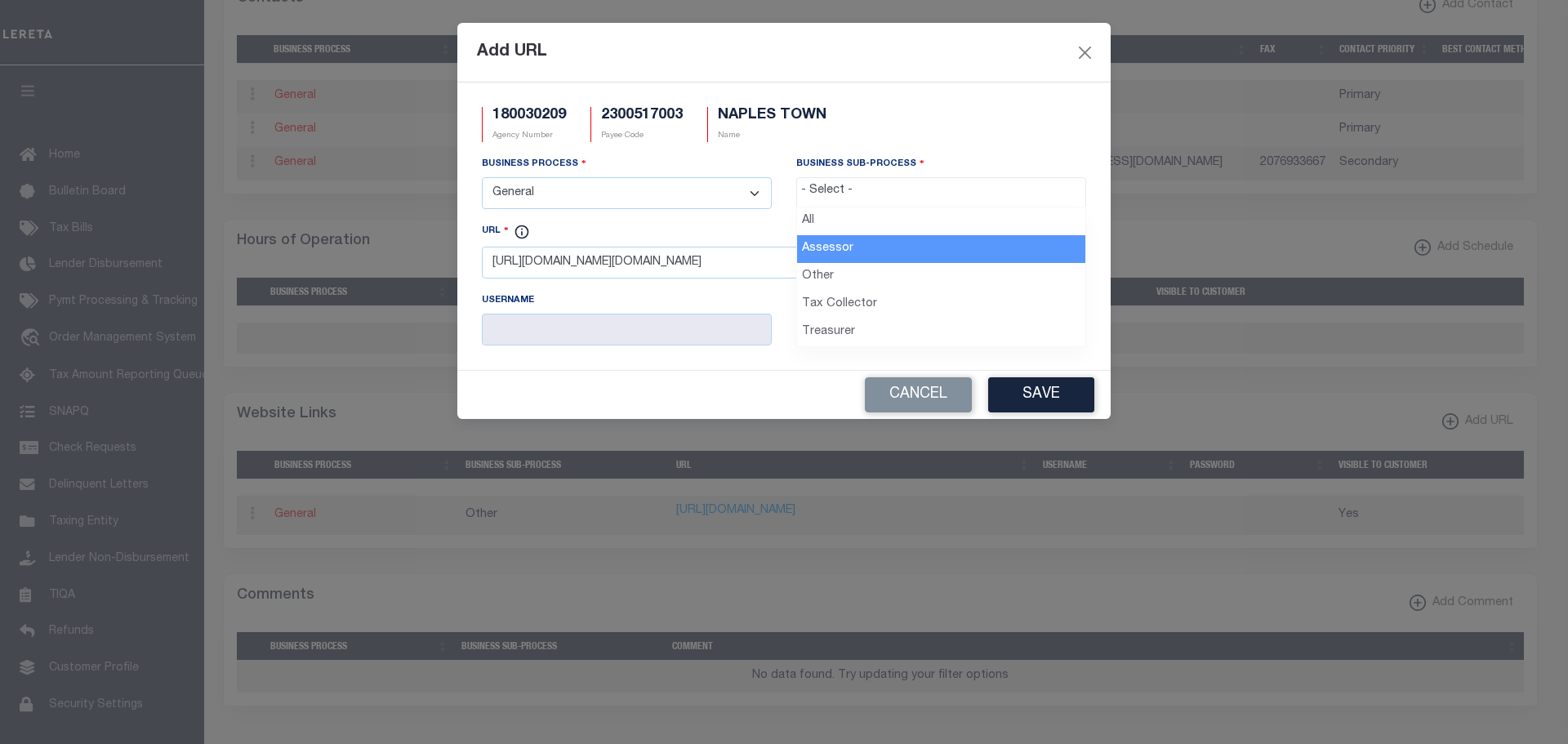
select select "33"
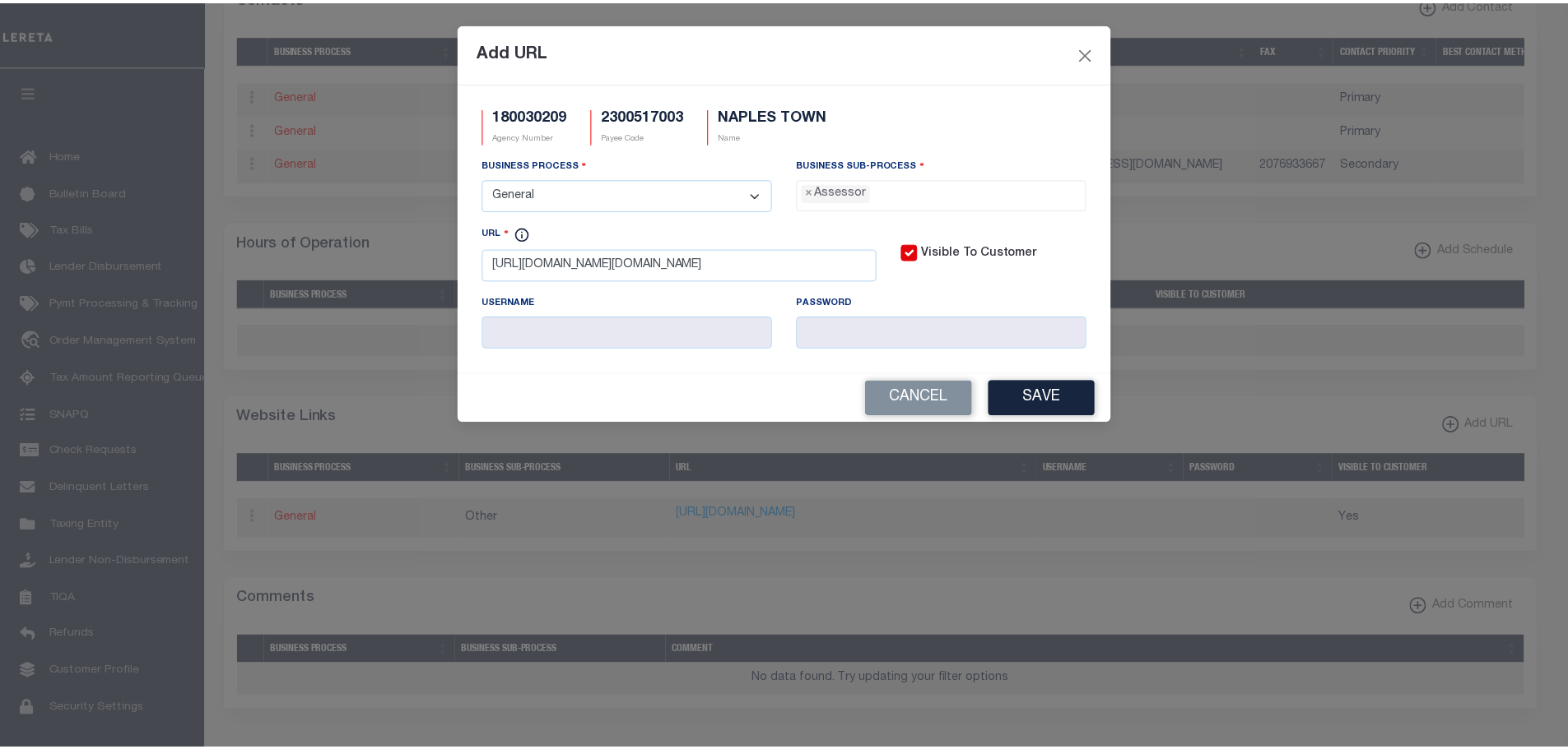
scroll to position [15, 0]
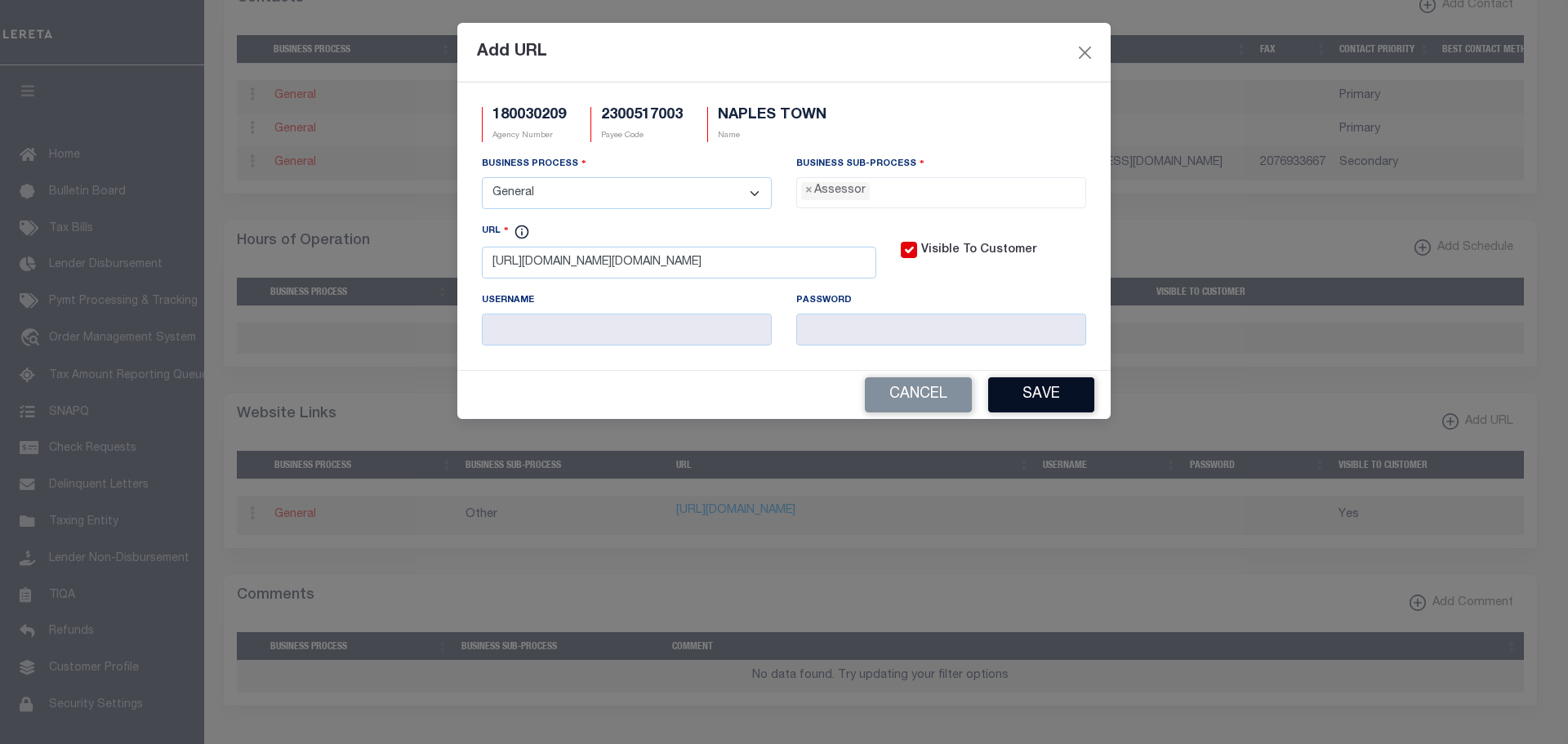
click at [1049, 394] on button "Save" at bounding box center [1040, 395] width 106 height 35
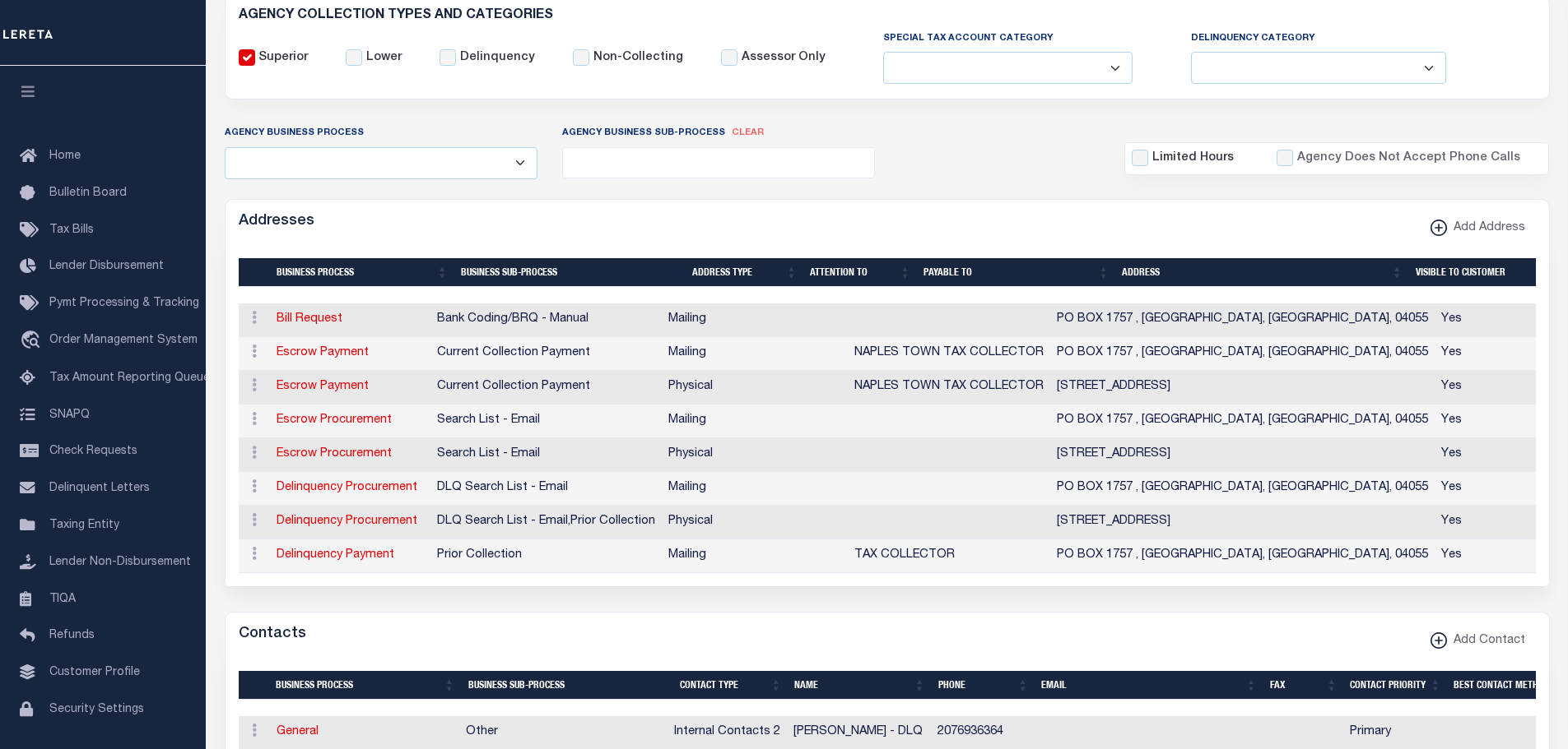
scroll to position [72, 0]
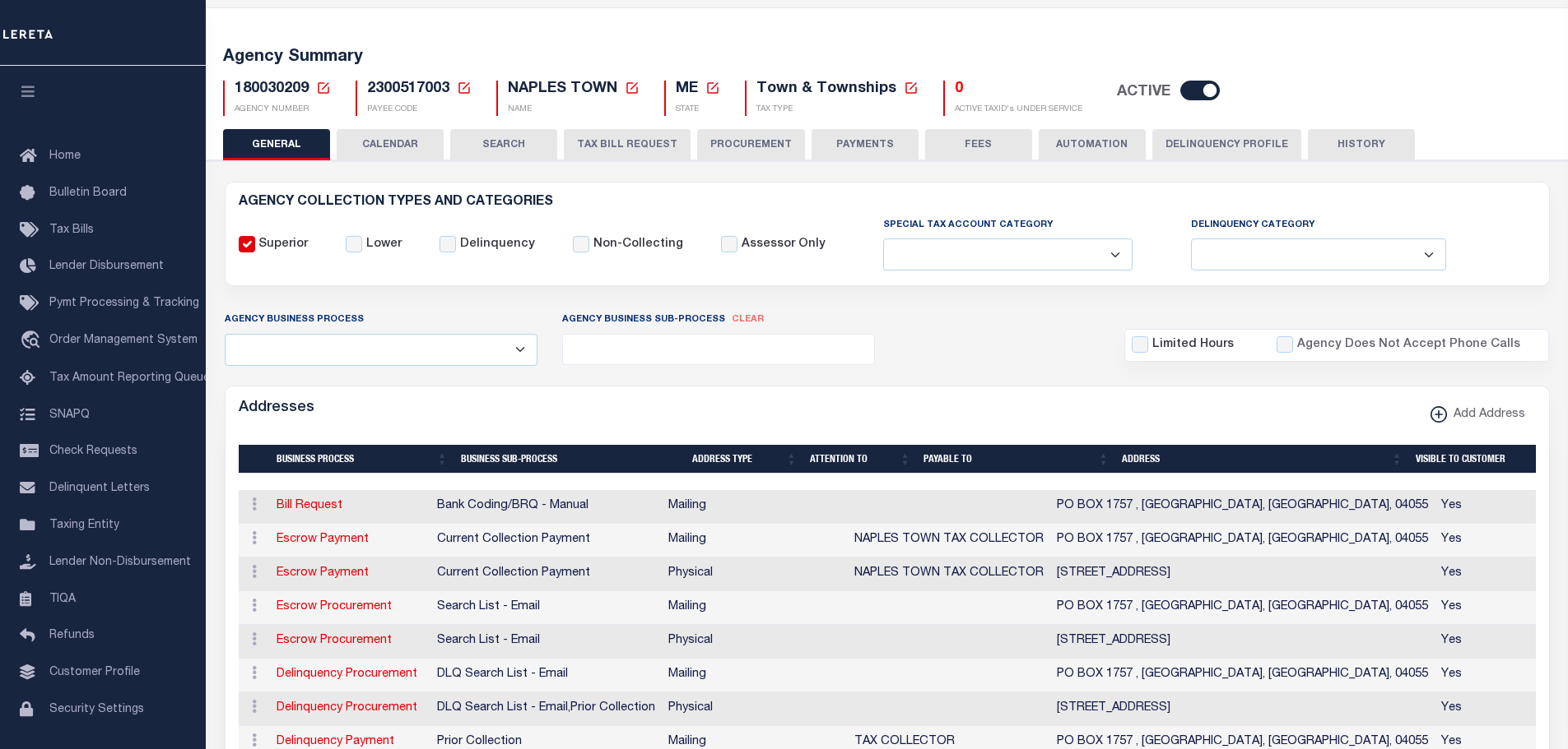
click at [842, 140] on button "PAYMENTS" at bounding box center [864, 145] width 107 height 31
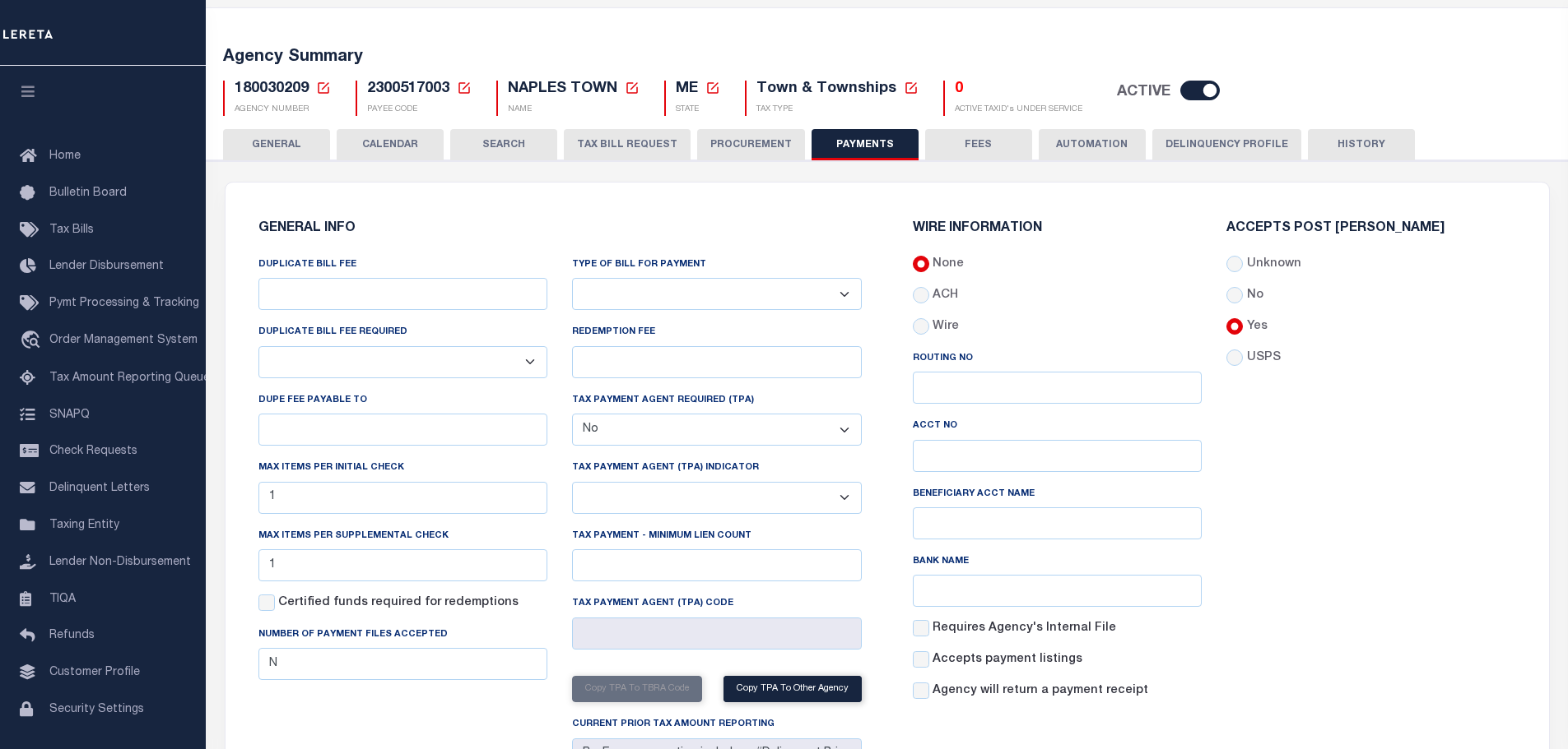
click at [530, 361] on select "Yes No" at bounding box center [403, 361] width 290 height 32
select select "true"
click at [259, 347] on select "Yes No" at bounding box center [403, 361] width 290 height 32
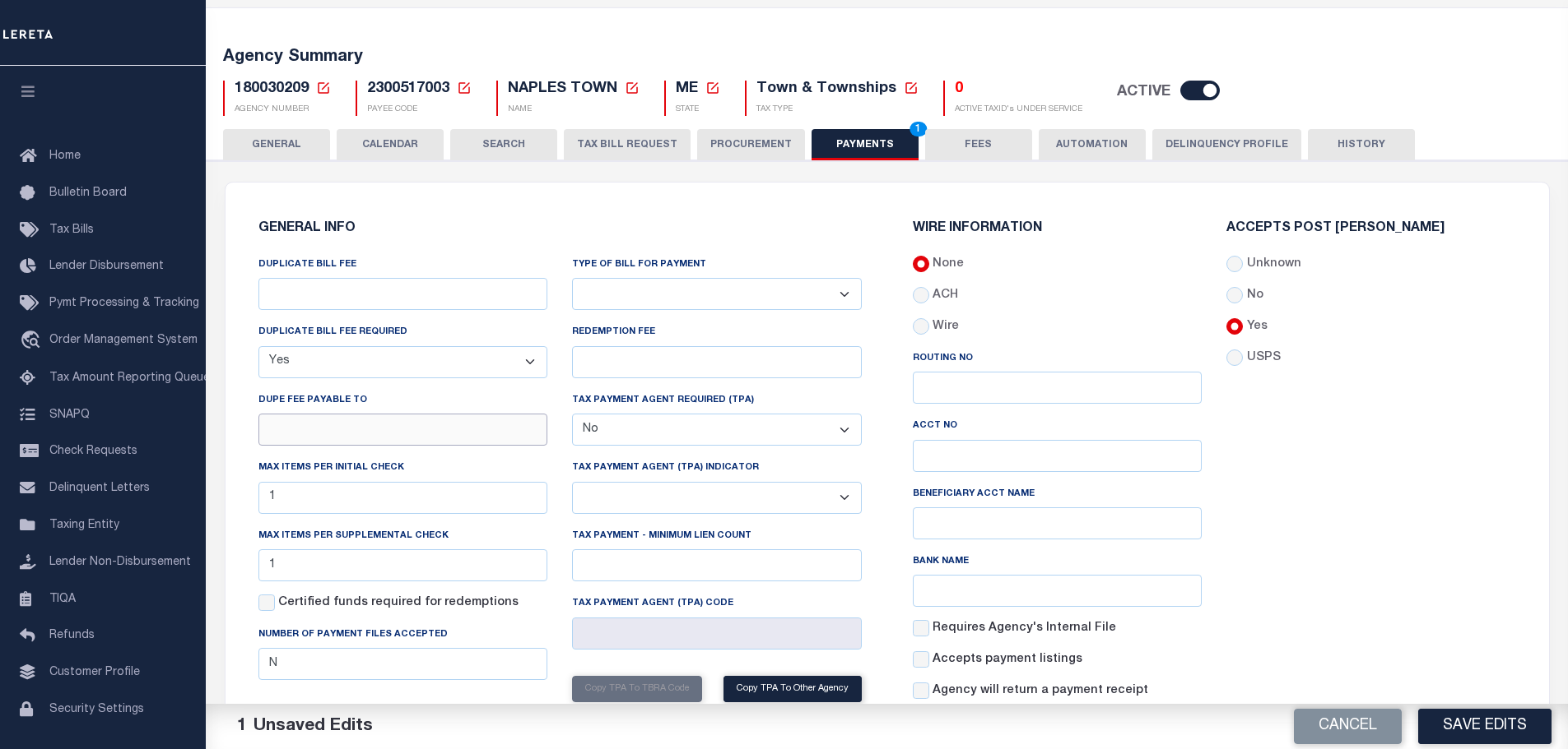
click at [387, 429] on input "DUPE FEE PAYABLE TO" at bounding box center [403, 430] width 290 height 32
click at [331, 294] on input "DUPLICATE BILL FEE" at bounding box center [403, 293] width 290 height 32
type input "$1.00"
click at [263, 430] on input "DUPE FEE PAYABLE TO" at bounding box center [403, 430] width 290 height 32
paste input "MICHELLE THIBODEAU"
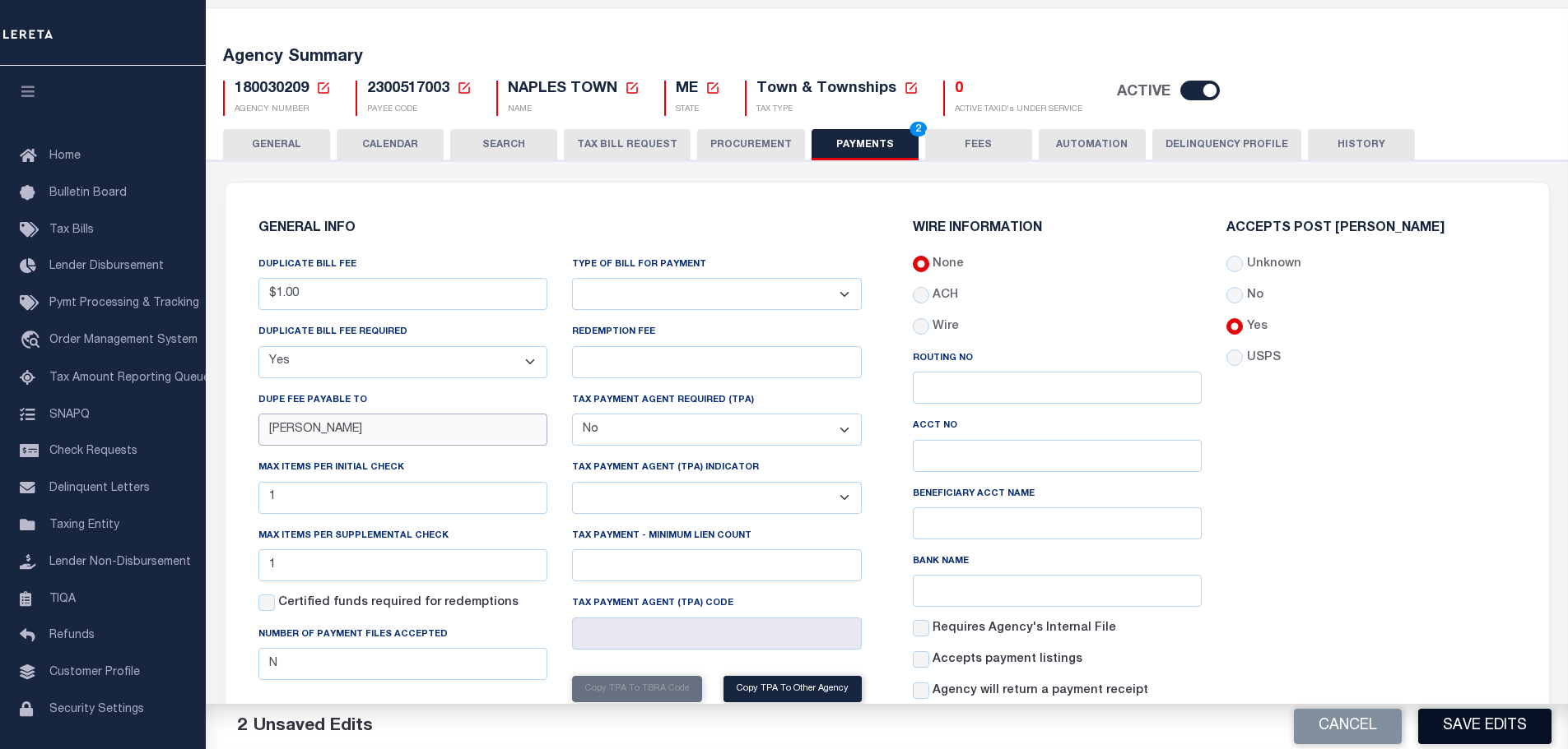
type input "MICHELLE THIBODEAU"
click at [1425, 721] on button "Save Edits" at bounding box center [1484, 726] width 133 height 35
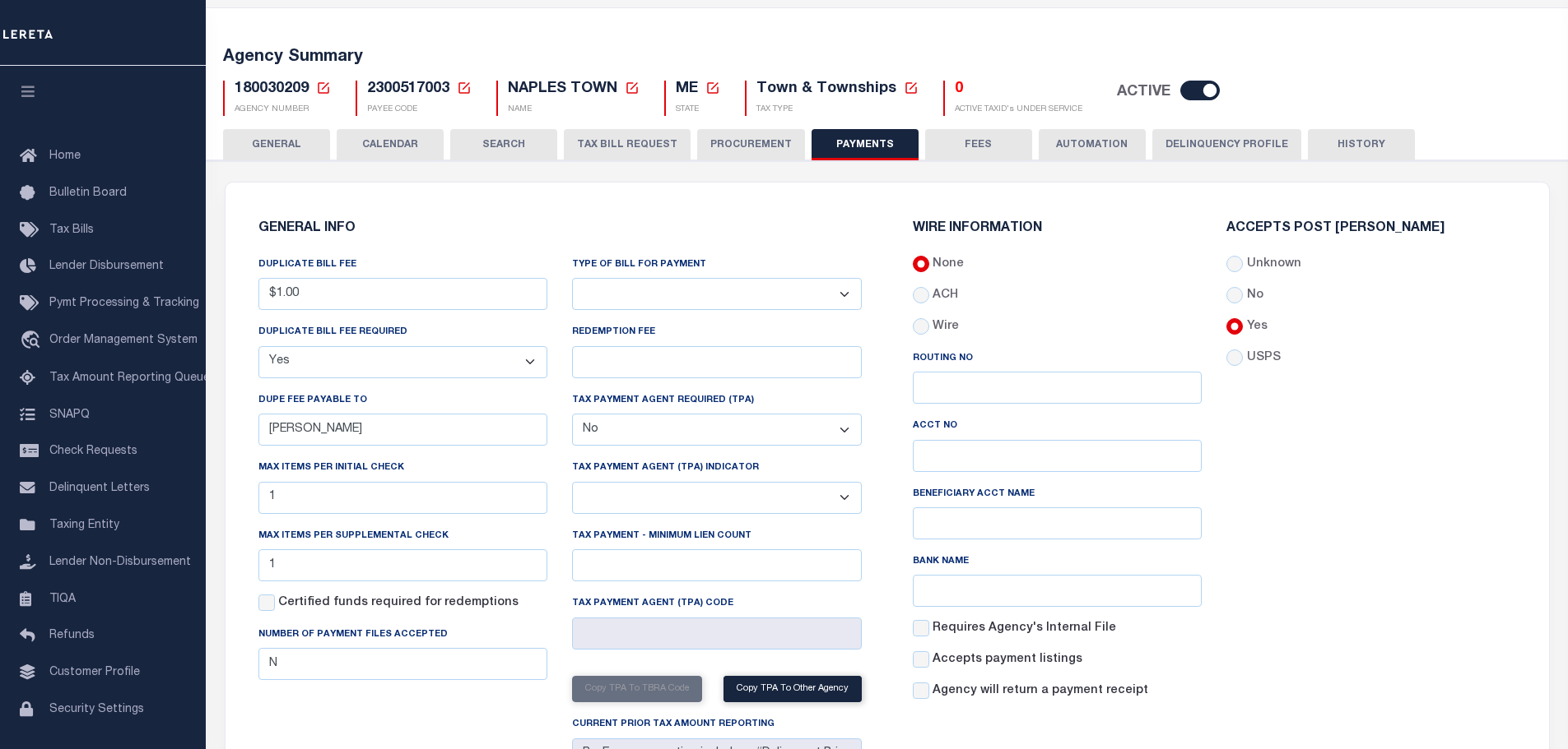
drag, startPoint x: 260, startPoint y: 141, endPoint x: 269, endPoint y: 150, distance: 12.7
click at [260, 142] on button "GENERAL" at bounding box center [276, 145] width 107 height 31
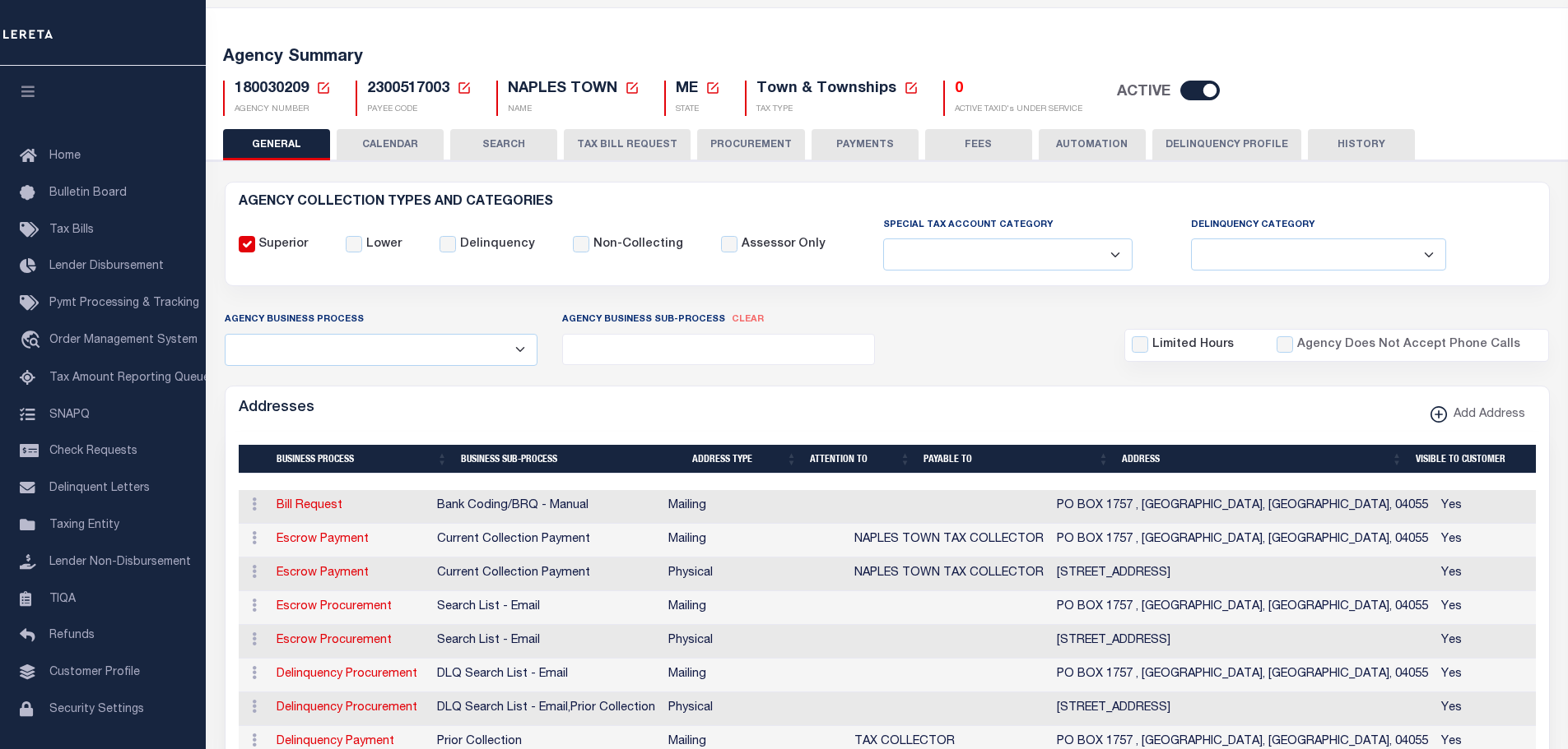
scroll to position [0, 0]
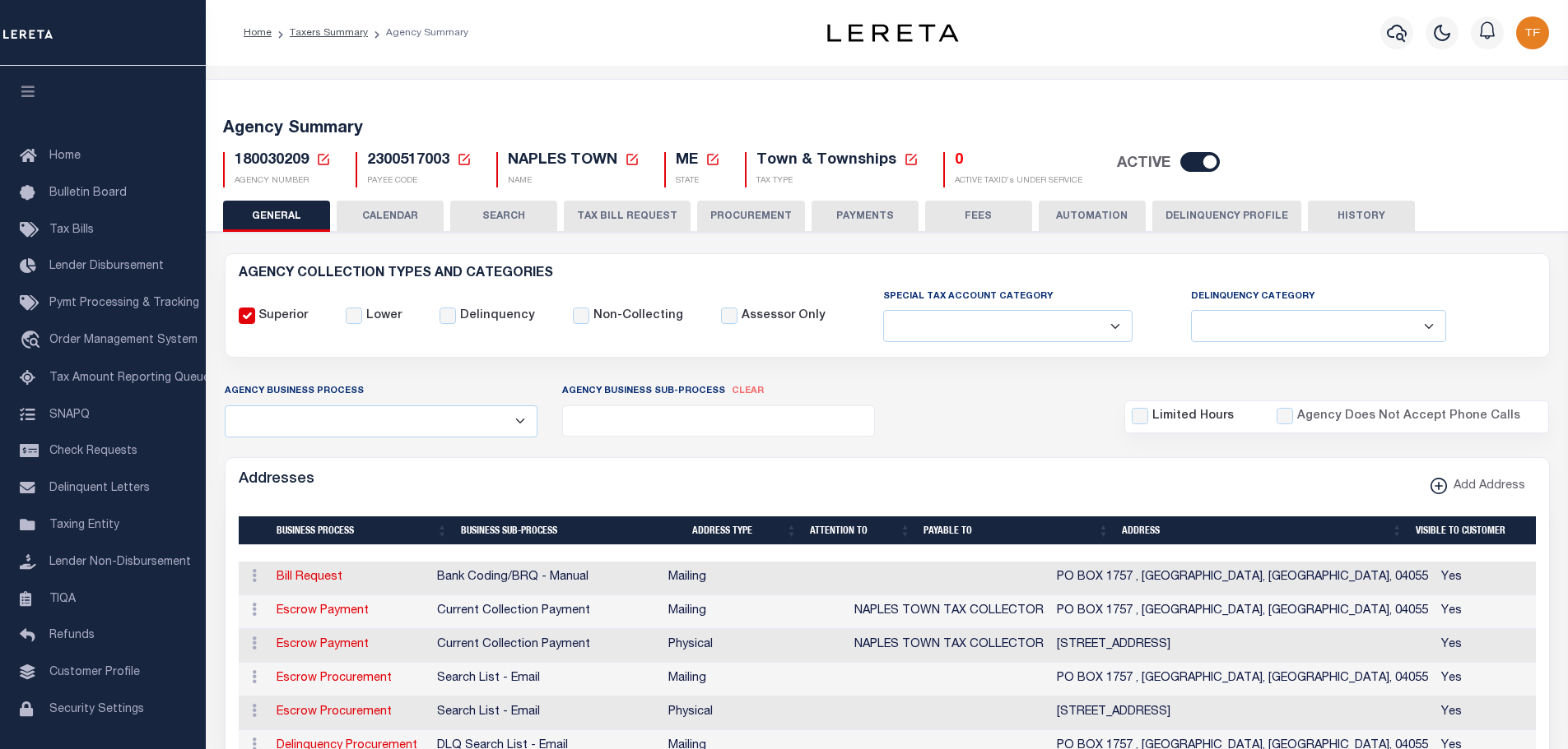
click at [323, 158] on icon at bounding box center [323, 159] width 15 height 15
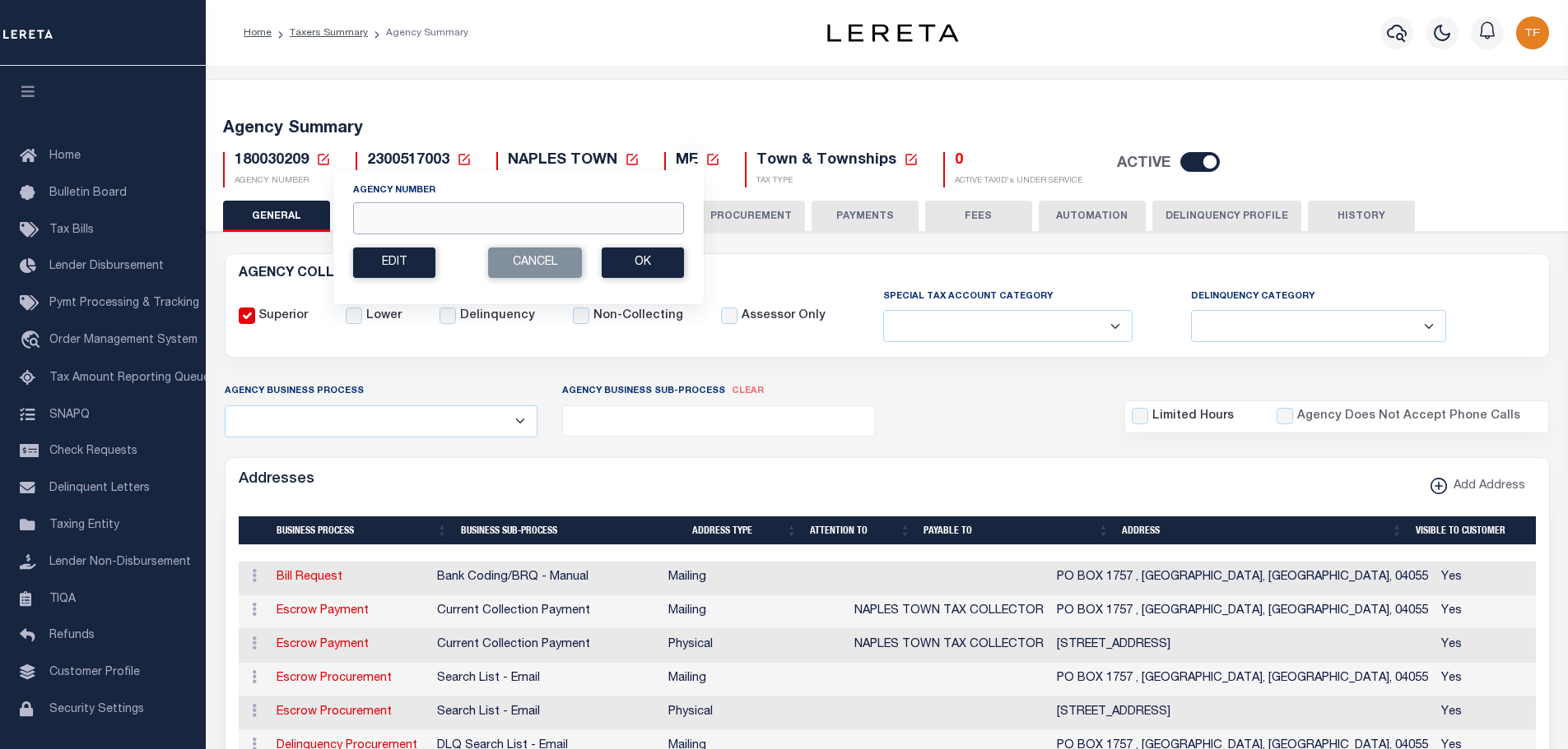
click at [366, 214] on input "Agency Number" at bounding box center [518, 218] width 331 height 32
type input "370330603"
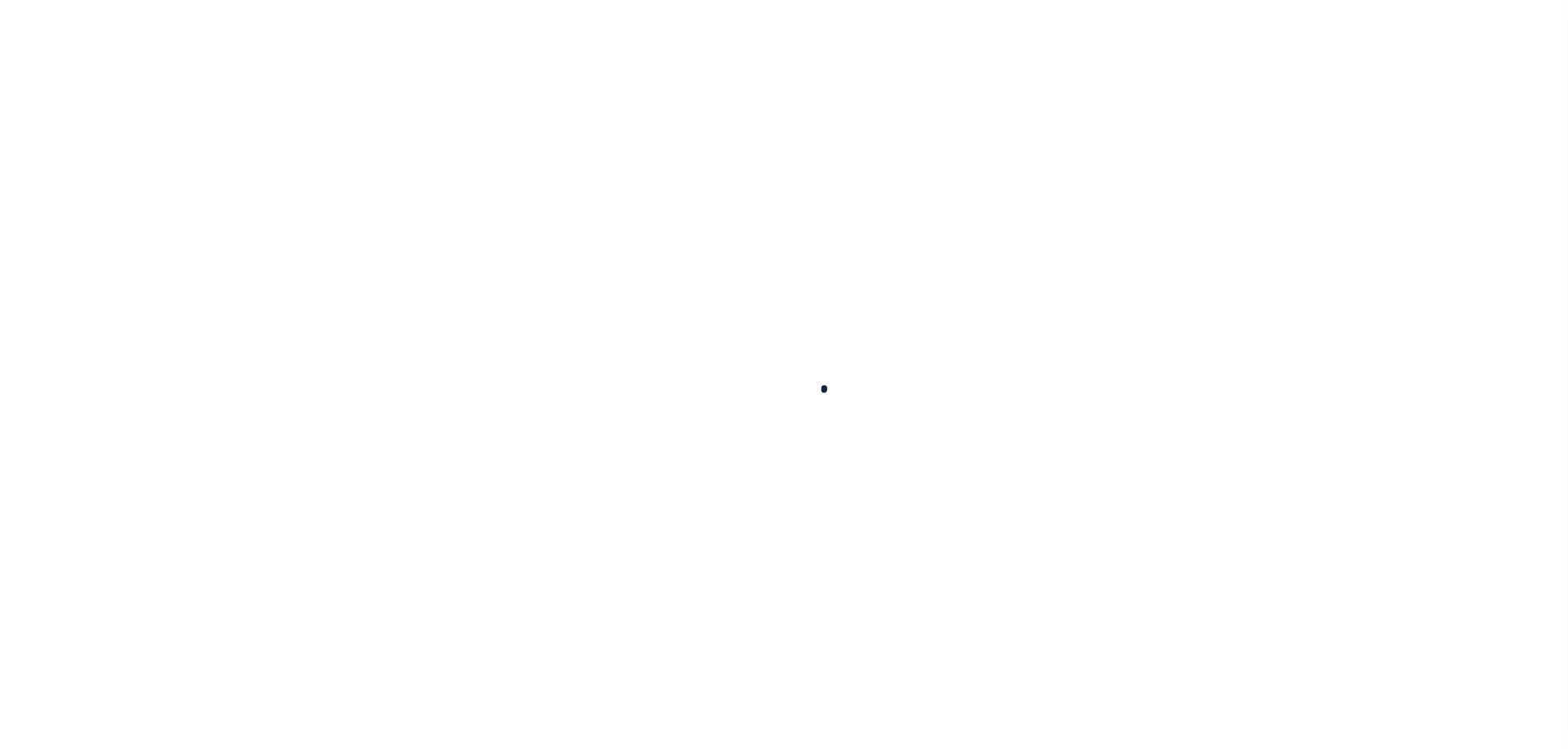
select select
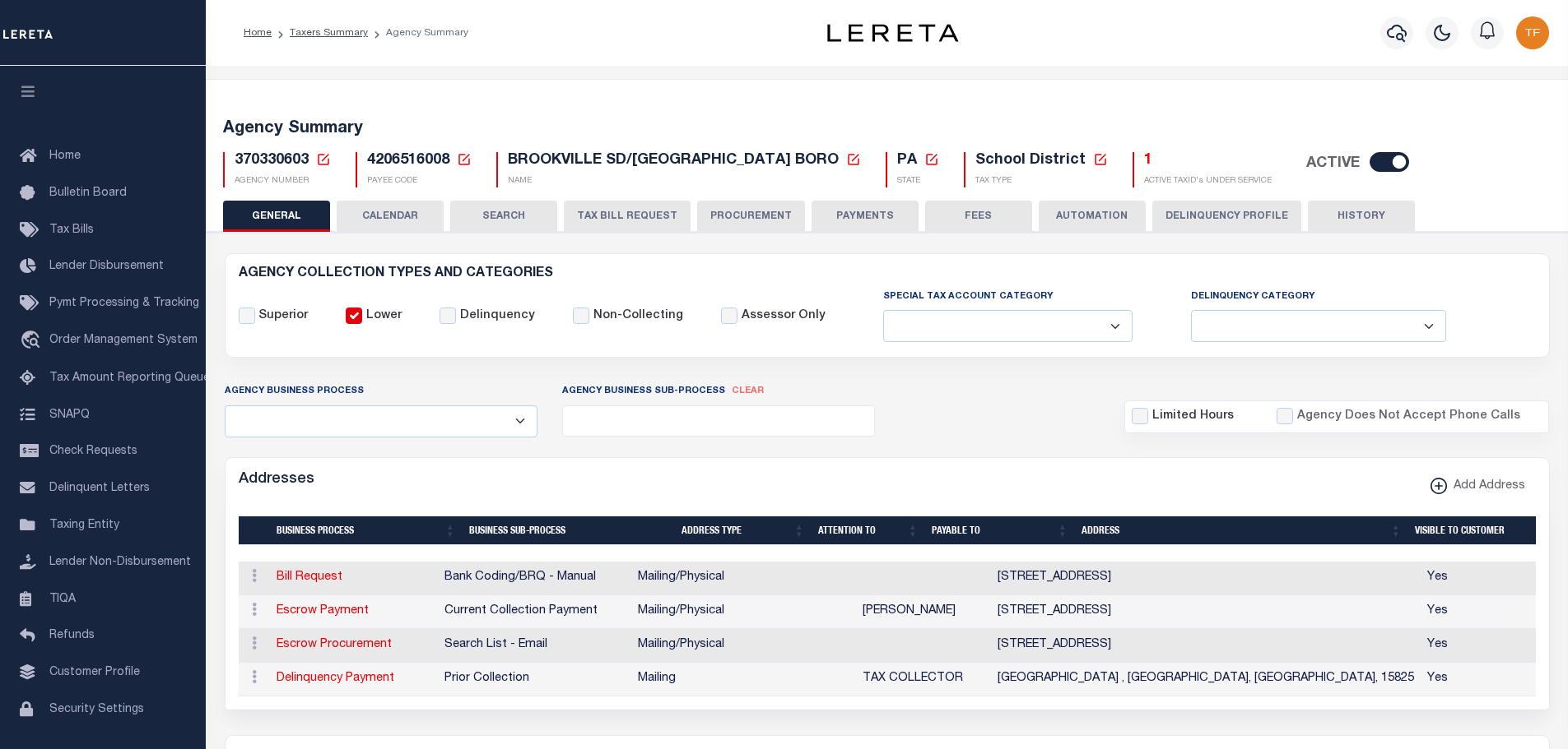
drag, startPoint x: 843, startPoint y: 209, endPoint x: 742, endPoint y: 420, distance: 233.9
click at [843, 209] on button "PAYMENTS" at bounding box center [864, 217] width 107 height 31
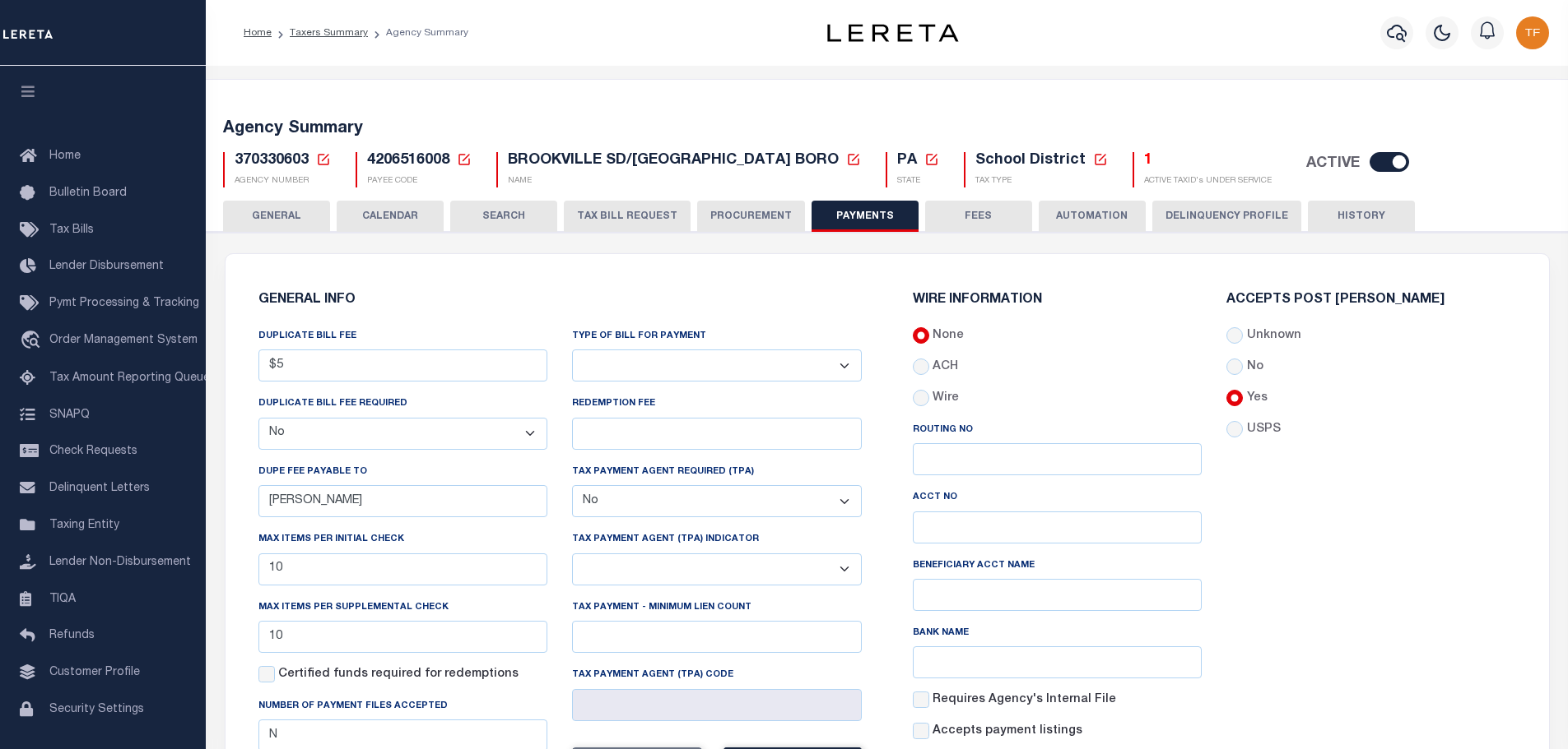
click at [290, 217] on button "GENERAL" at bounding box center [276, 217] width 107 height 31
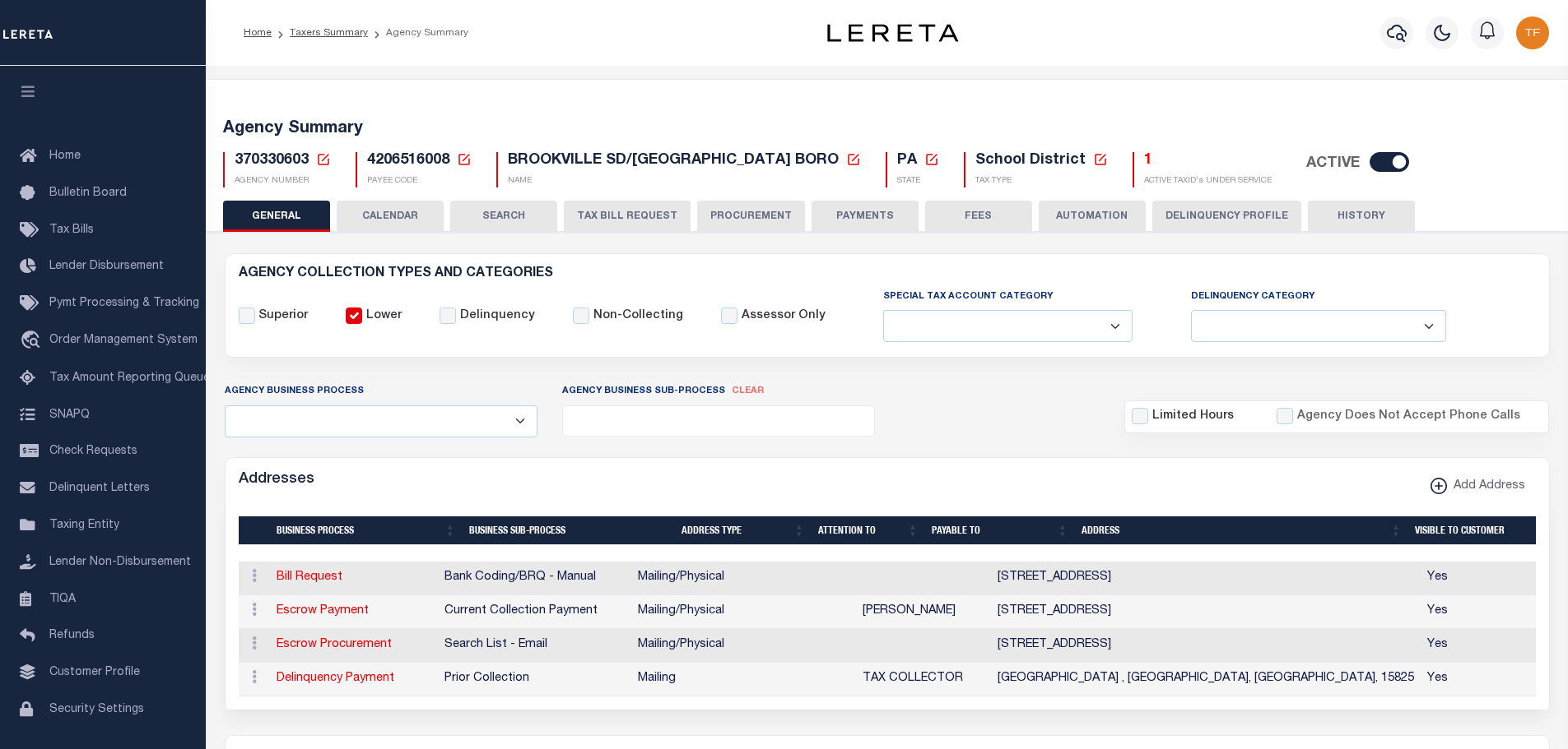
click at [871, 218] on button "PAYMENTS" at bounding box center [864, 217] width 107 height 31
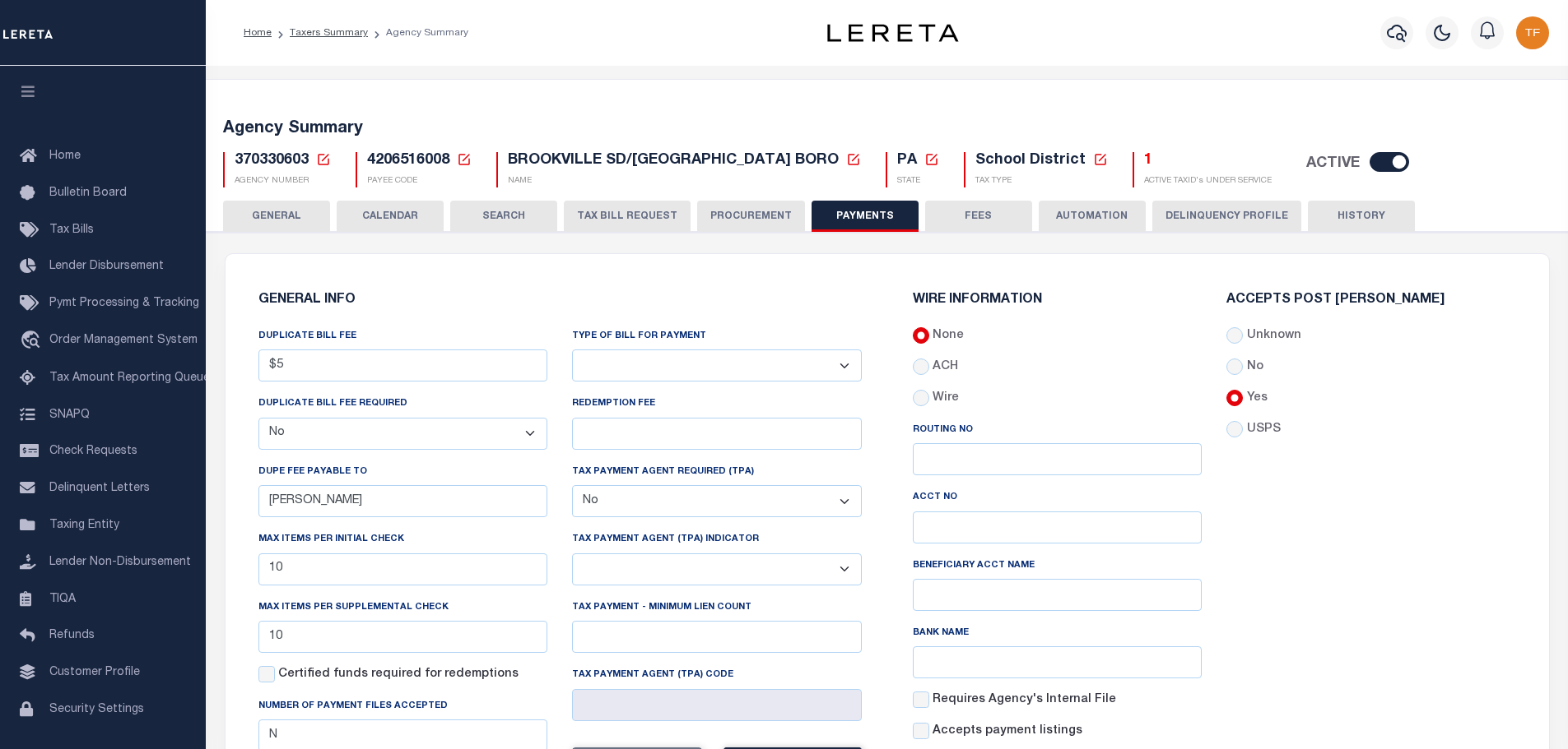
click at [842, 369] on select "Bar-Coded Tax Statement Print Tax Bills from Web. No DBF Required. Memo Bill Or…" at bounding box center [717, 365] width 290 height 32
select select "38"
click at [572, 350] on select "Bar-Coded Tax Statement Print Tax Bills from Web. No DBF Required. Memo Bill Or…" at bounding box center [717, 365] width 290 height 32
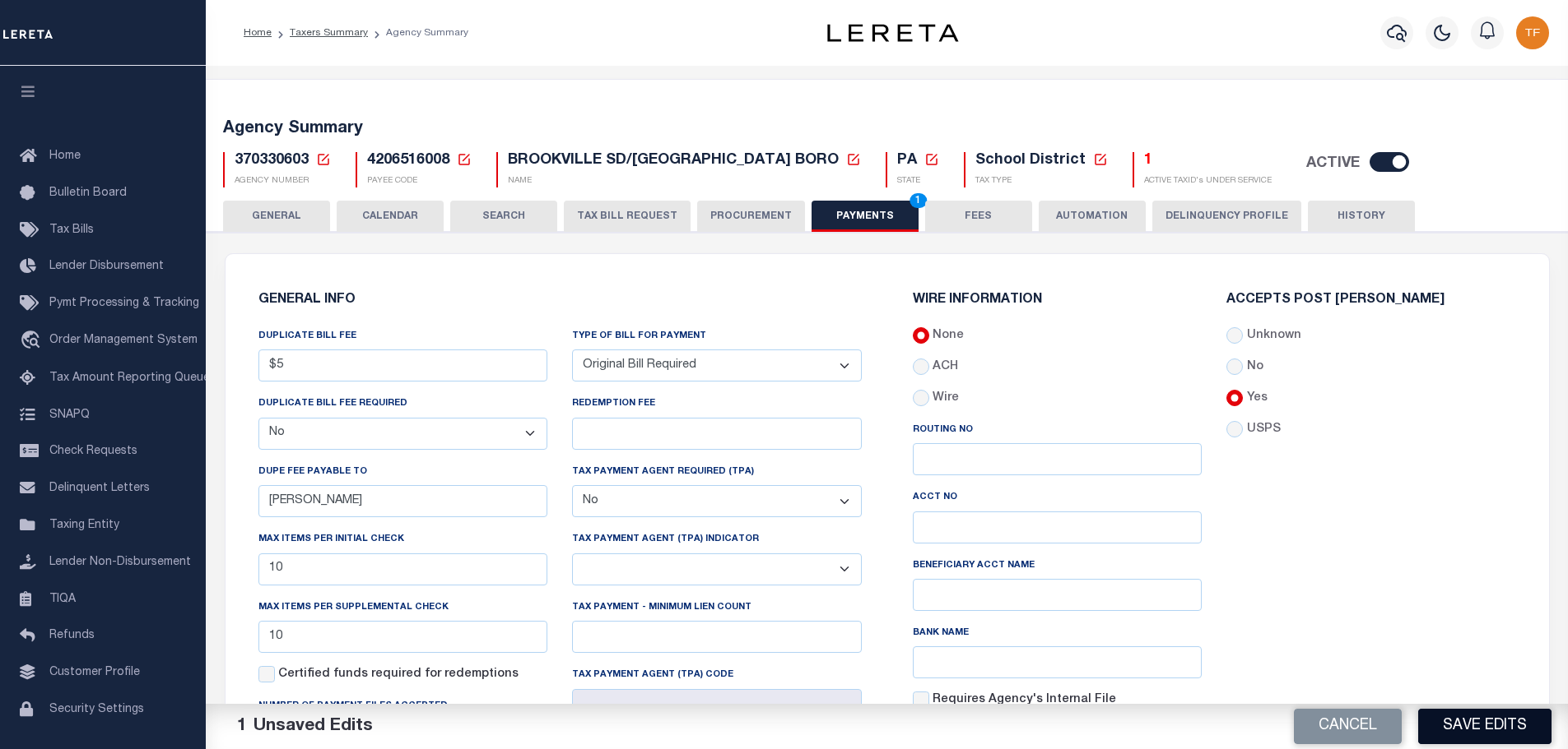
click at [1431, 743] on button "Save Edits" at bounding box center [1484, 726] width 133 height 35
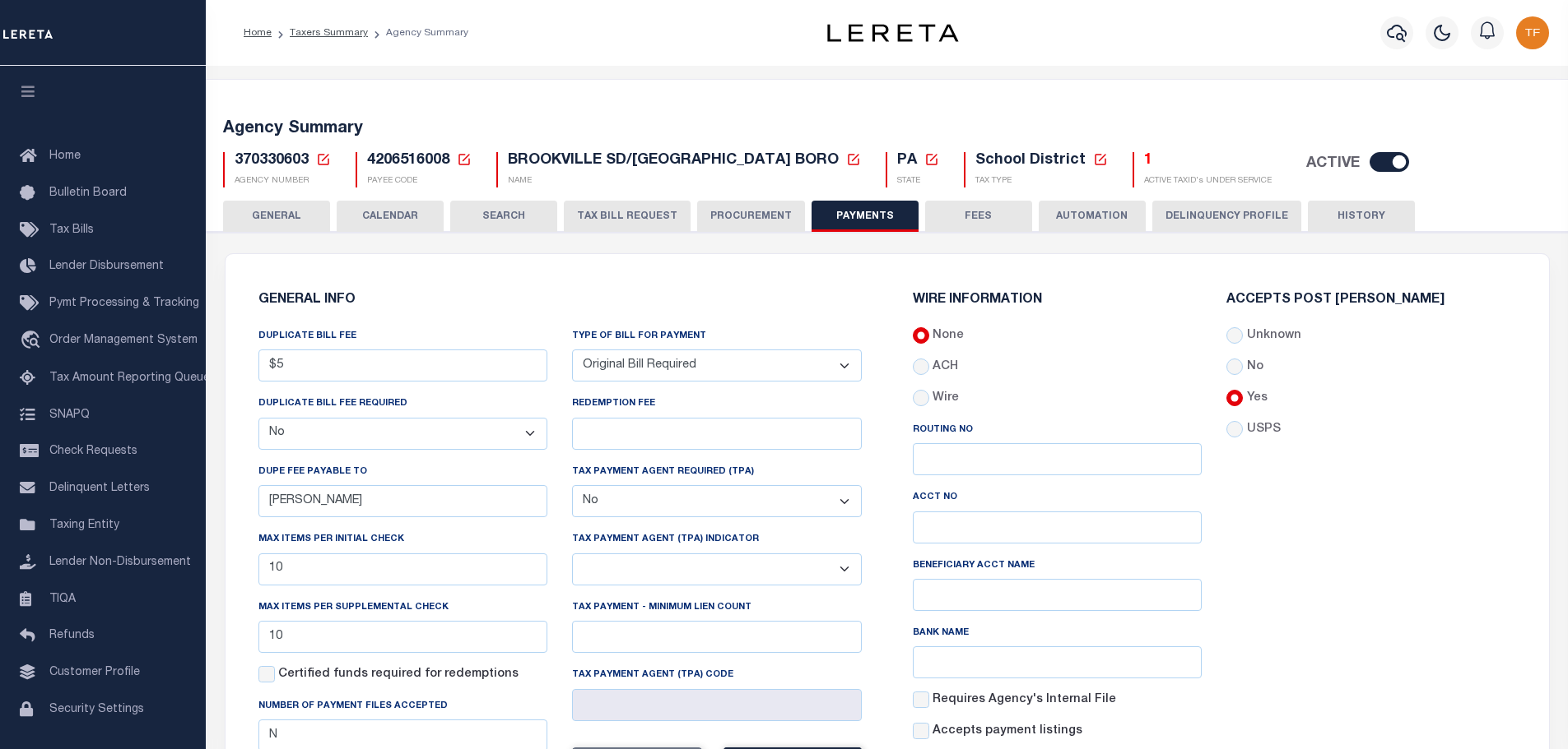
click at [296, 214] on button "GENERAL" at bounding box center [276, 217] width 107 height 31
